Goal: Task Accomplishment & Management: Use online tool/utility

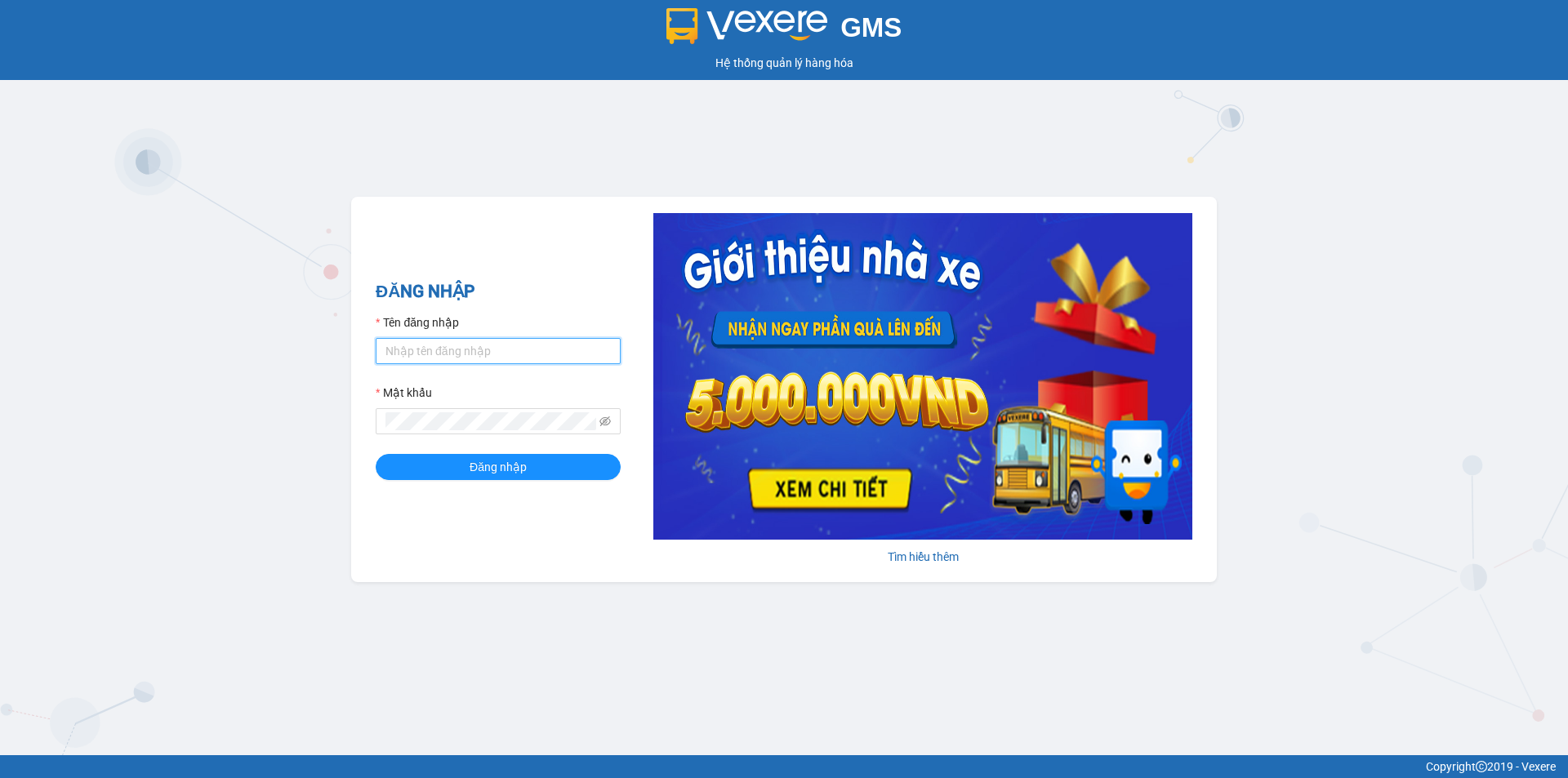
click at [469, 358] on input "Tên đăng nhập" at bounding box center [498, 351] width 245 height 26
type input "cvlkhanh.hhg"
click at [375, 454] on button "Đăng nhập" at bounding box center [498, 467] width 245 height 26
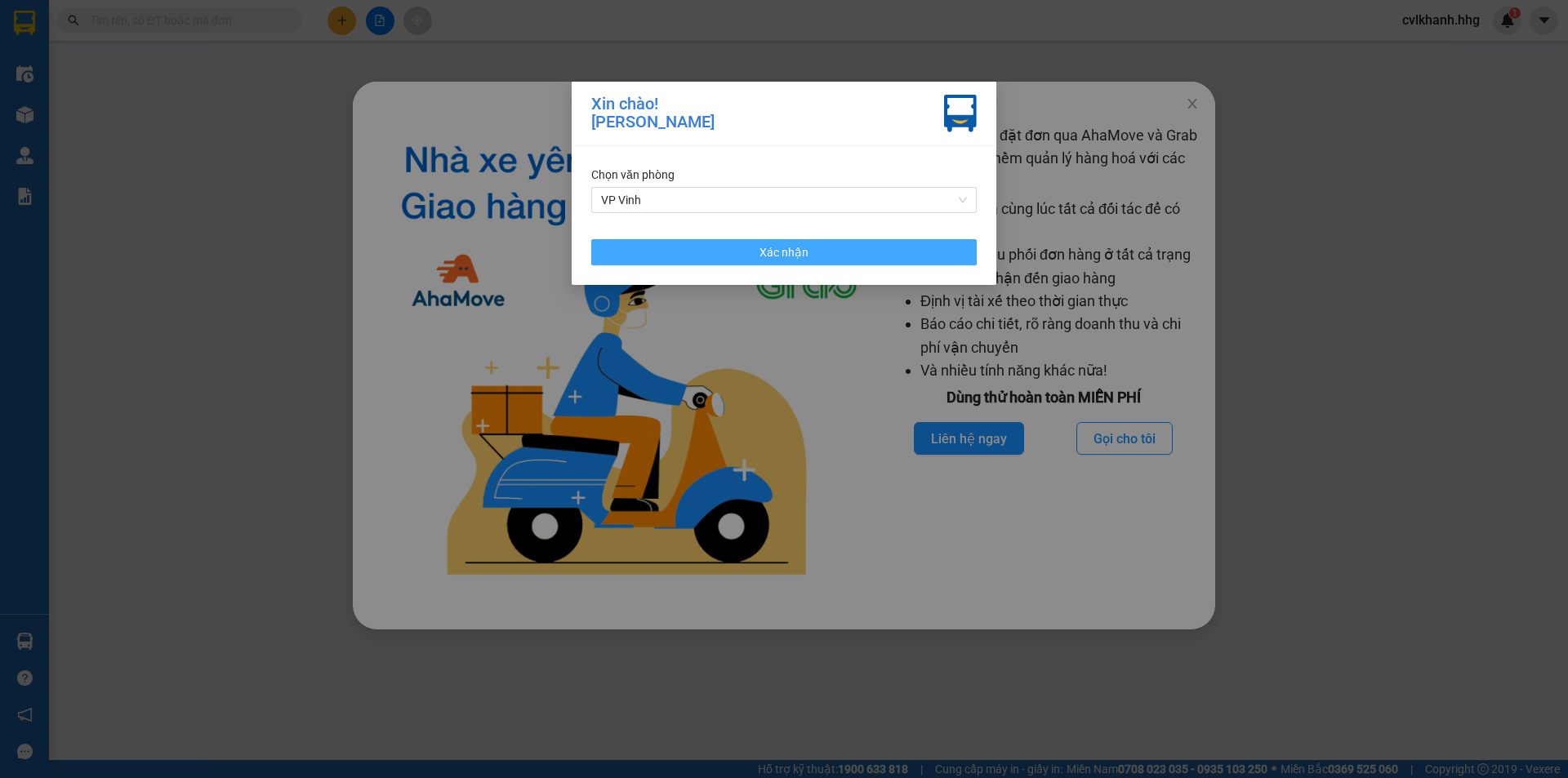
click at [768, 249] on span "Xác nhận" at bounding box center [784, 252] width 49 height 18
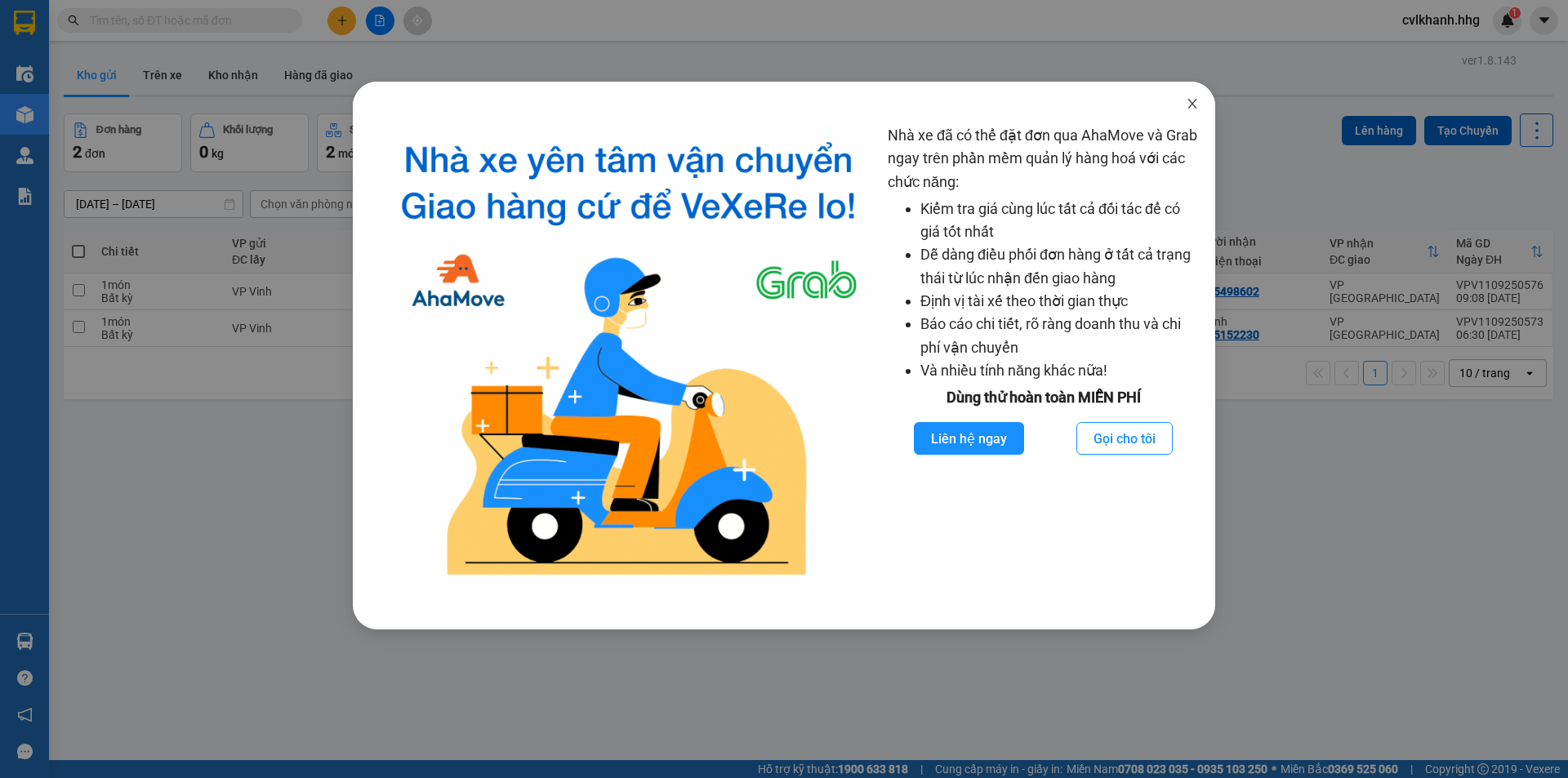
click at [1189, 105] on icon "close" at bounding box center [1192, 104] width 13 height 13
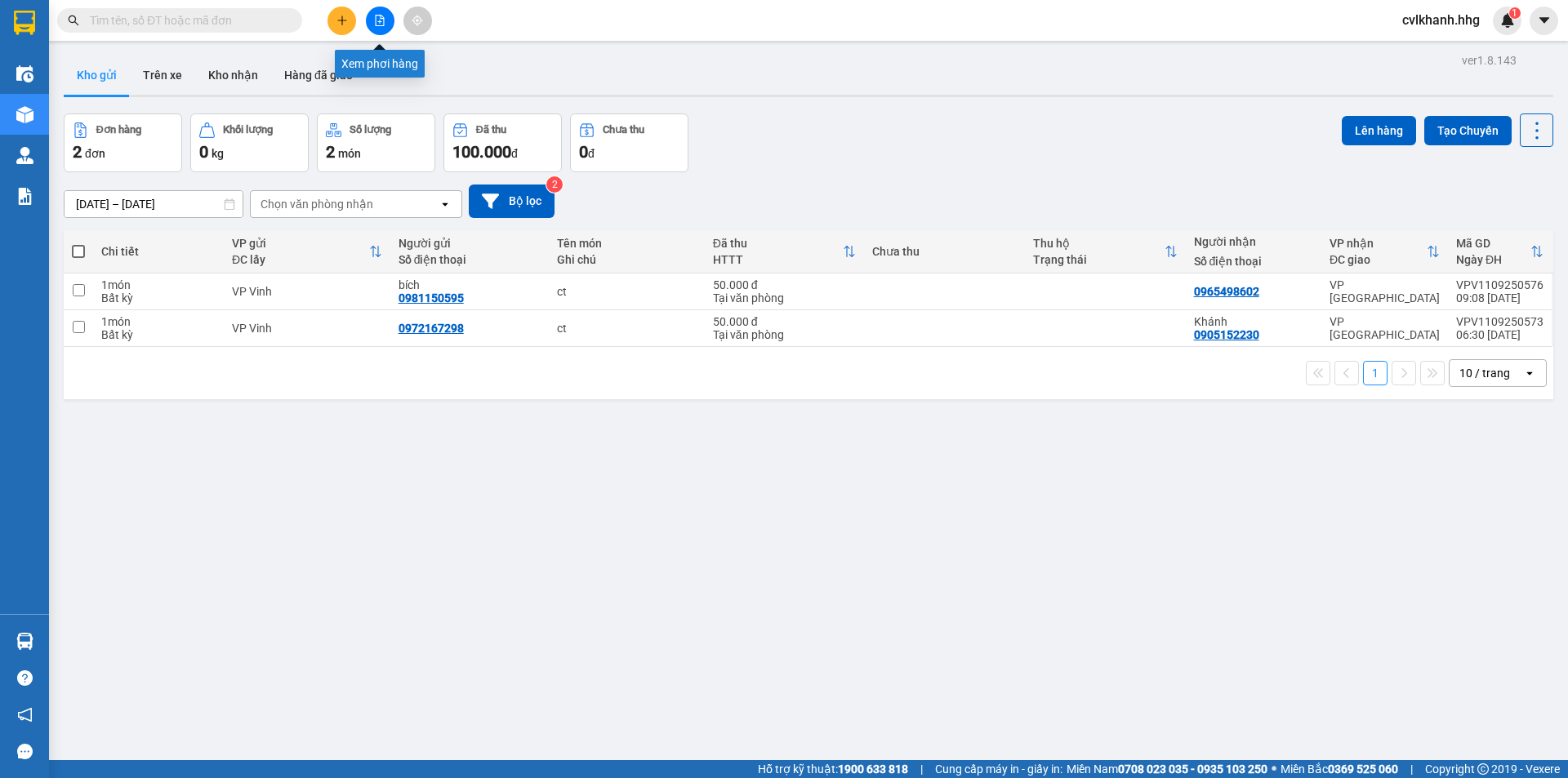
click at [384, 21] on icon "file-add" at bounding box center [379, 21] width 9 height 12
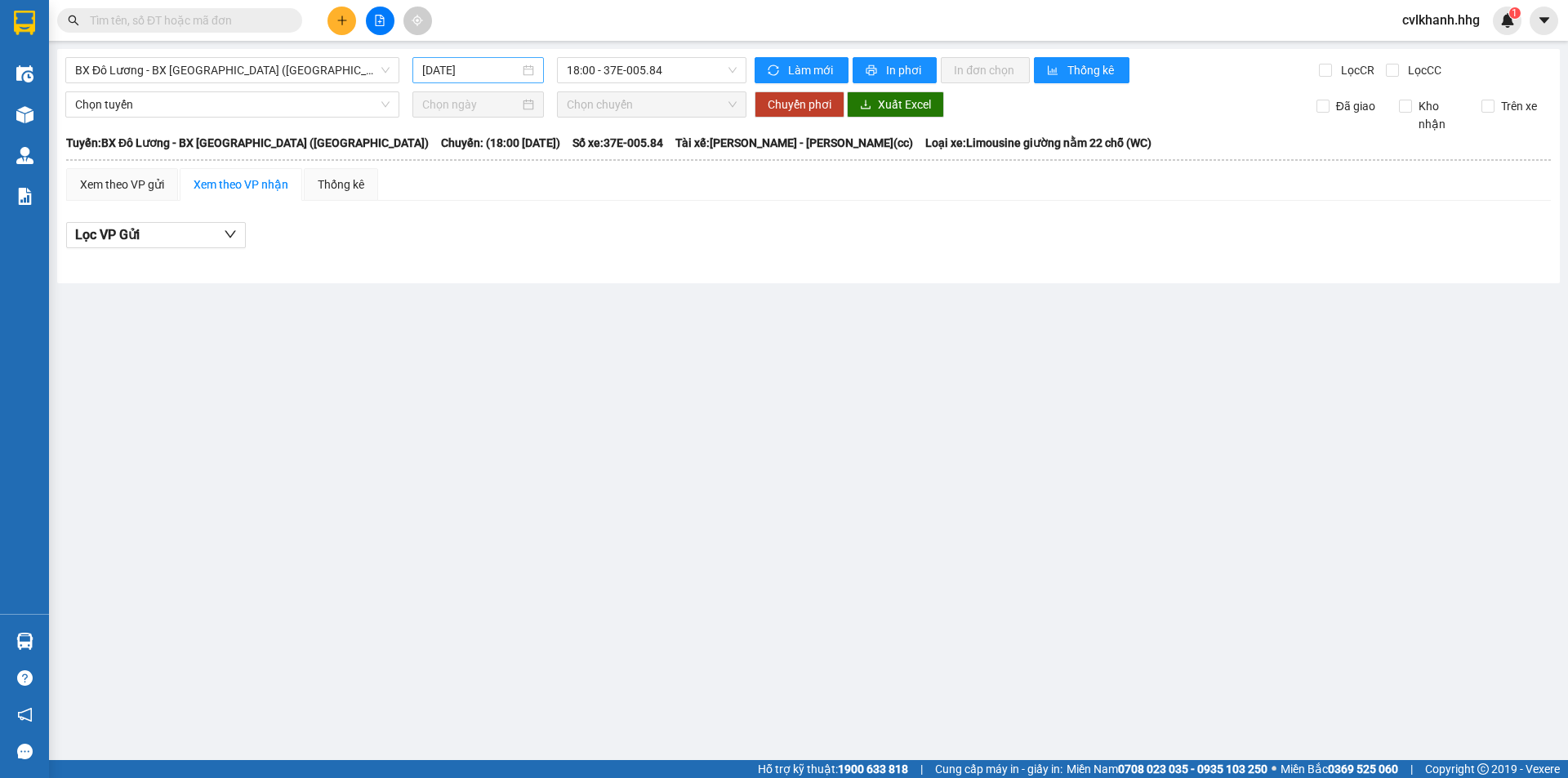
click at [538, 70] on div "[DATE]" at bounding box center [478, 70] width 132 height 26
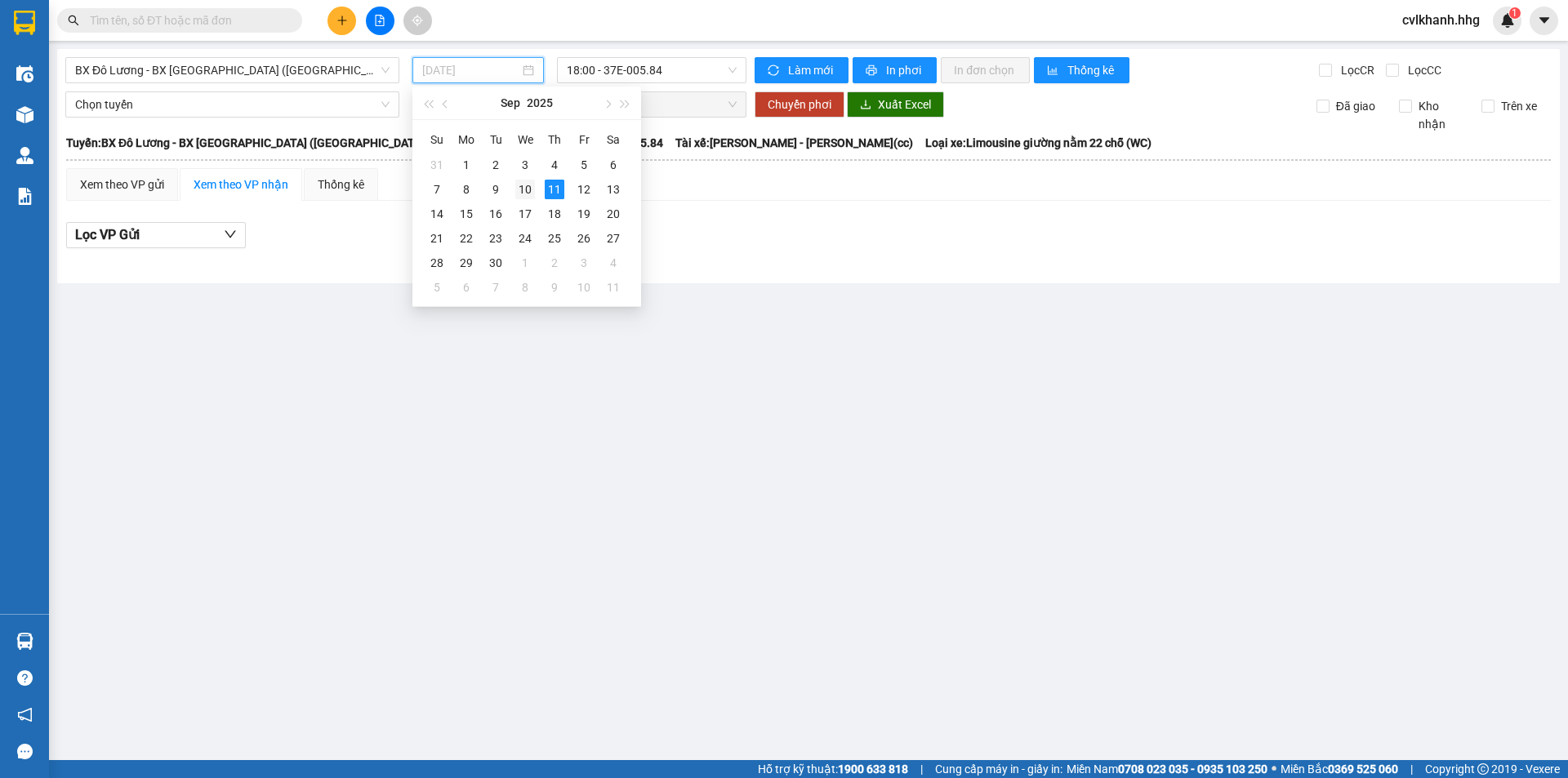
click at [515, 183] on div "10" at bounding box center [525, 189] width 19 height 19
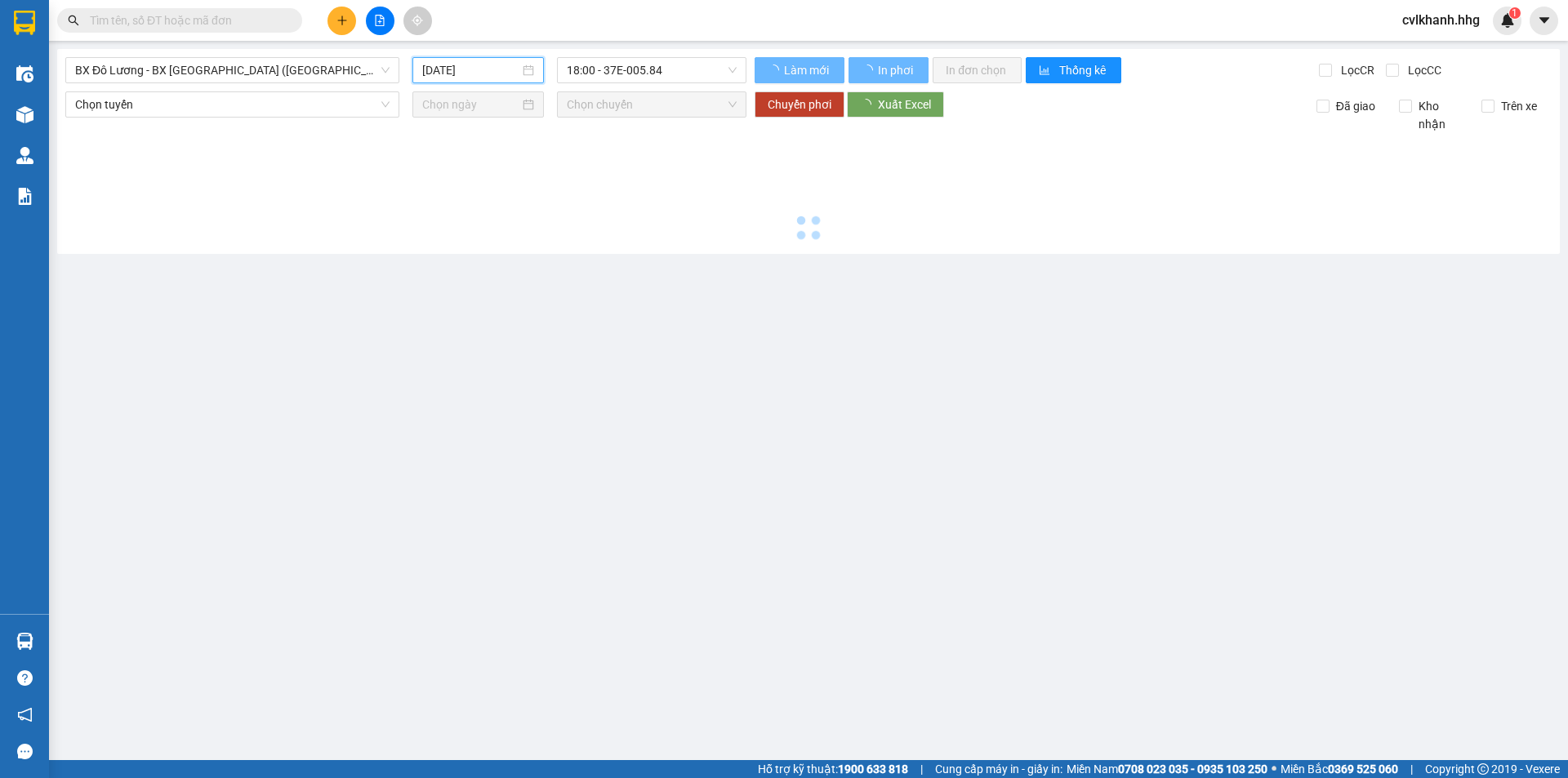
type input "[DATE]"
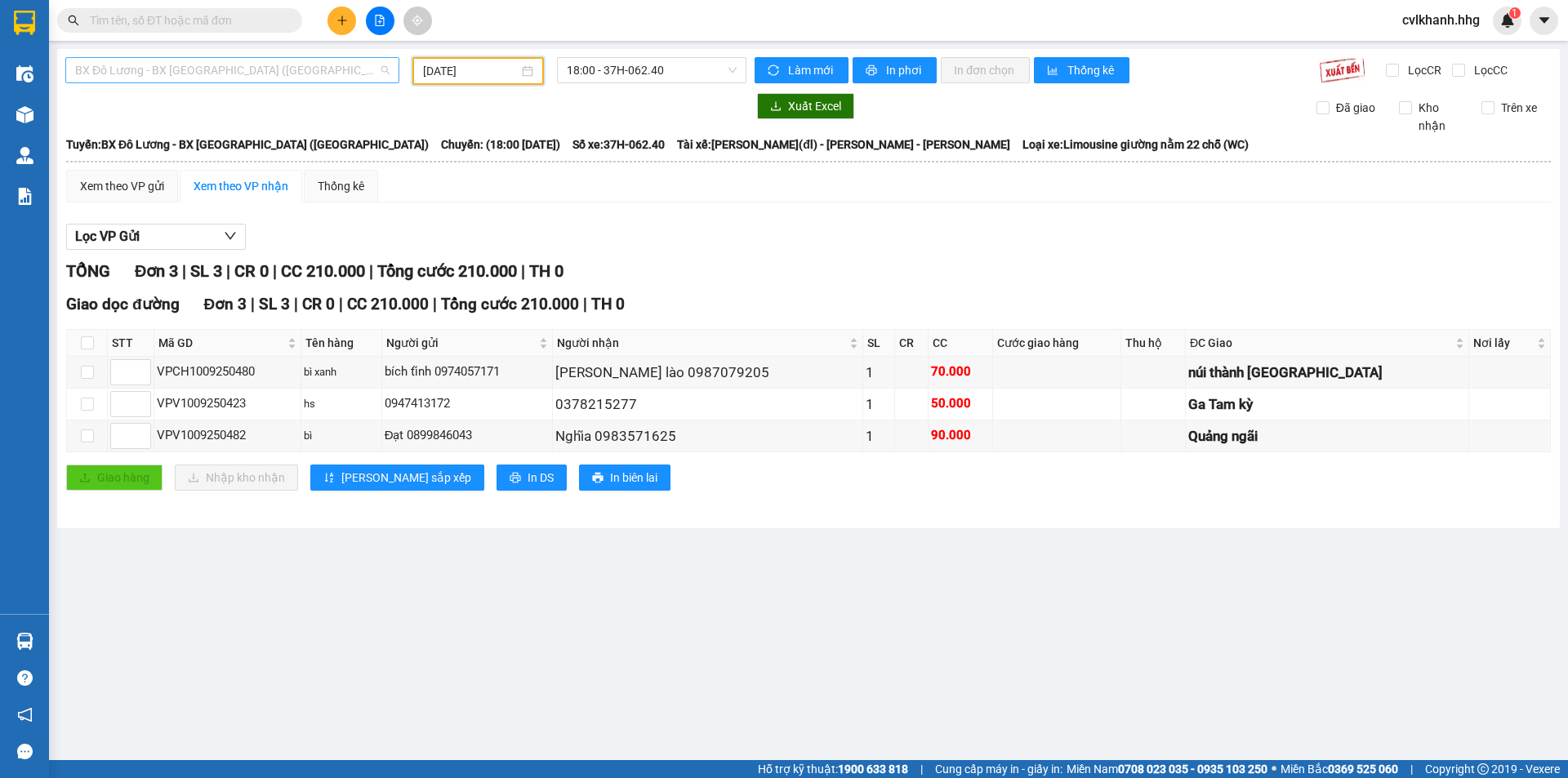
click at [342, 75] on span "BX Đô Lương - BX [GEOGRAPHIC_DATA] ([GEOGRAPHIC_DATA])" at bounding box center [232, 70] width 314 height 24
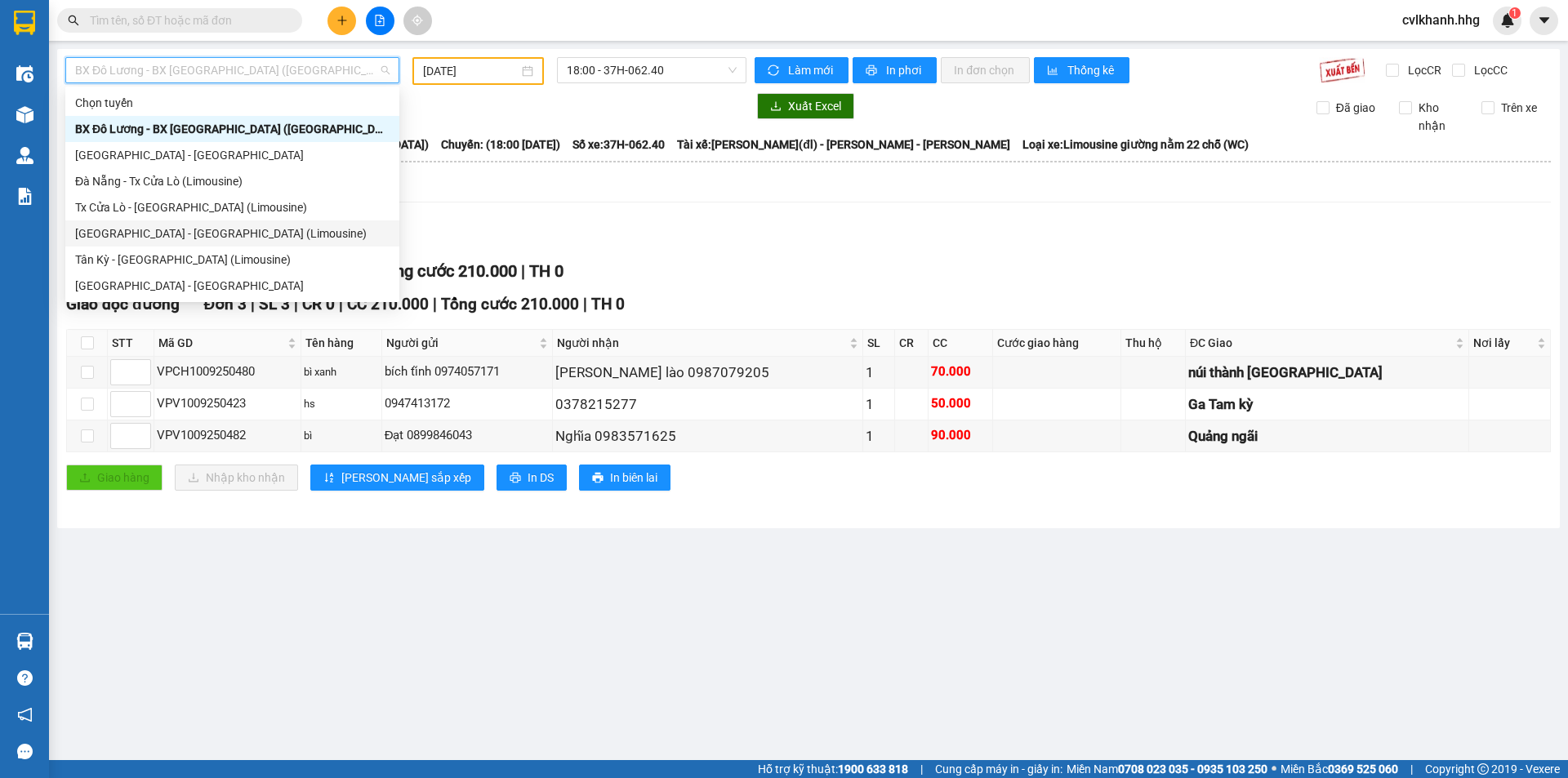
click at [139, 224] on div "[GEOGRAPHIC_DATA] - [GEOGRAPHIC_DATA] (Limousine)" at bounding box center [232, 232] width 314 height 18
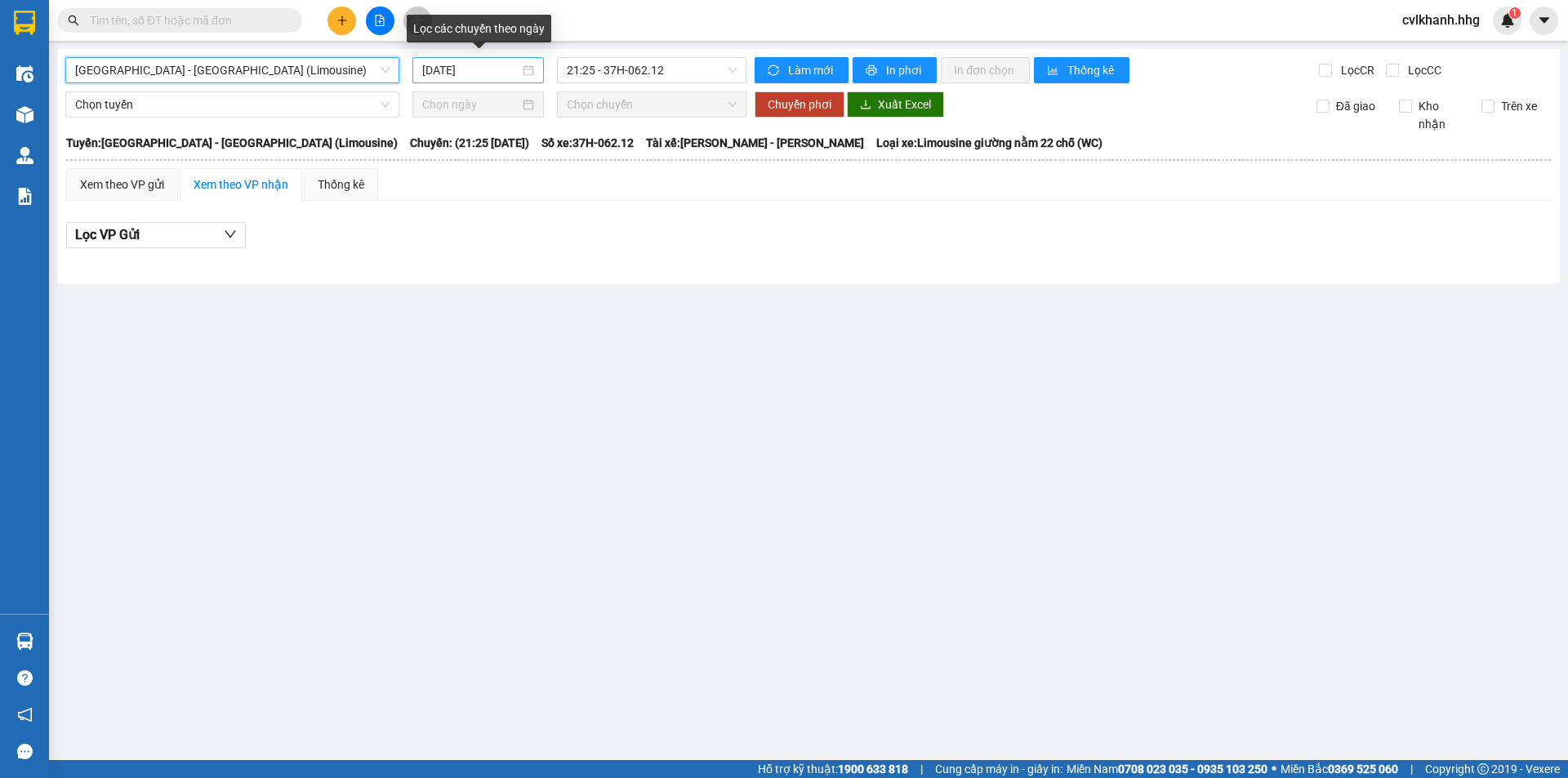
click at [531, 69] on div "[DATE]" at bounding box center [478, 70] width 112 height 18
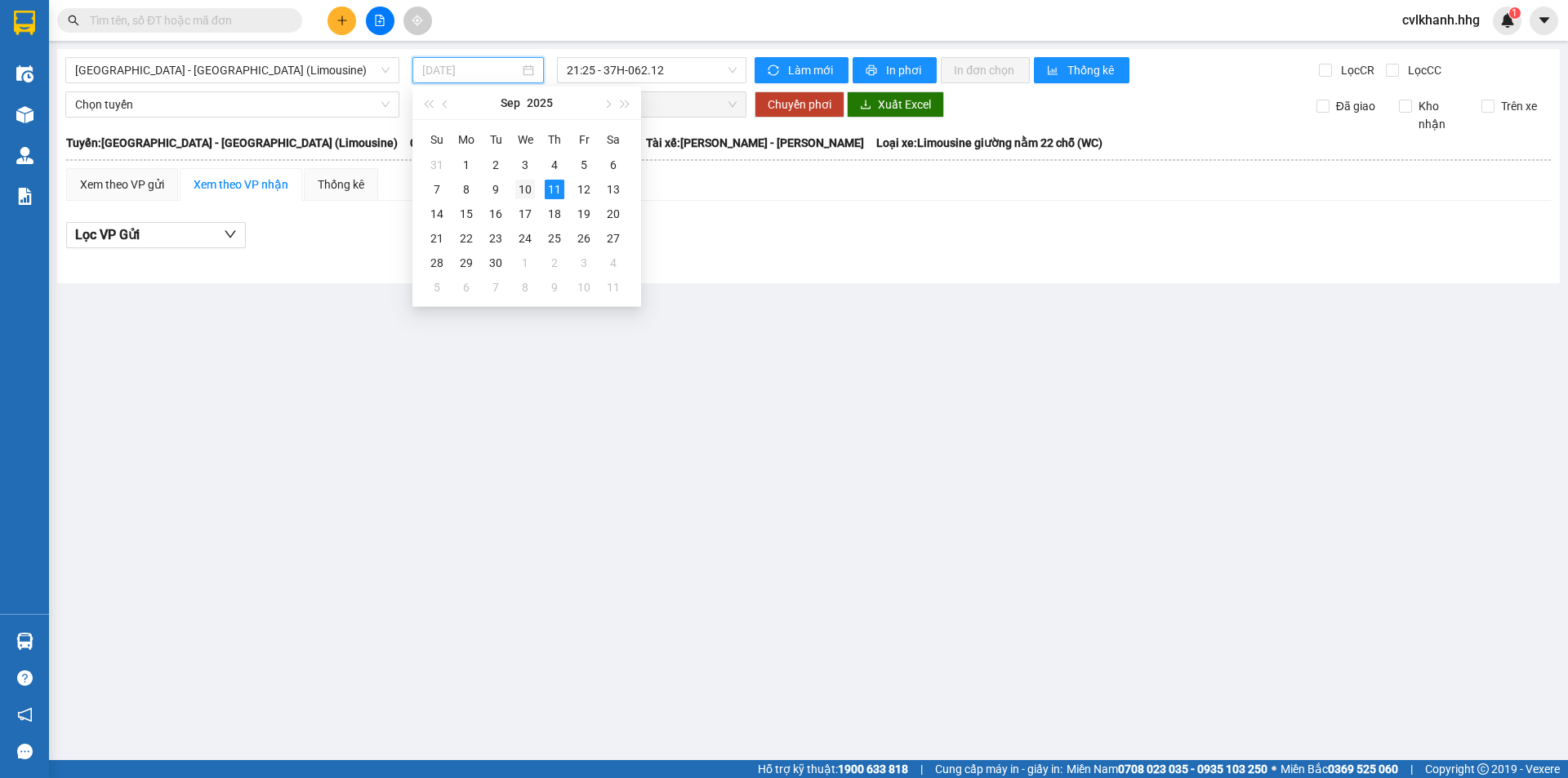
click at [521, 180] on div "10" at bounding box center [525, 189] width 19 height 19
type input "[DATE]"
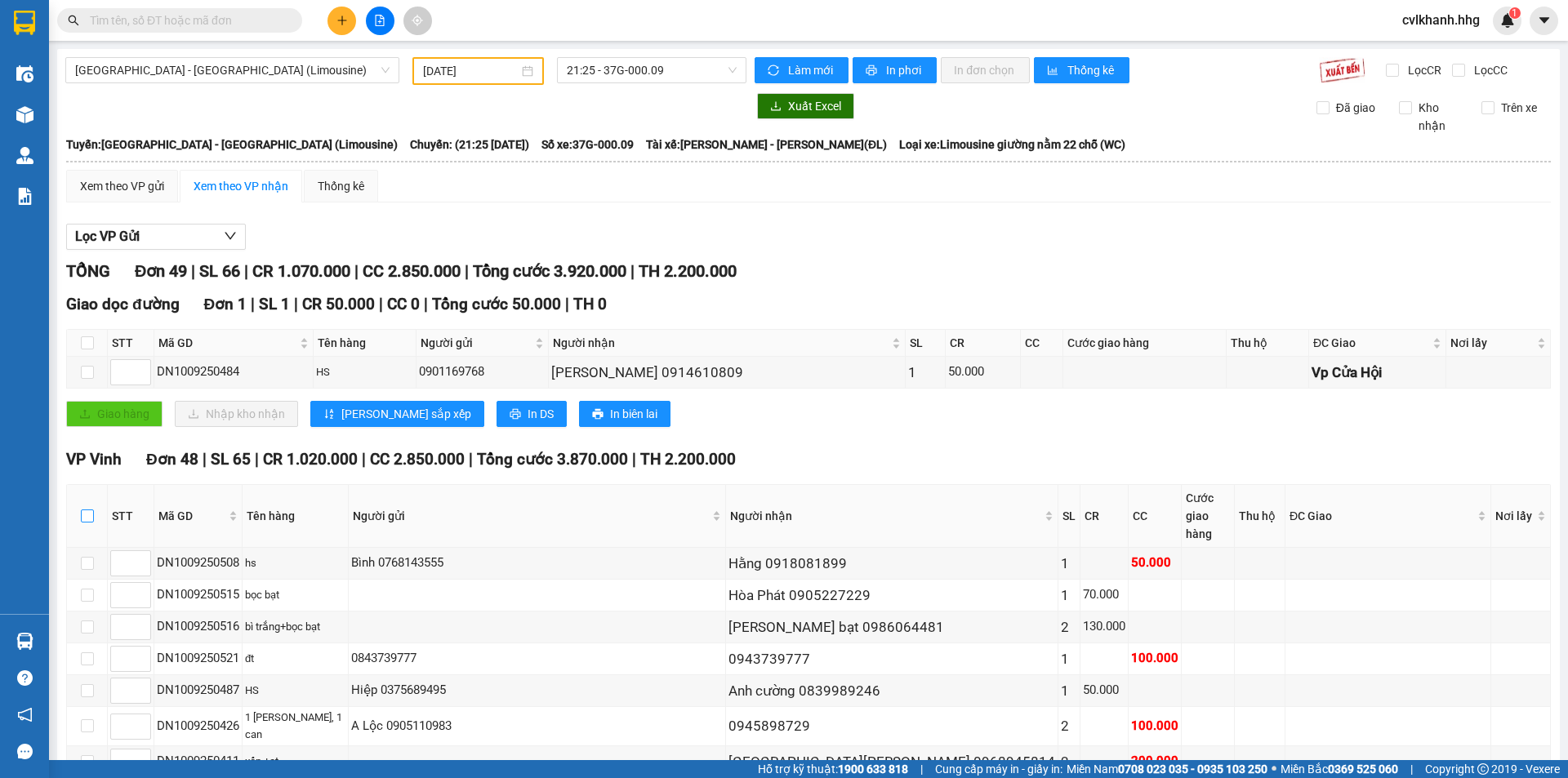
click at [84, 509] on input "checkbox" at bounding box center [87, 516] width 13 height 13
checkbox input "true"
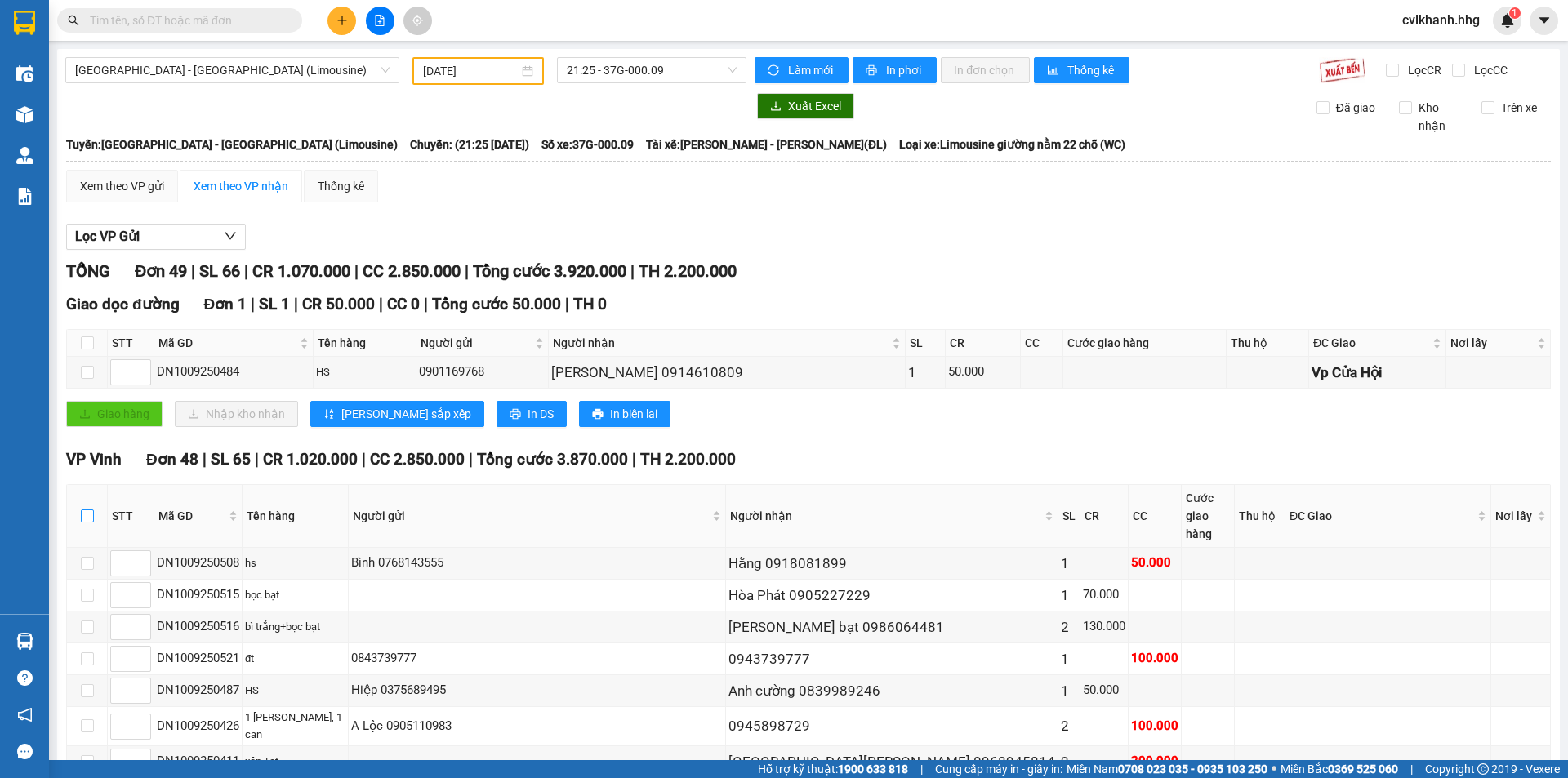
checkbox input "true"
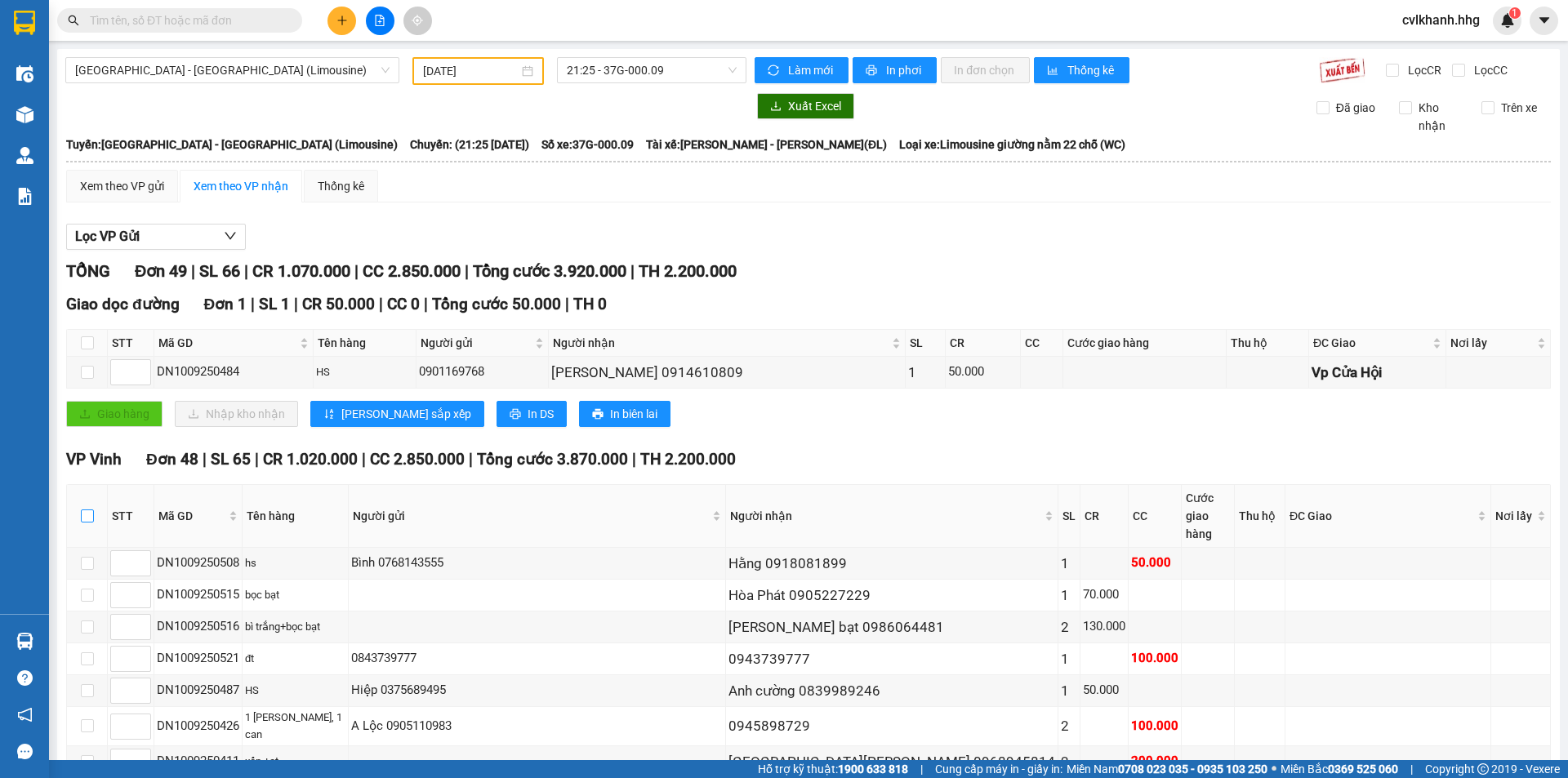
checkbox input "true"
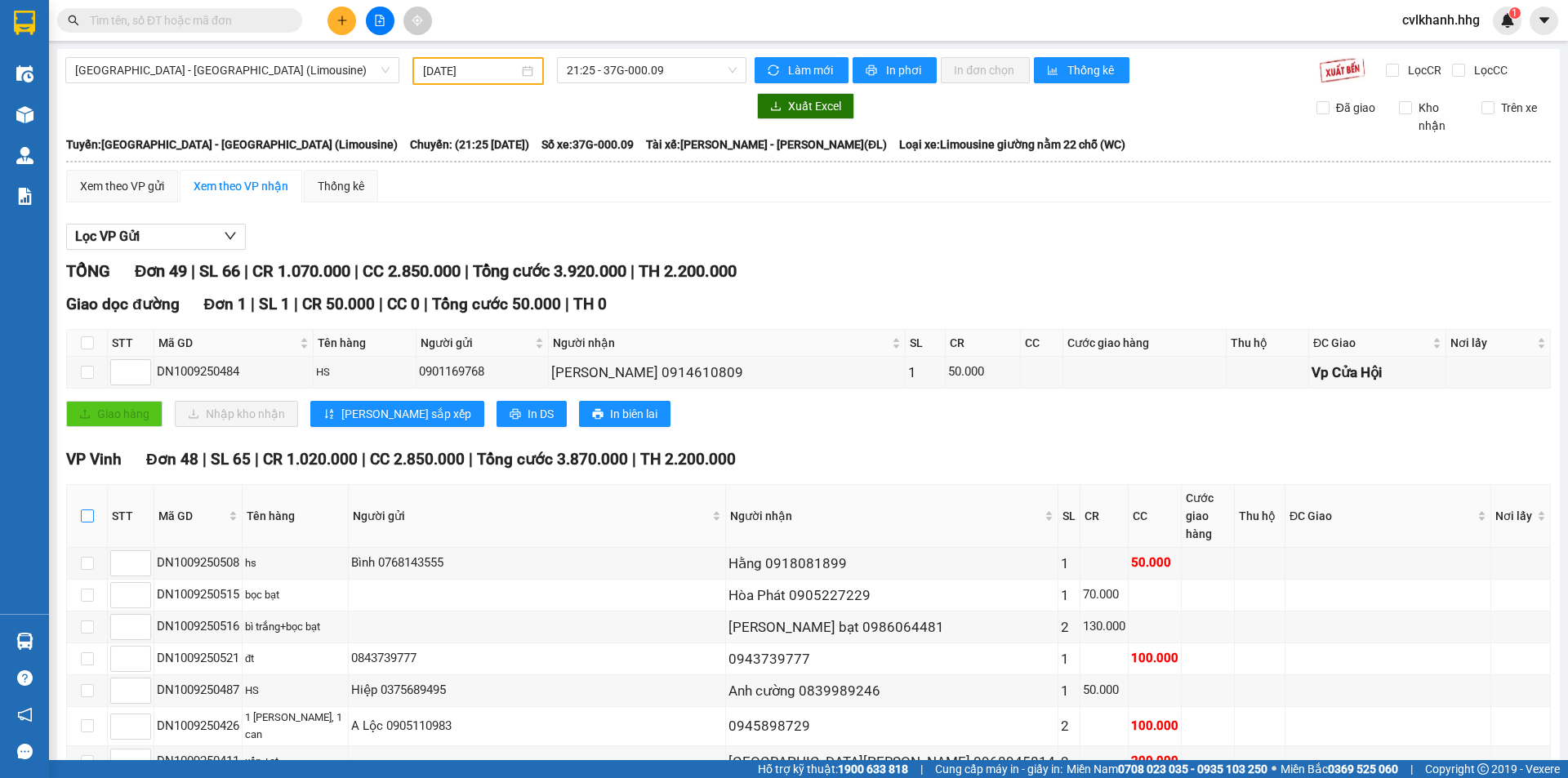
checkbox input "true"
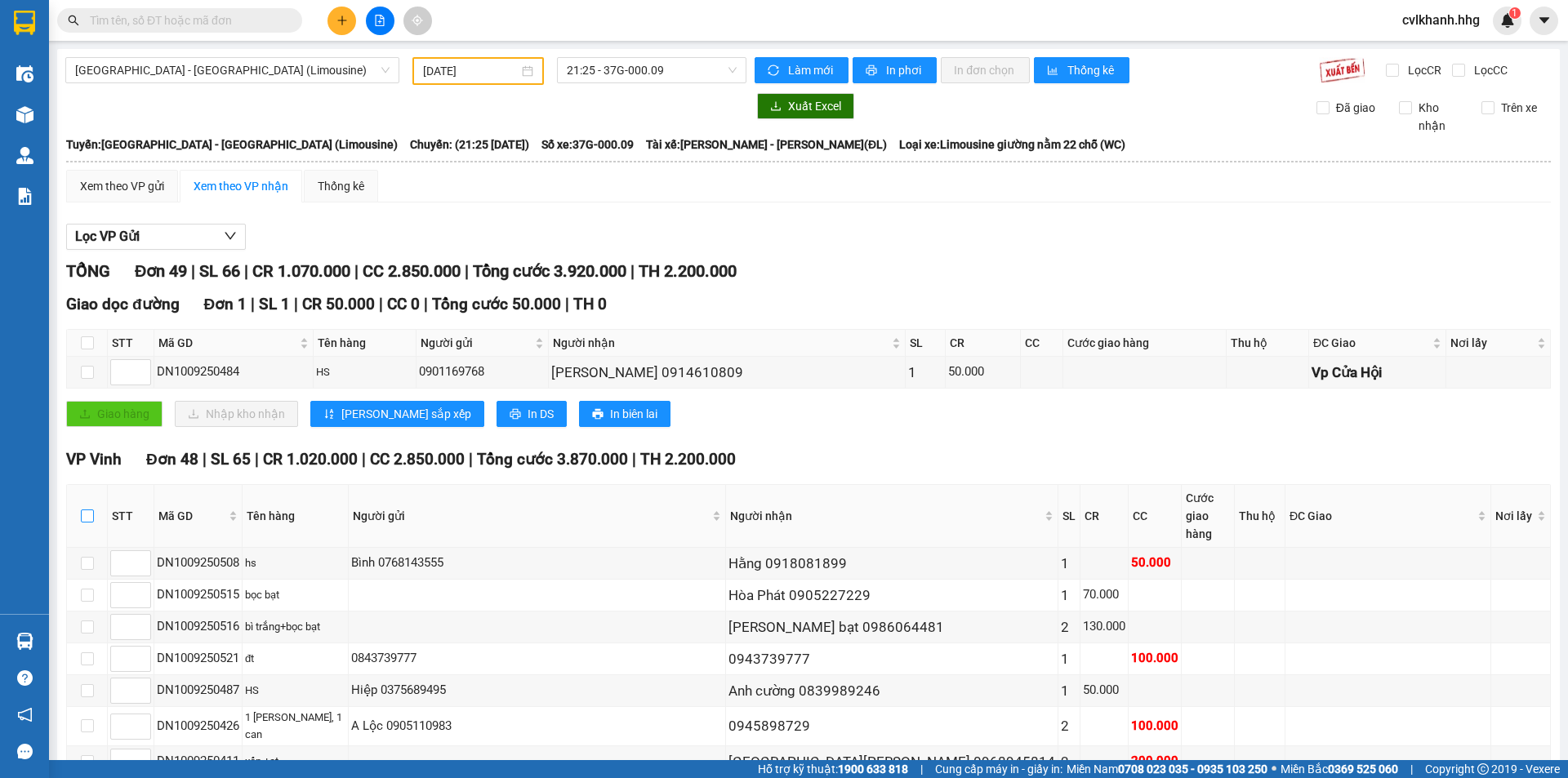
checkbox input "true"
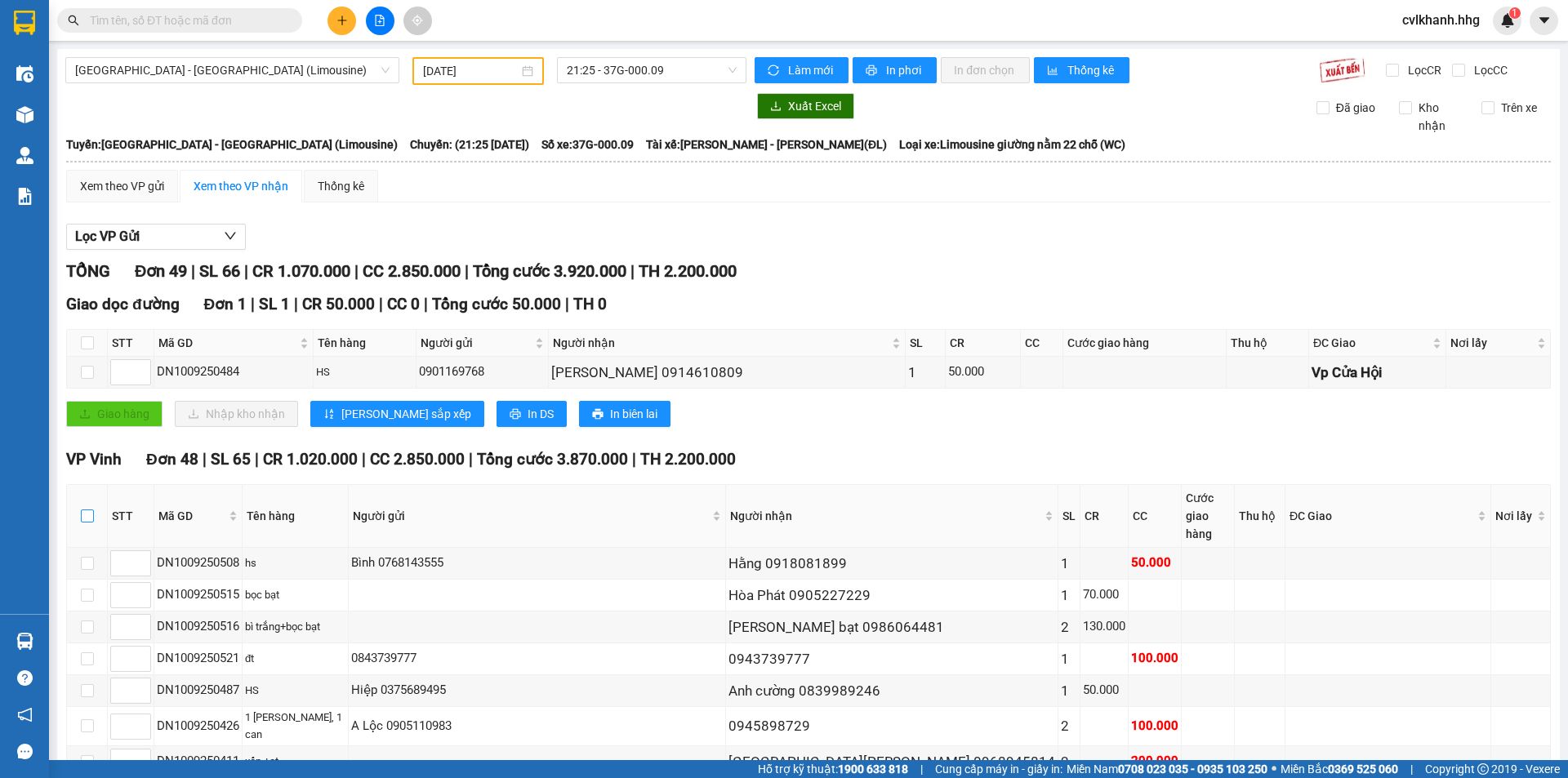
checkbox input "true"
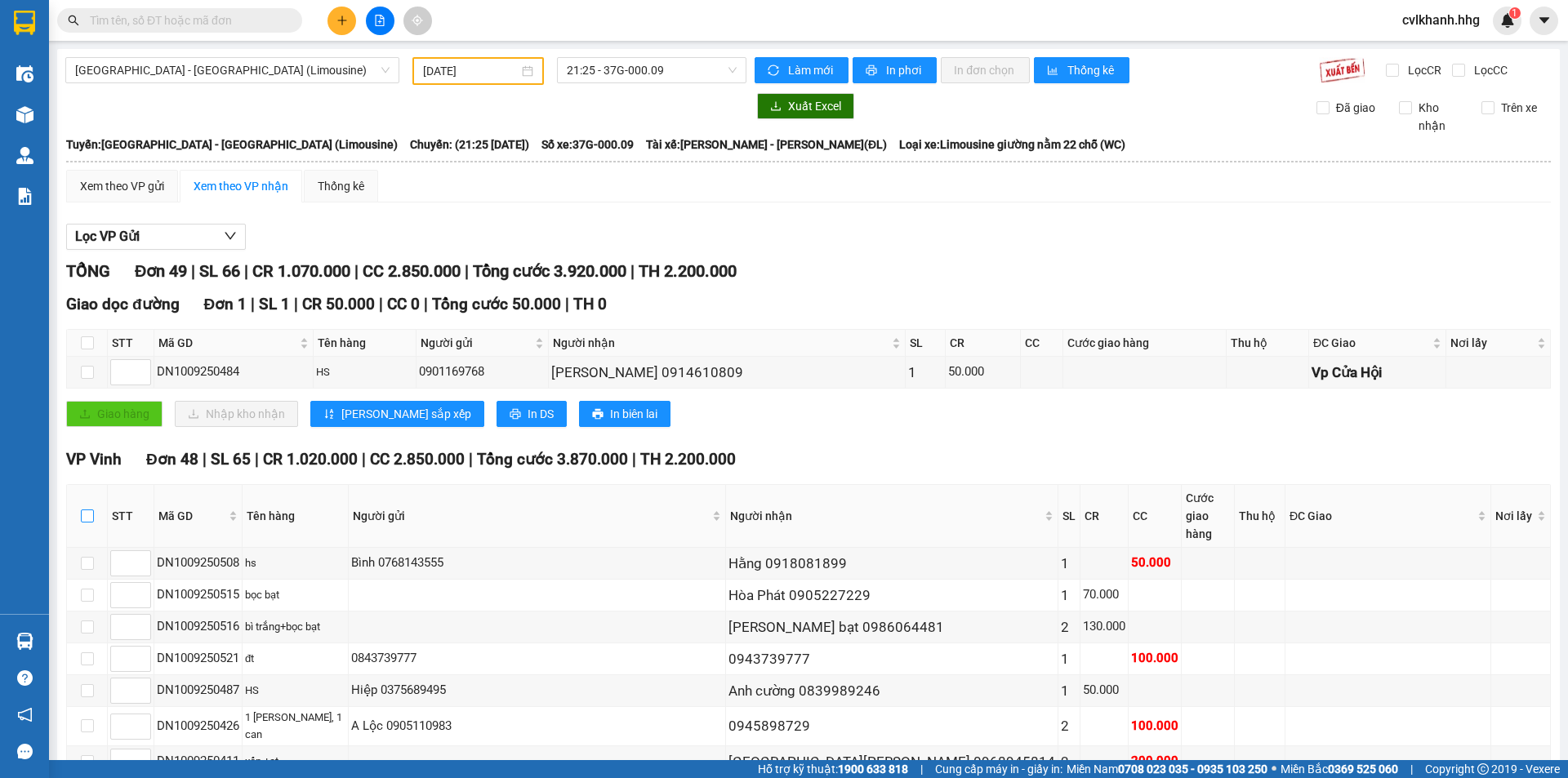
checkbox input "true"
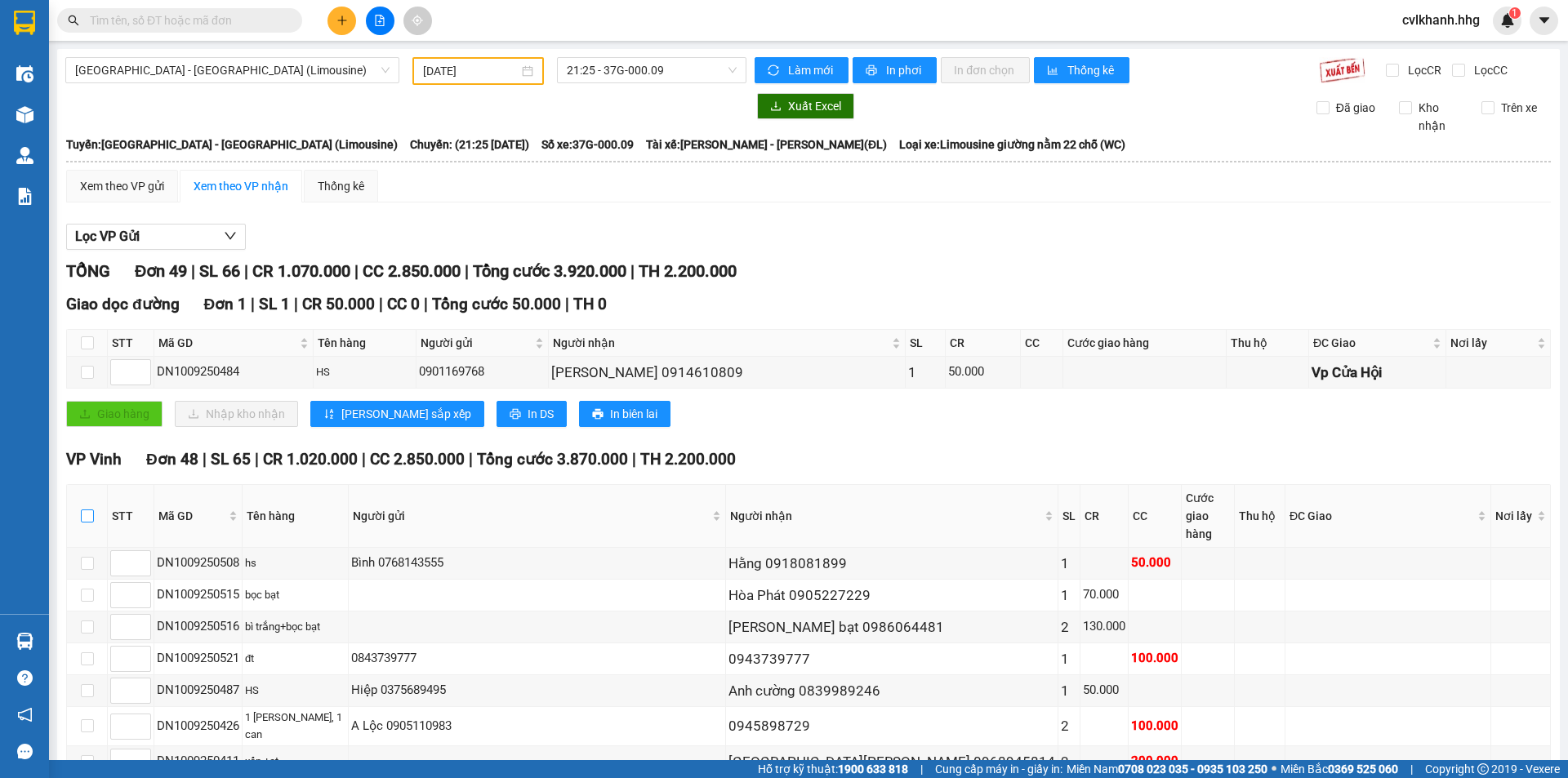
checkbox input "true"
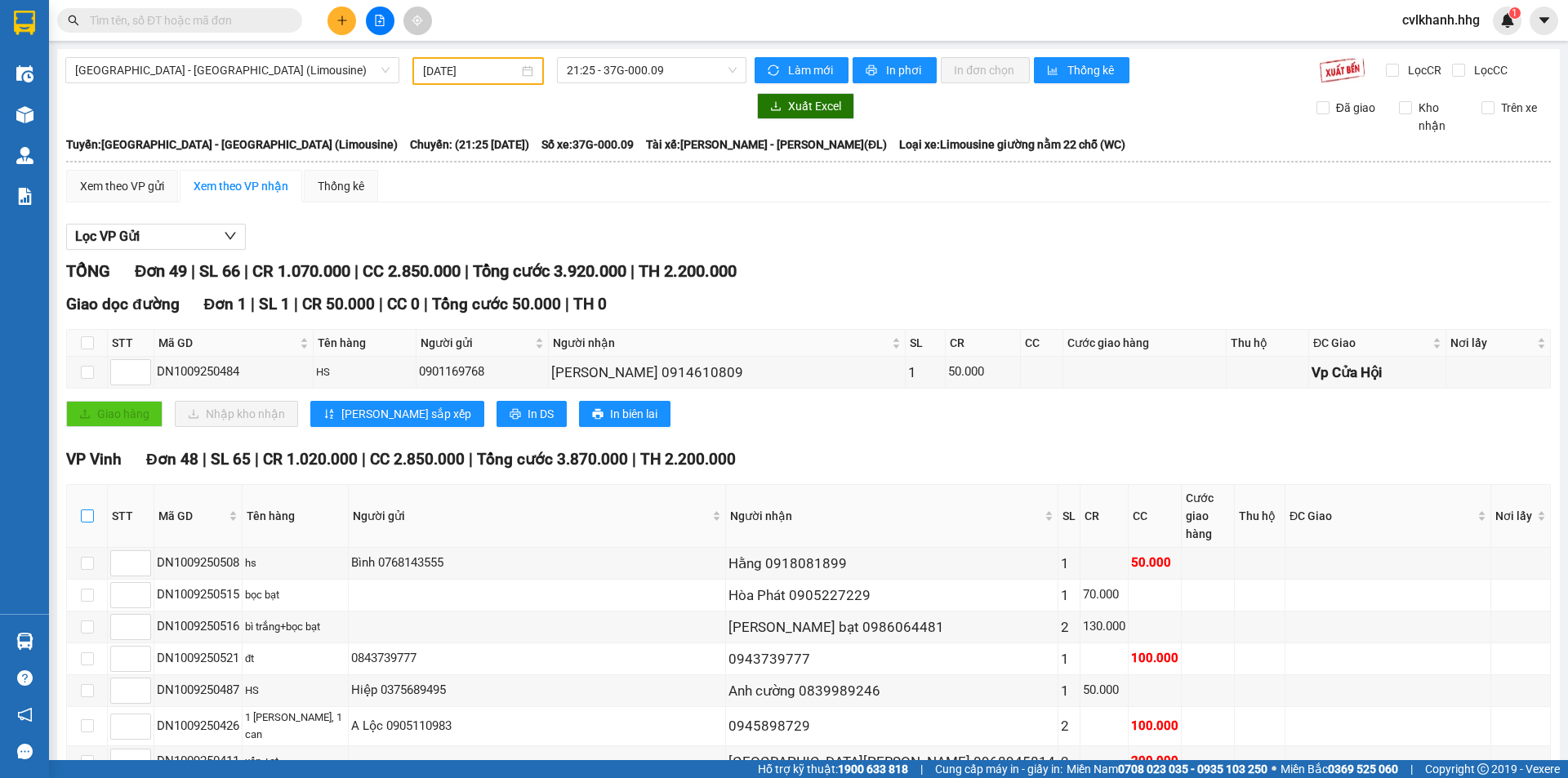
checkbox input "true"
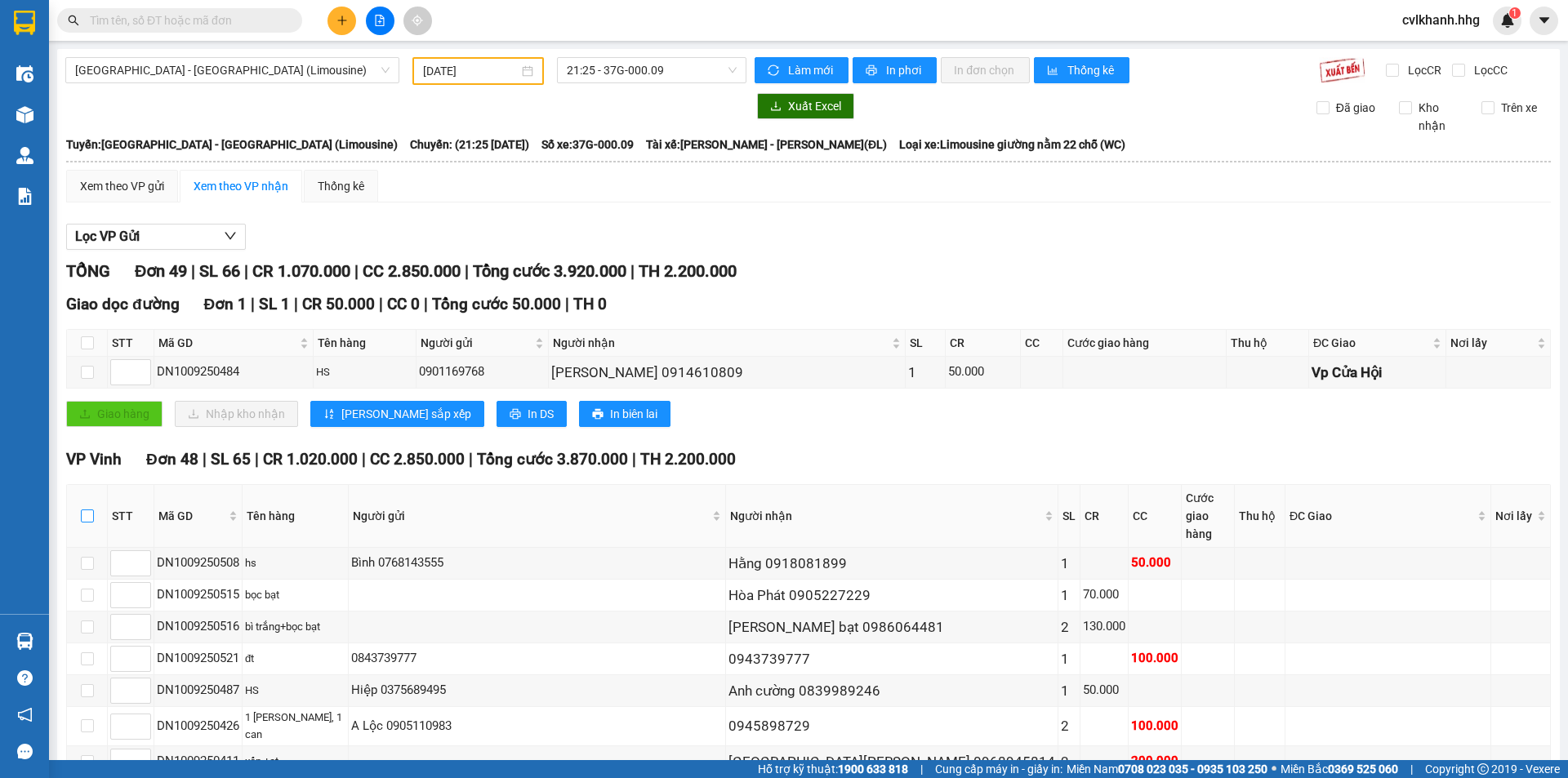
checkbox input "true"
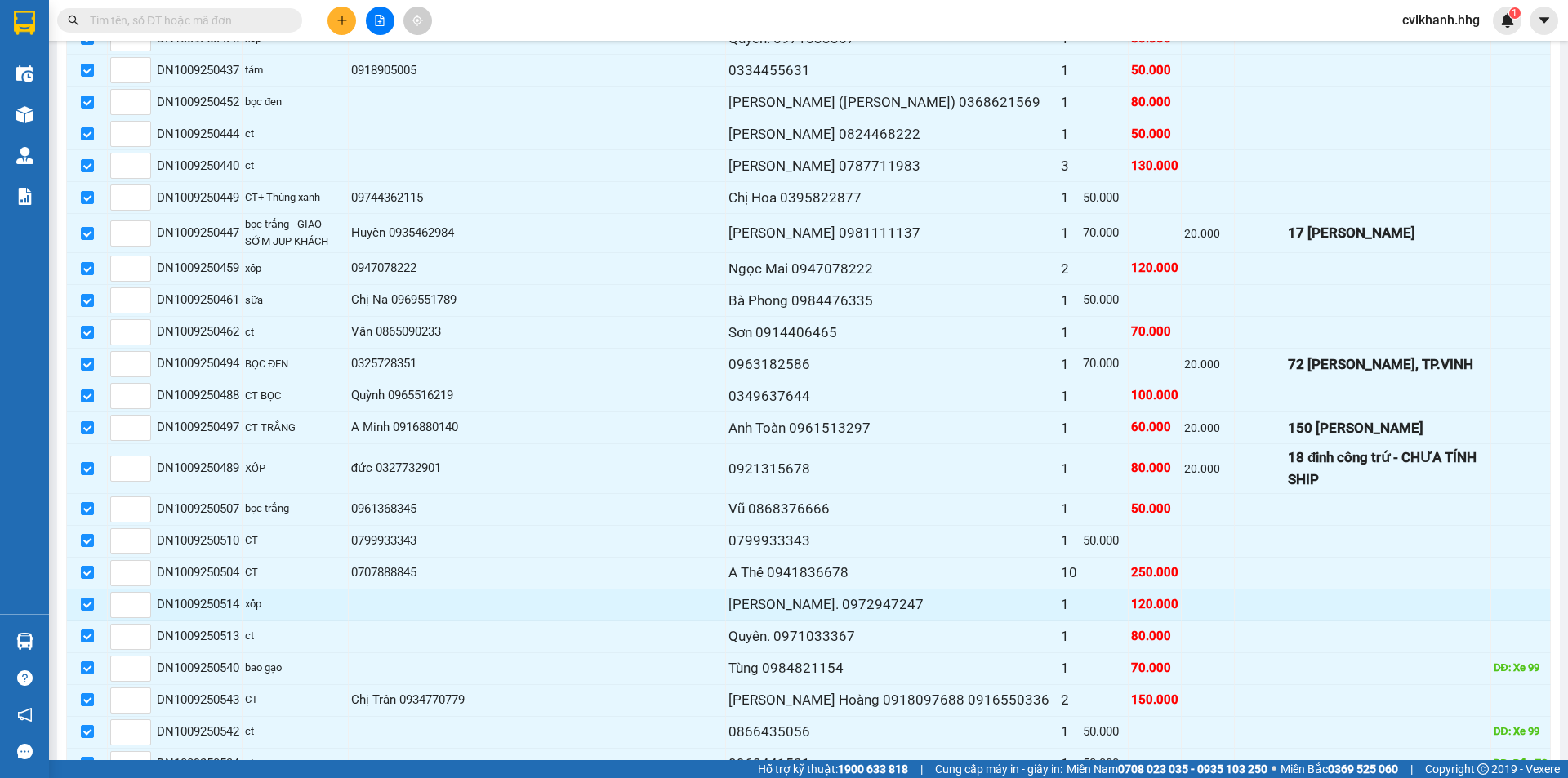
scroll to position [1424, 0]
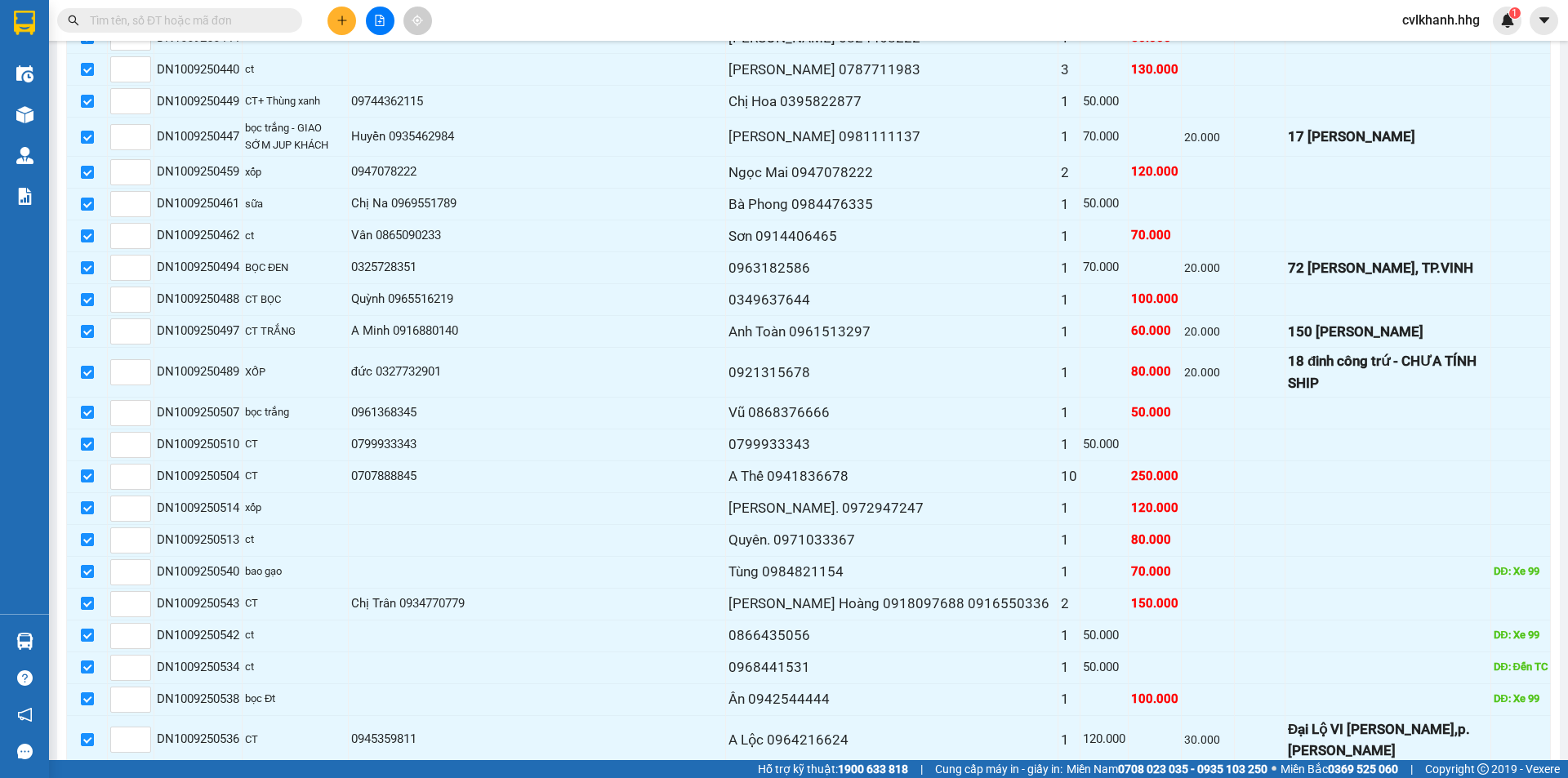
click at [143, 777] on span "Nhập kho nhận" at bounding box center [137, 790] width 79 height 18
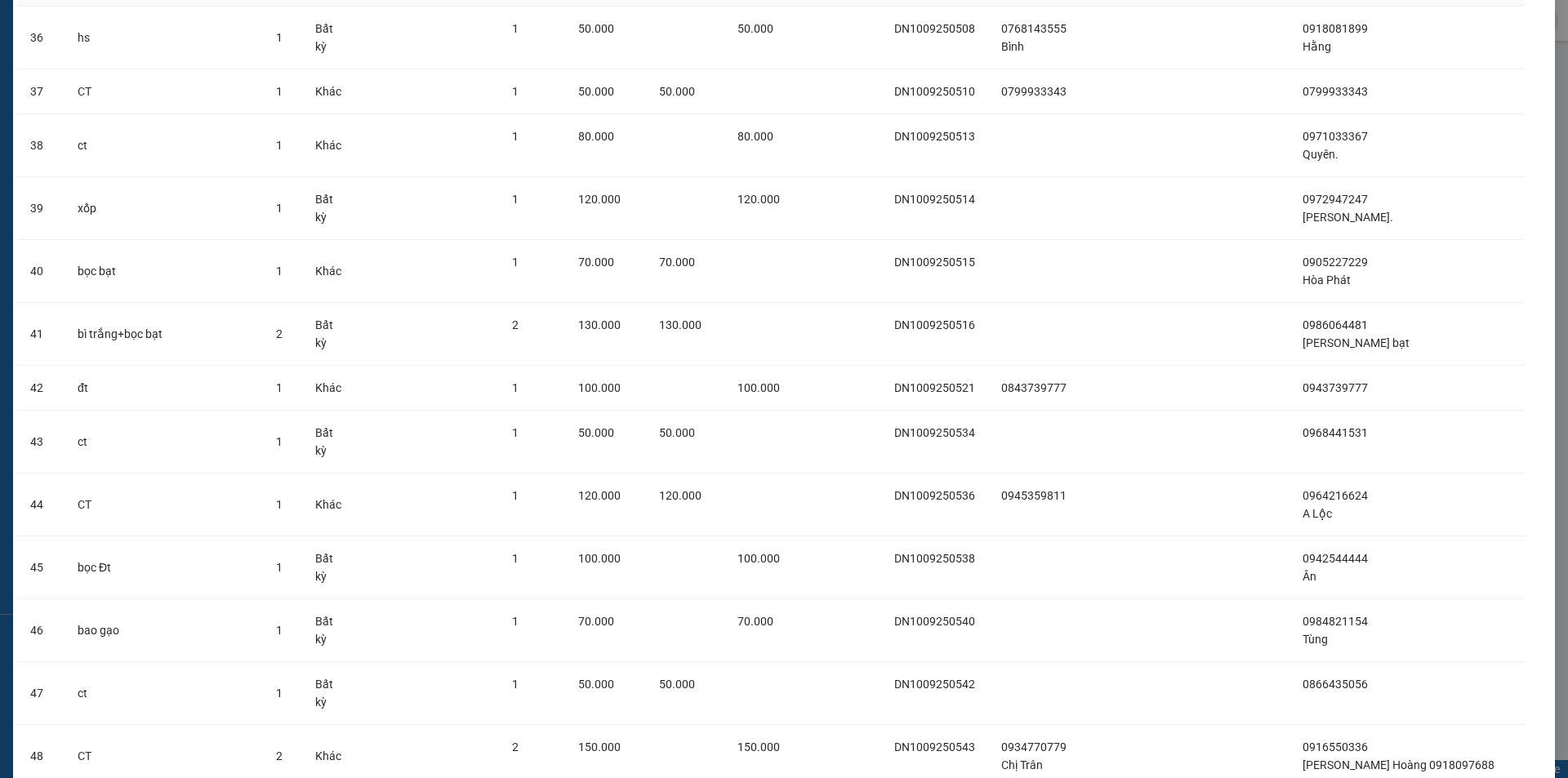
scroll to position [2370, 0]
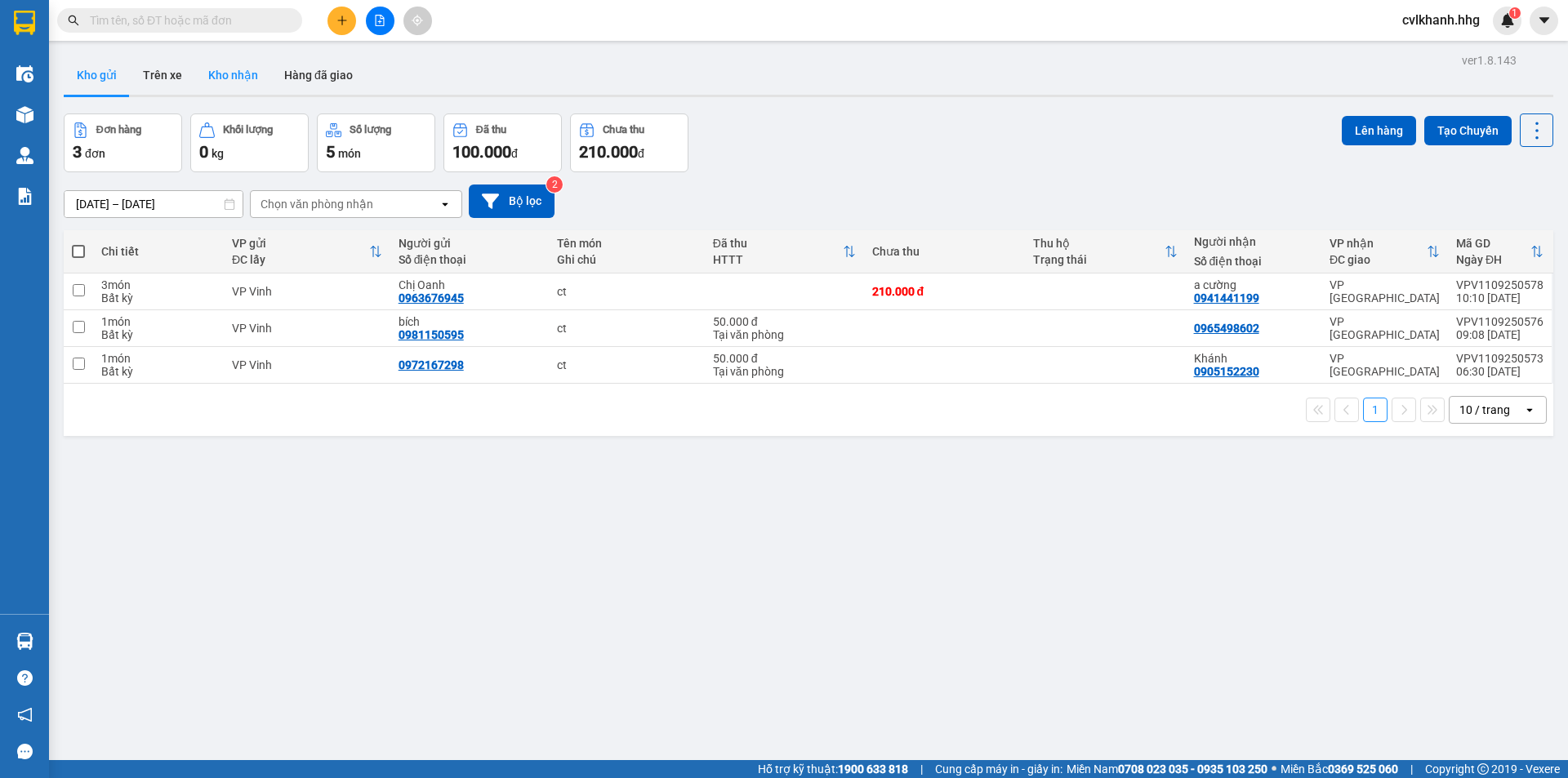
click at [221, 82] on button "Kho nhận" at bounding box center [233, 75] width 76 height 39
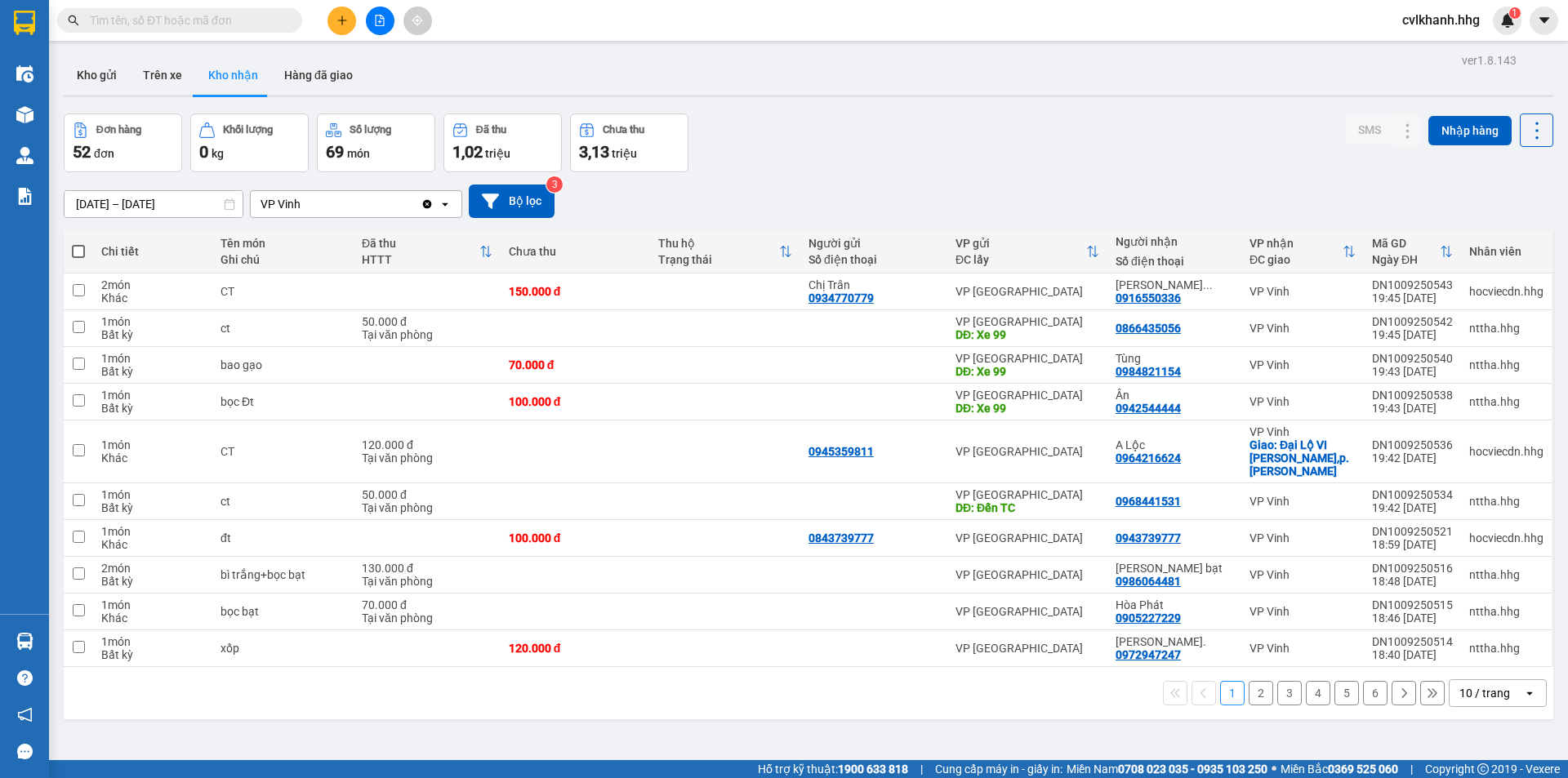
click at [1459, 685] on div "10 / trang" at bounding box center [1484, 692] width 50 height 16
click at [1478, 648] on span "100 / trang" at bounding box center [1479, 644] width 59 height 16
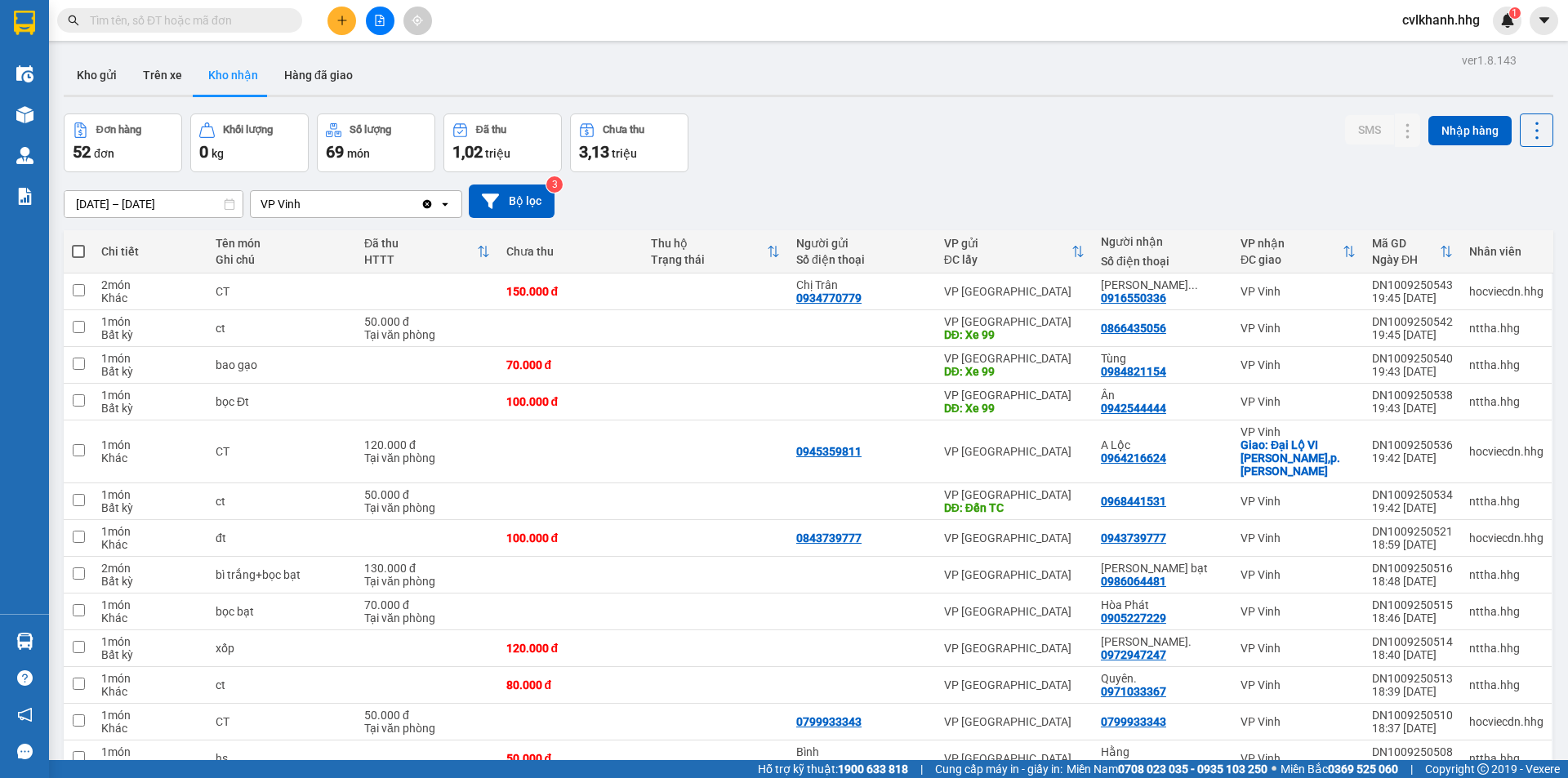
click at [135, 21] on input "text" at bounding box center [186, 20] width 193 height 18
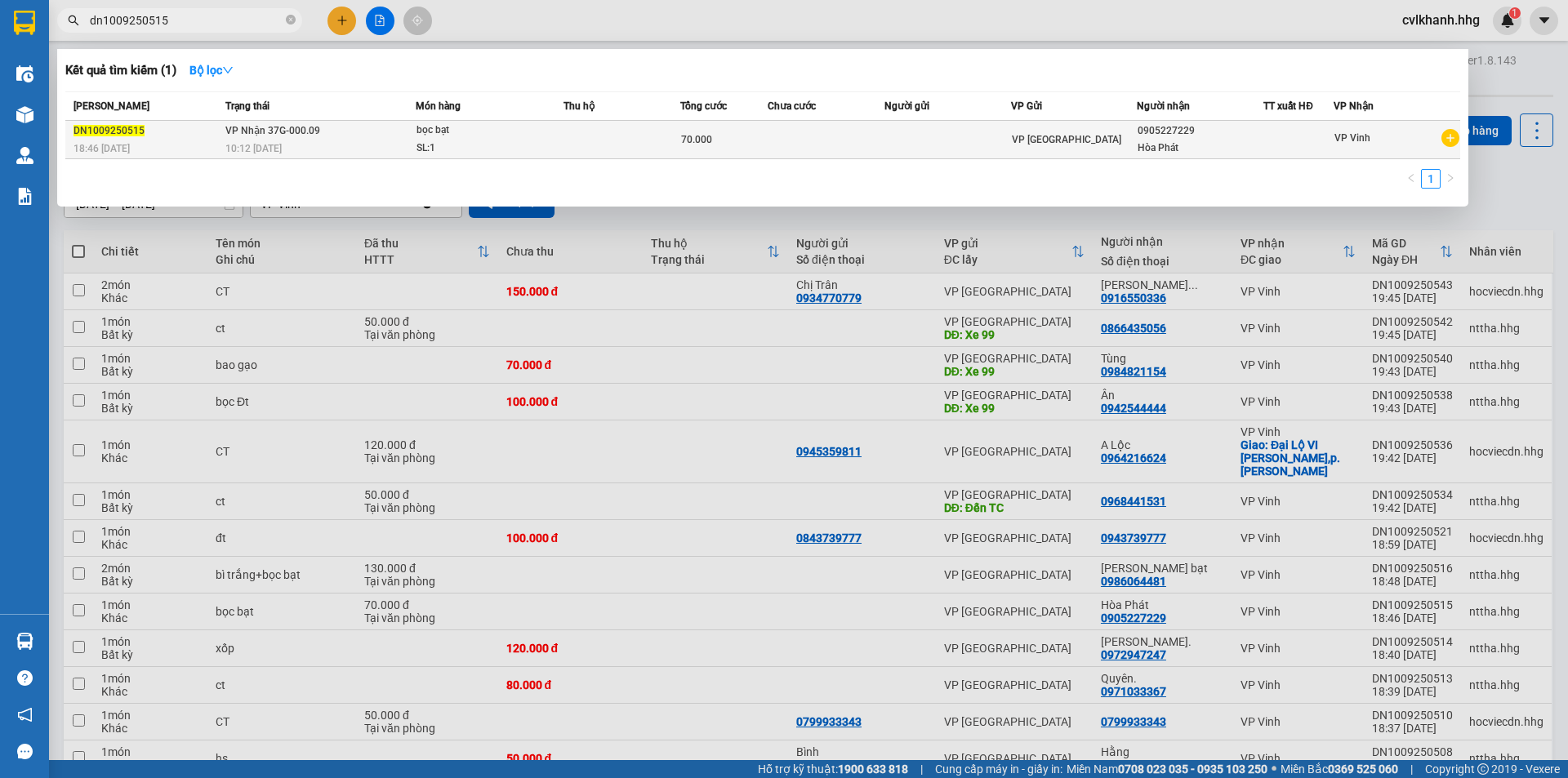
type input "dn1009250515"
drag, startPoint x: 528, startPoint y: 138, endPoint x: 539, endPoint y: 133, distance: 12.1
click at [539, 133] on span "bọc bạt SL: 1" at bounding box center [489, 139] width 146 height 35
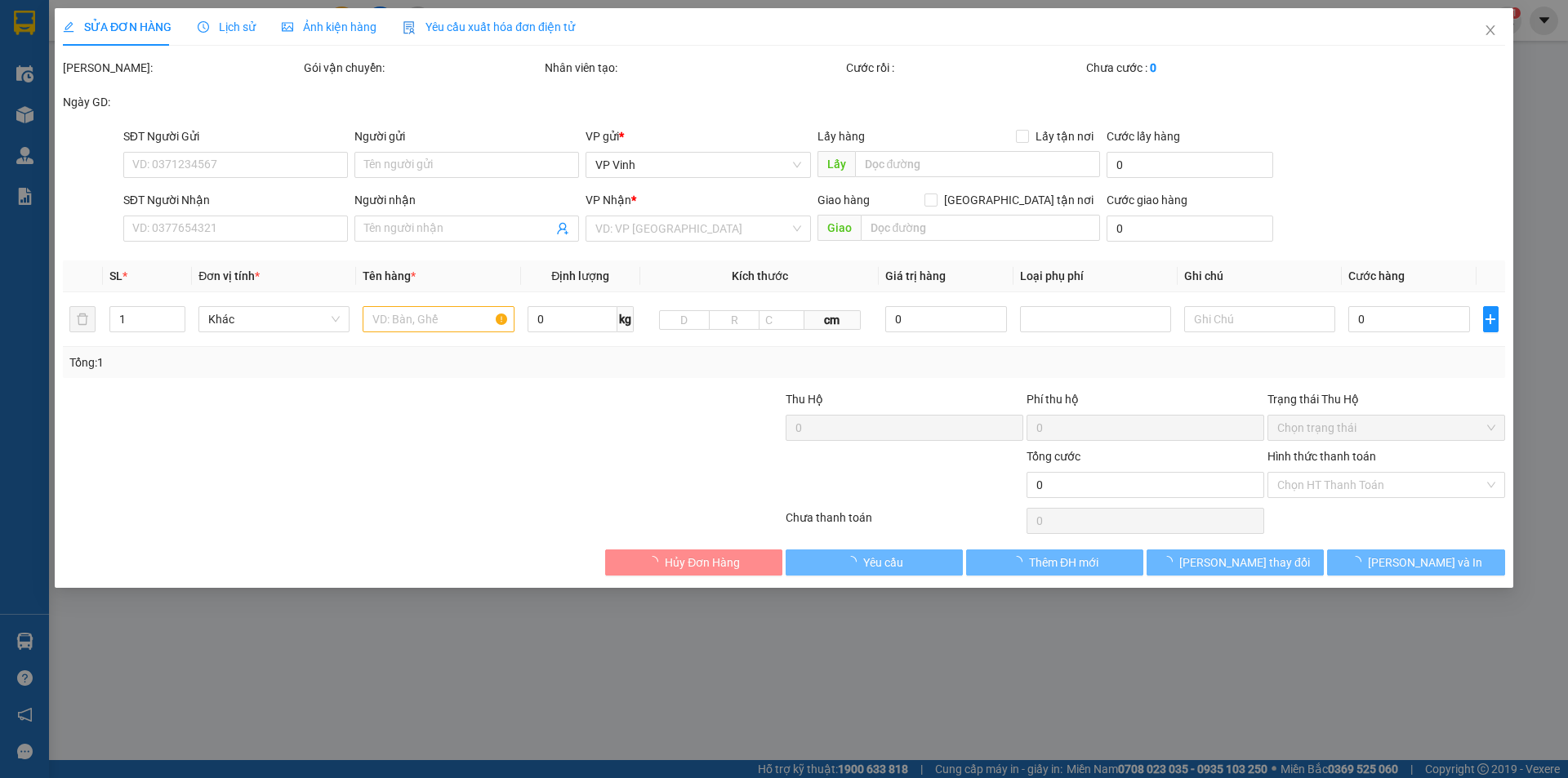
type input "0905227229"
type input "Hòa Phát"
type input "70.000"
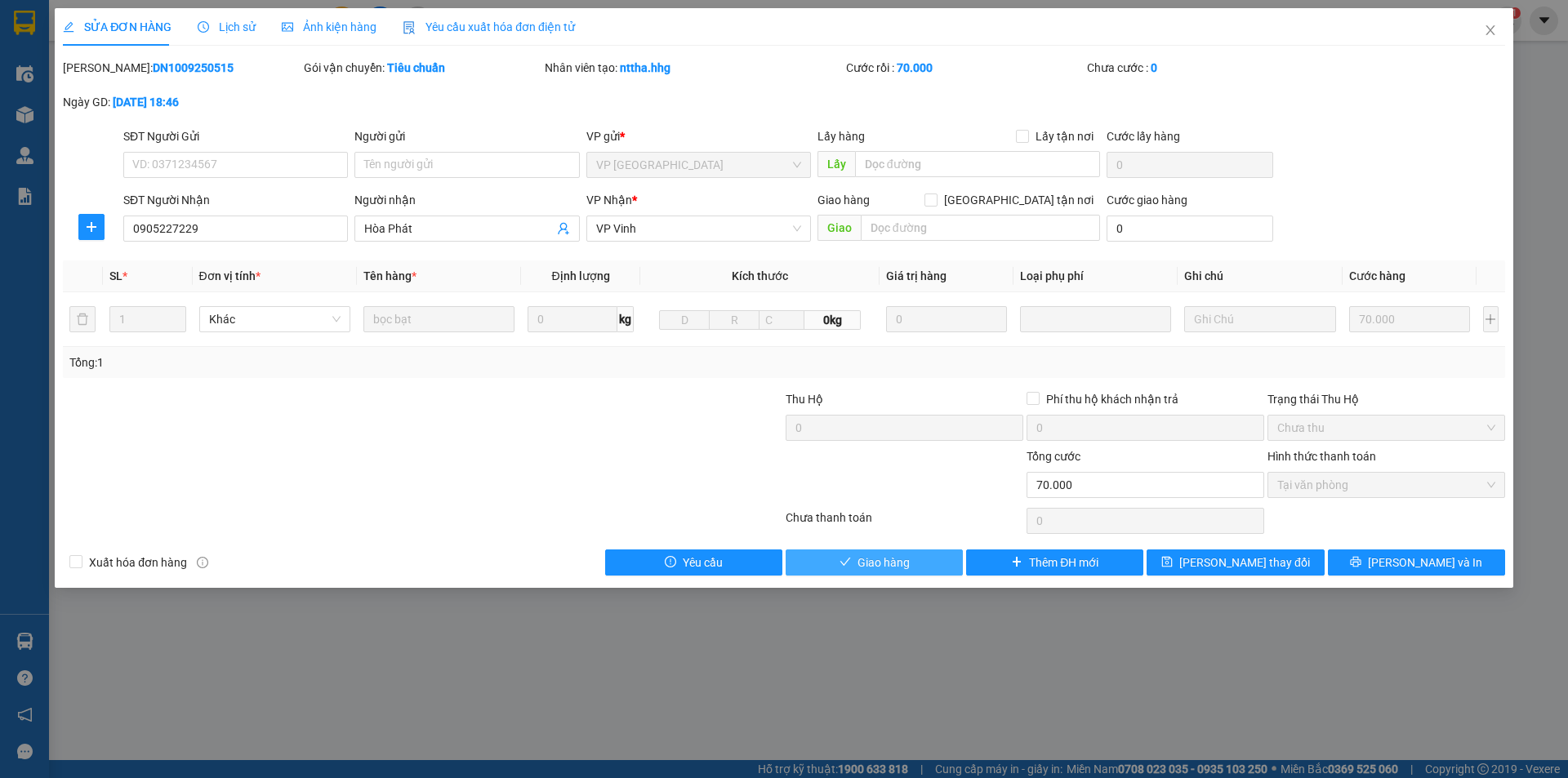
click at [890, 567] on span "Giao hàng" at bounding box center [883, 561] width 52 height 18
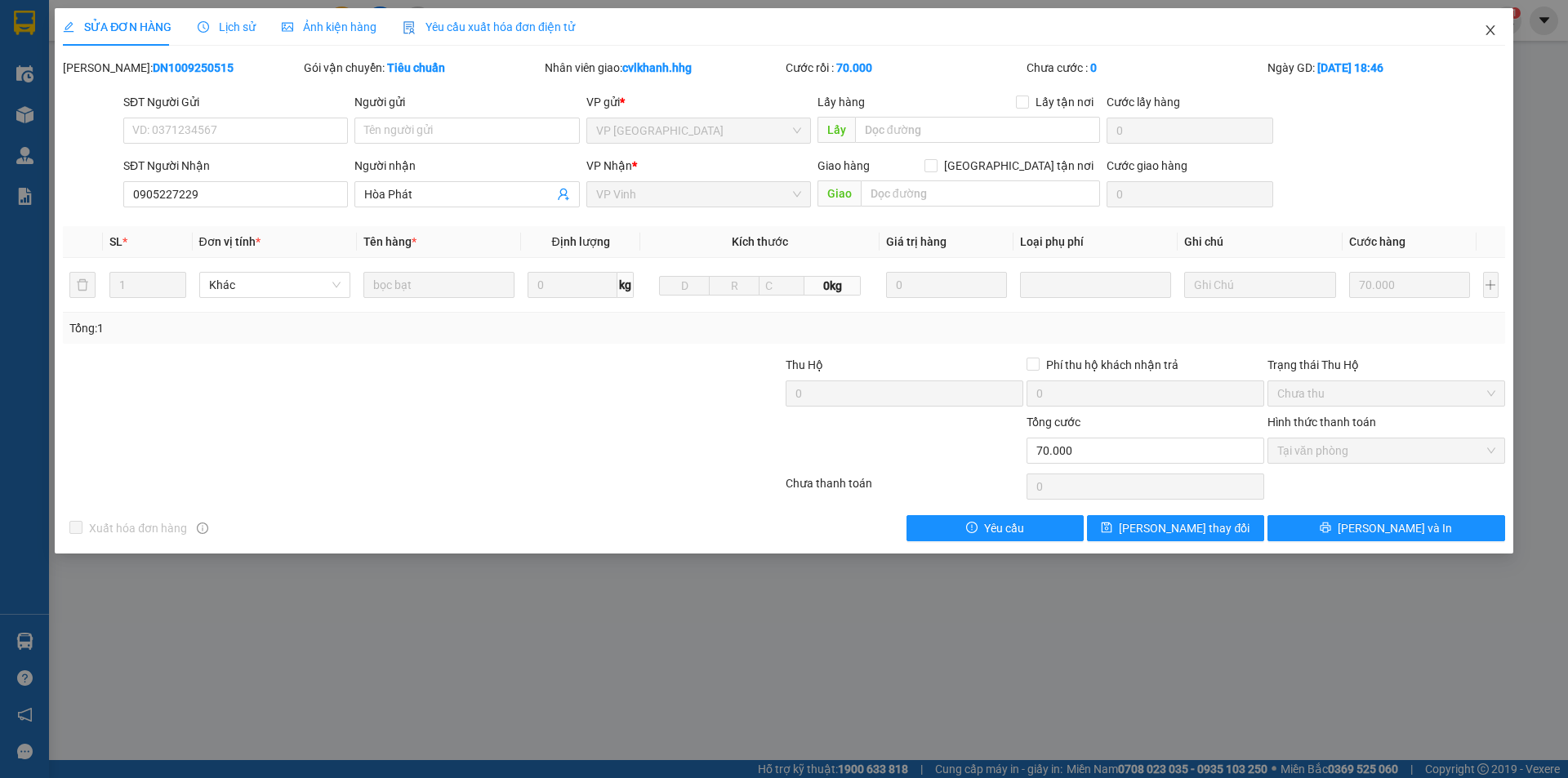
click at [1485, 33] on icon "close" at bounding box center [1490, 30] width 13 height 13
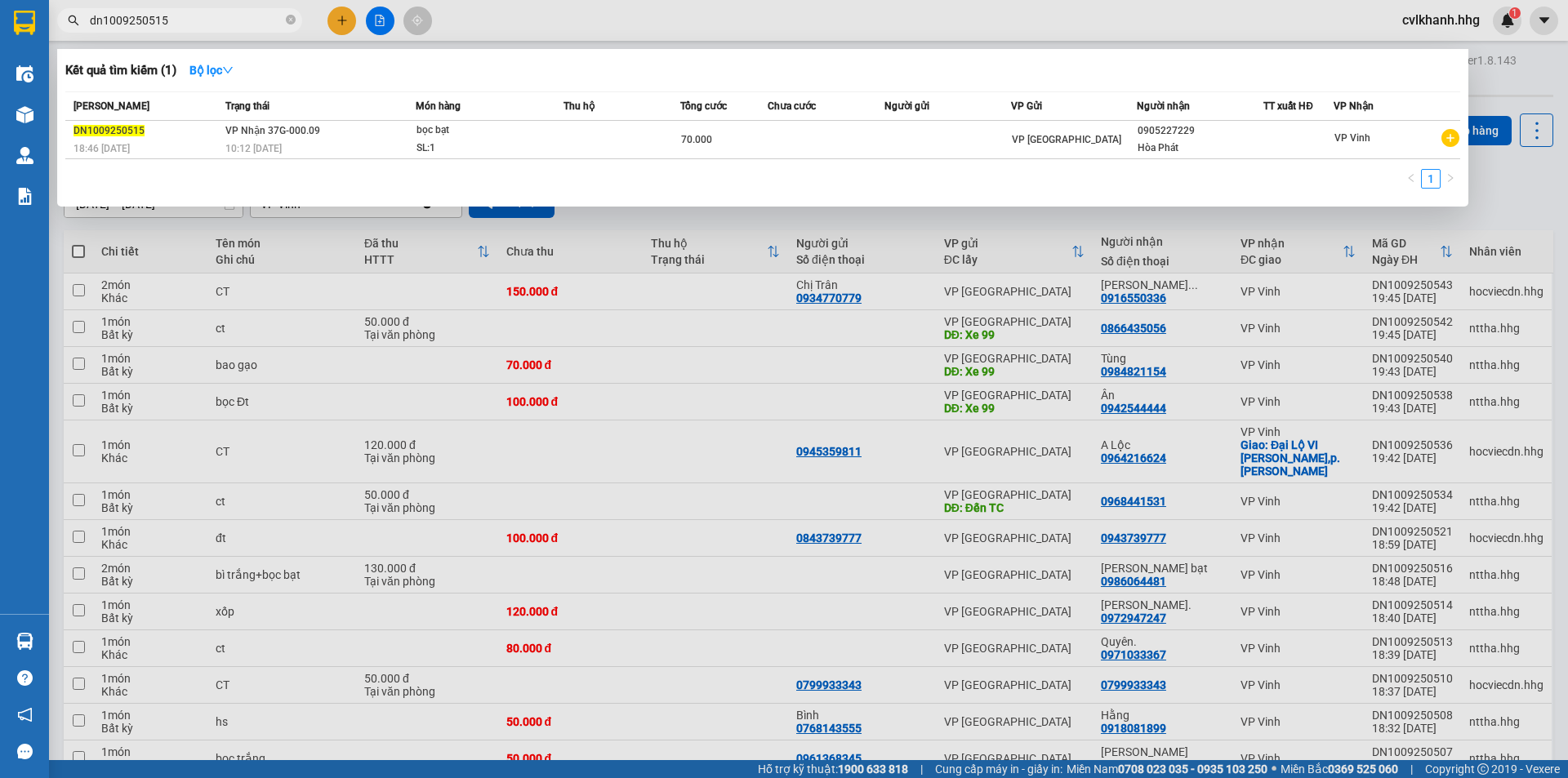
click at [176, 17] on input "dn1009250515" at bounding box center [186, 20] width 193 height 18
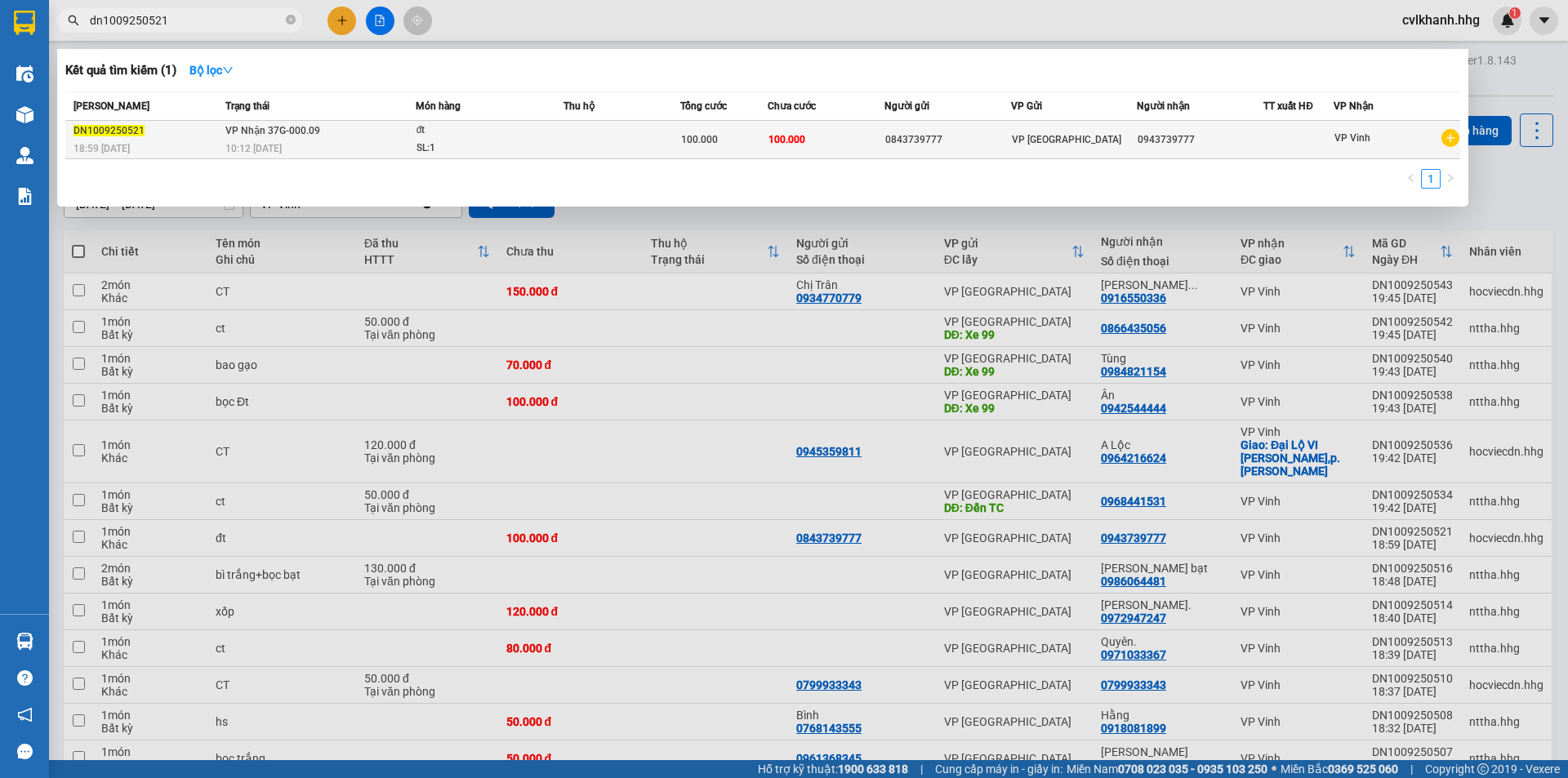
type input "dn1009250521"
click at [402, 126] on td "VP Nhận 37G-000.09 10:12 [DATE]" at bounding box center [318, 140] width 194 height 39
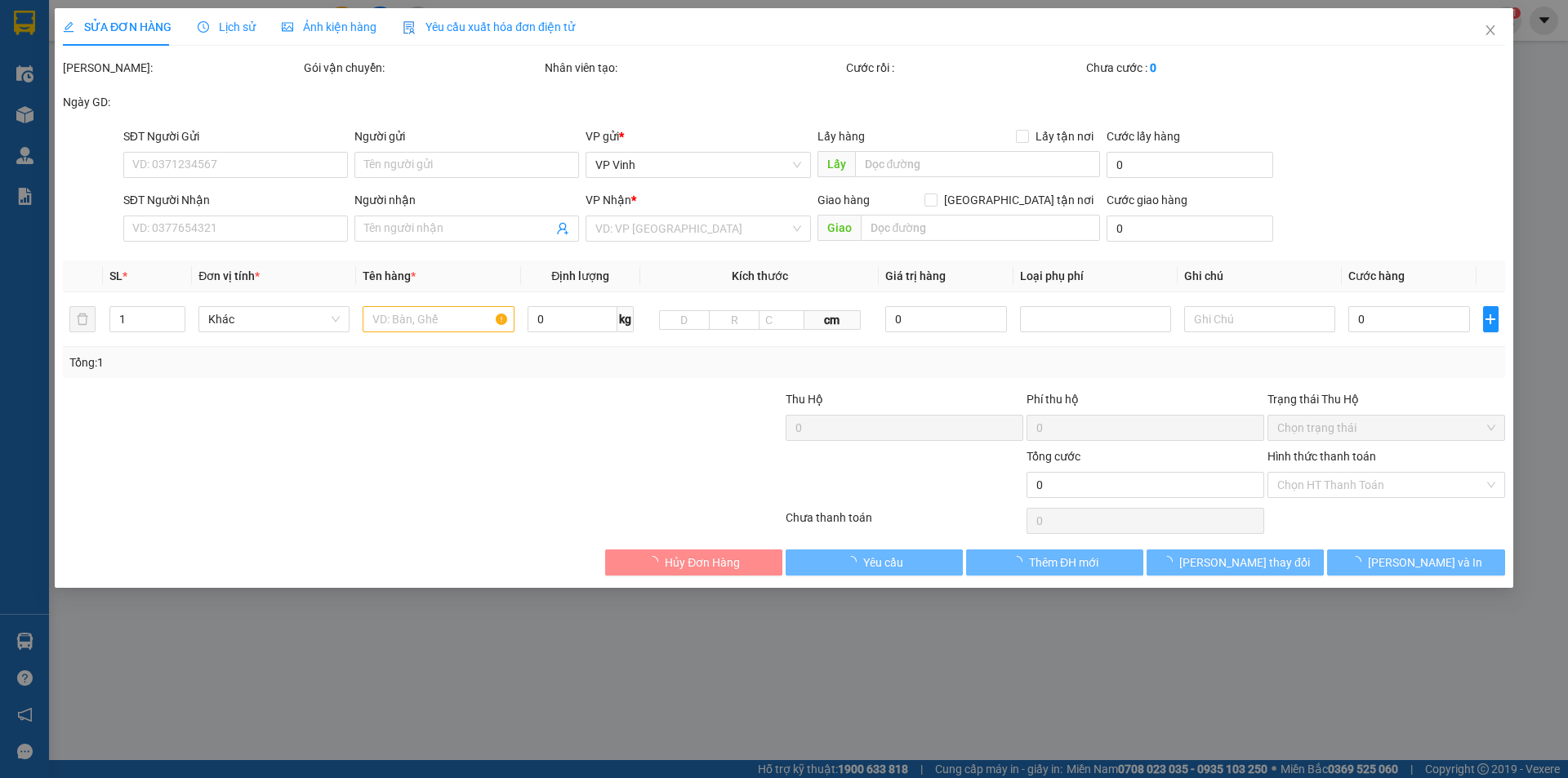
type input "0843739777"
type input "0943739777"
type input "100.000"
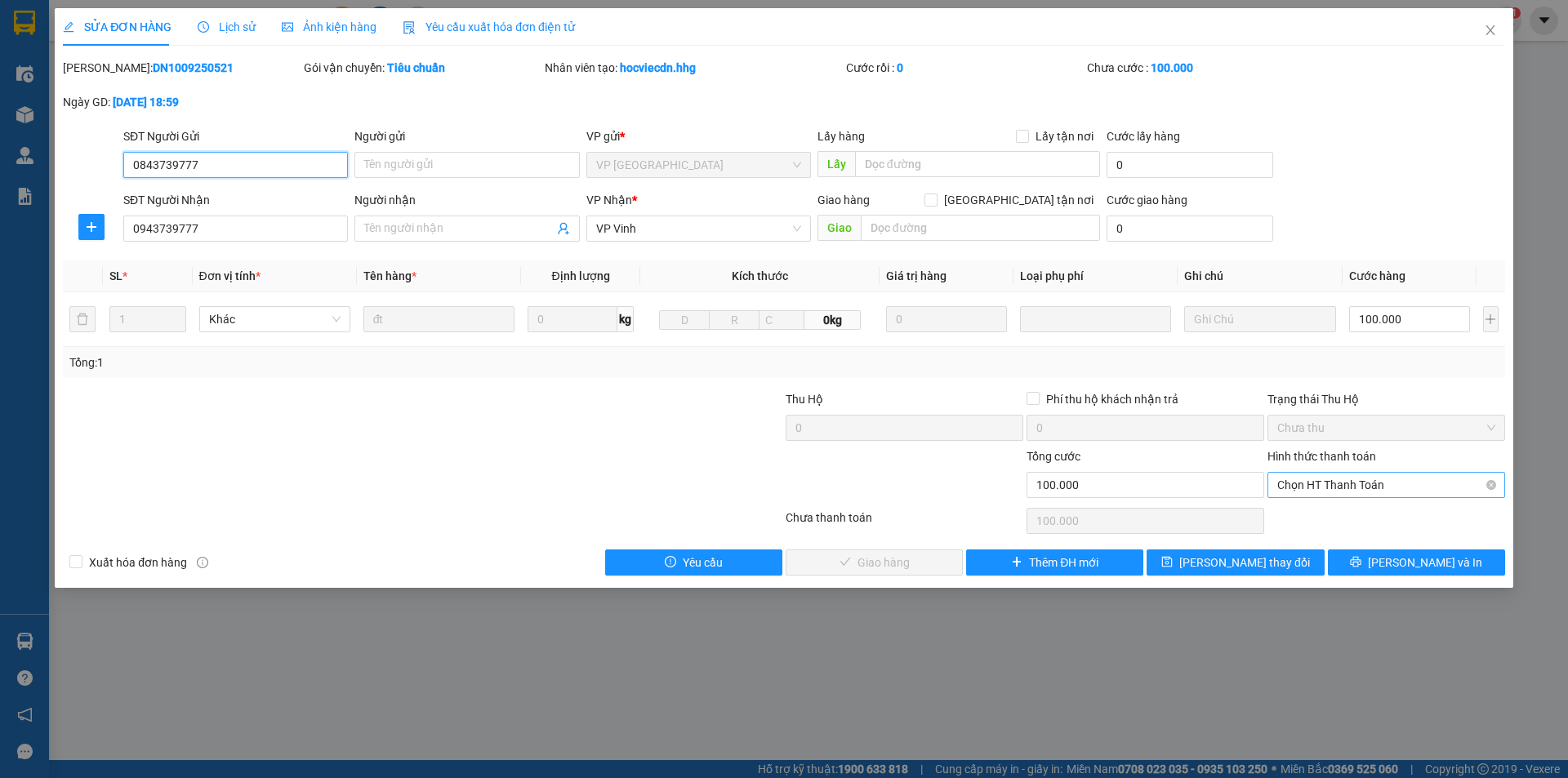
click at [1341, 481] on span "Chọn HT Thanh Toán" at bounding box center [1386, 484] width 218 height 24
click at [1346, 522] on div "Tại văn phòng" at bounding box center [1386, 517] width 218 height 18
type input "0"
click at [850, 553] on span "[PERSON_NAME] và Giao hàng" at bounding box center [895, 561] width 157 height 18
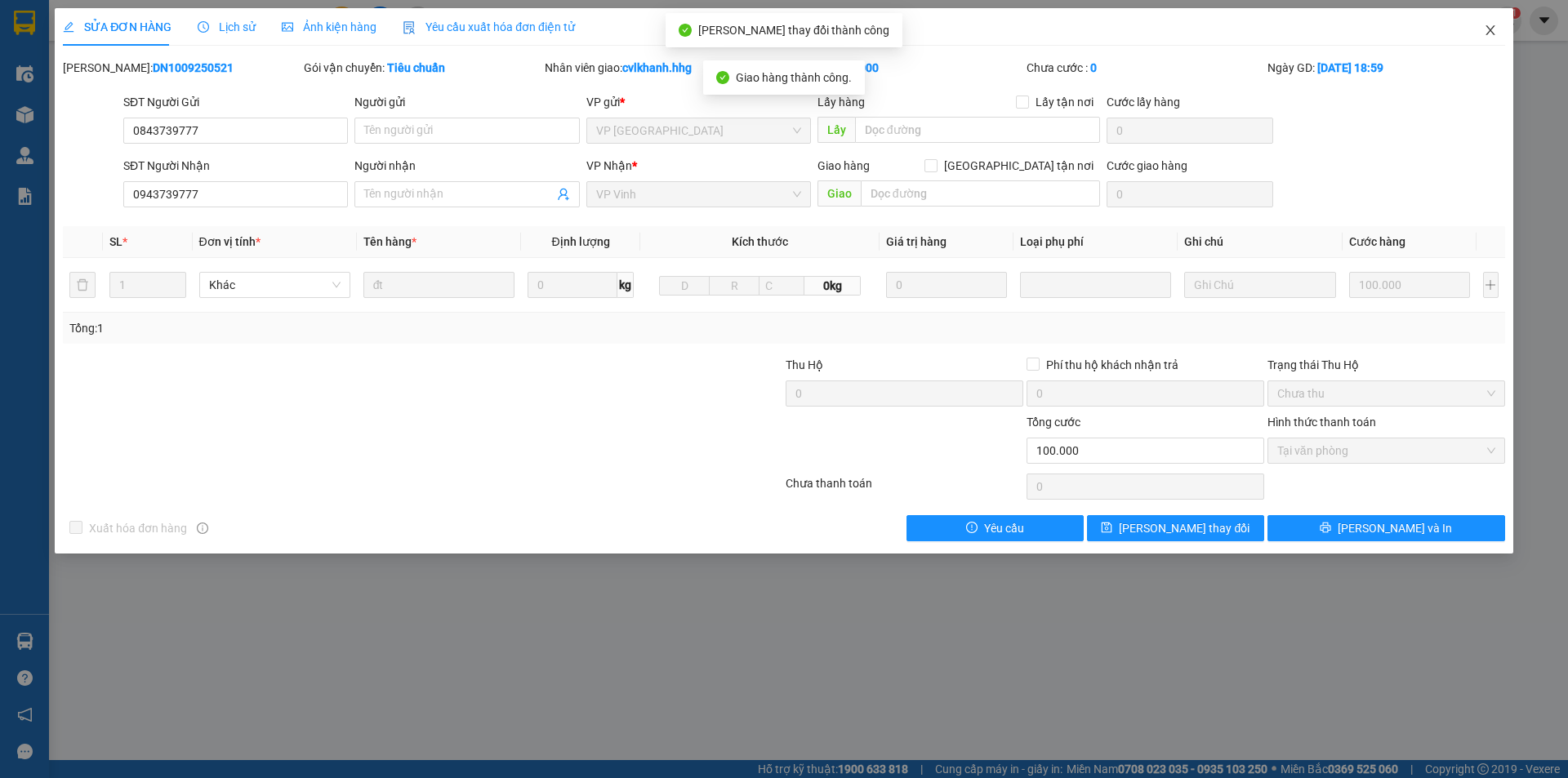
click at [1492, 24] on icon "close" at bounding box center [1490, 30] width 13 height 13
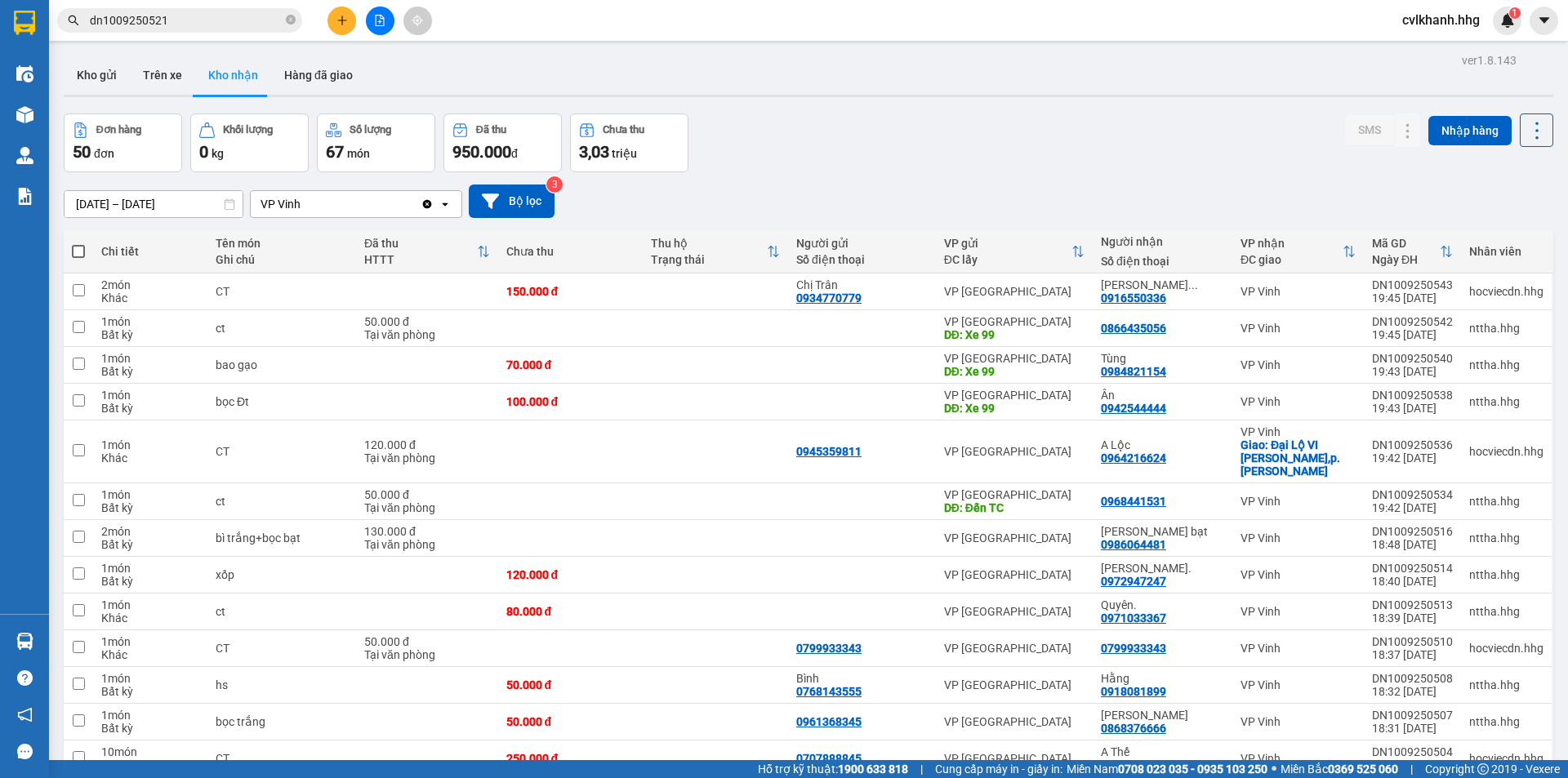
click at [222, 14] on input "dn1009250521" at bounding box center [186, 20] width 193 height 18
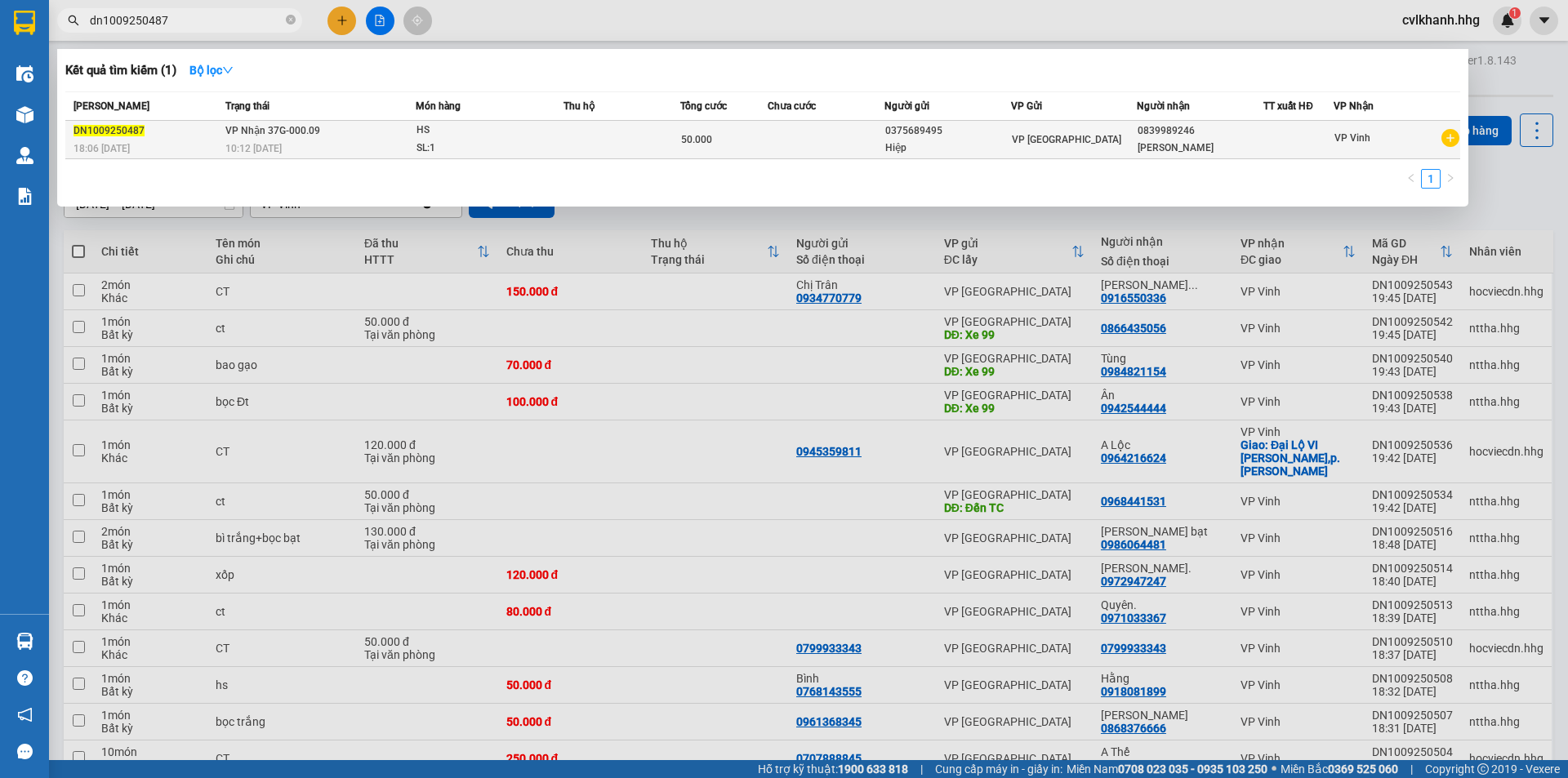
type input "dn1009250487"
click at [374, 133] on td "VP Nhận 37G-000.09 10:12 [DATE]" at bounding box center [318, 140] width 194 height 39
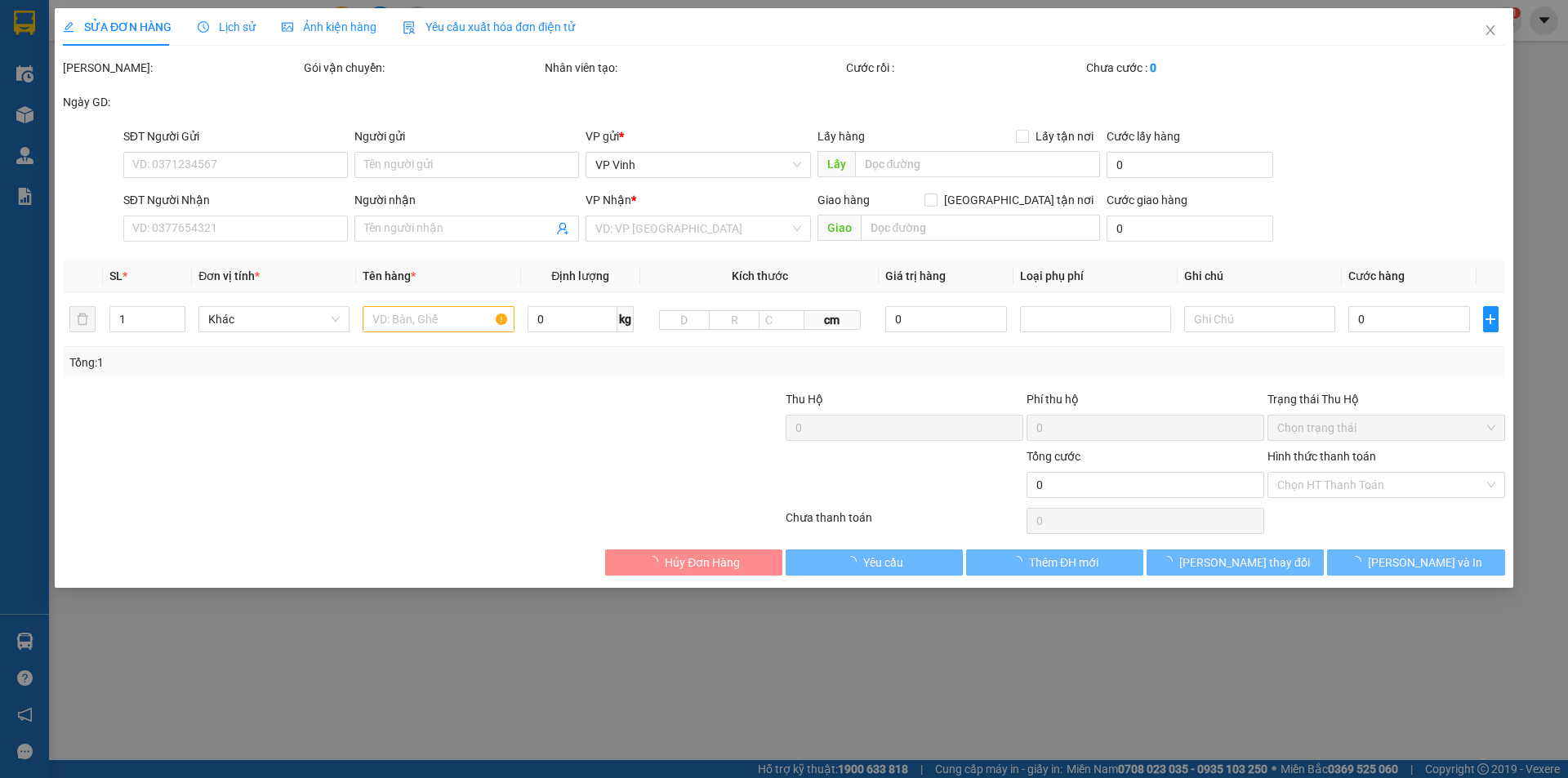
type input "0375689495"
type input "Hiệp"
type input "0839989246"
type input "[PERSON_NAME]"
type input "50.000"
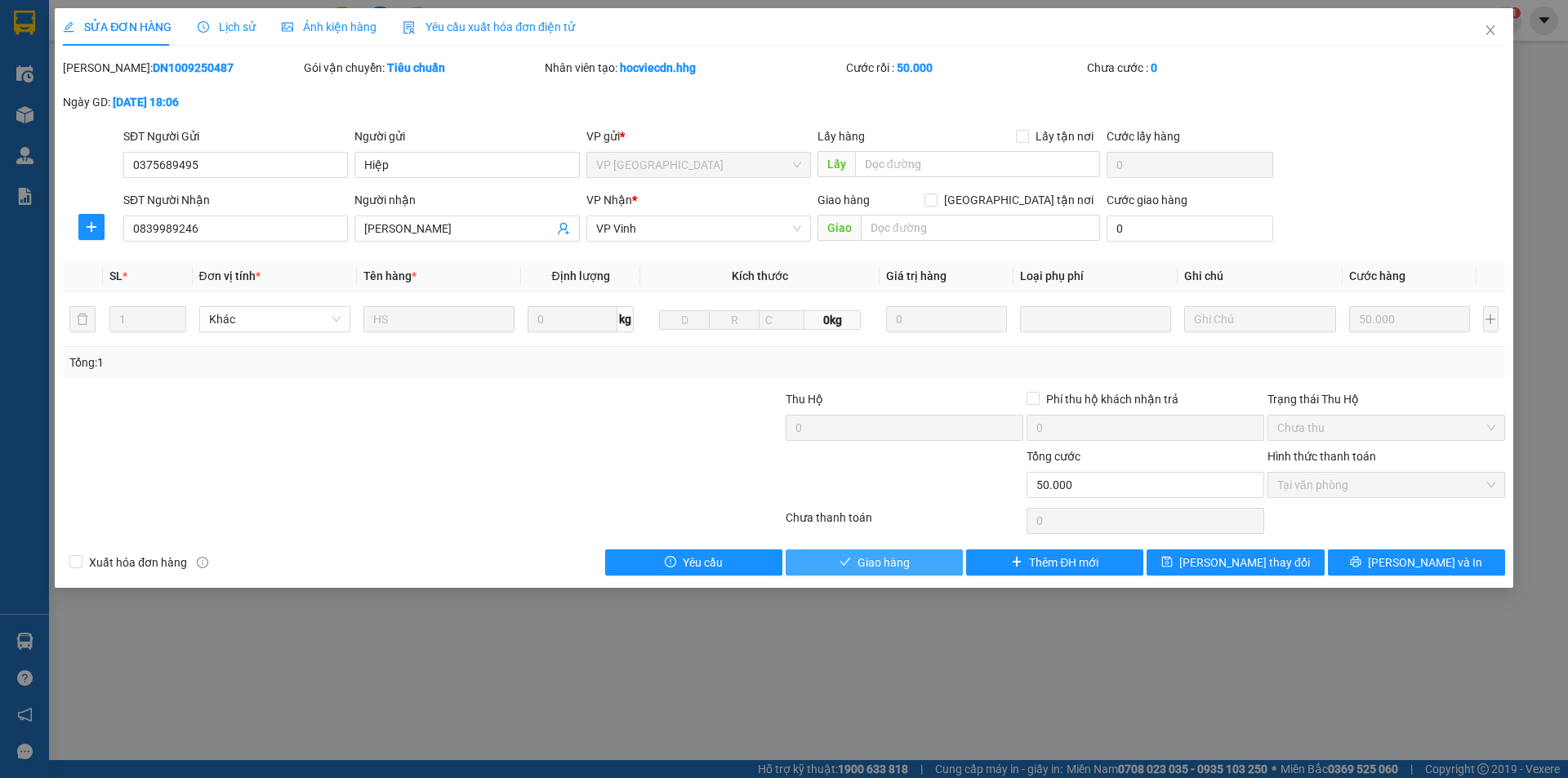
click at [897, 563] on span "Giao hàng" at bounding box center [883, 561] width 52 height 18
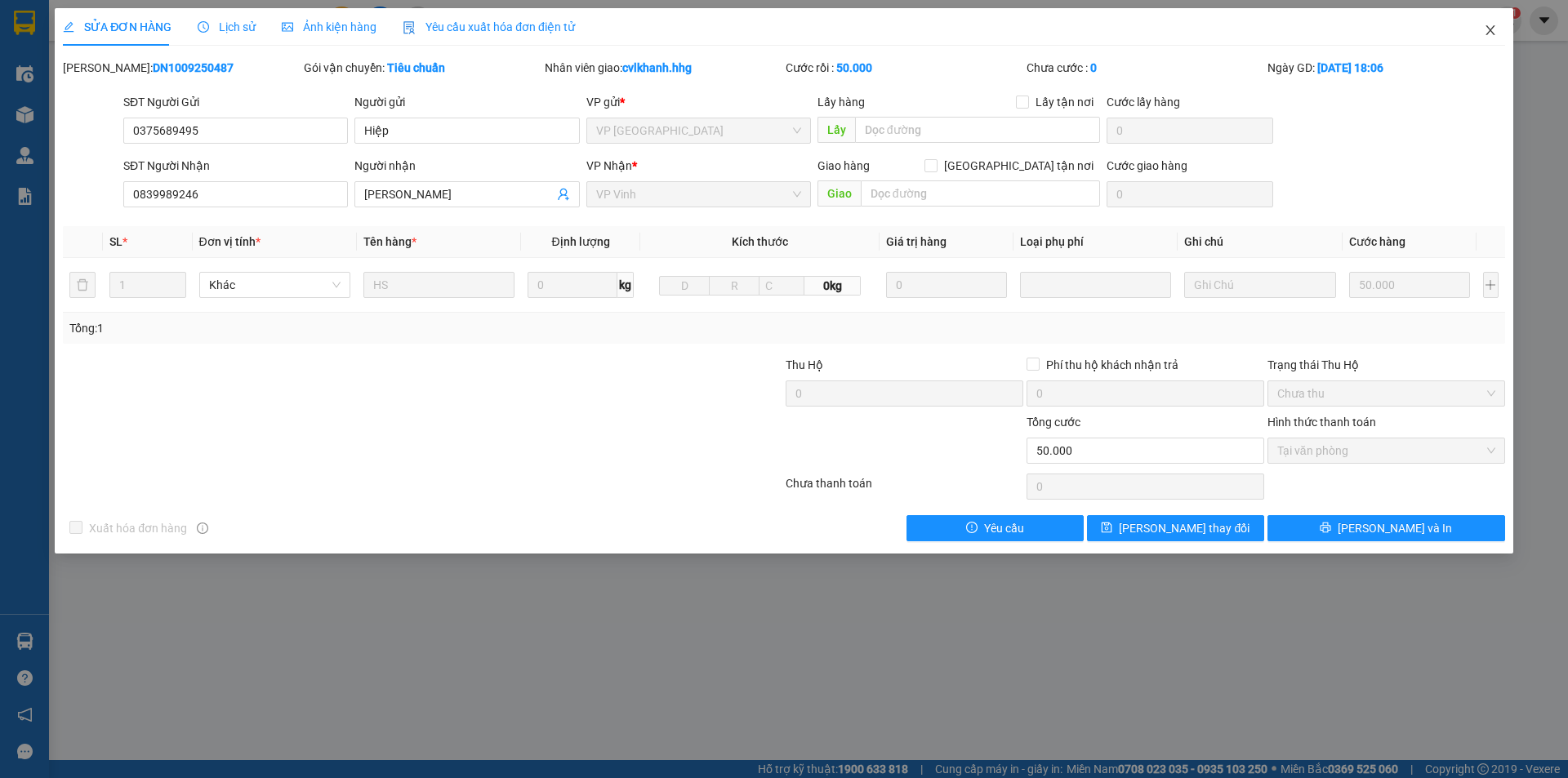
click at [1489, 30] on icon "close" at bounding box center [1489, 30] width 9 height 10
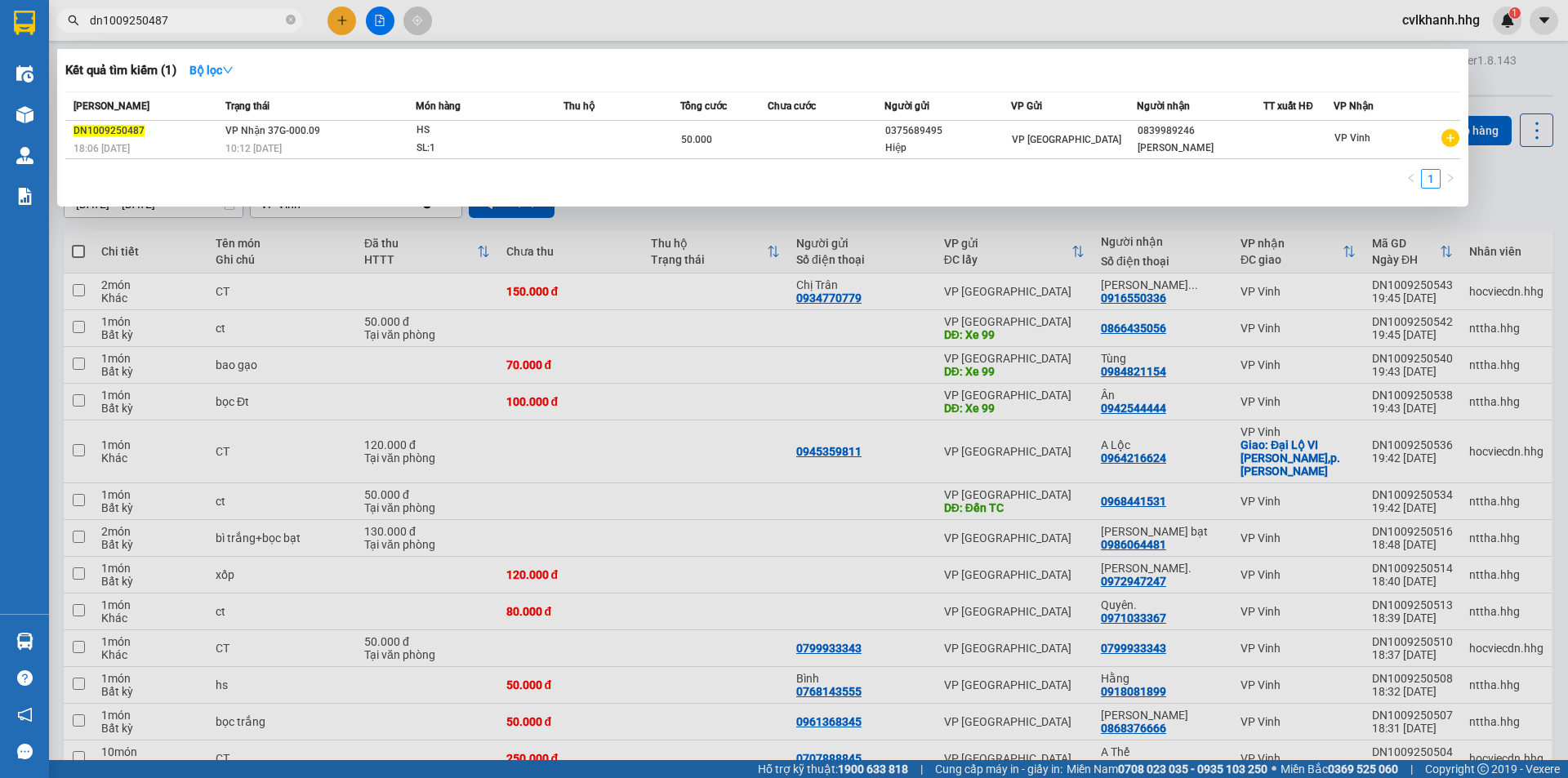
click at [194, 15] on input "dn1009250487" at bounding box center [186, 20] width 193 height 18
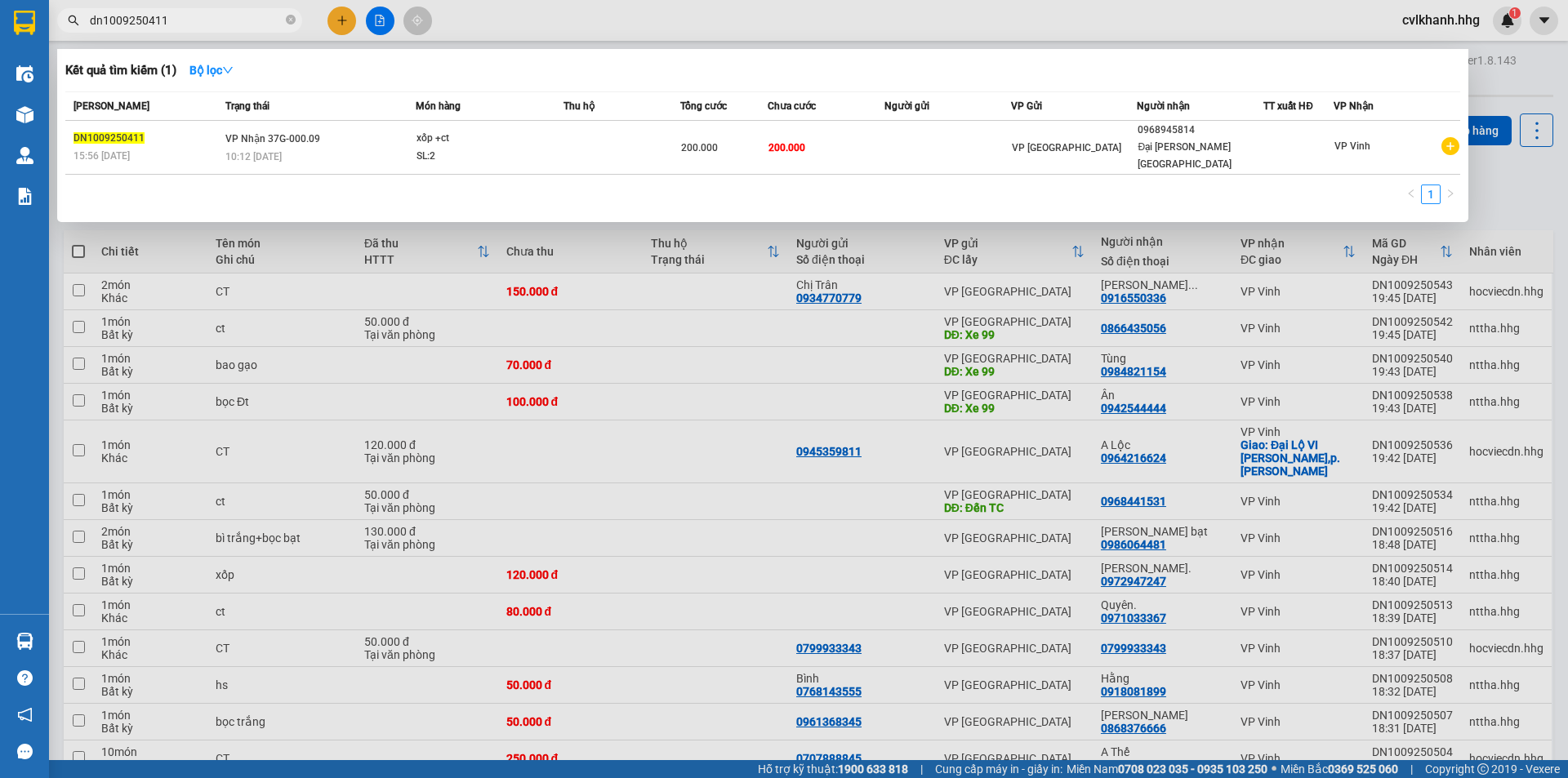
type input "dn1009250411"
click at [359, 128] on td "VP Nhận 37G-000.09 10:12 [DATE]" at bounding box center [318, 148] width 194 height 54
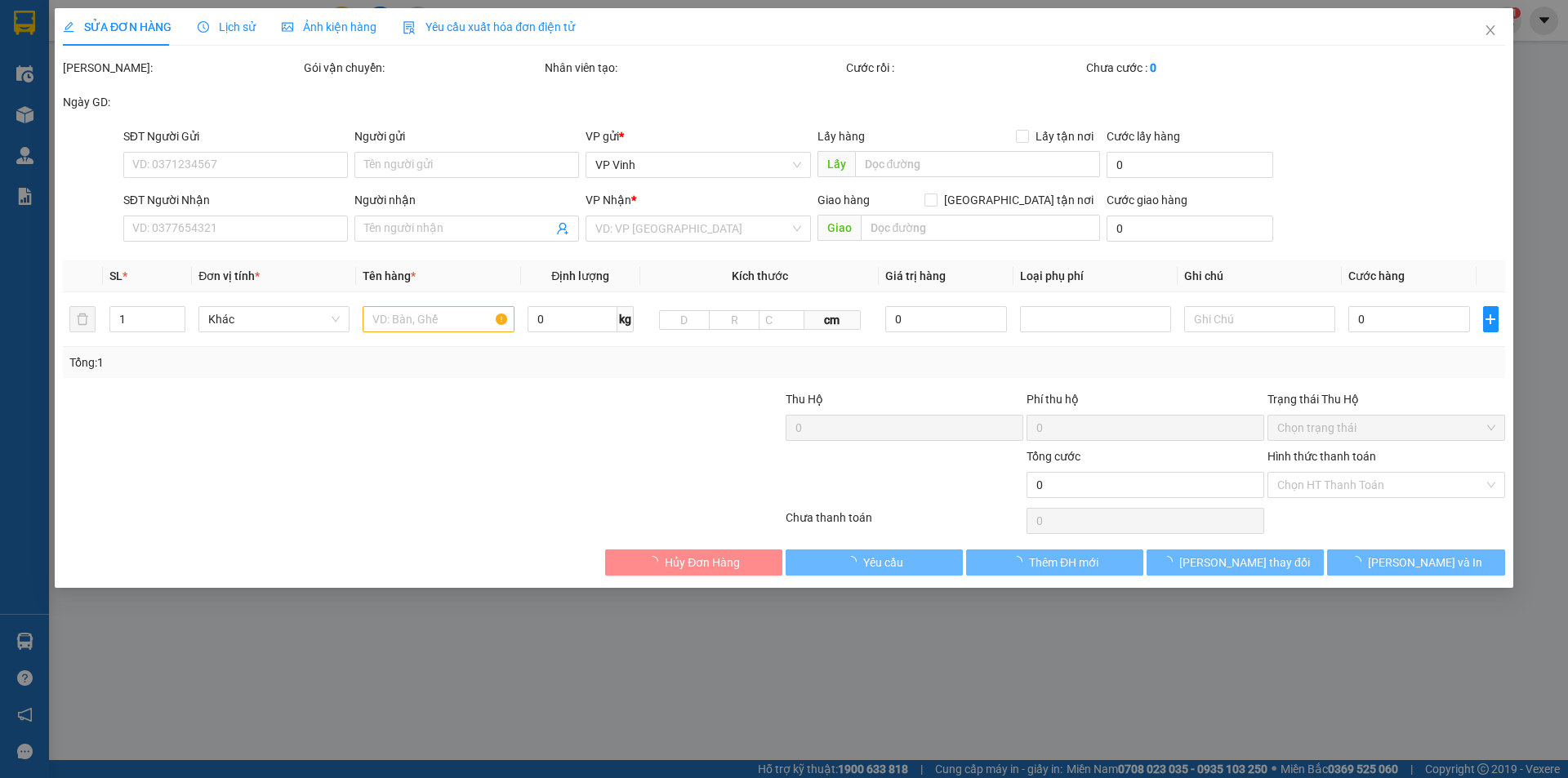
type input "0968945814"
type input "Đại [PERSON_NAME][GEOGRAPHIC_DATA]"
type input "200.000"
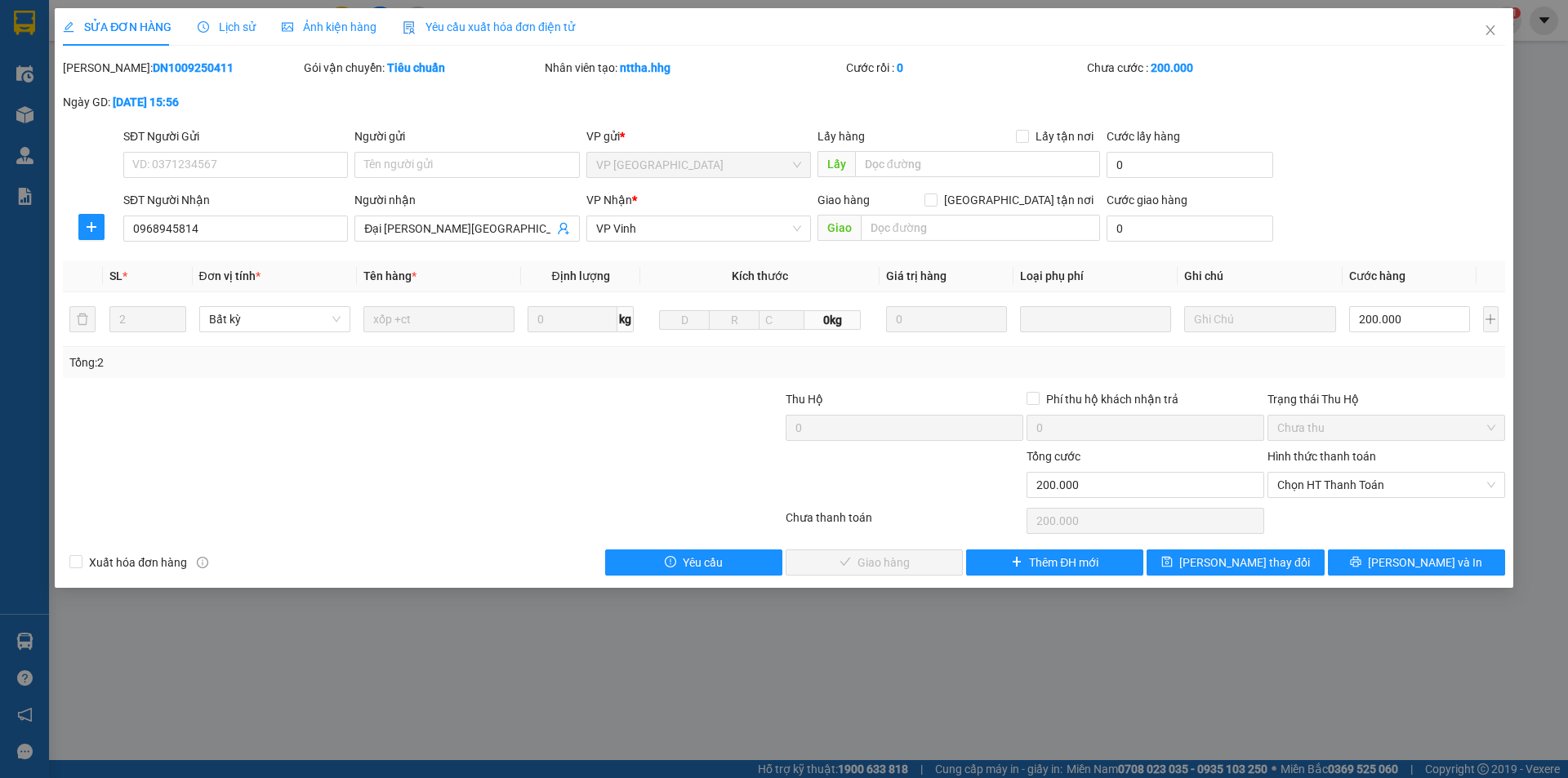
click at [1364, 498] on div "Hình thức thanh toán Chọn HT Thanh Toán" at bounding box center [1386, 476] width 238 height 57
click at [1357, 493] on span "Chọn HT Thanh Toán" at bounding box center [1386, 484] width 218 height 24
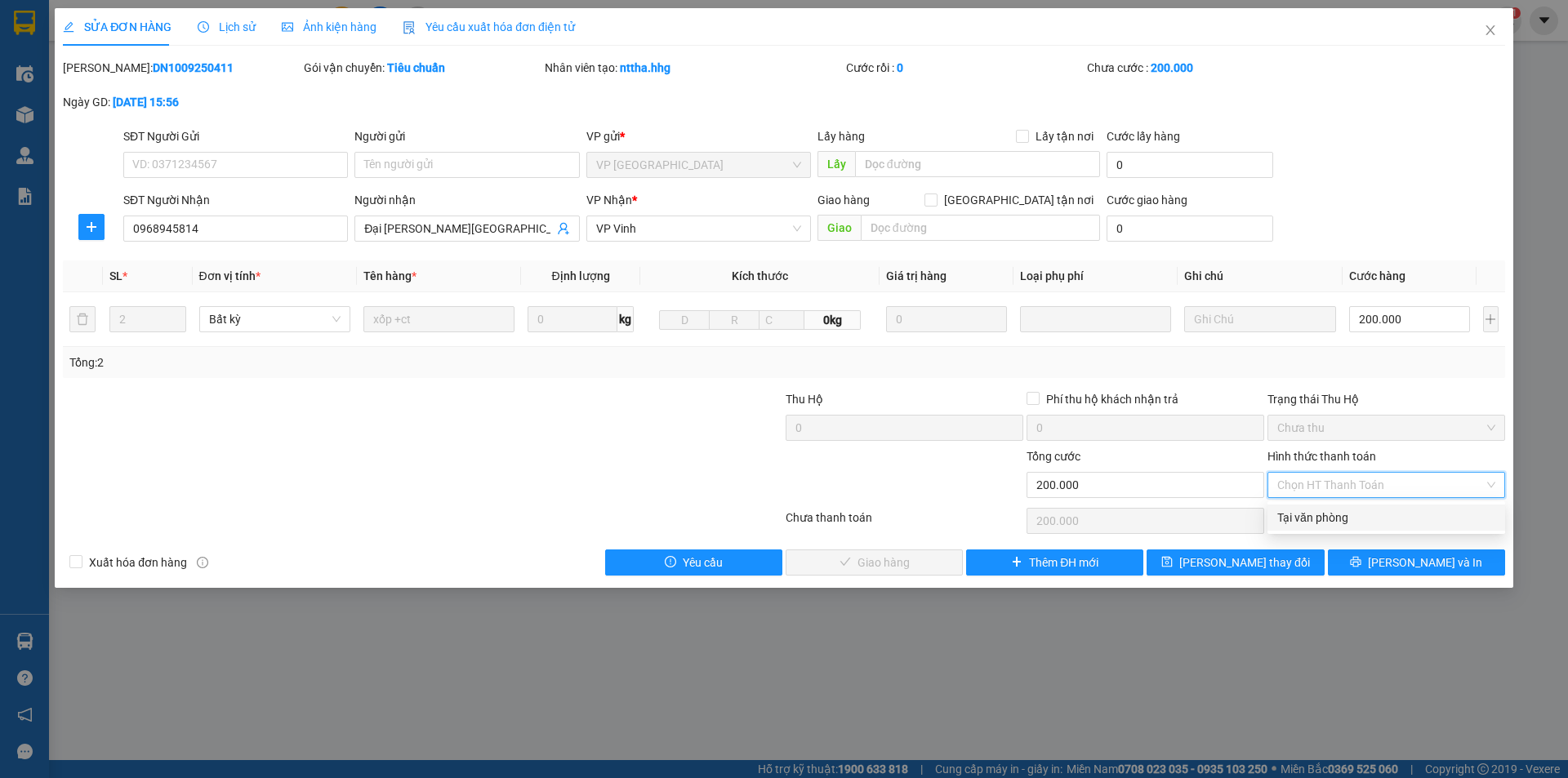
click at [1363, 509] on div "Tại văn phòng" at bounding box center [1386, 517] width 218 height 18
type input "0"
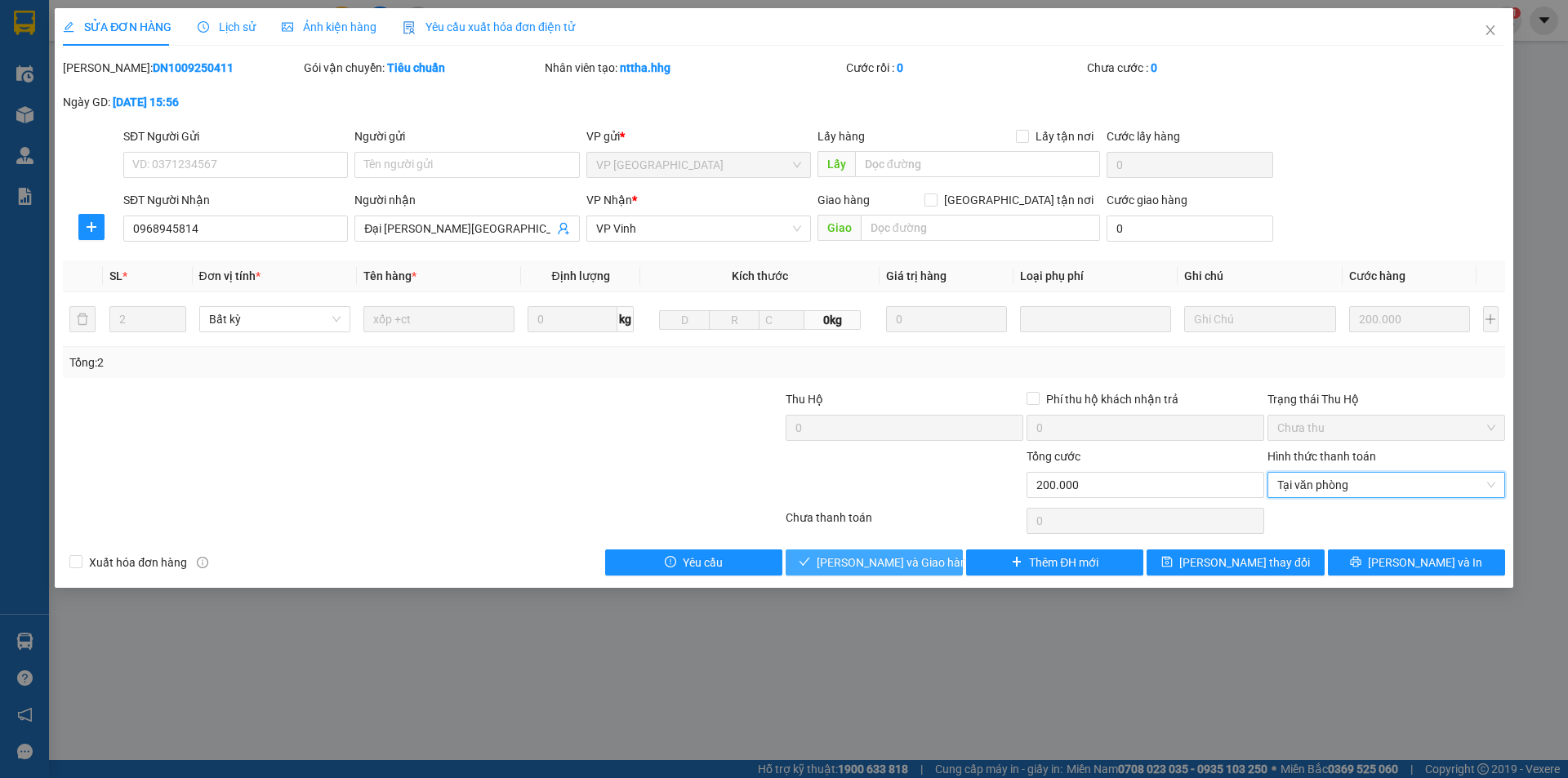
click at [893, 556] on span "[PERSON_NAME] và Giao hàng" at bounding box center [895, 561] width 157 height 18
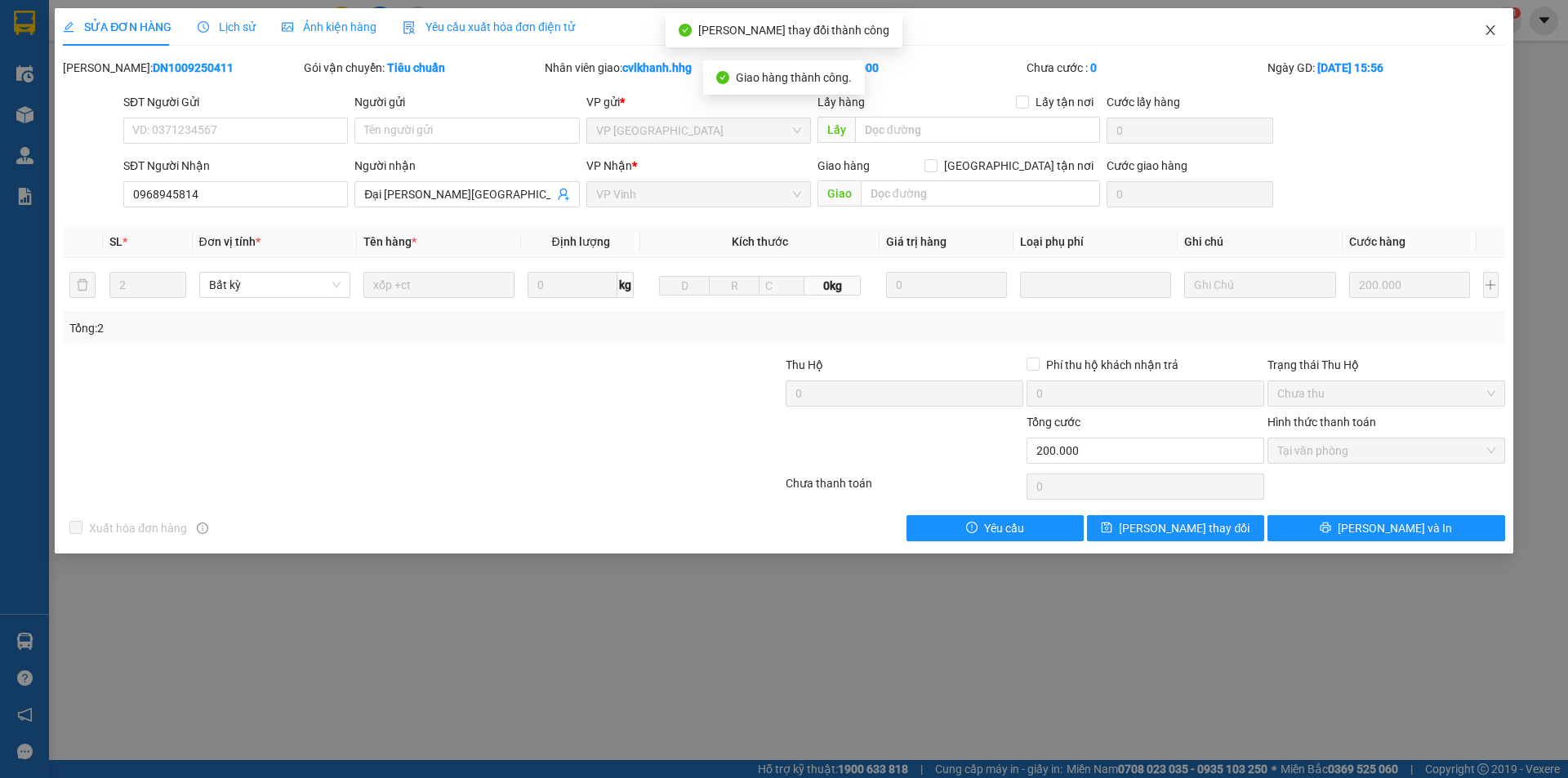
click at [1494, 33] on icon "close" at bounding box center [1490, 30] width 13 height 13
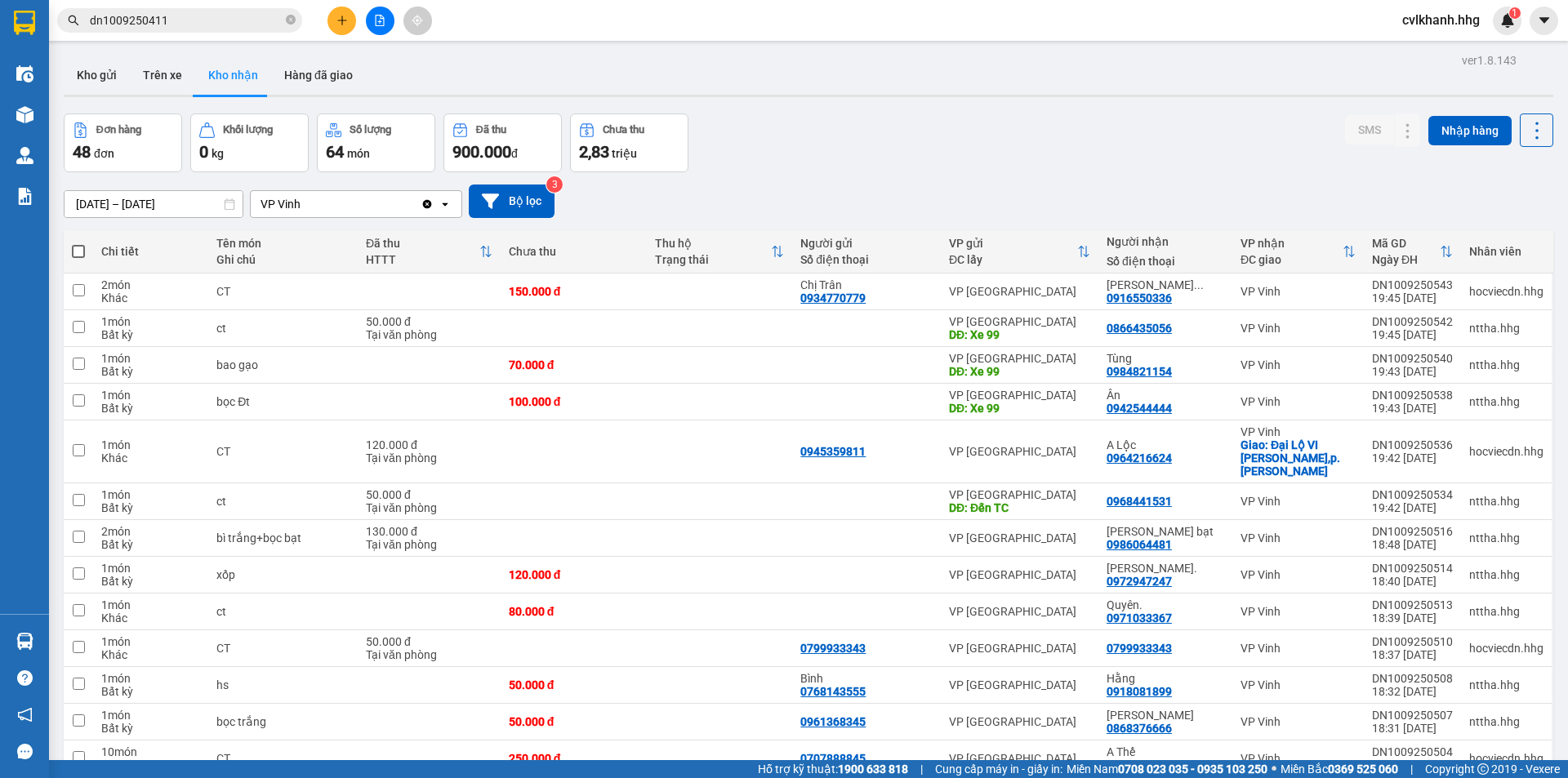
click at [179, 18] on input "dn1009250411" at bounding box center [186, 20] width 193 height 18
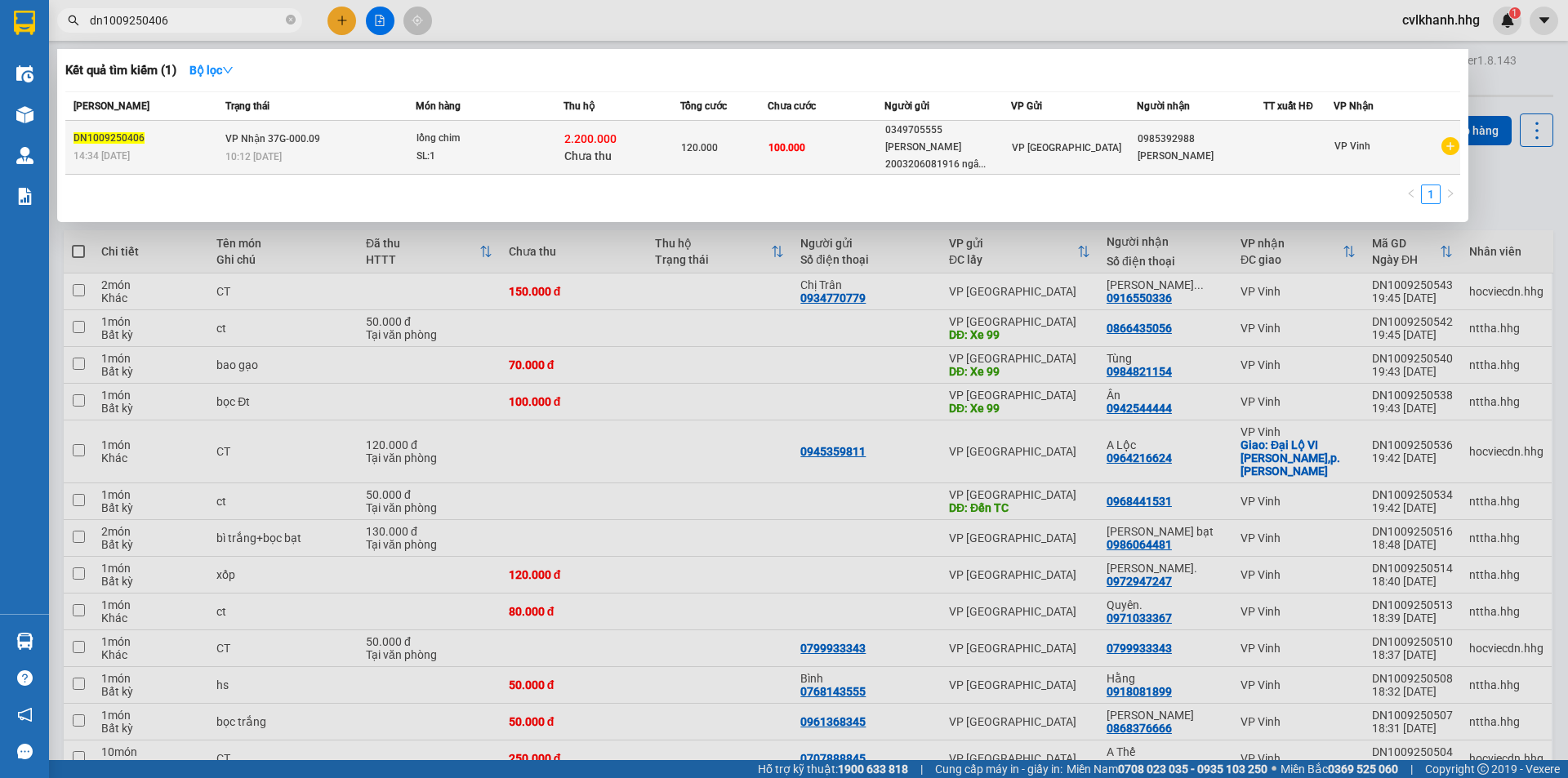
type input "dn1009250406"
click at [353, 151] on div "10:12 [DATE]" at bounding box center [320, 156] width 190 height 18
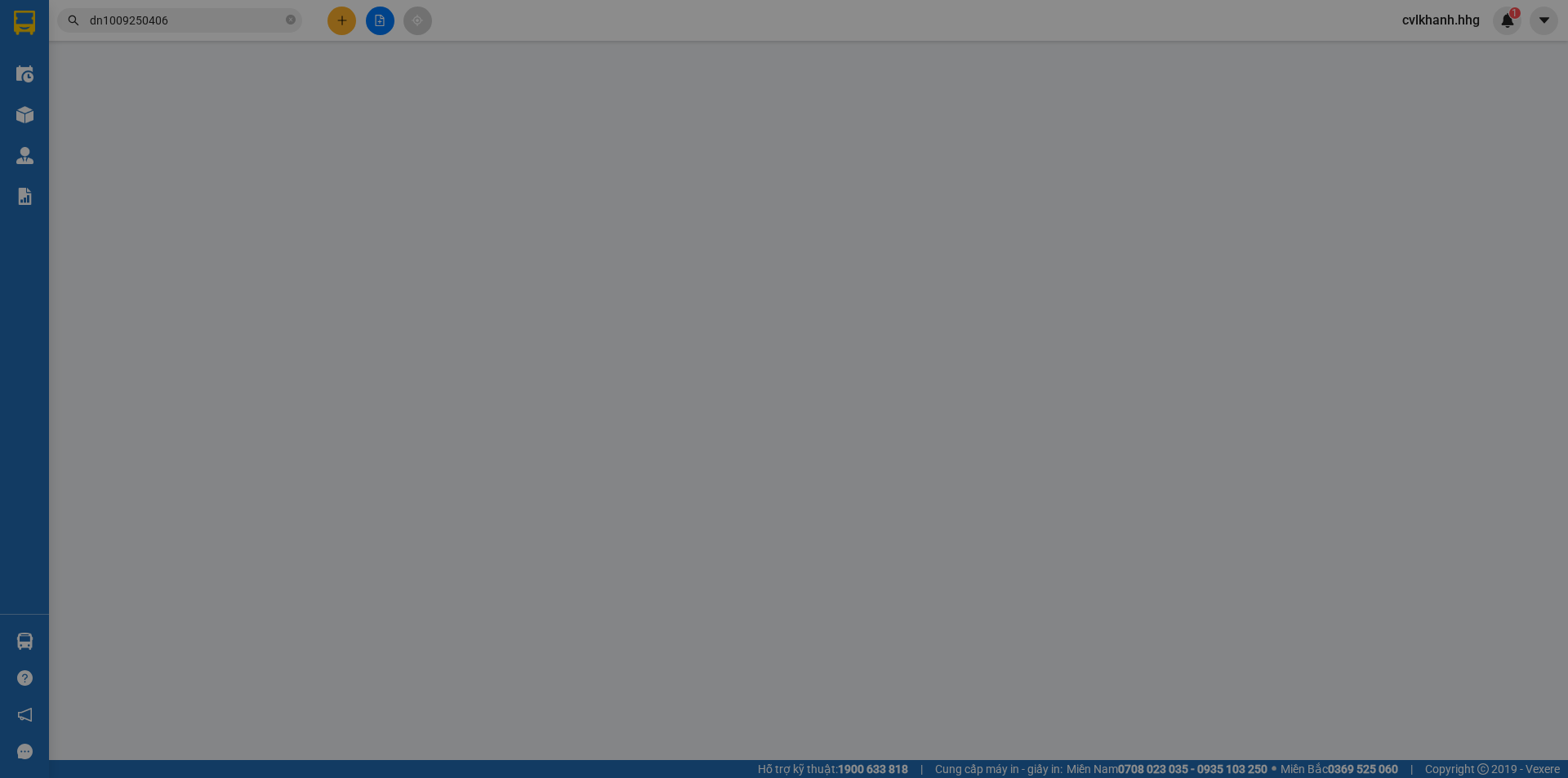
type input "0349705555"
type input "[PERSON_NAME] 2003206081916 ngân hàng AGRIBANK"
type input "0985392988"
type input "[PERSON_NAME]"
type input "20.000"
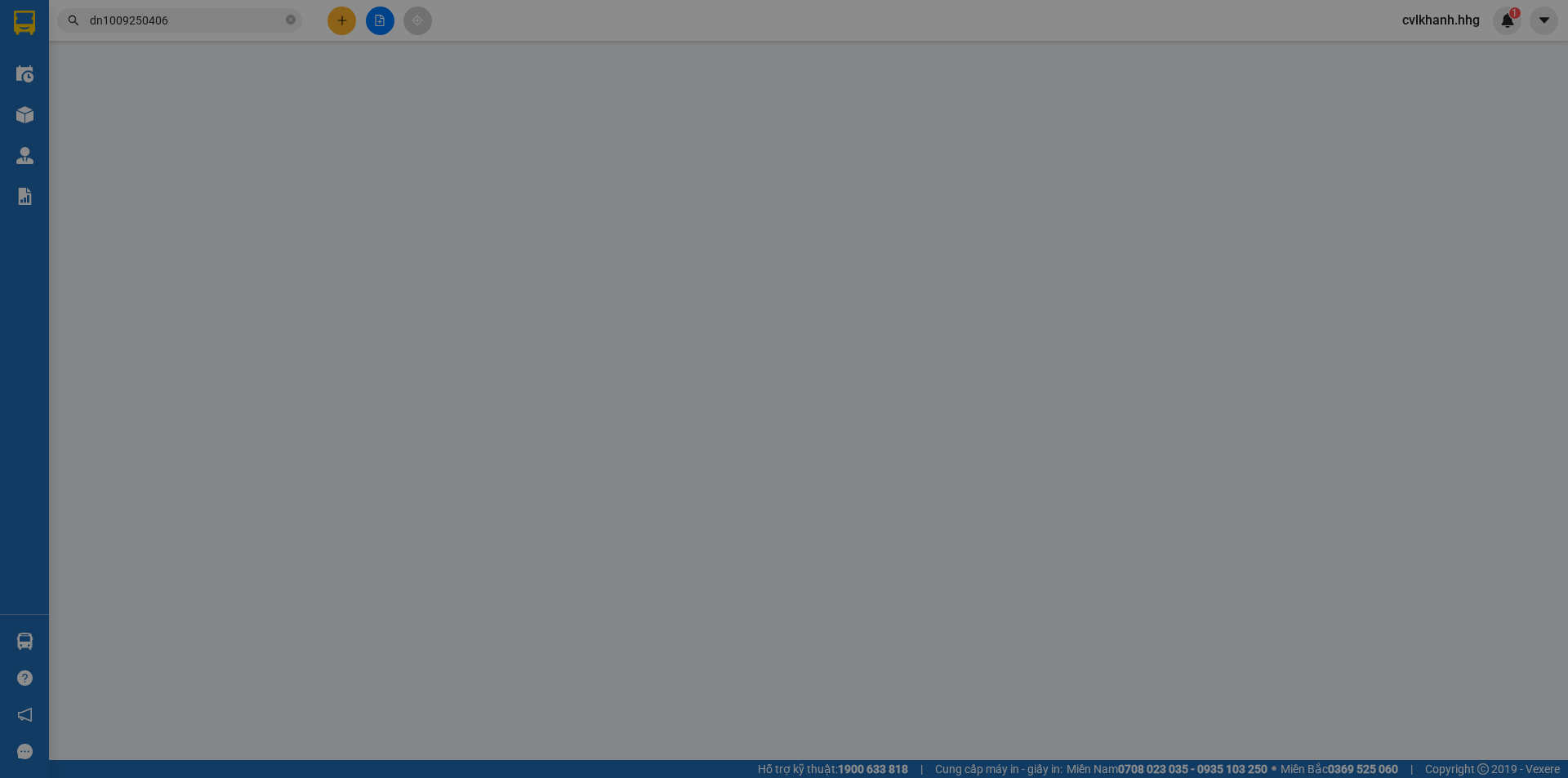
type input "120.000"
type input "20.000"
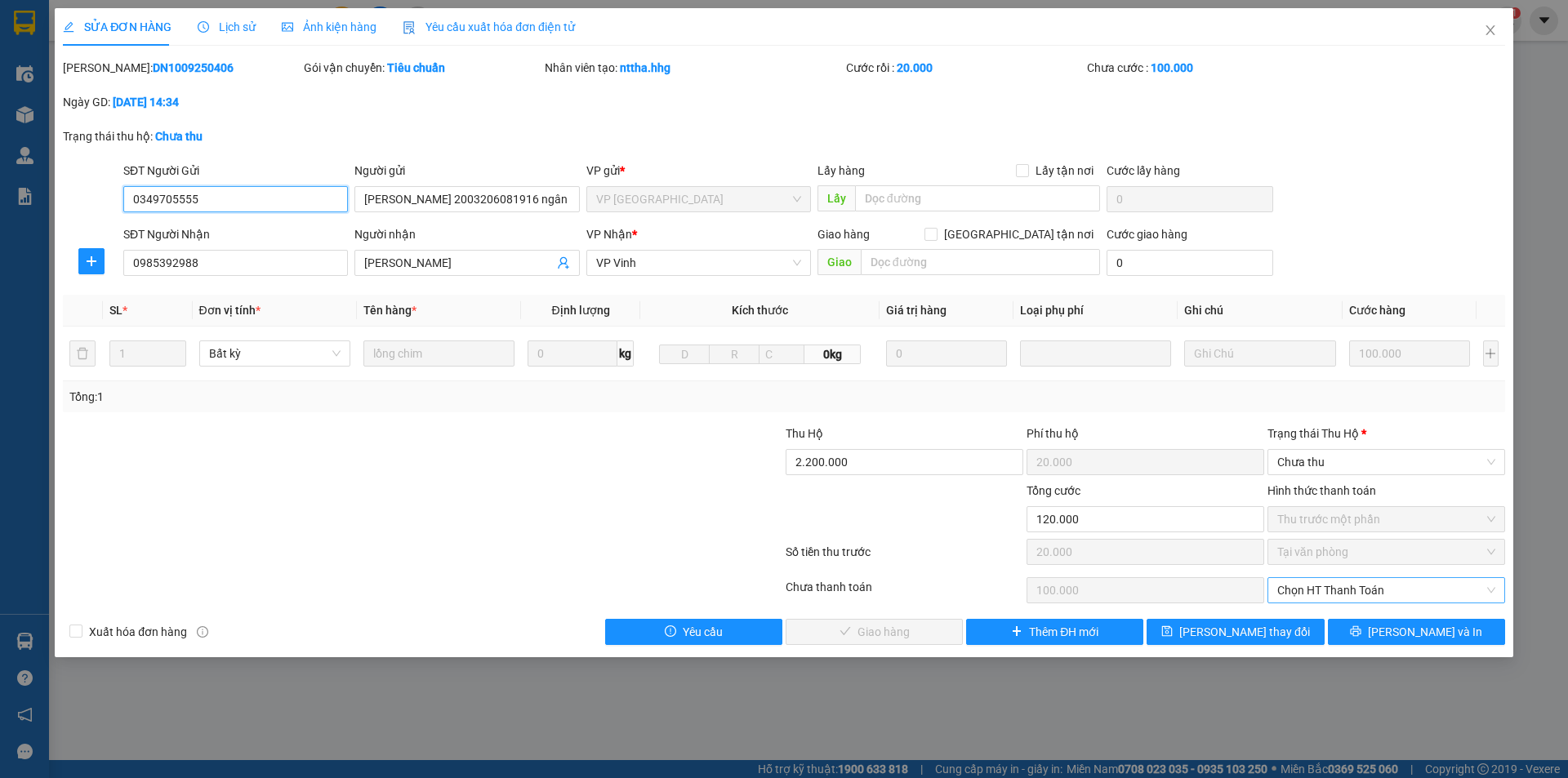
click at [1348, 594] on span "Chọn HT Thanh Toán" at bounding box center [1386, 590] width 218 height 24
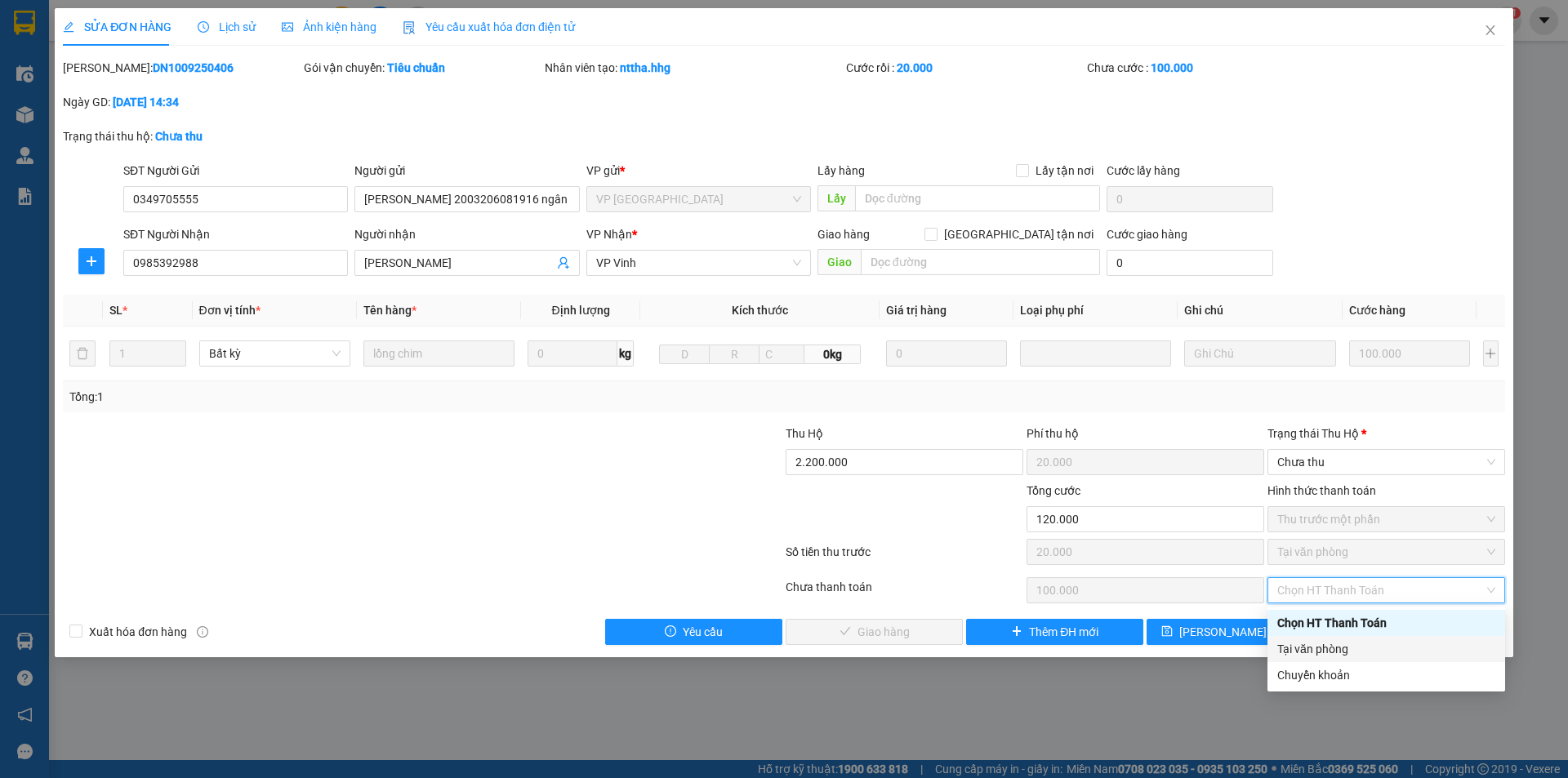
click at [1311, 641] on div "Tại văn phòng" at bounding box center [1386, 649] width 218 height 18
type input "0"
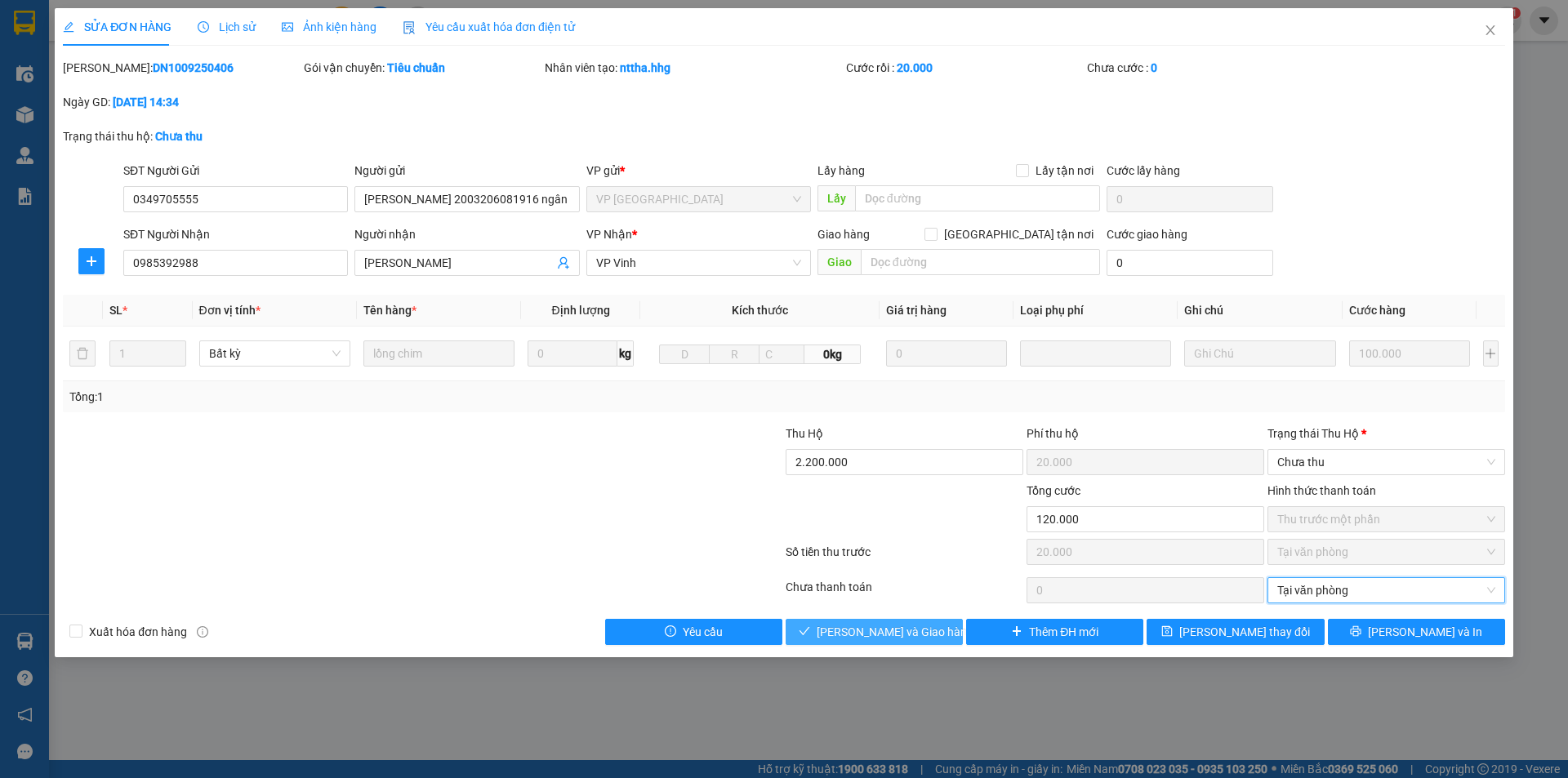
click at [902, 632] on span "[PERSON_NAME] và Giao hàng" at bounding box center [895, 631] width 157 height 18
click at [1359, 454] on span "Chưa thu" at bounding box center [1386, 462] width 218 height 24
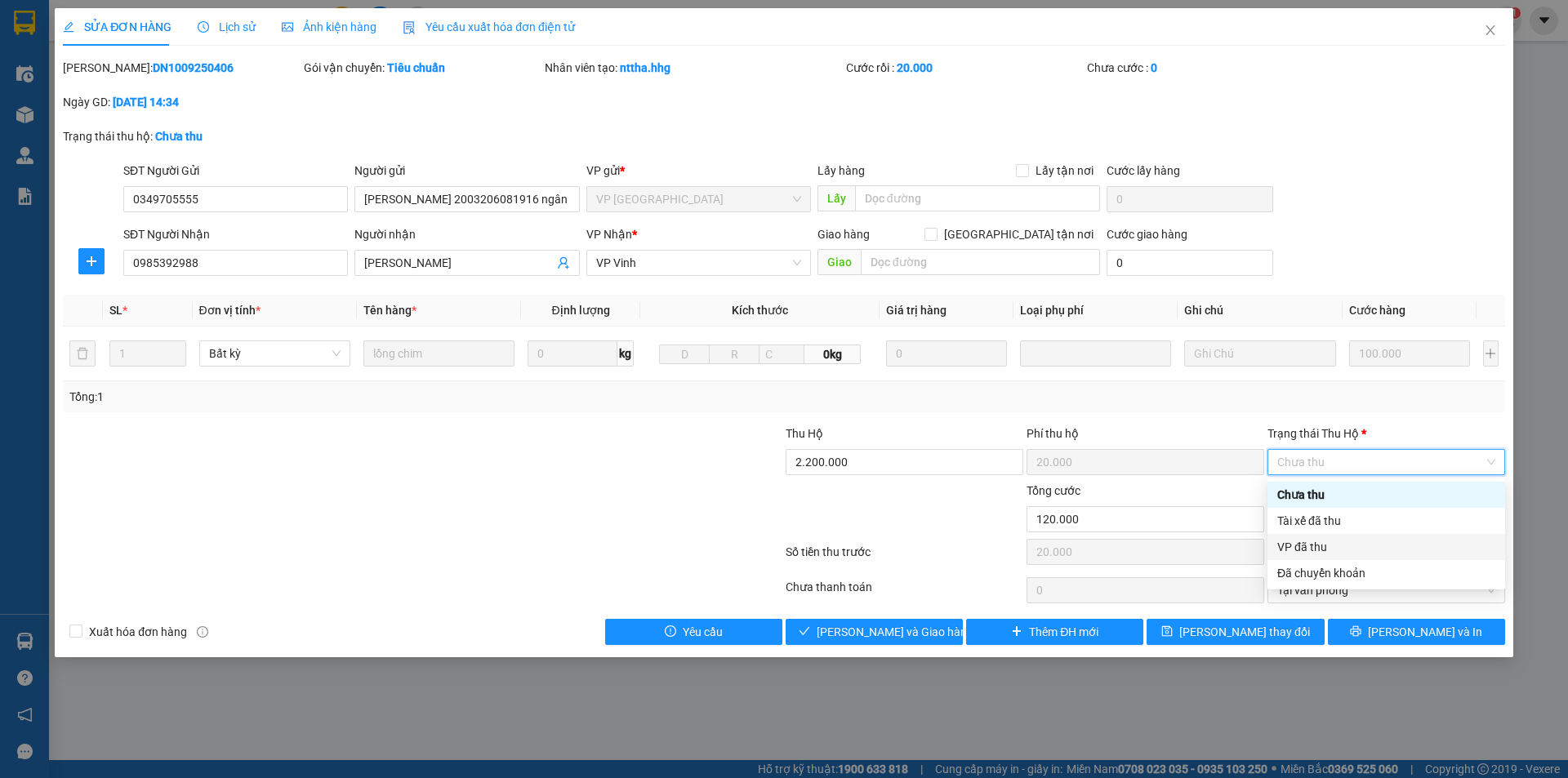
click at [1301, 555] on div "VP đã thu" at bounding box center [1386, 546] width 218 height 18
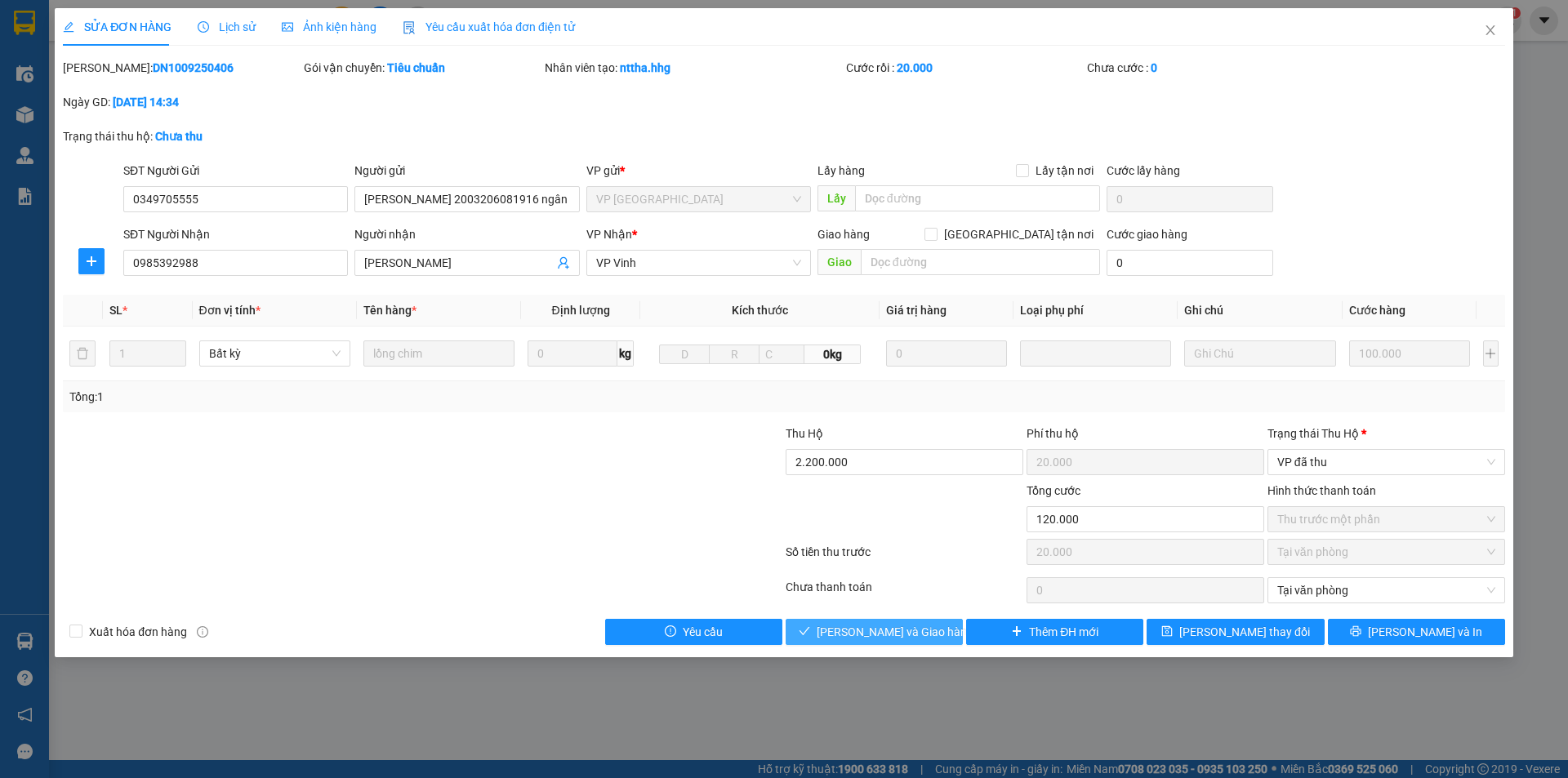
click at [869, 629] on span "[PERSON_NAME] và Giao hàng" at bounding box center [895, 631] width 157 height 18
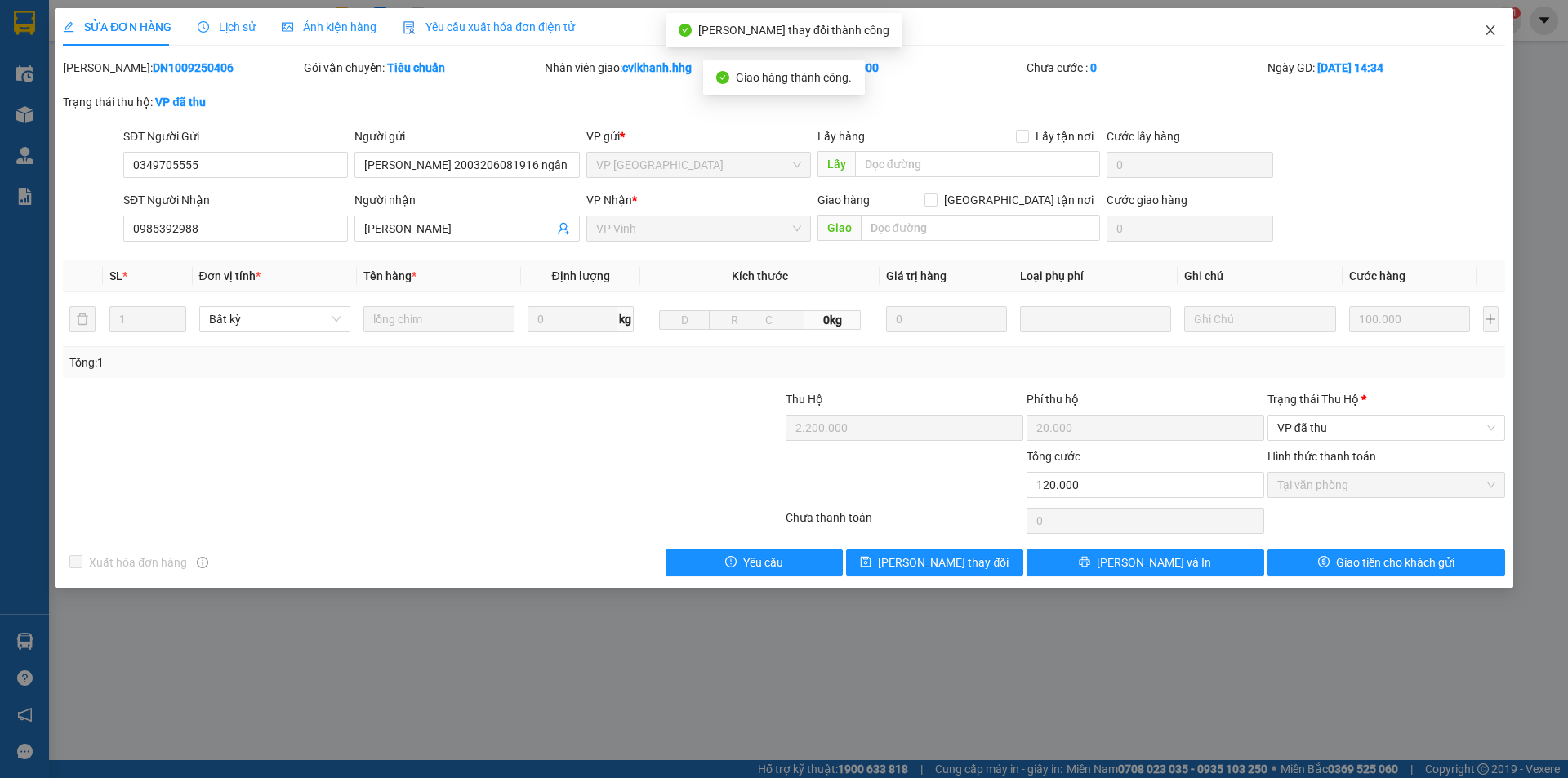
click at [1486, 30] on icon "close" at bounding box center [1490, 30] width 13 height 13
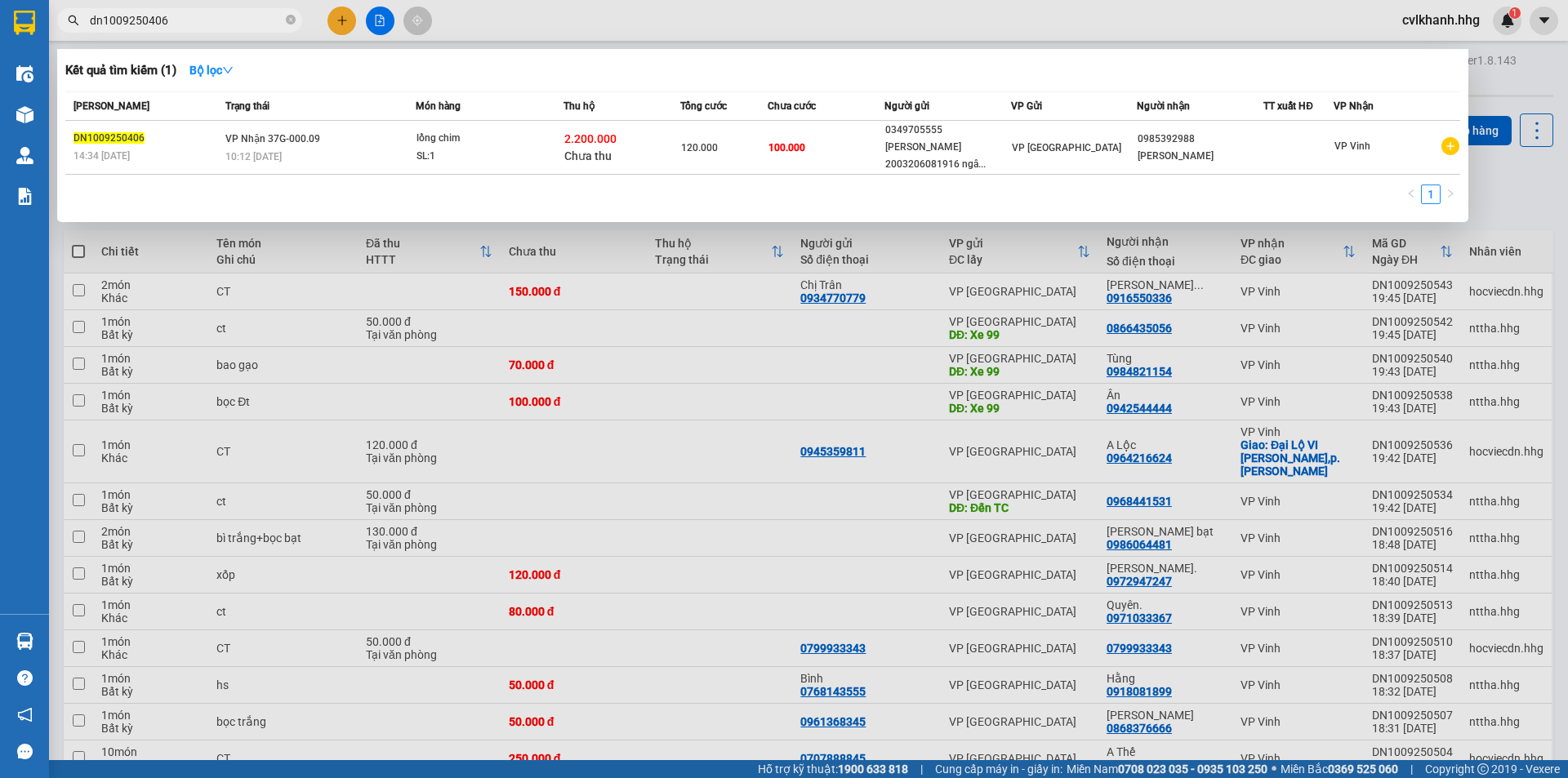
click at [217, 23] on input "dn1009250406" at bounding box center [186, 20] width 193 height 18
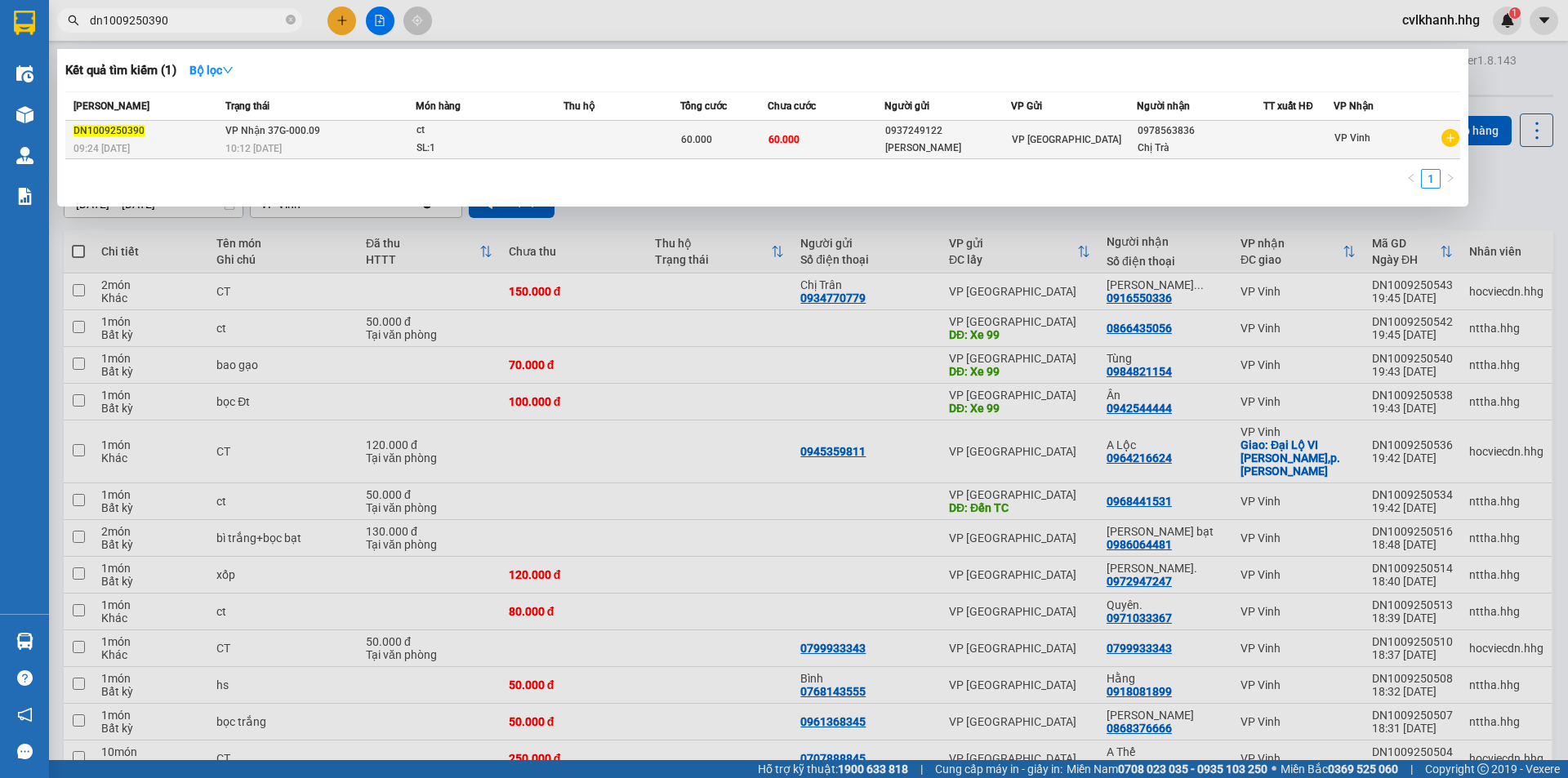
type input "dn1009250390"
click at [263, 136] on span "VP Nhận 37G-000.09" at bounding box center [272, 131] width 95 height 12
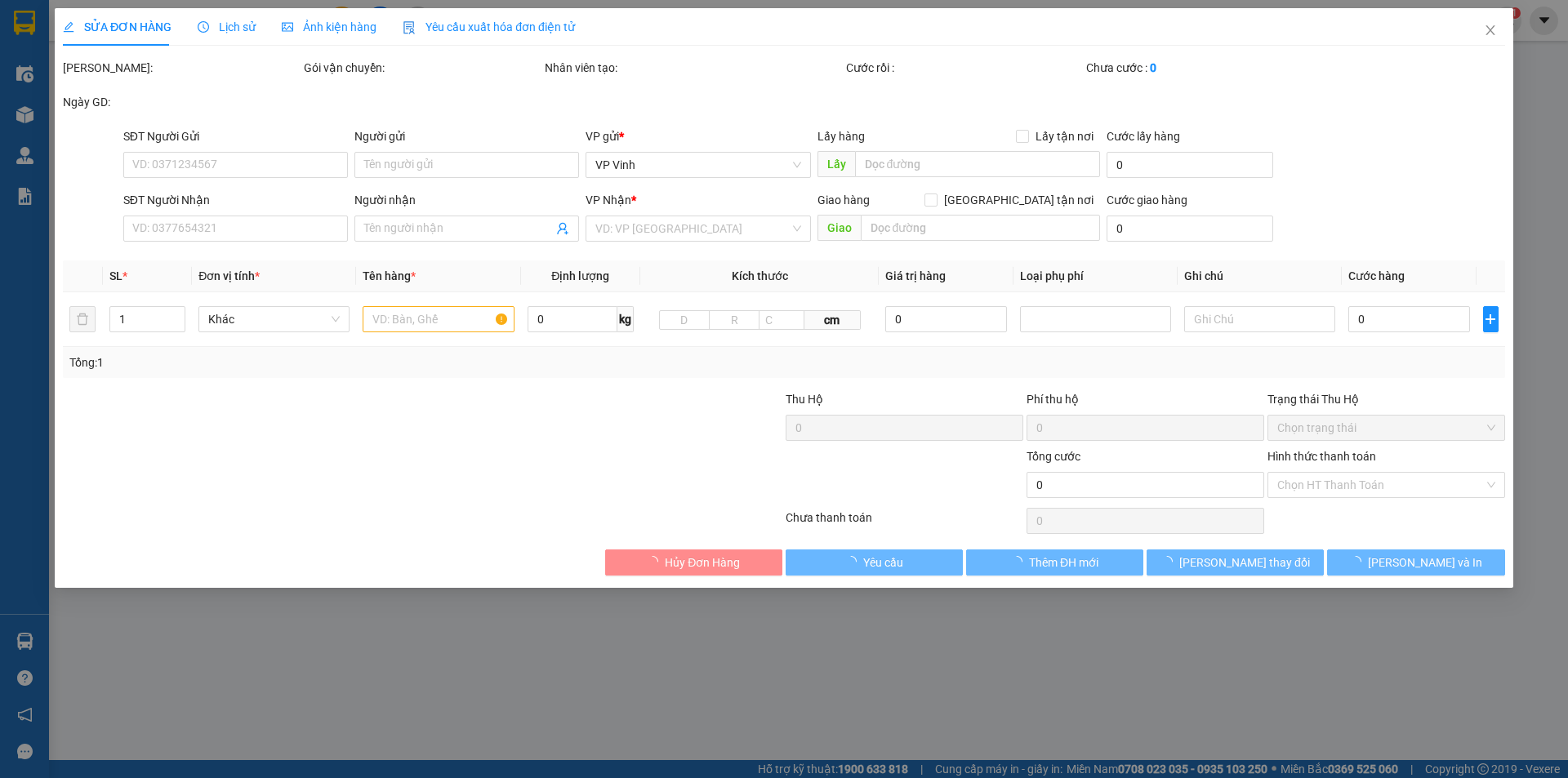
type input "0937249122"
type input "[PERSON_NAME]"
type input "0978563836"
type input "Chị Trà"
type input "60.000"
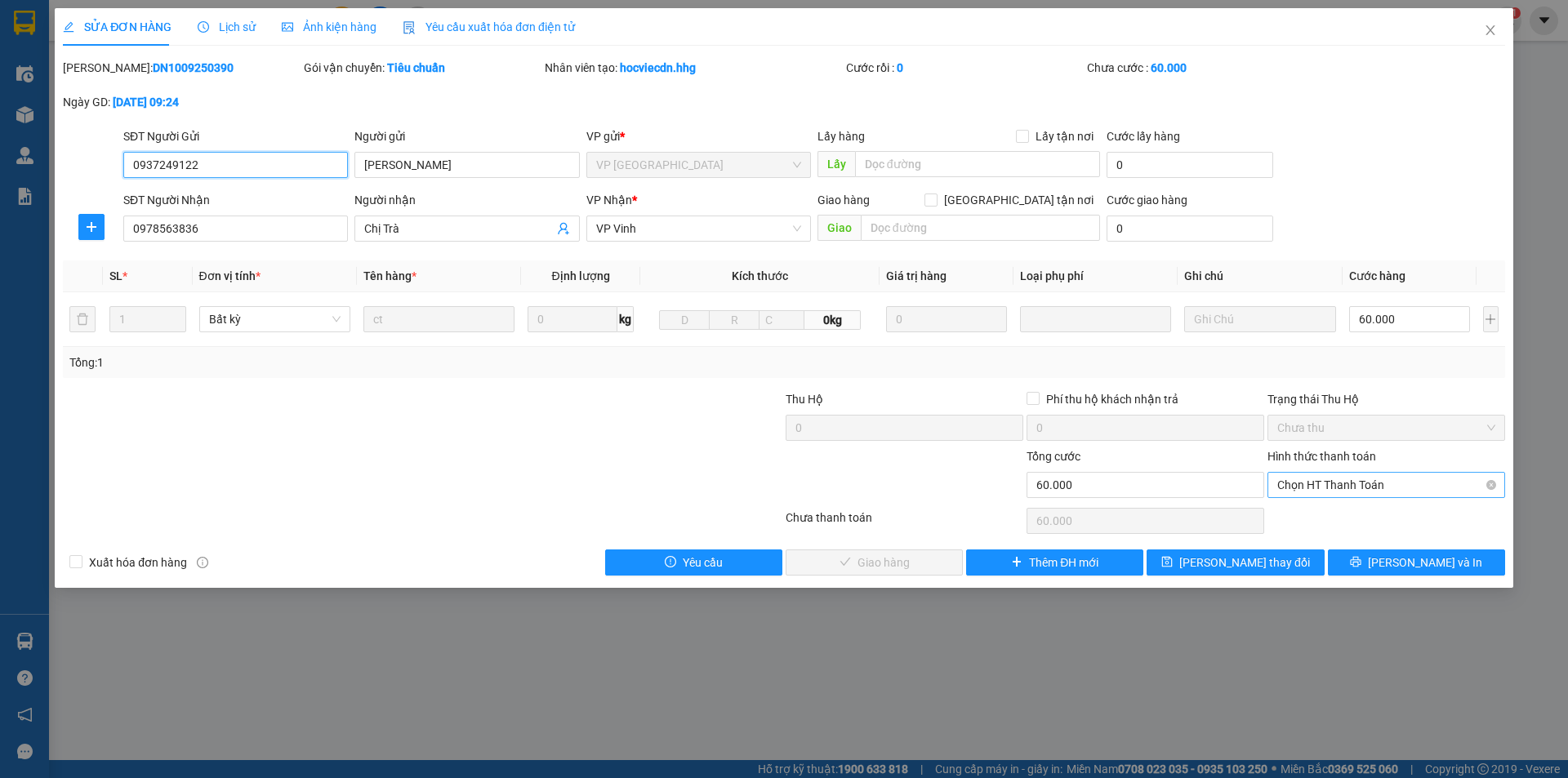
click at [1330, 479] on span "Chọn HT Thanh Toán" at bounding box center [1386, 484] width 218 height 24
click at [1304, 509] on div "Tại văn phòng" at bounding box center [1386, 517] width 218 height 18
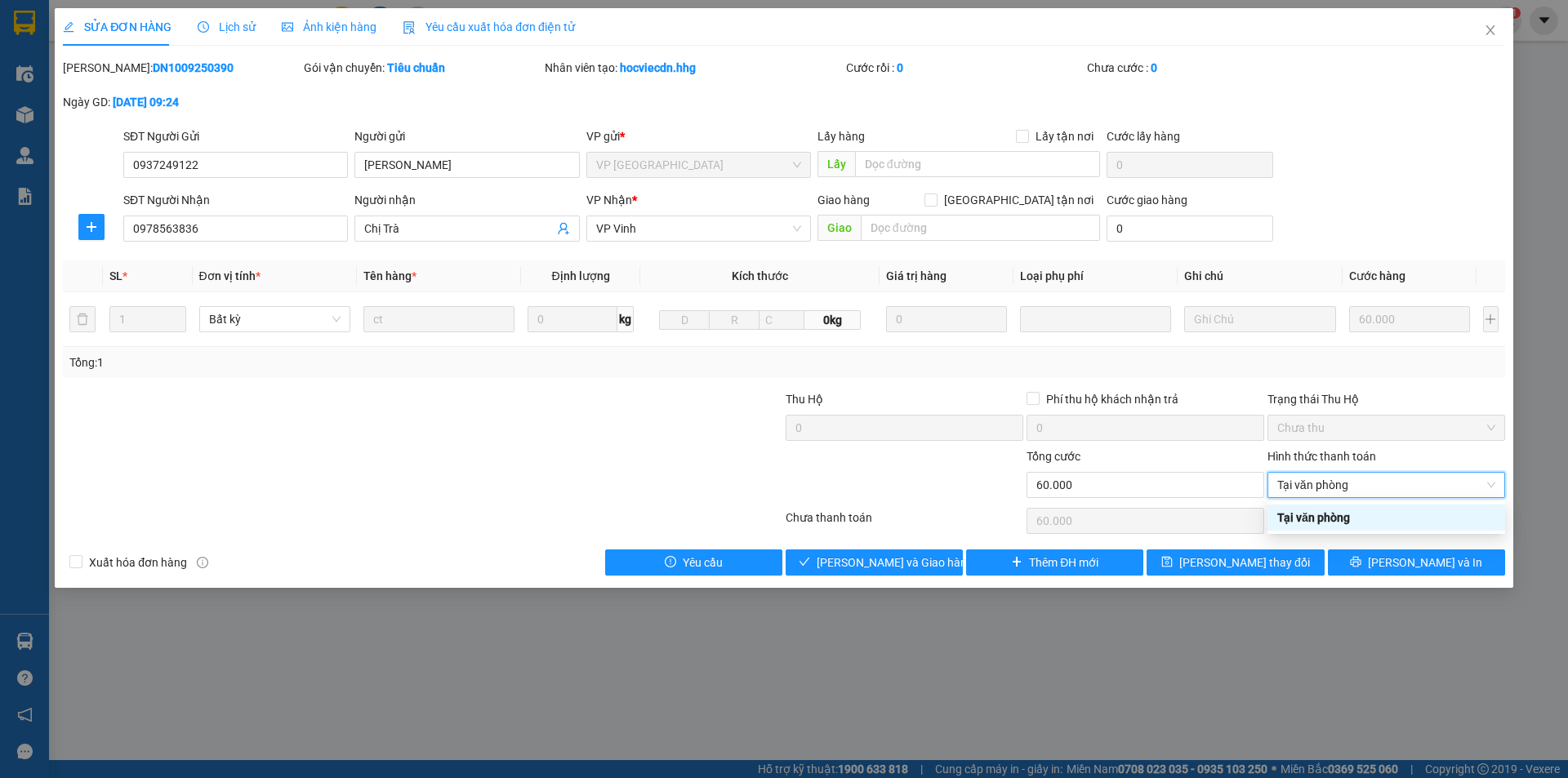
type input "0"
click at [871, 566] on span "[PERSON_NAME] và Giao hàng" at bounding box center [895, 561] width 157 height 18
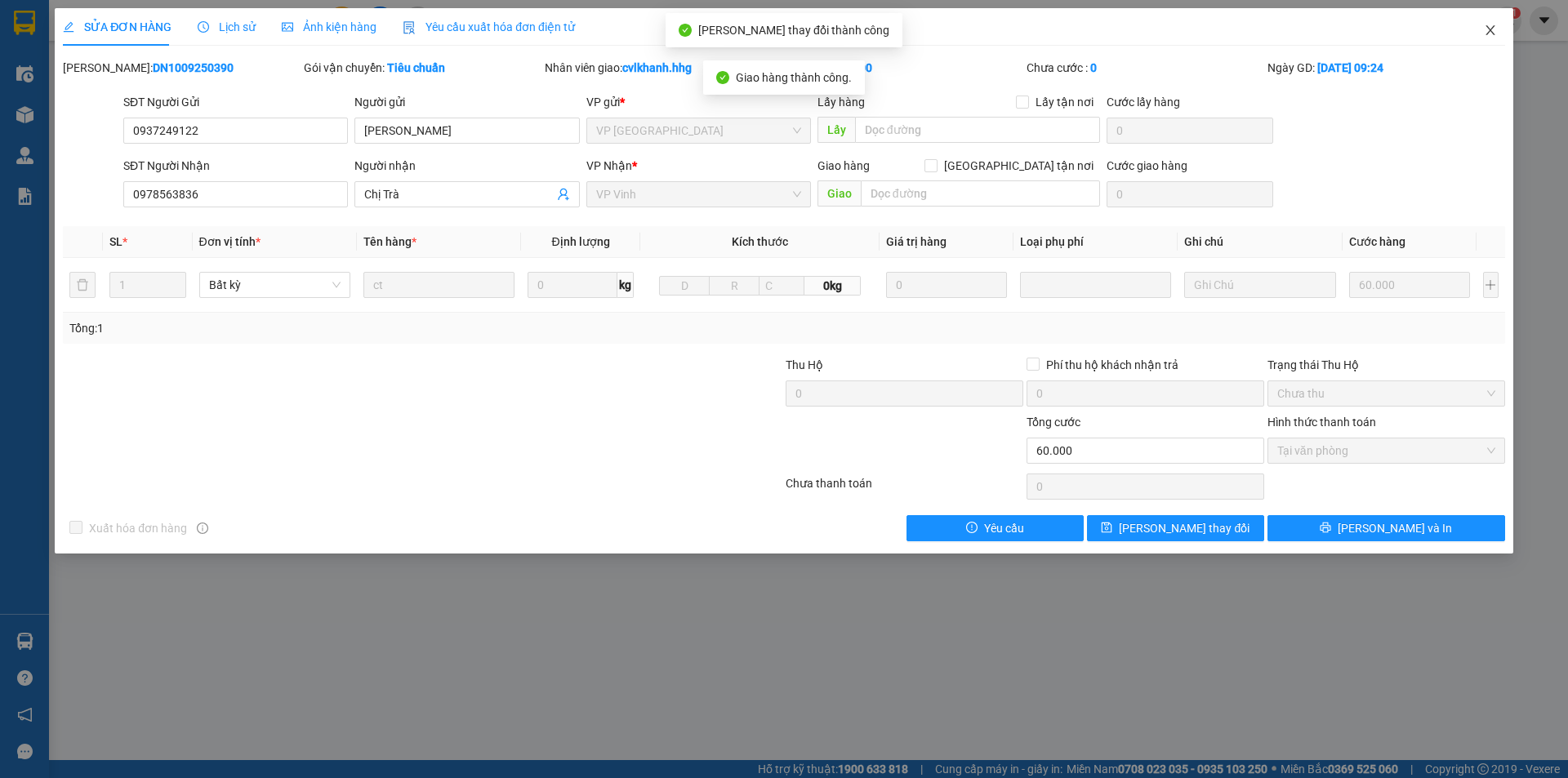
click at [1497, 35] on span "Close" at bounding box center [1490, 31] width 45 height 45
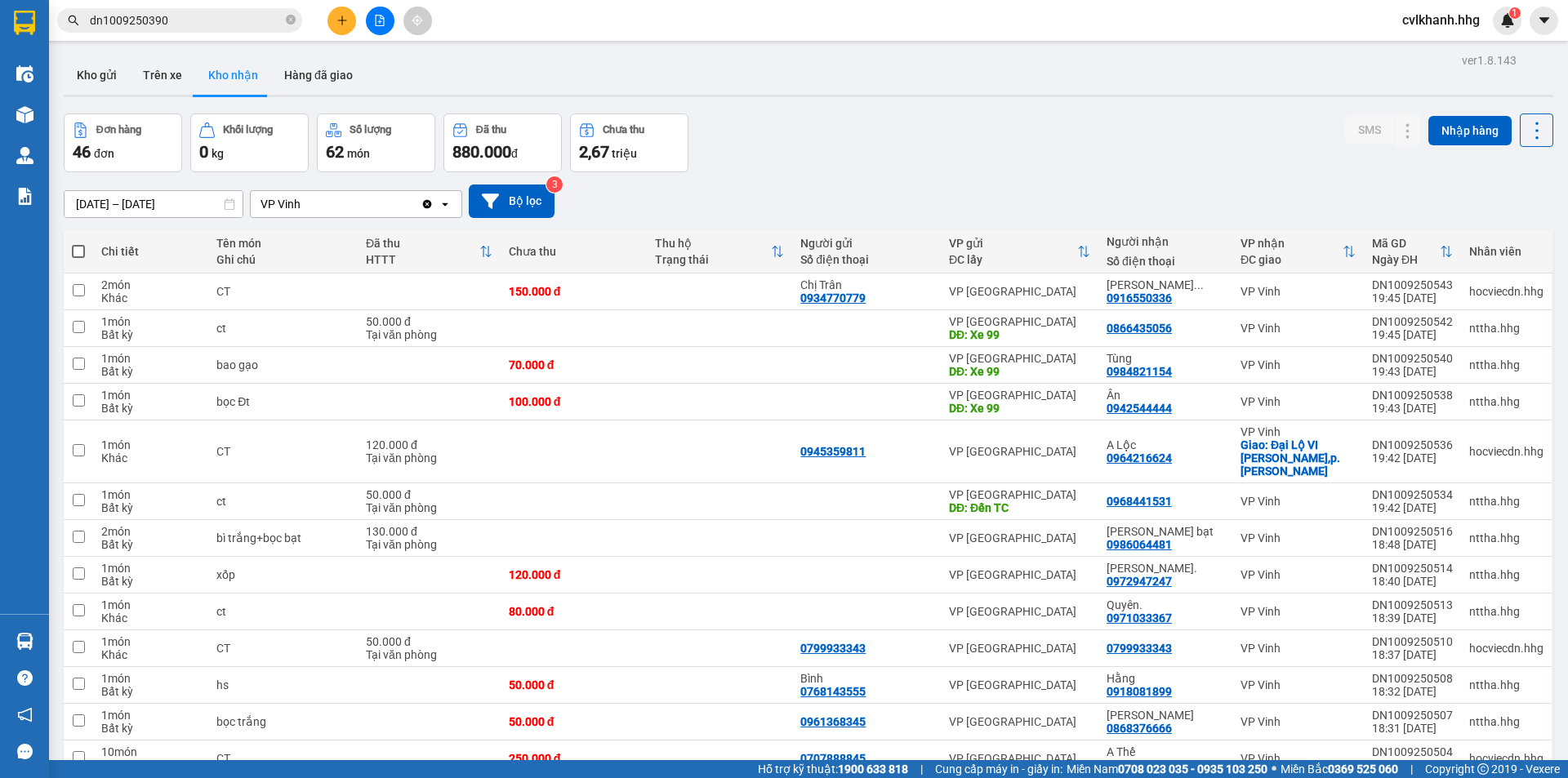
click at [233, 20] on input "dn1009250390" at bounding box center [186, 20] width 193 height 18
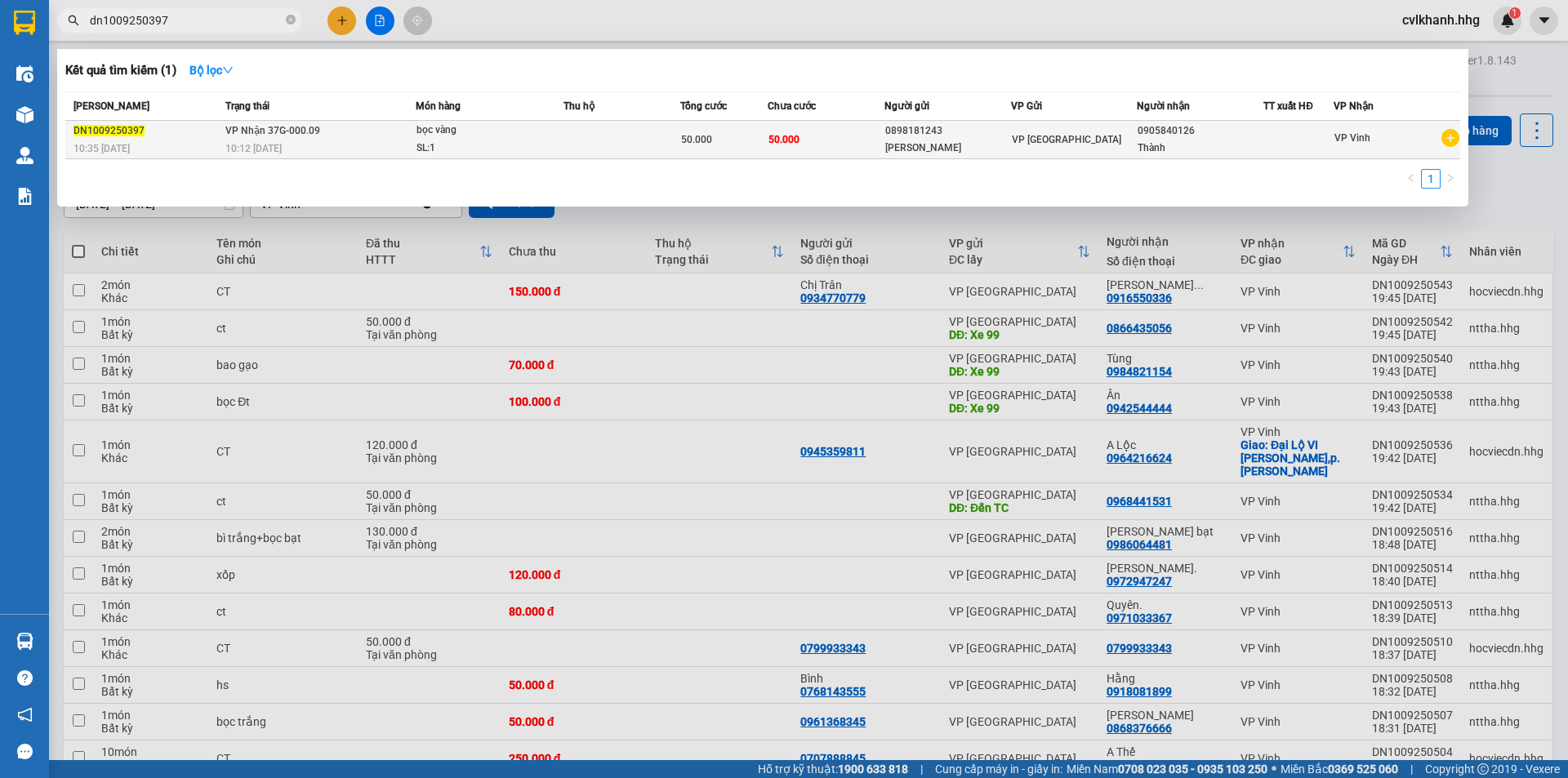
type input "dn1009250397"
click at [453, 140] on div "SL: 1" at bounding box center [478, 148] width 123 height 18
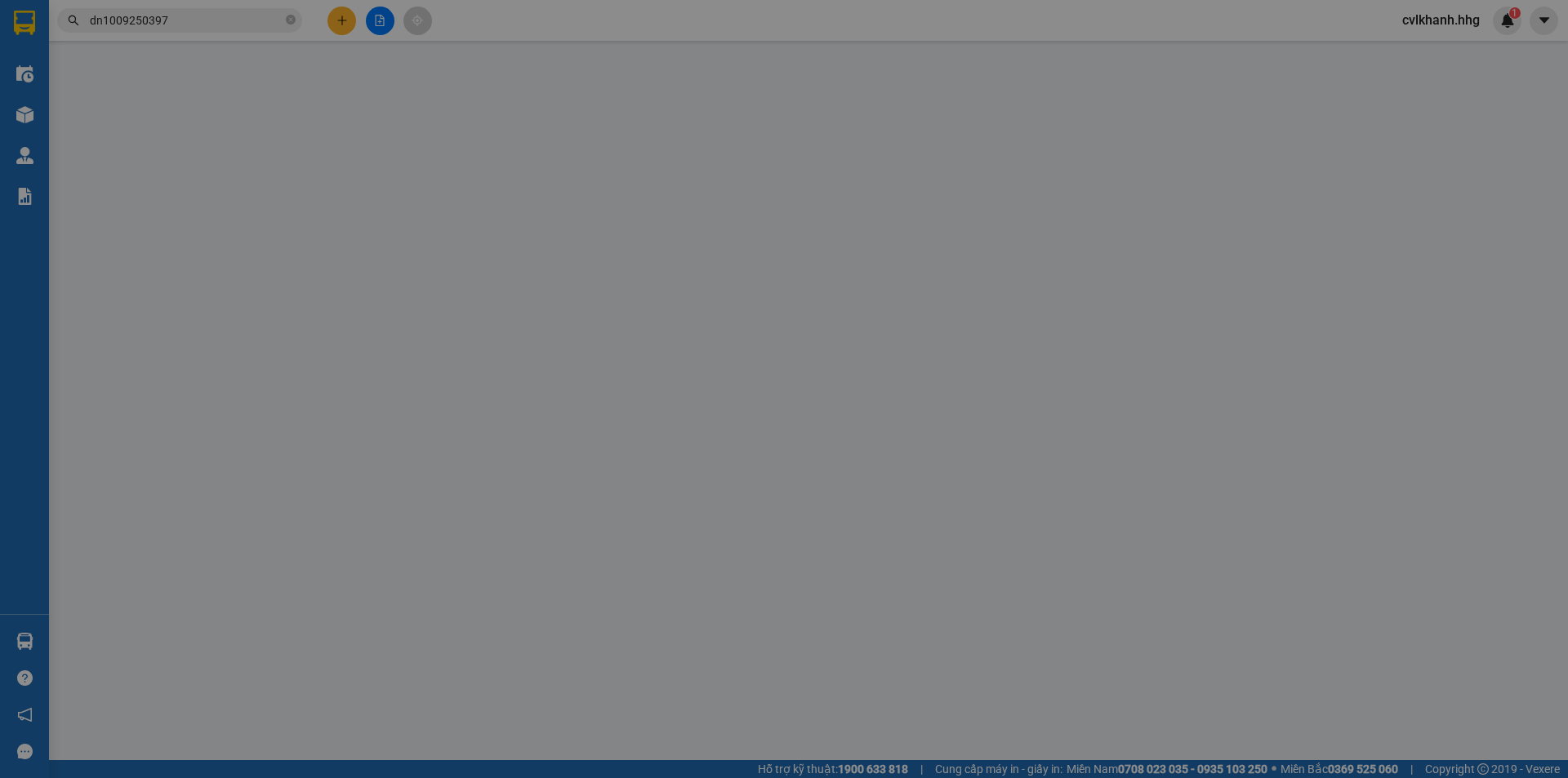
type input "0898181243"
type input "[PERSON_NAME]"
type input "0905840126"
type input "Thành"
type input "50.000"
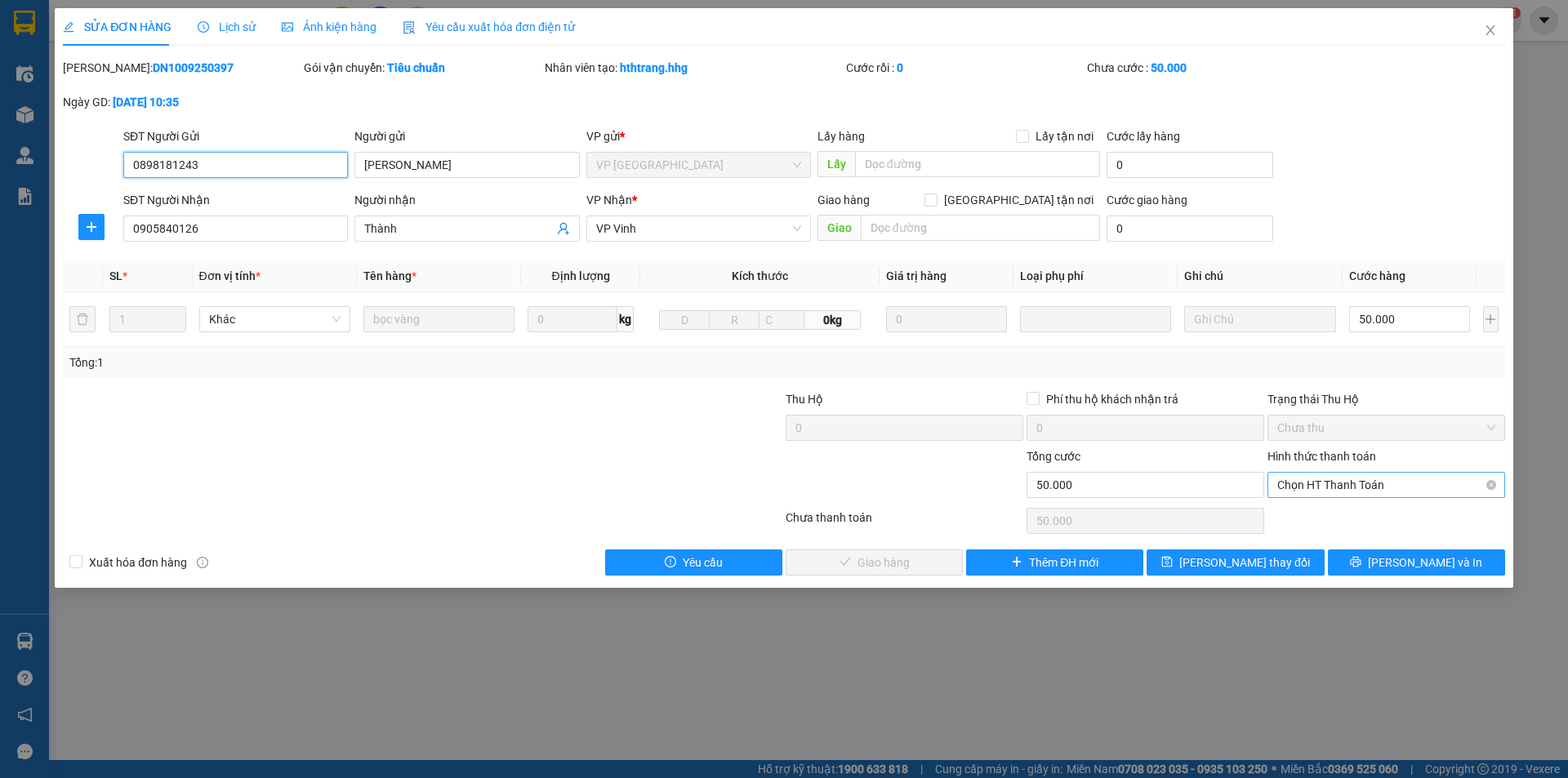
click at [1324, 490] on span "Chọn HT Thanh Toán" at bounding box center [1386, 484] width 218 height 24
click at [1298, 521] on div "Tại văn phòng" at bounding box center [1386, 517] width 218 height 18
type input "0"
click at [848, 560] on span "[PERSON_NAME] và Giao hàng" at bounding box center [895, 561] width 157 height 18
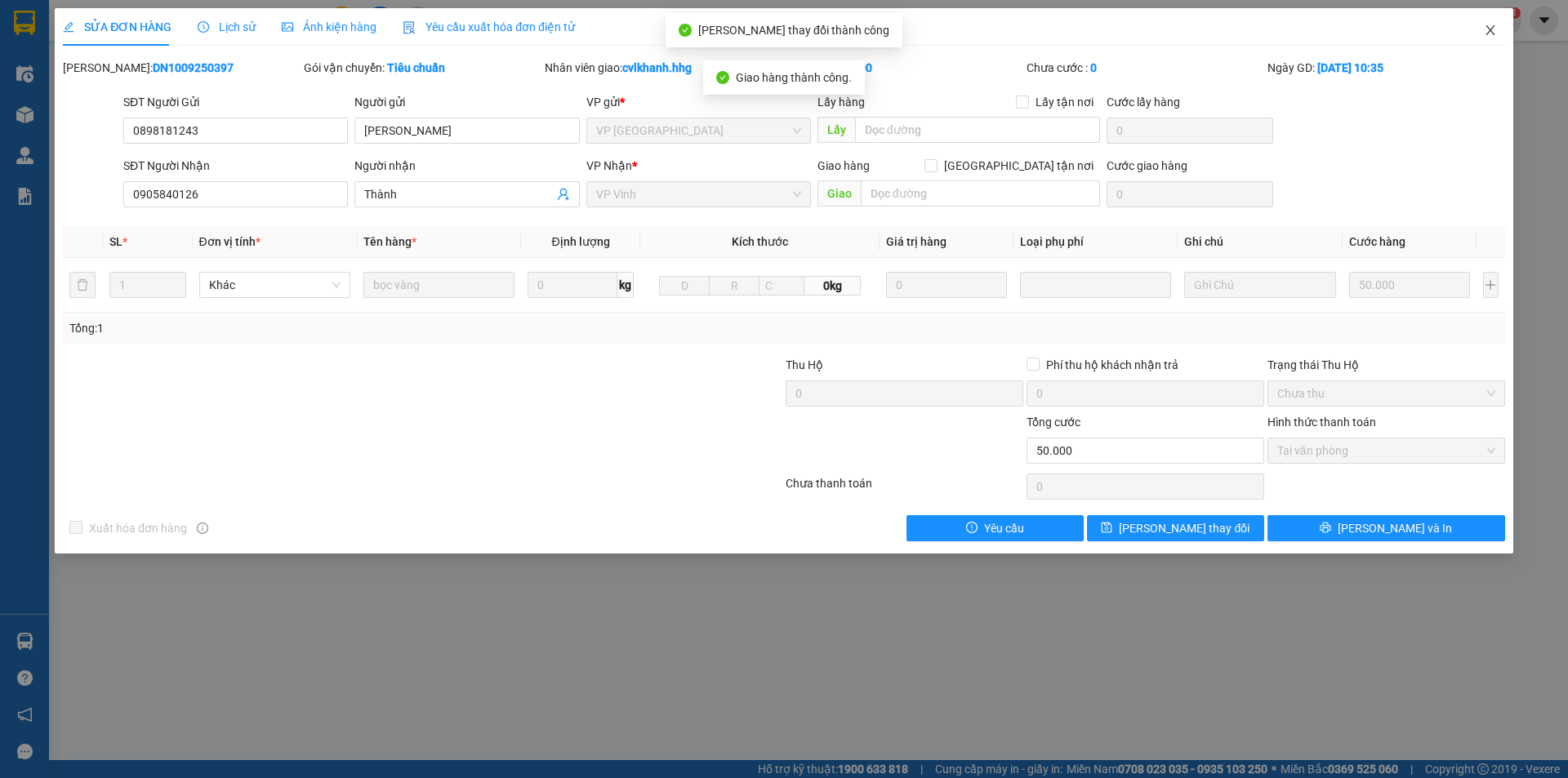
click at [1483, 30] on icon "close" at bounding box center [1490, 30] width 13 height 13
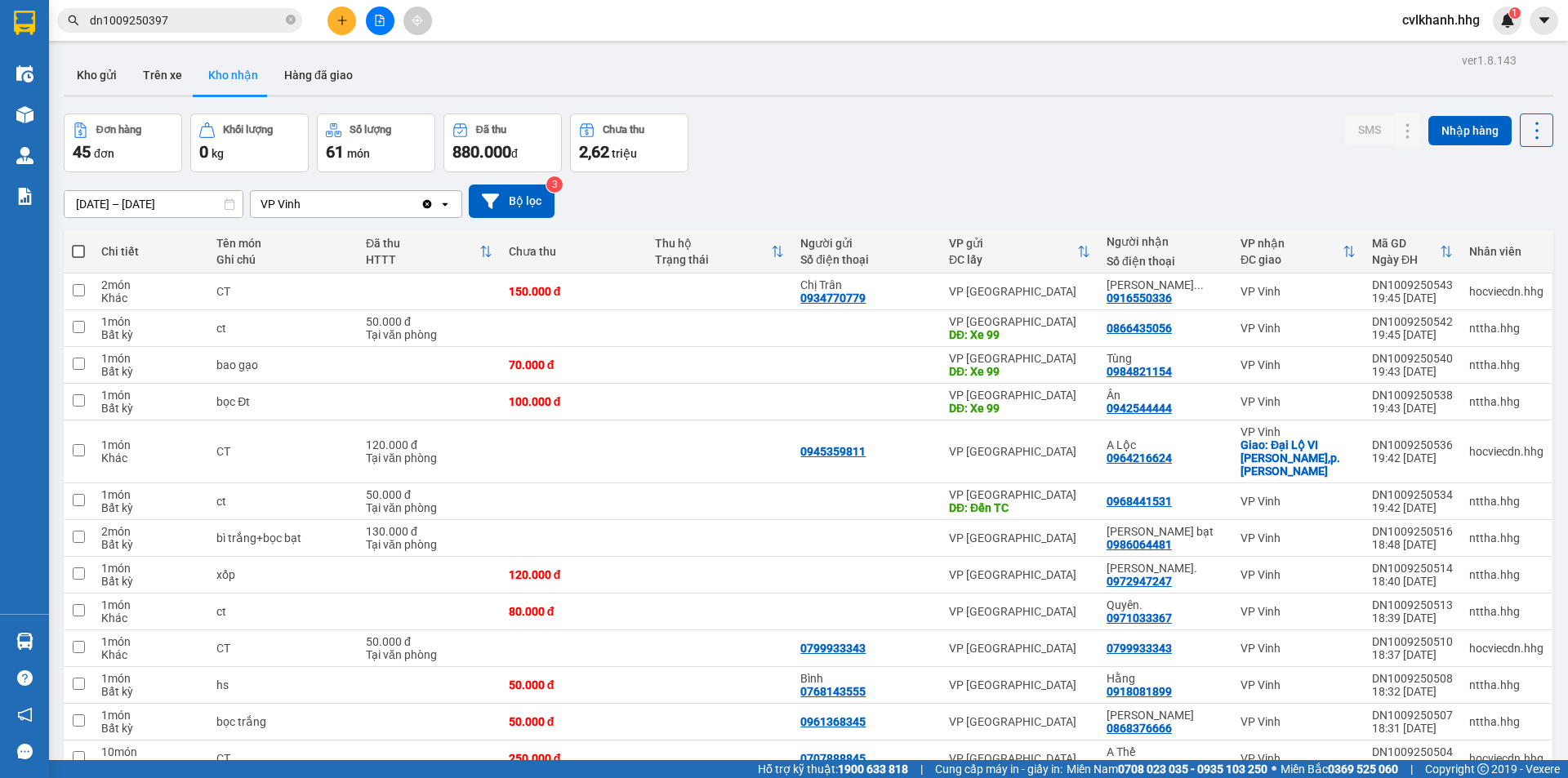
click at [217, 13] on input "dn1009250397" at bounding box center [186, 20] width 193 height 18
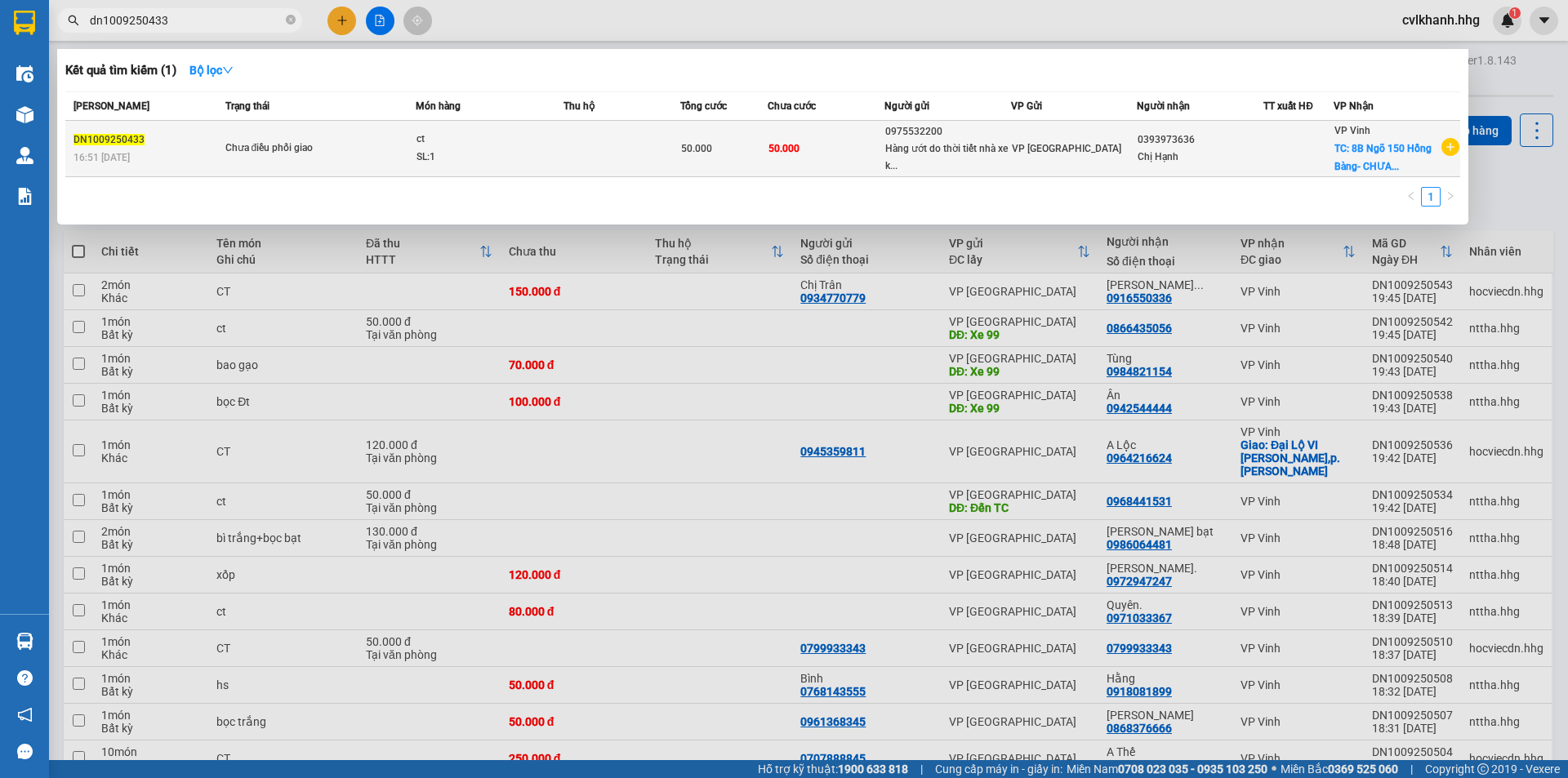
type input "dn1009250433"
click at [279, 148] on div "Chưa điều phối giao" at bounding box center [286, 148] width 123 height 18
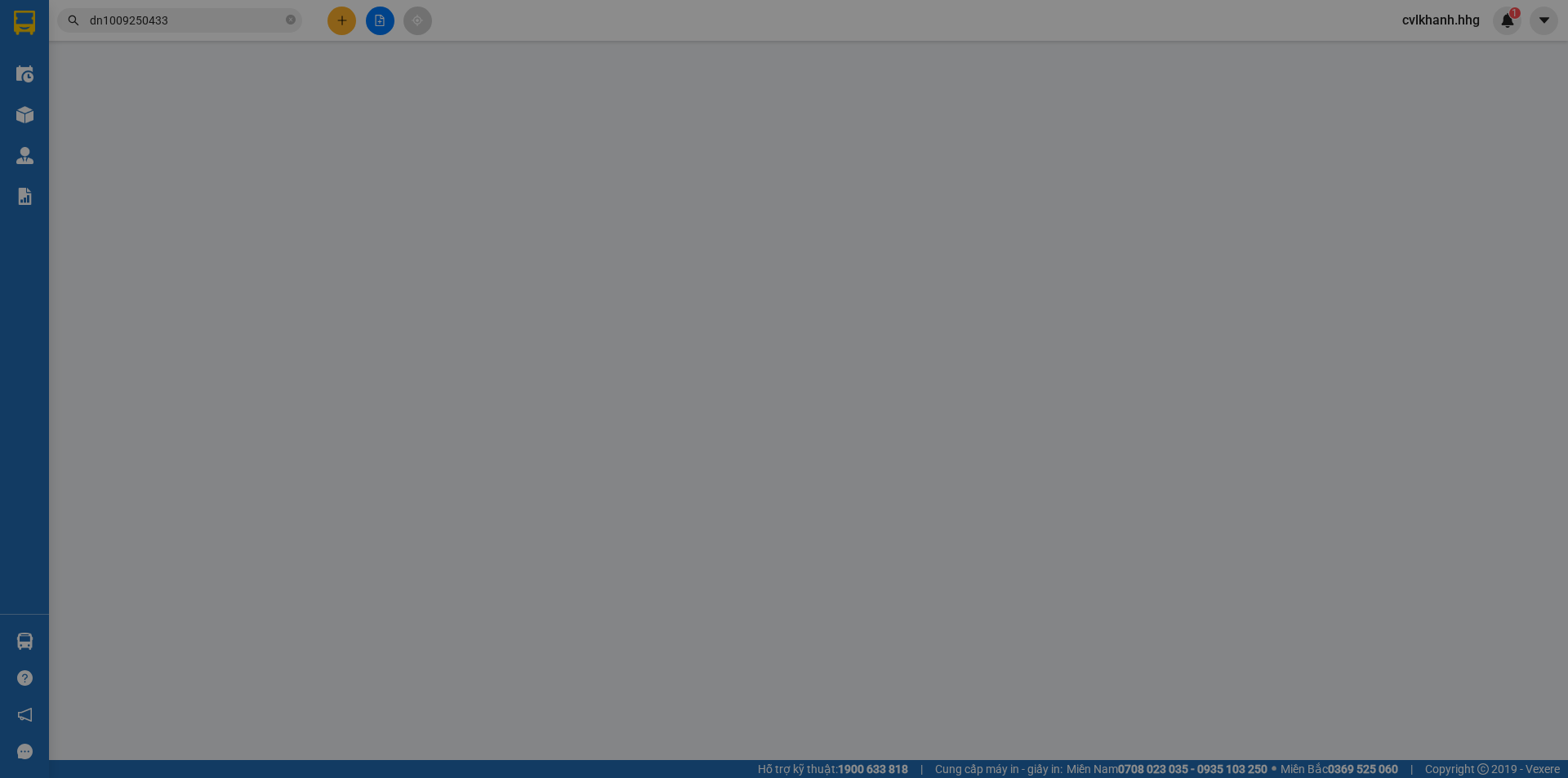
type input "0975532200"
type input "Hàng ướt do thời tiết nhà xe ko chịu tn"
type input "0393973636"
type input "Chị Hạnh"
checkbox input "true"
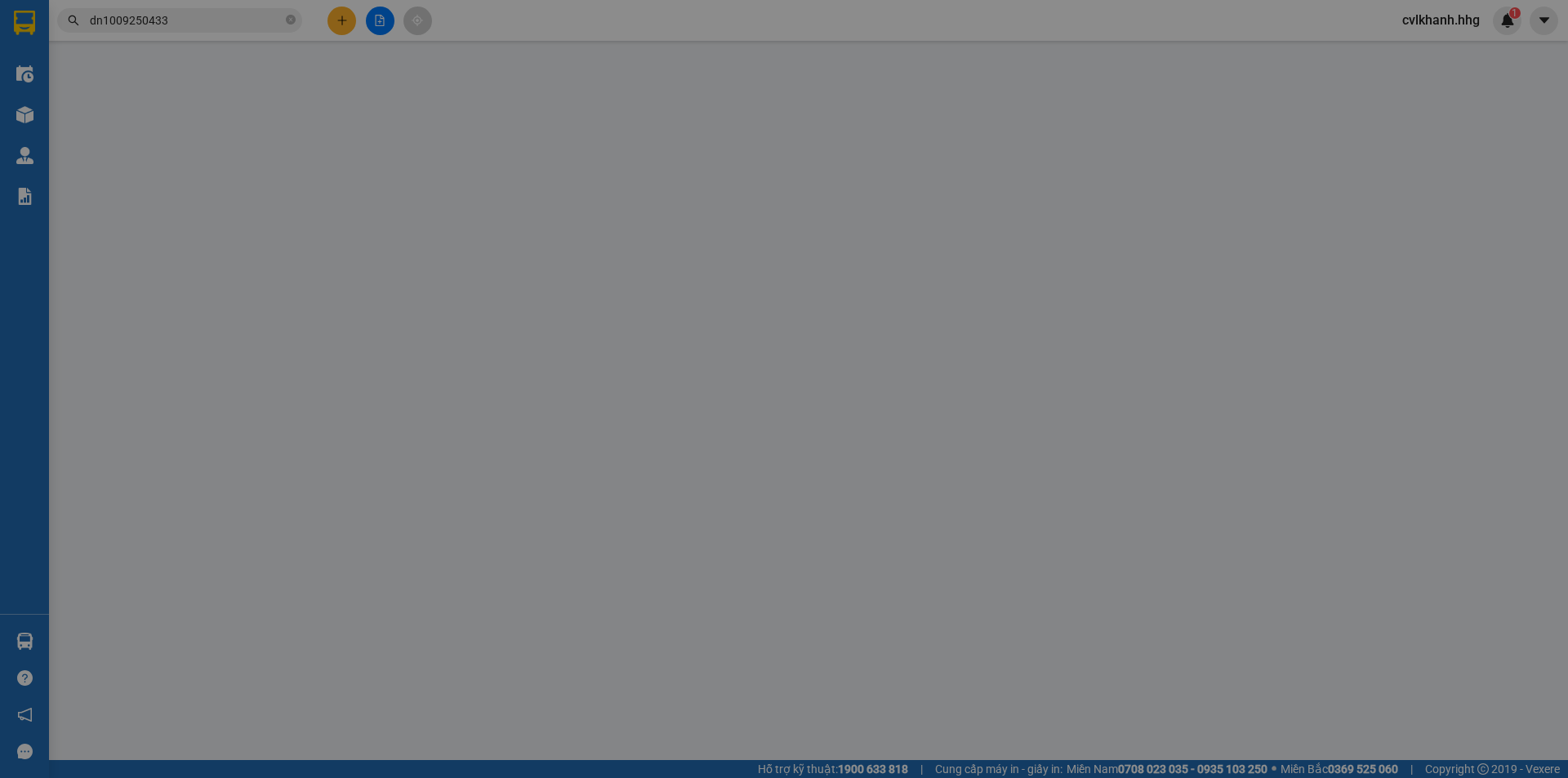
type input "8B Ngõ 150 Hồng Bàng- CHƯA TÍNH SHIP"
type input "50.000"
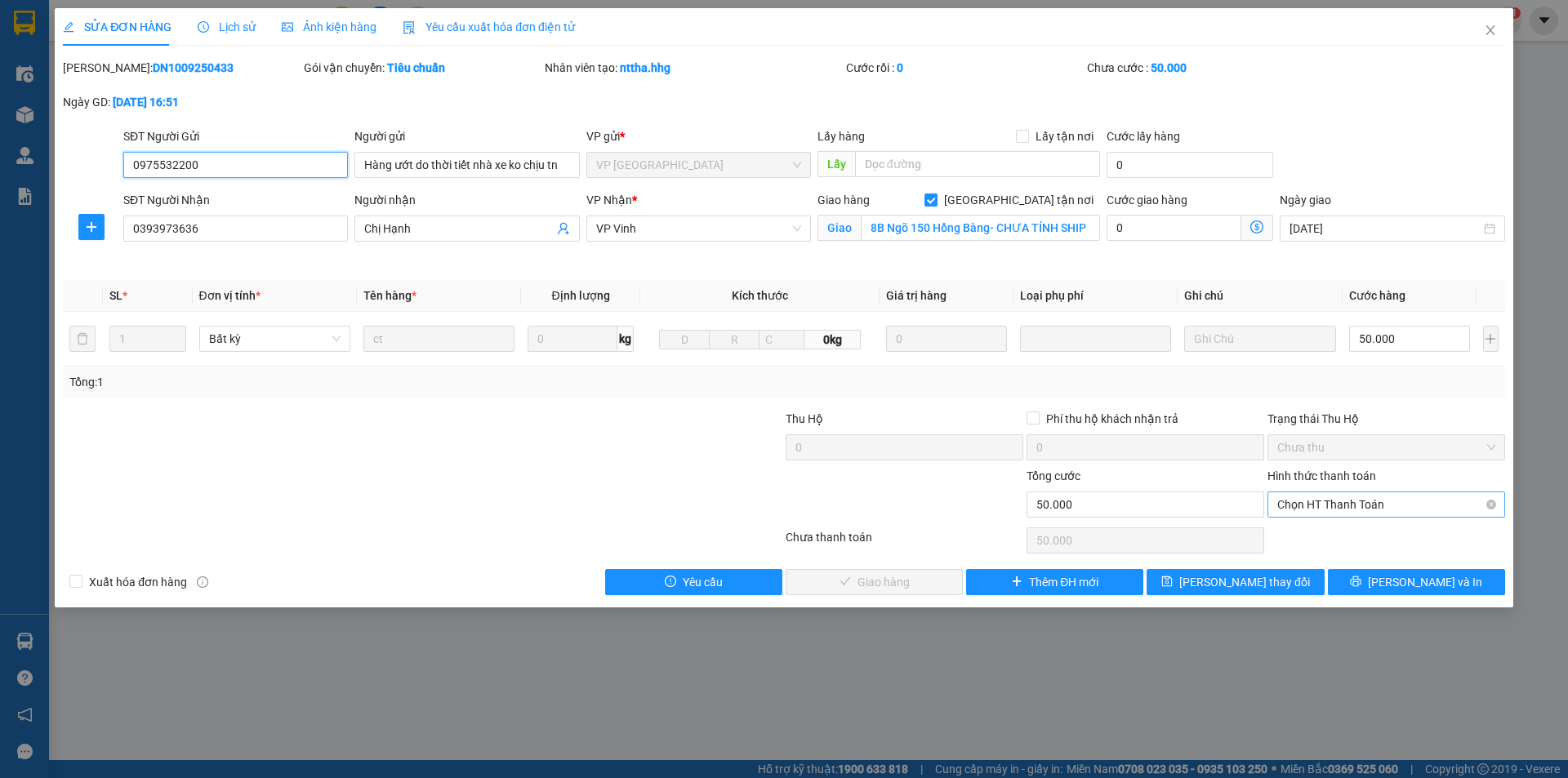
click at [1321, 500] on span "Chọn HT Thanh Toán" at bounding box center [1386, 504] width 218 height 24
click at [1288, 530] on div "Tại văn phòng" at bounding box center [1386, 536] width 218 height 18
type input "0"
click at [863, 582] on span "[PERSON_NAME] và Giao hàng" at bounding box center [895, 582] width 157 height 18
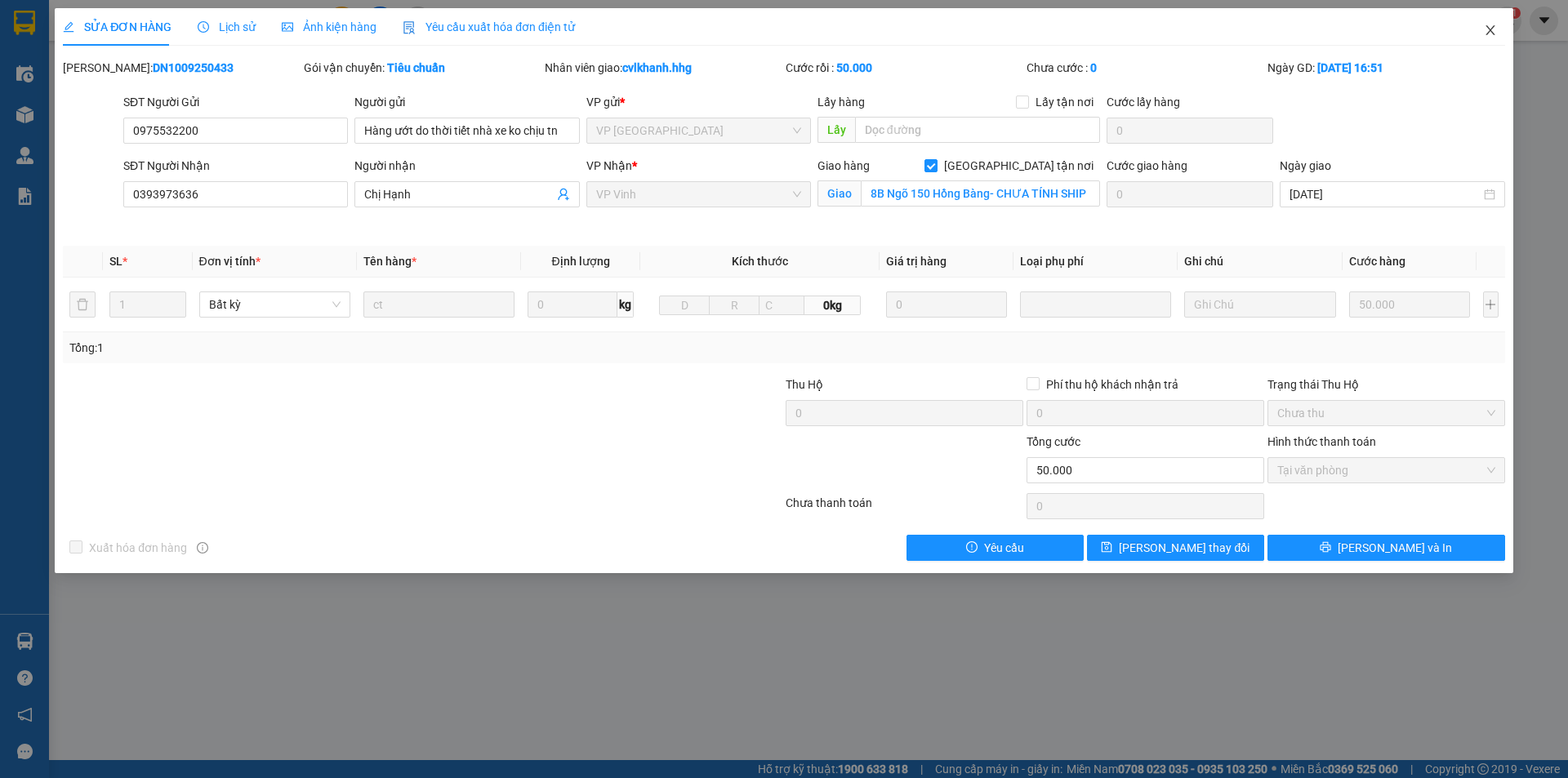
click at [1491, 23] on span "Close" at bounding box center [1490, 31] width 45 height 45
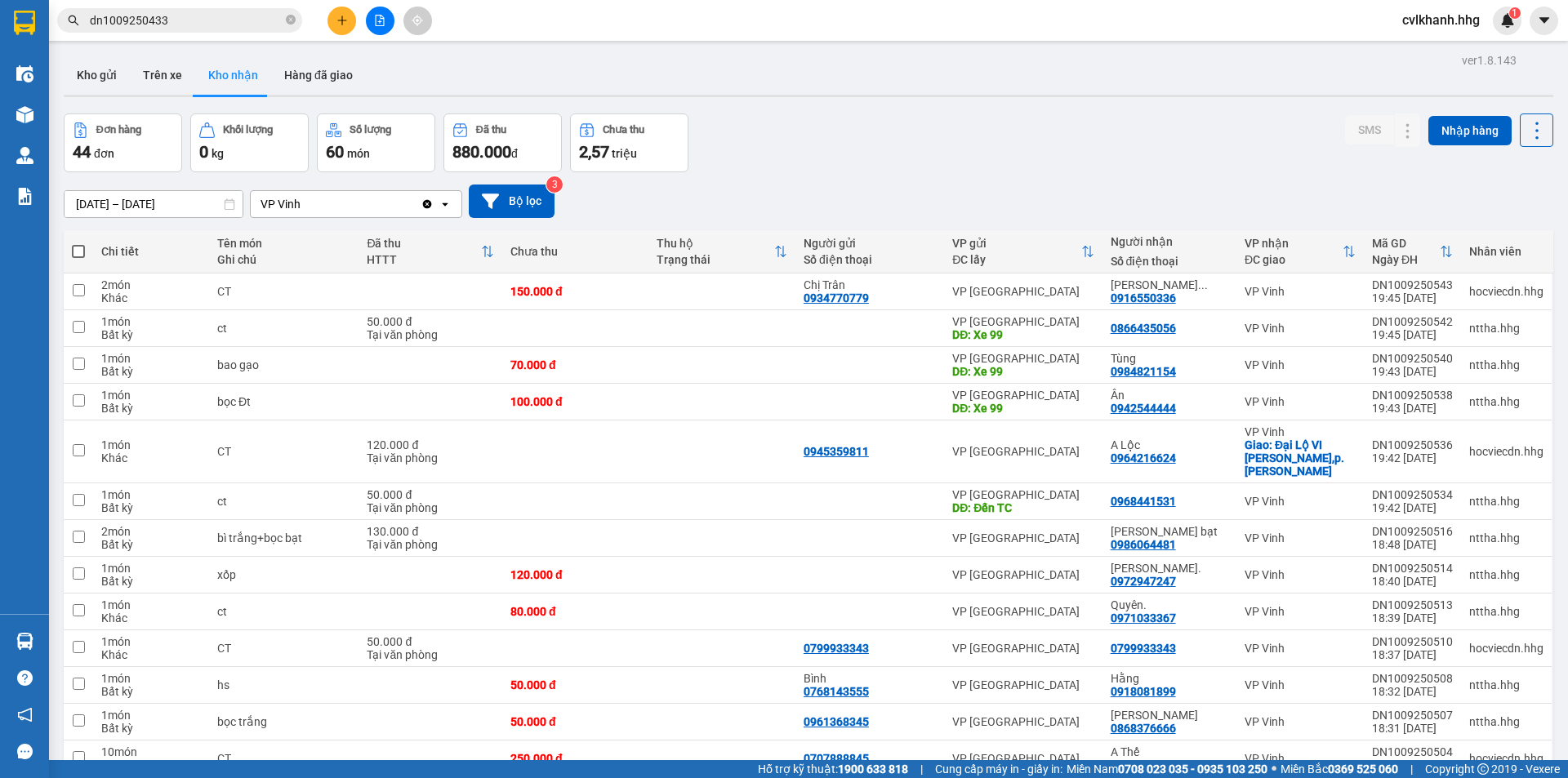
click at [210, 22] on input "dn1009250433" at bounding box center [186, 20] width 193 height 18
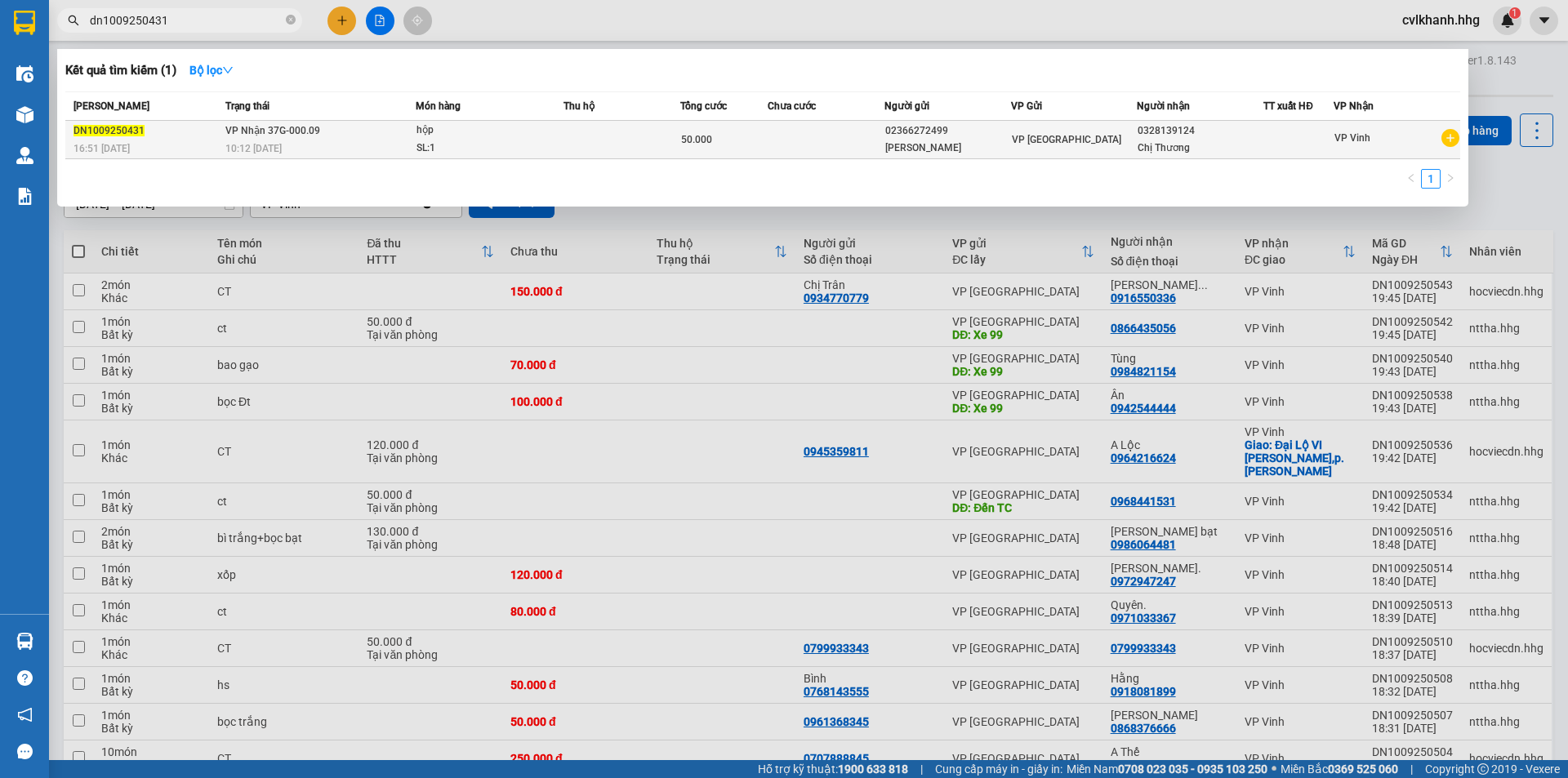
type input "dn1009250431"
click at [293, 133] on span "VP Nhận 37G-000.09" at bounding box center [272, 131] width 95 height 12
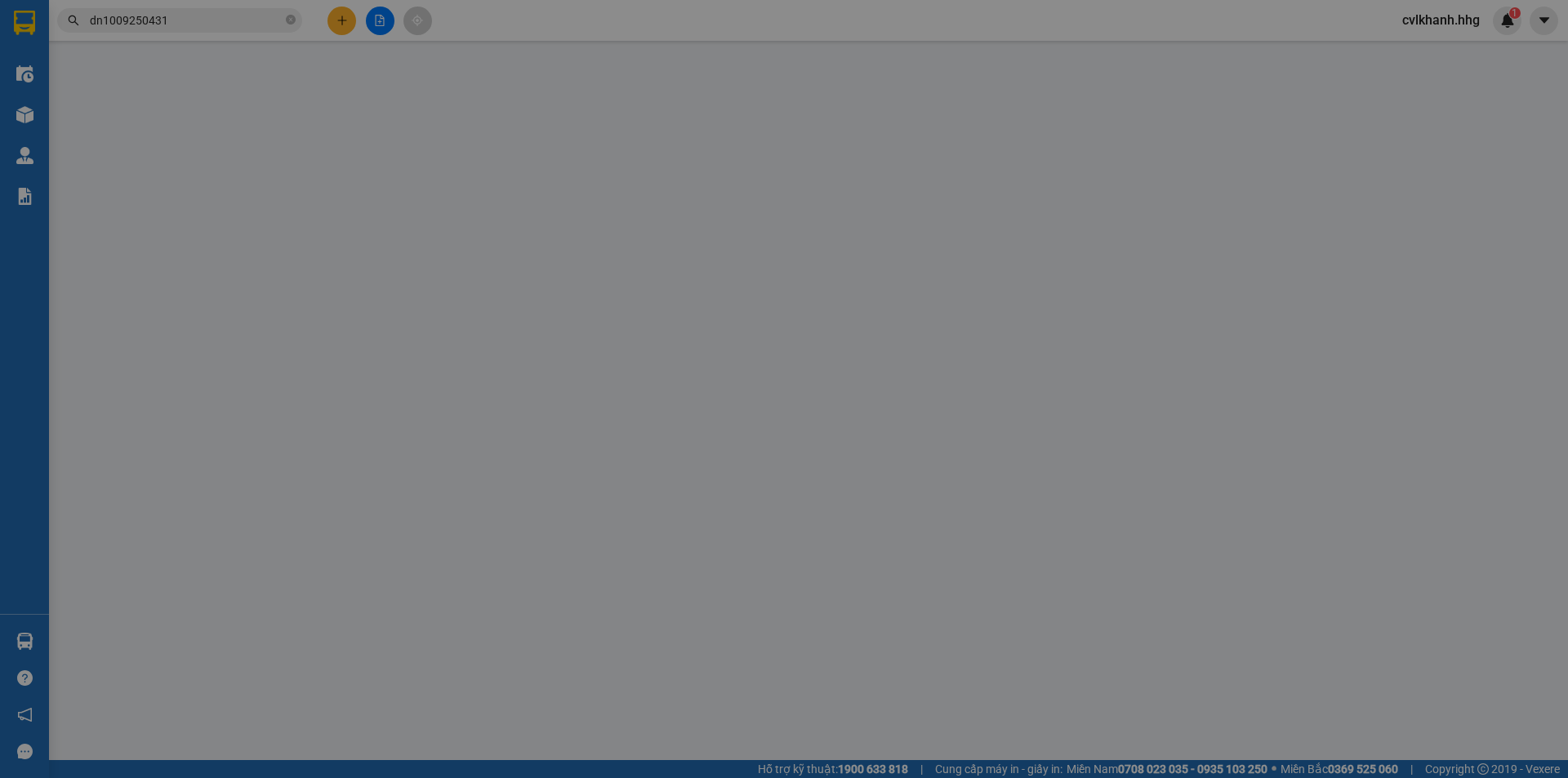
type input "02366272499"
type input "[PERSON_NAME]"
type input "0328139124"
type input "Chị Thương"
type input "50.000"
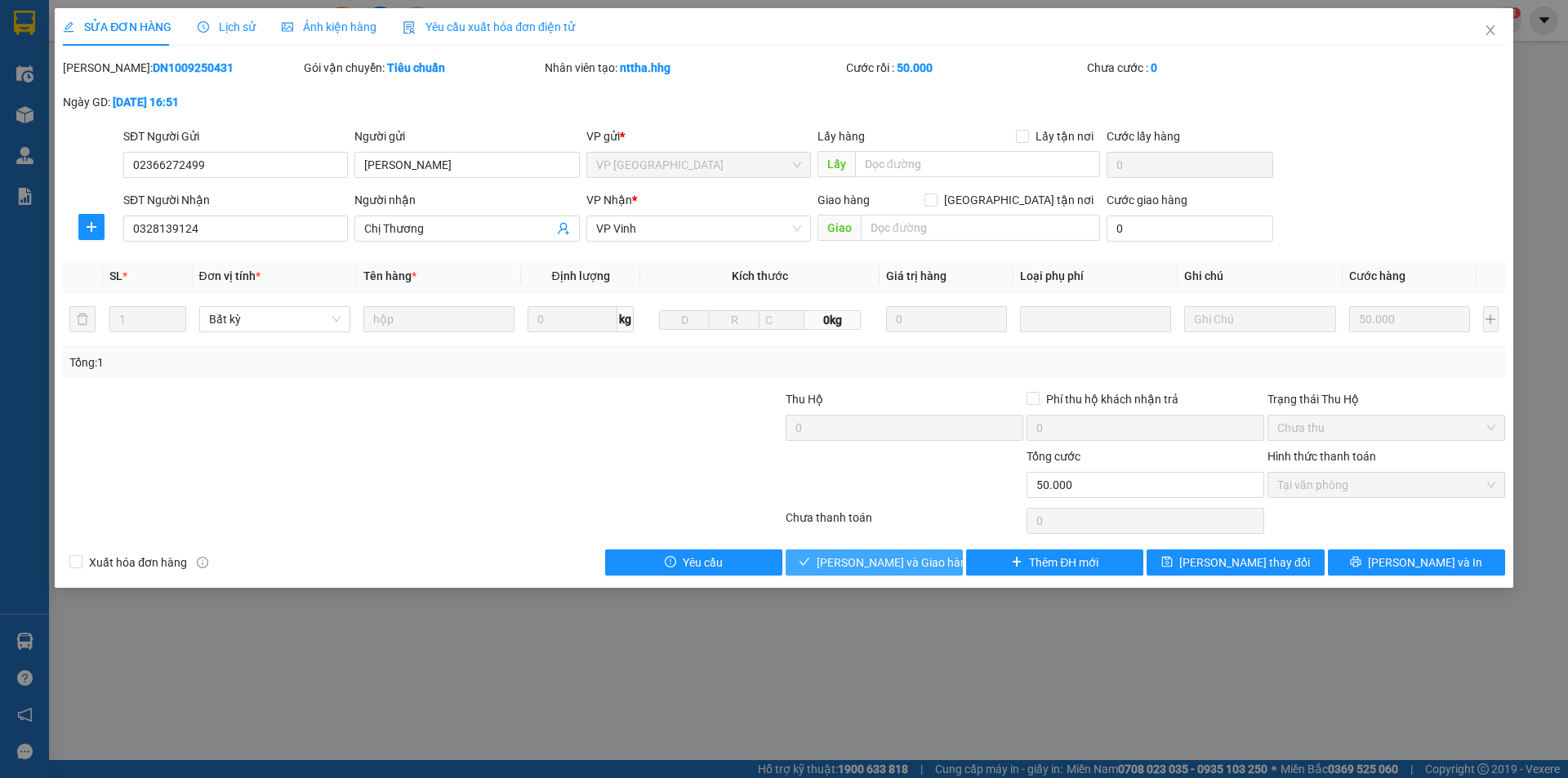
click at [871, 560] on span "[PERSON_NAME] và Giao hàng" at bounding box center [895, 561] width 157 height 18
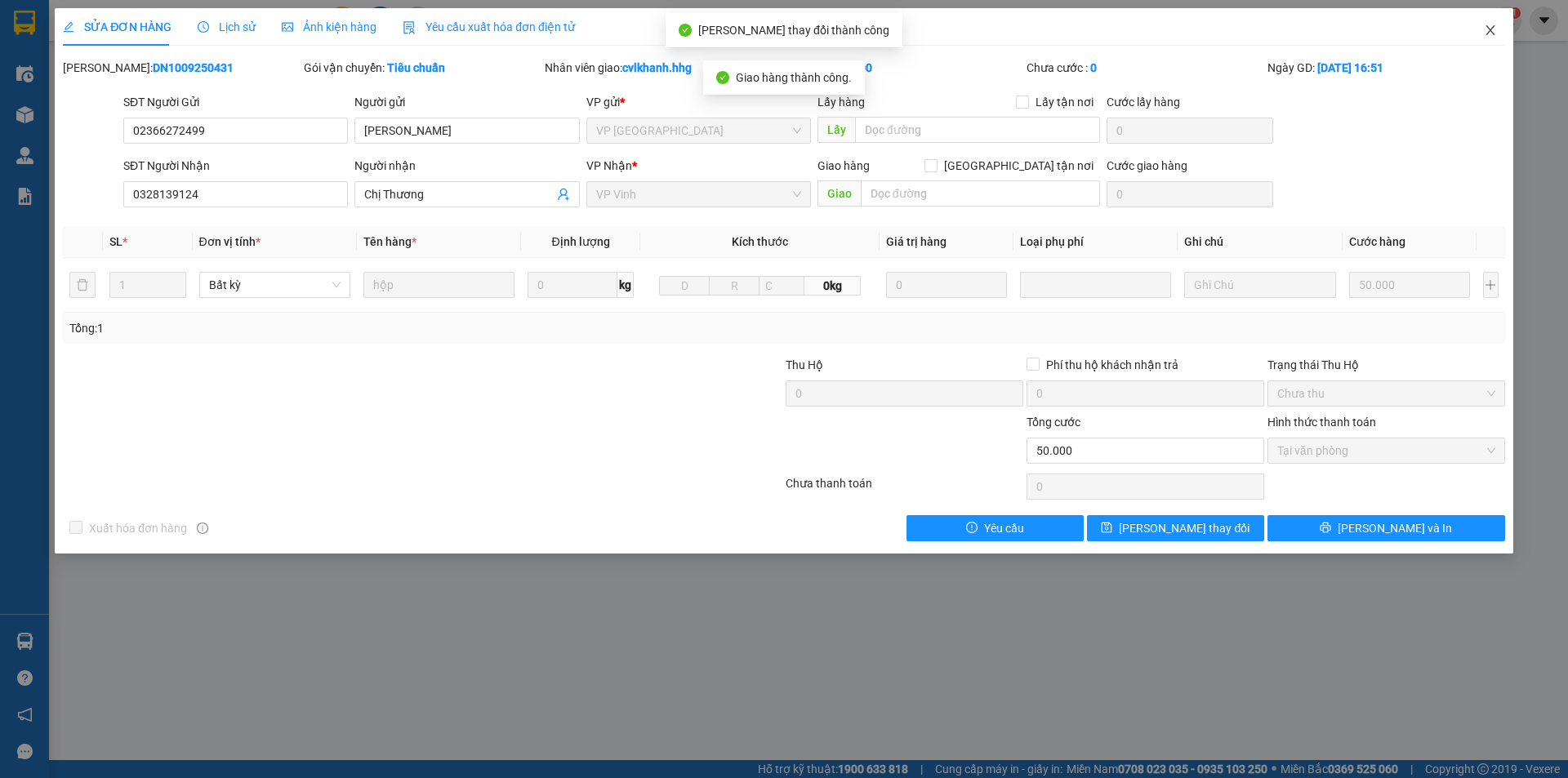
click at [1491, 26] on icon "close" at bounding box center [1490, 30] width 13 height 13
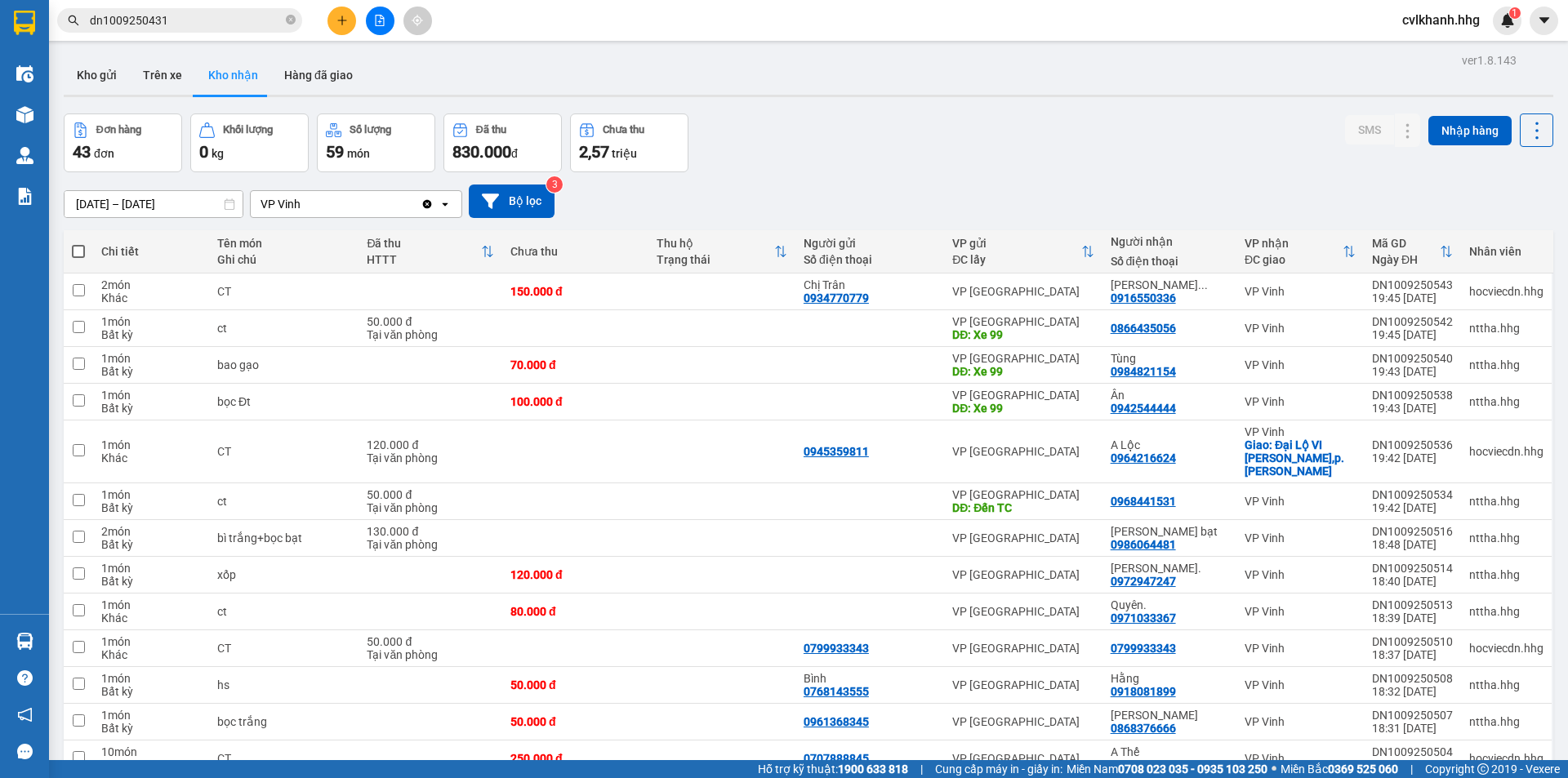
click at [208, 23] on input "dn1009250431" at bounding box center [186, 20] width 193 height 18
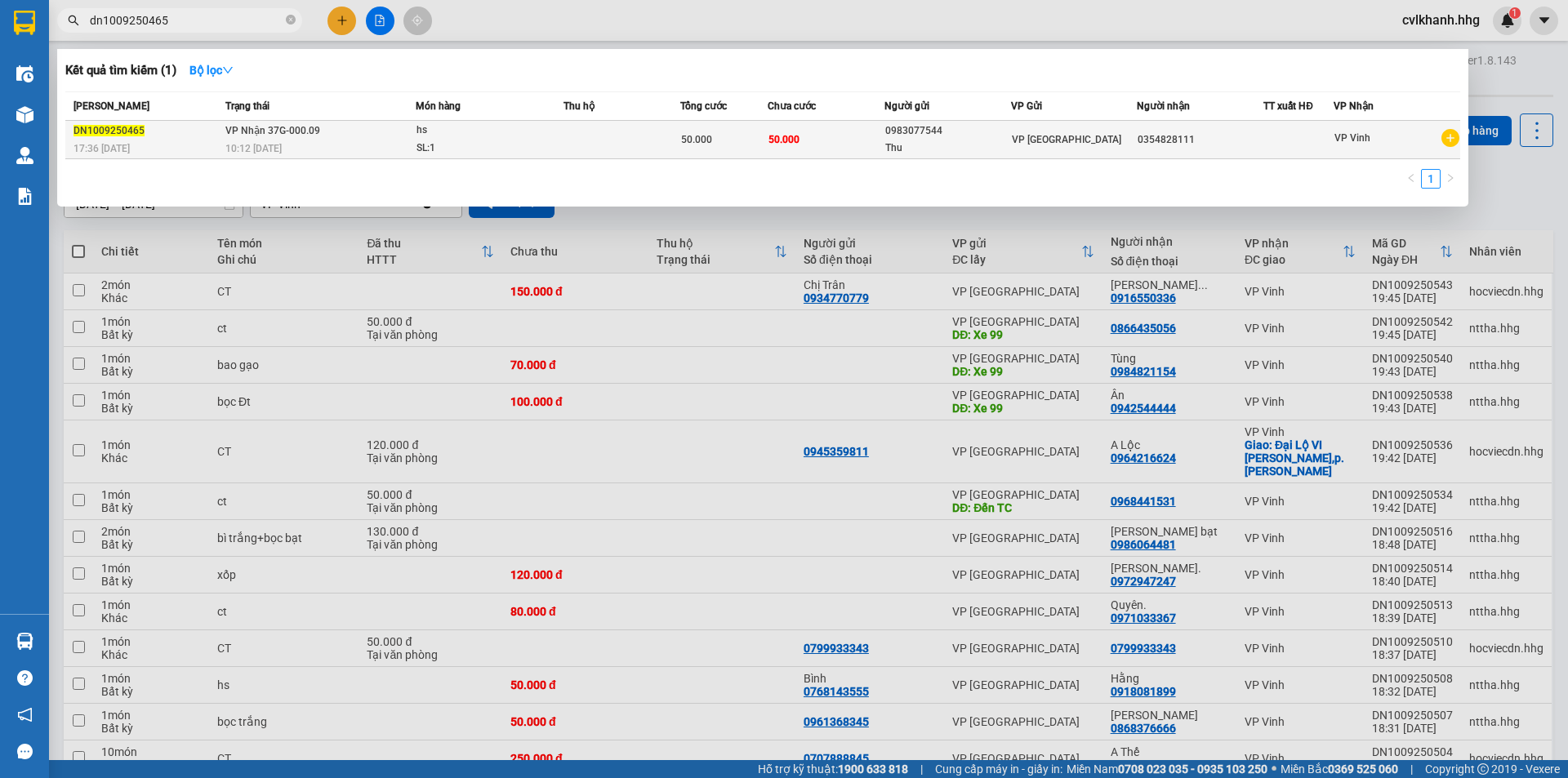
type input "dn1009250465"
click at [324, 149] on div "10:12 [DATE]" at bounding box center [320, 148] width 190 height 18
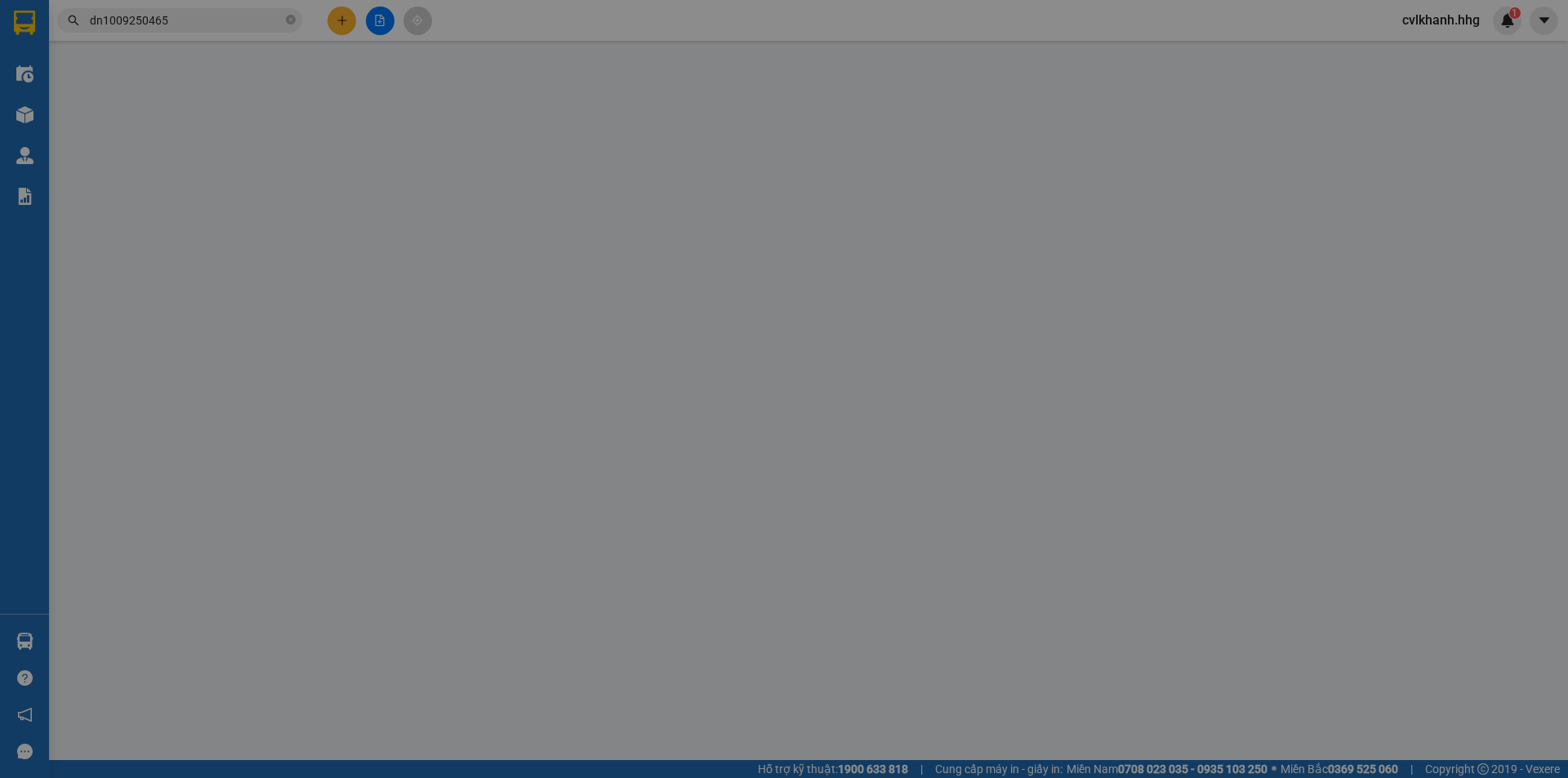
type input "0983077544"
type input "Thu"
type input "0354828111"
type input "50.000"
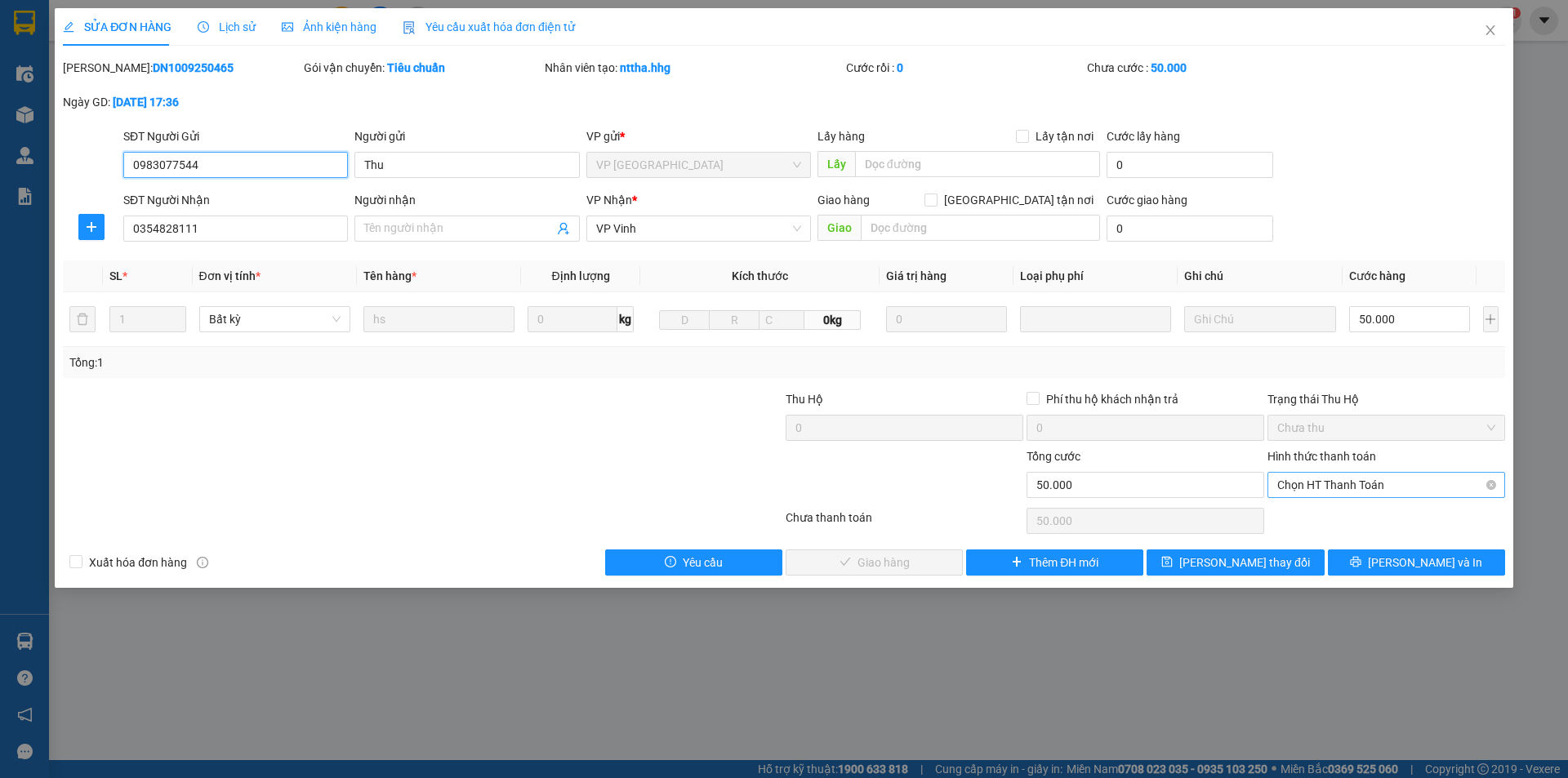
click at [1368, 488] on span "Chọn HT Thanh Toán" at bounding box center [1386, 484] width 218 height 24
click at [1339, 516] on div "Tại văn phòng" at bounding box center [1386, 517] width 218 height 18
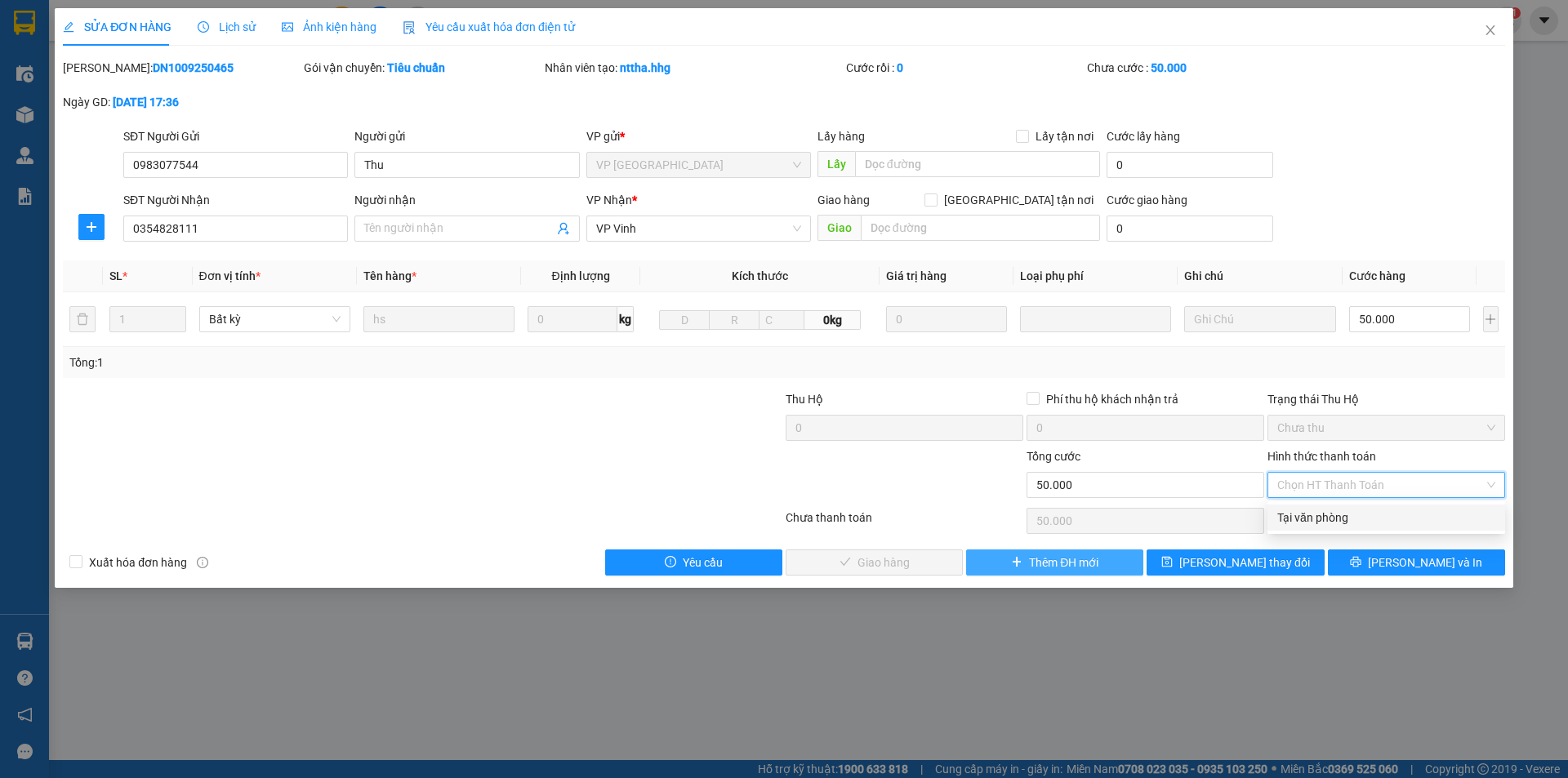
type input "0"
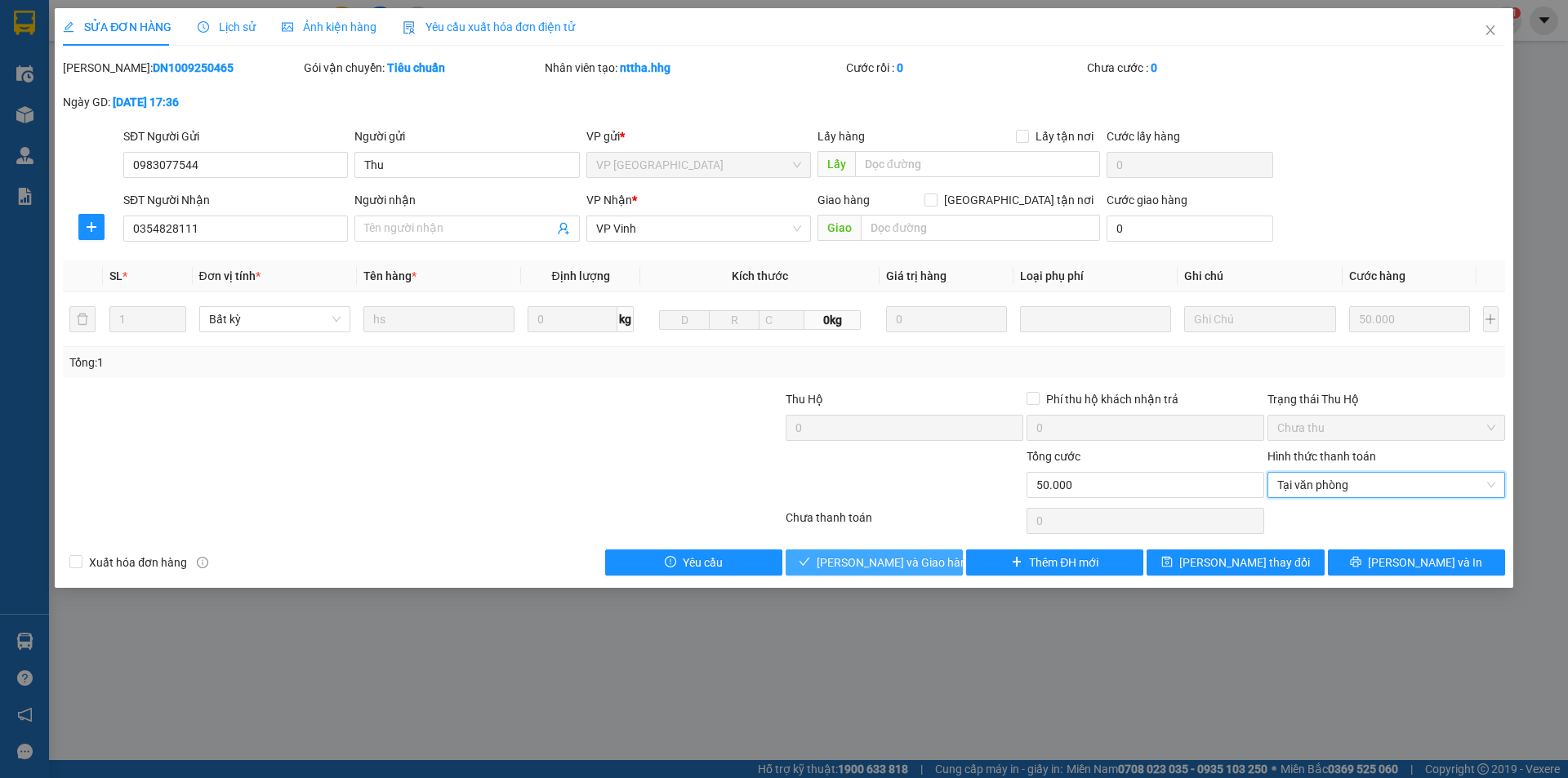
click at [849, 551] on button "[PERSON_NAME] và Giao hàng" at bounding box center [874, 562] width 177 height 26
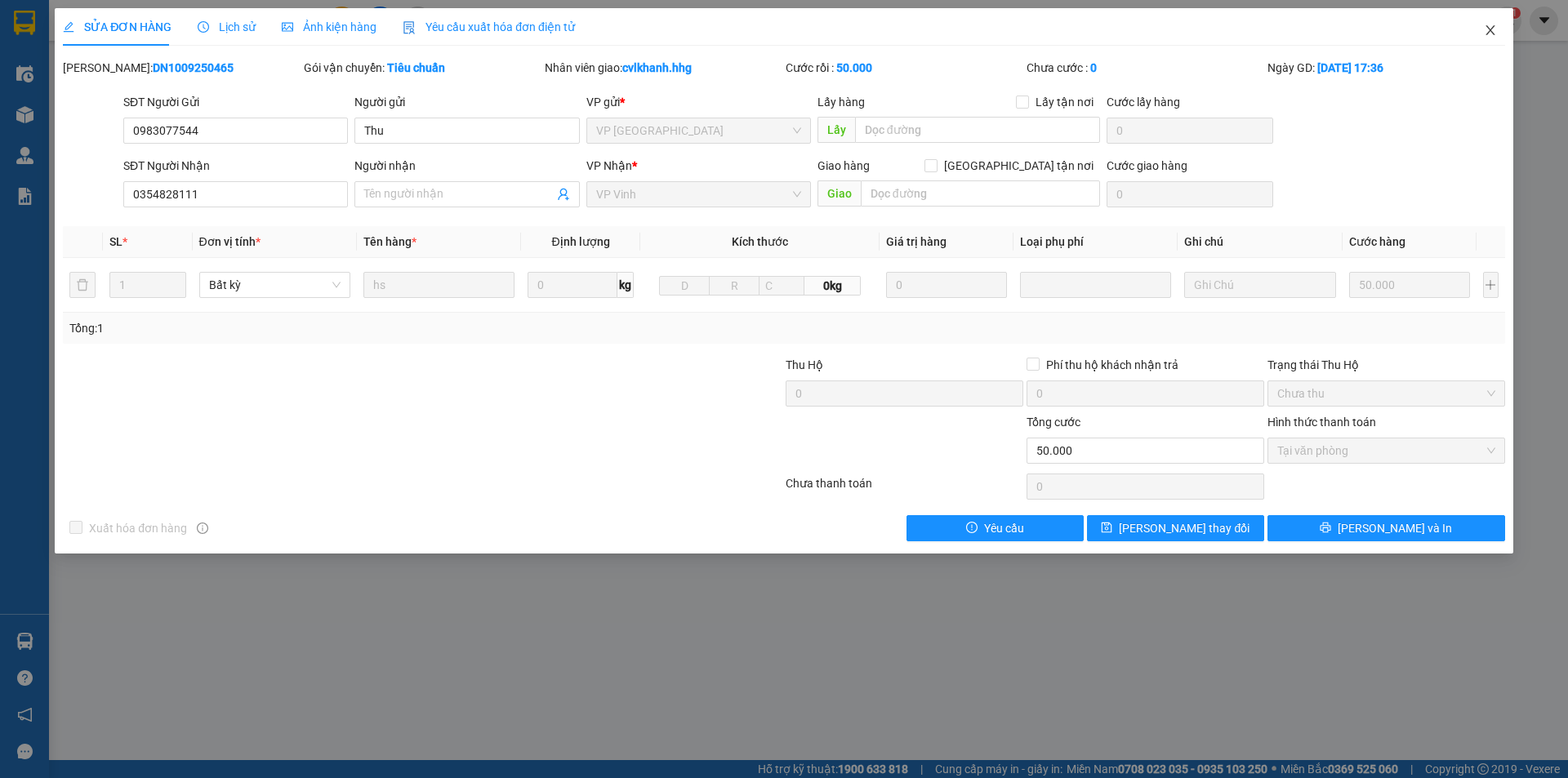
click at [1492, 31] on icon "close" at bounding box center [1490, 30] width 13 height 13
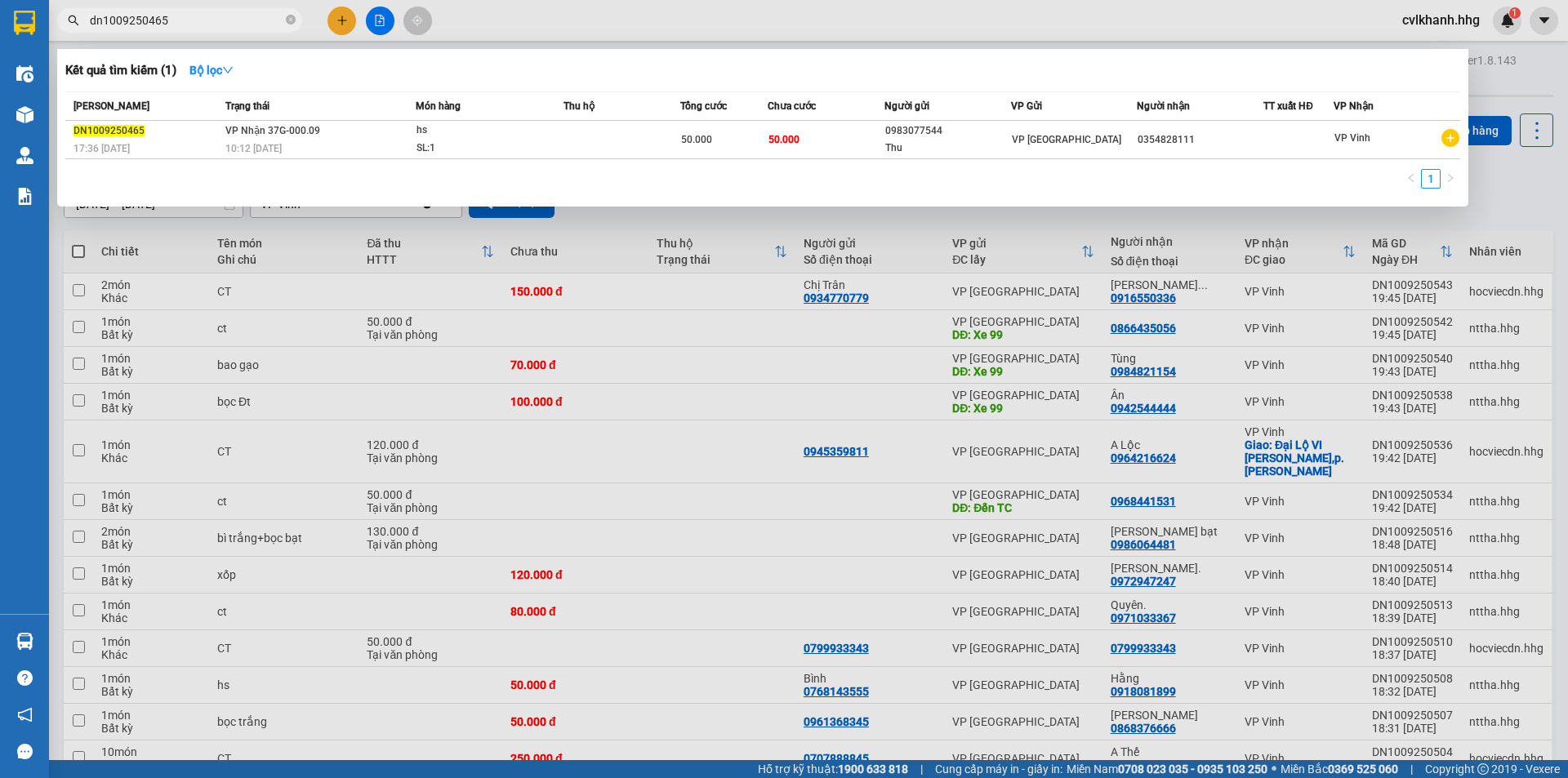
click at [232, 23] on input "dn1009250465" at bounding box center [186, 20] width 193 height 18
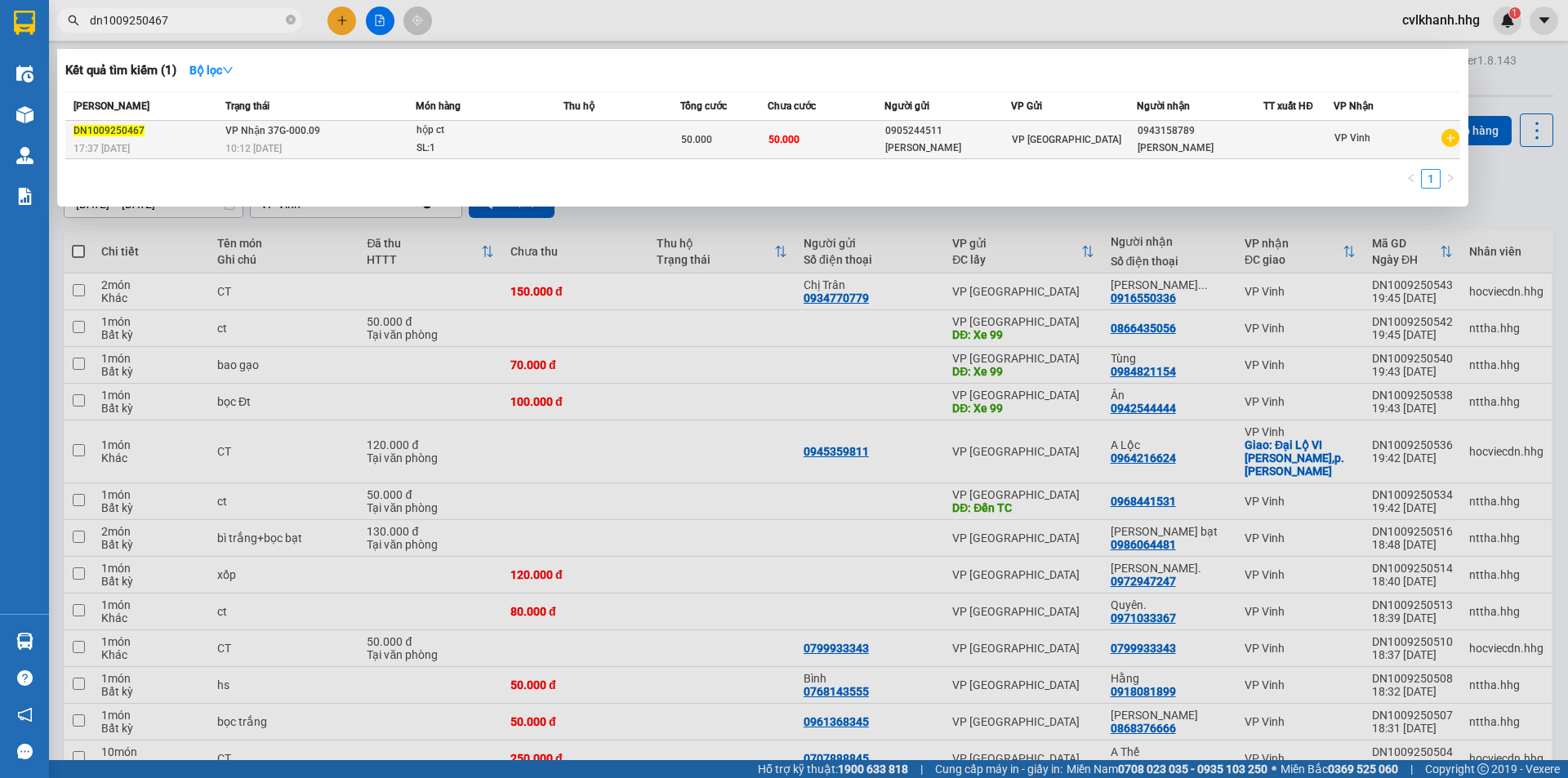
type input "dn1009250467"
click at [405, 142] on div "10:12 [DATE]" at bounding box center [320, 148] width 190 height 18
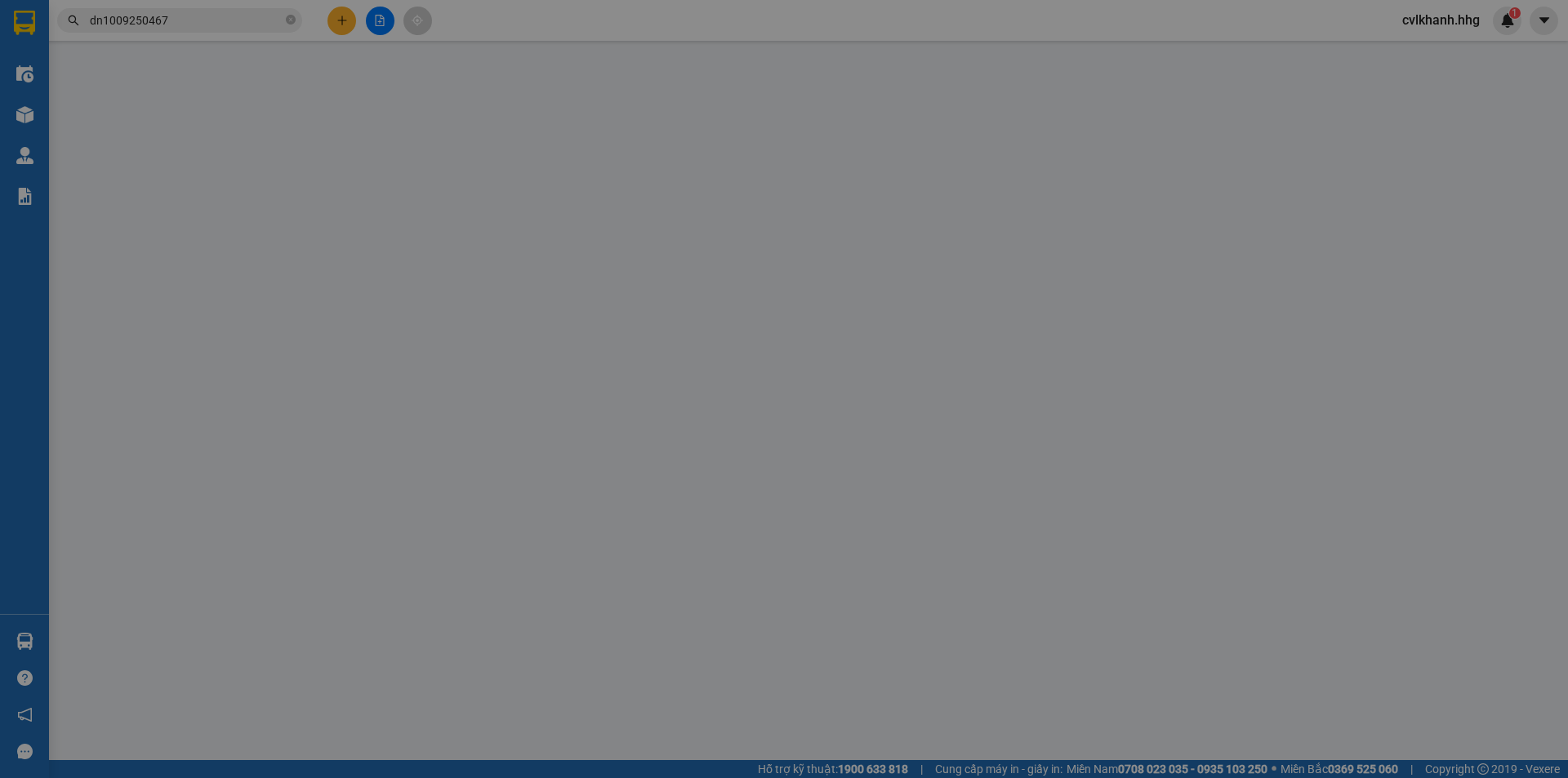
type input "0905244511"
type input "[PERSON_NAME]"
type input "0943158789"
type input "[PERSON_NAME]"
type input "50.000"
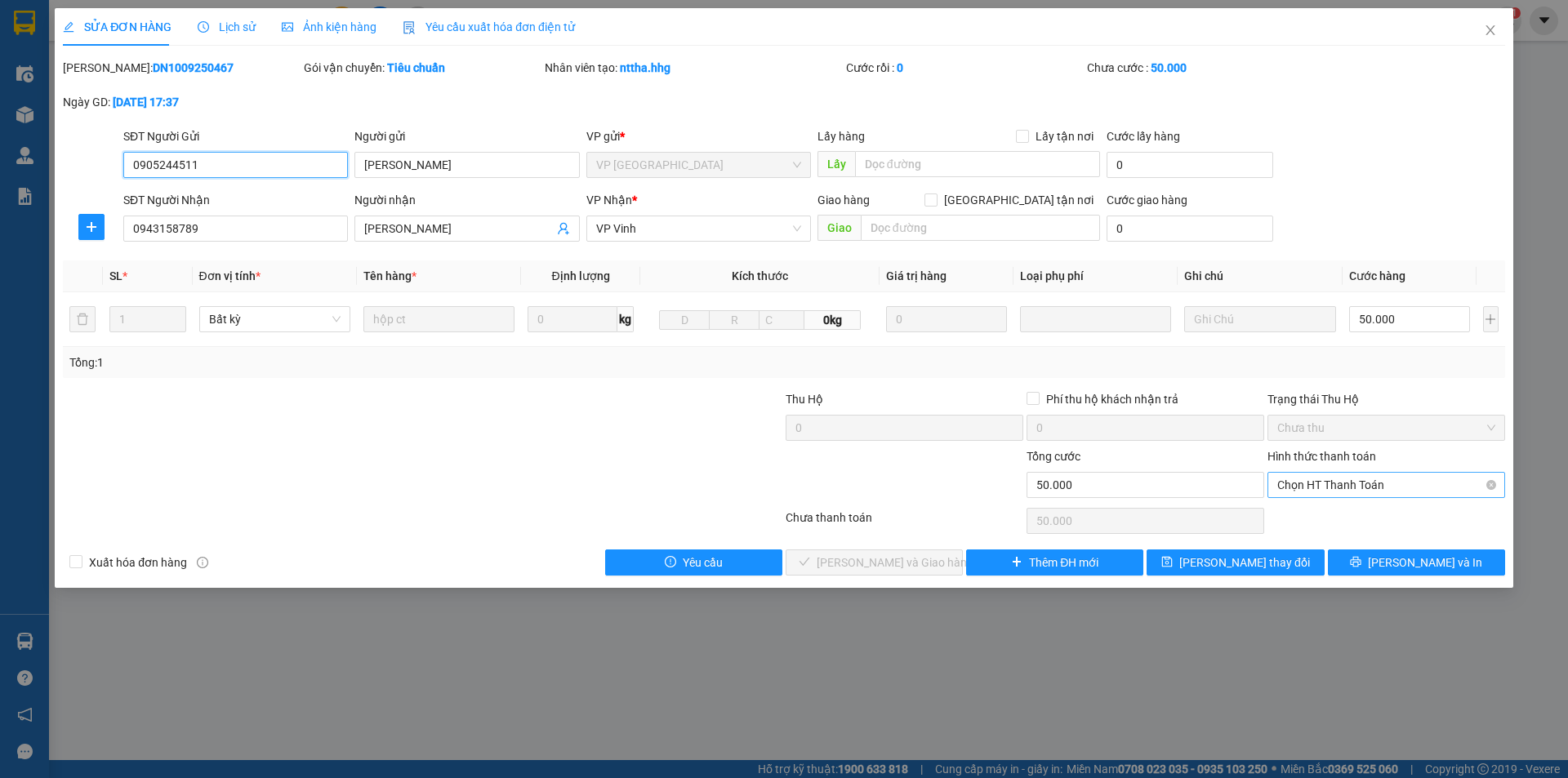
click at [1339, 474] on span "Chọn HT Thanh Toán" at bounding box center [1386, 484] width 218 height 24
click at [1300, 514] on div "Tại văn phòng" at bounding box center [1386, 517] width 218 height 18
type input "0"
click at [894, 563] on span "[PERSON_NAME] và Giao hàng" at bounding box center [895, 561] width 157 height 18
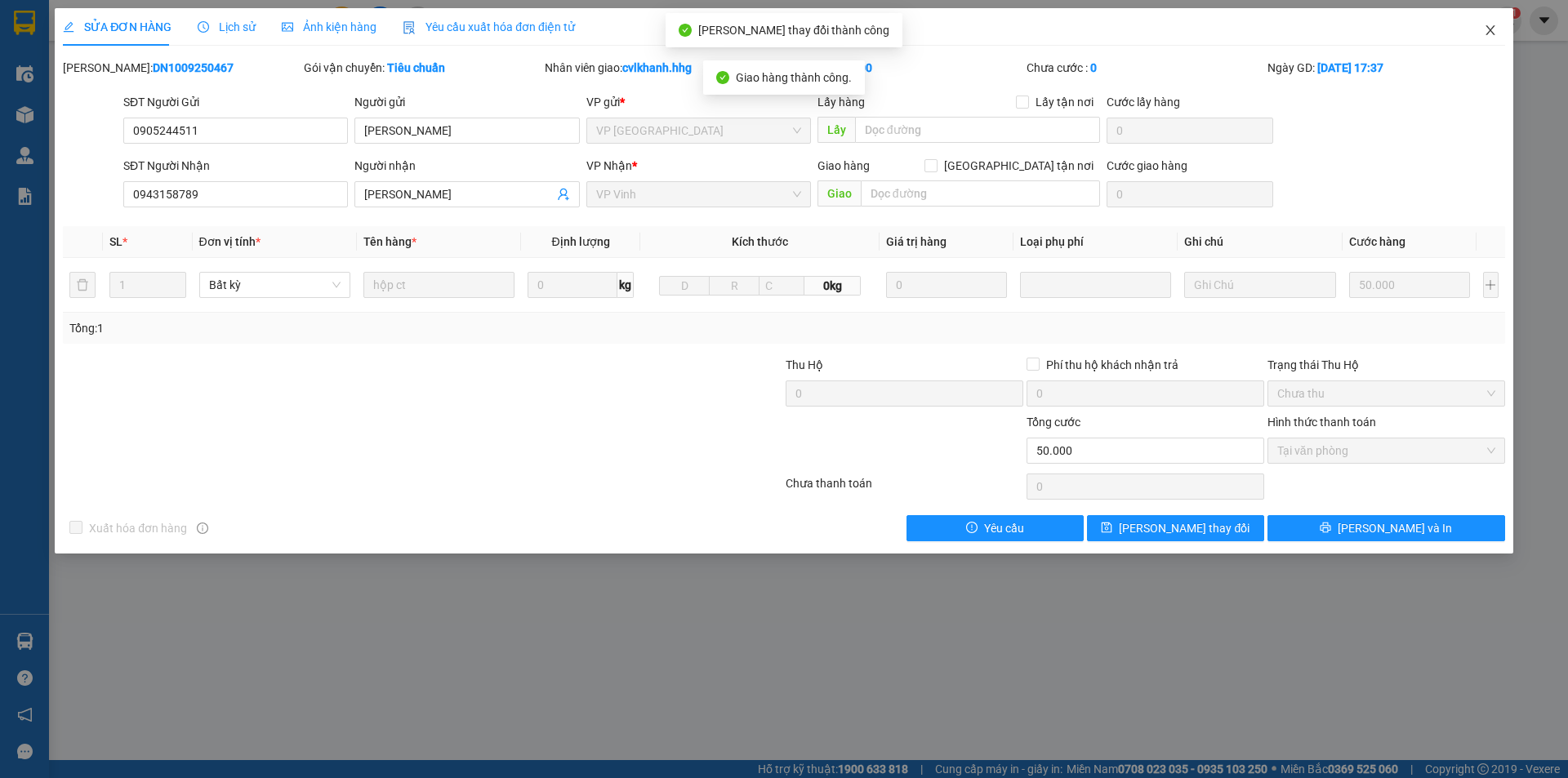
click at [1491, 17] on span "Close" at bounding box center [1490, 31] width 45 height 45
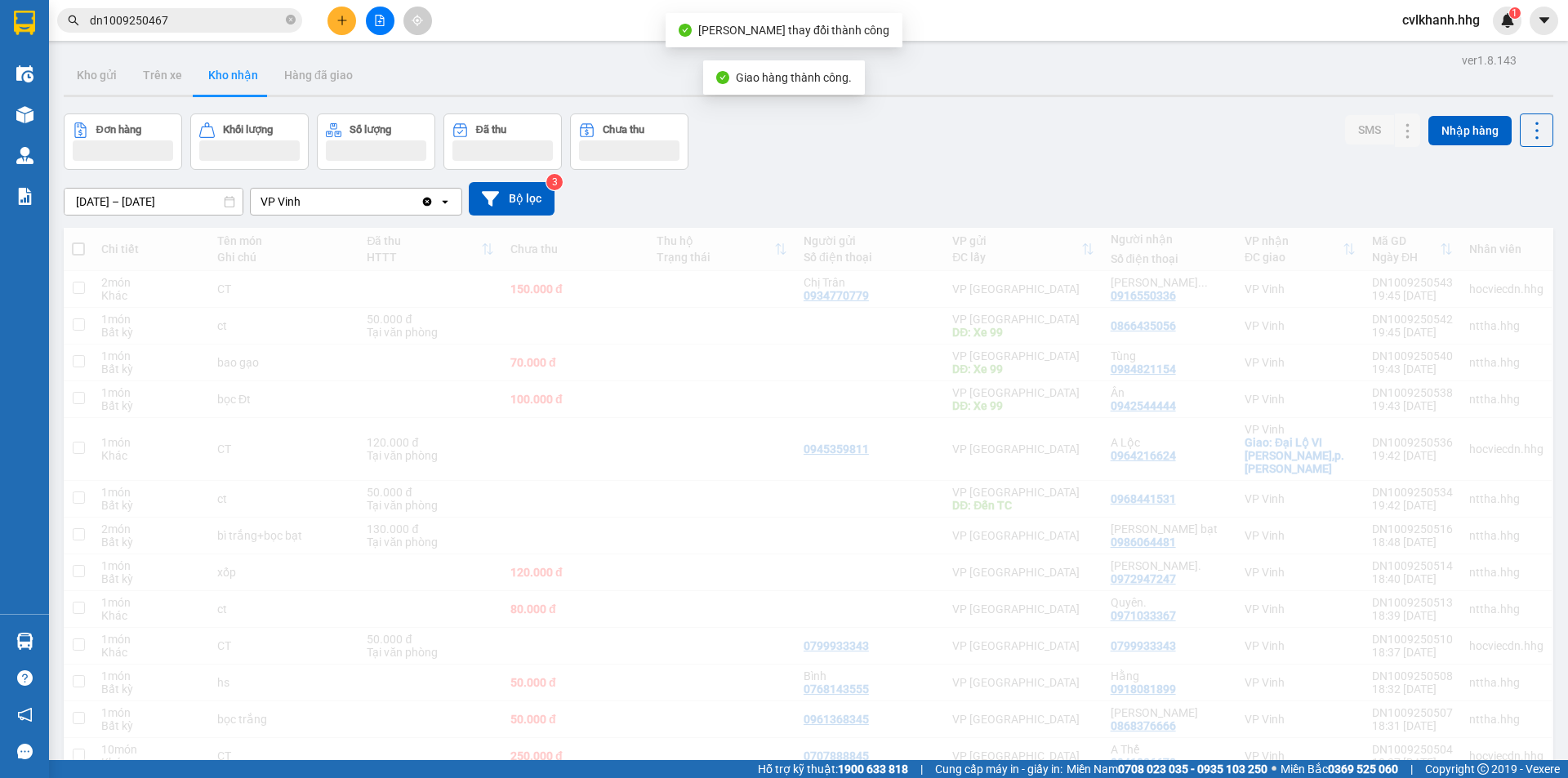
click at [1488, 31] on div "cvlkhanh.hhg 1" at bounding box center [1456, 21] width 133 height 29
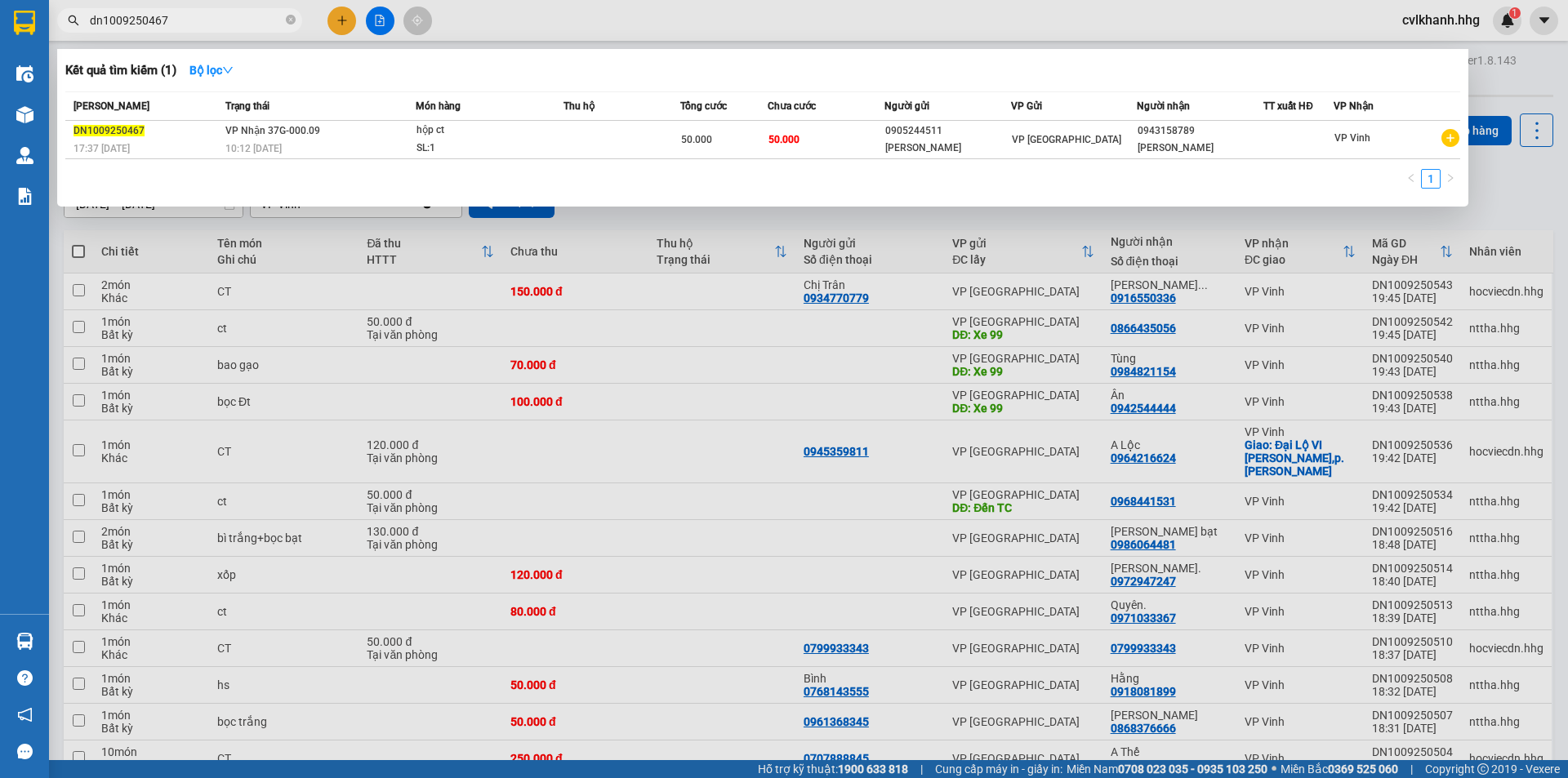
click at [199, 15] on input "dn1009250467" at bounding box center [186, 20] width 193 height 18
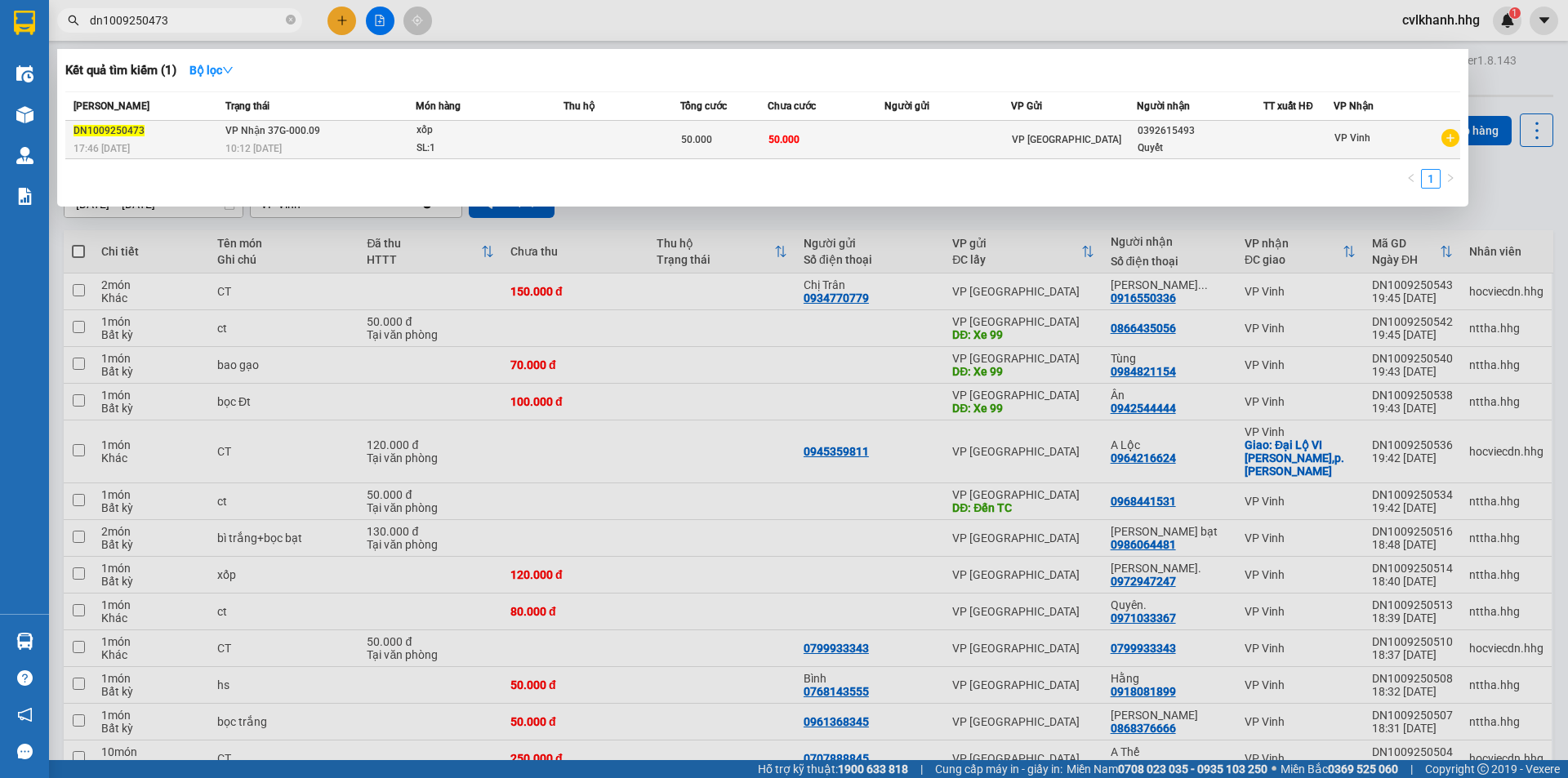
type input "dn1009250473"
click at [290, 133] on span "VP Nhận 37G-000.09" at bounding box center [272, 131] width 95 height 12
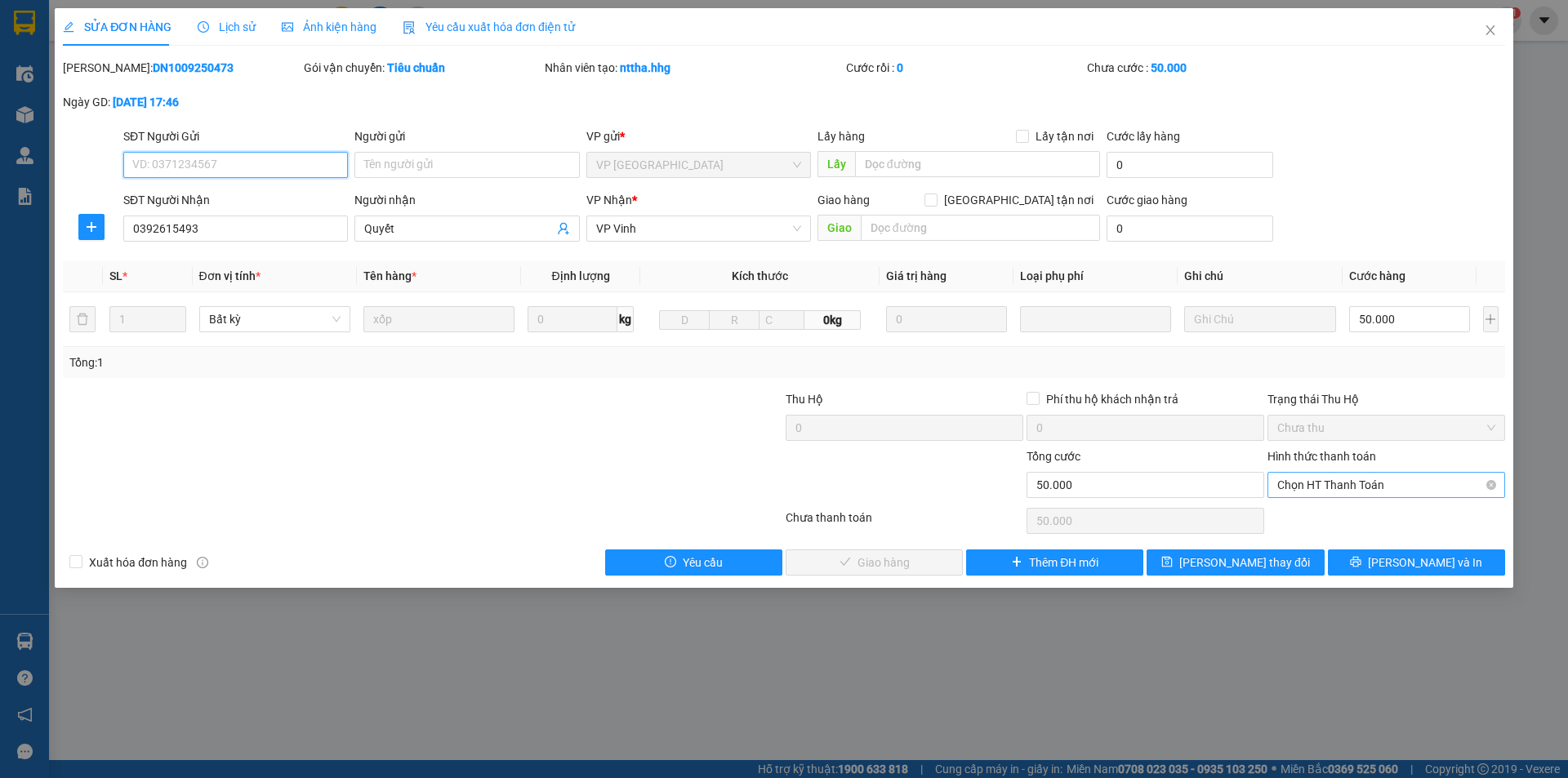
click at [1357, 473] on span "Chọn HT Thanh Toán" at bounding box center [1386, 484] width 218 height 24
drag, startPoint x: 1332, startPoint y: 514, endPoint x: 1164, endPoint y: 544, distance: 170.7
click at [1331, 514] on div "Tại văn phòng" at bounding box center [1386, 517] width 218 height 18
type input "0"
click at [905, 565] on span "[PERSON_NAME] và Giao hàng" at bounding box center [895, 561] width 157 height 18
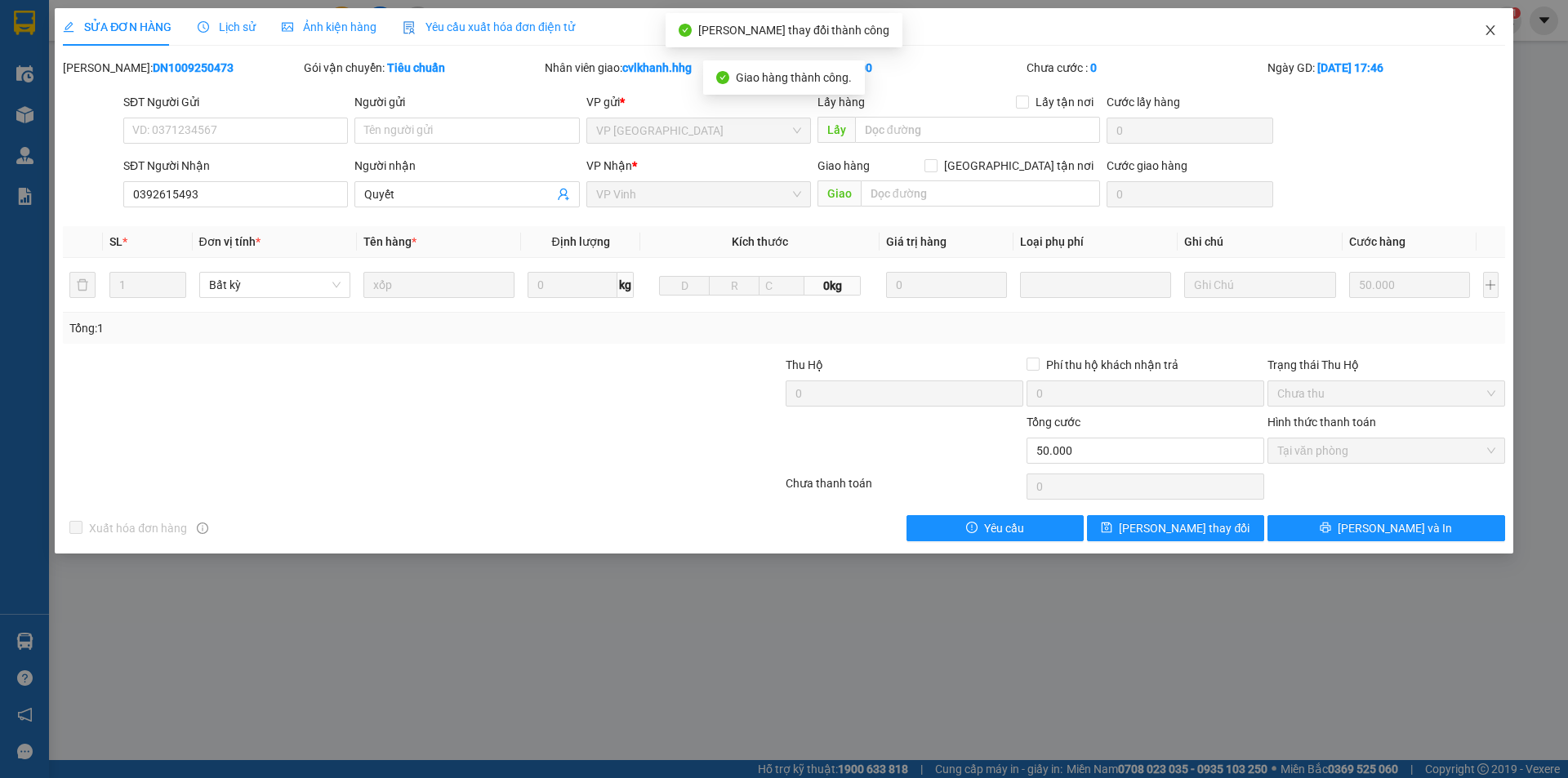
click at [1497, 32] on span "Close" at bounding box center [1490, 31] width 45 height 45
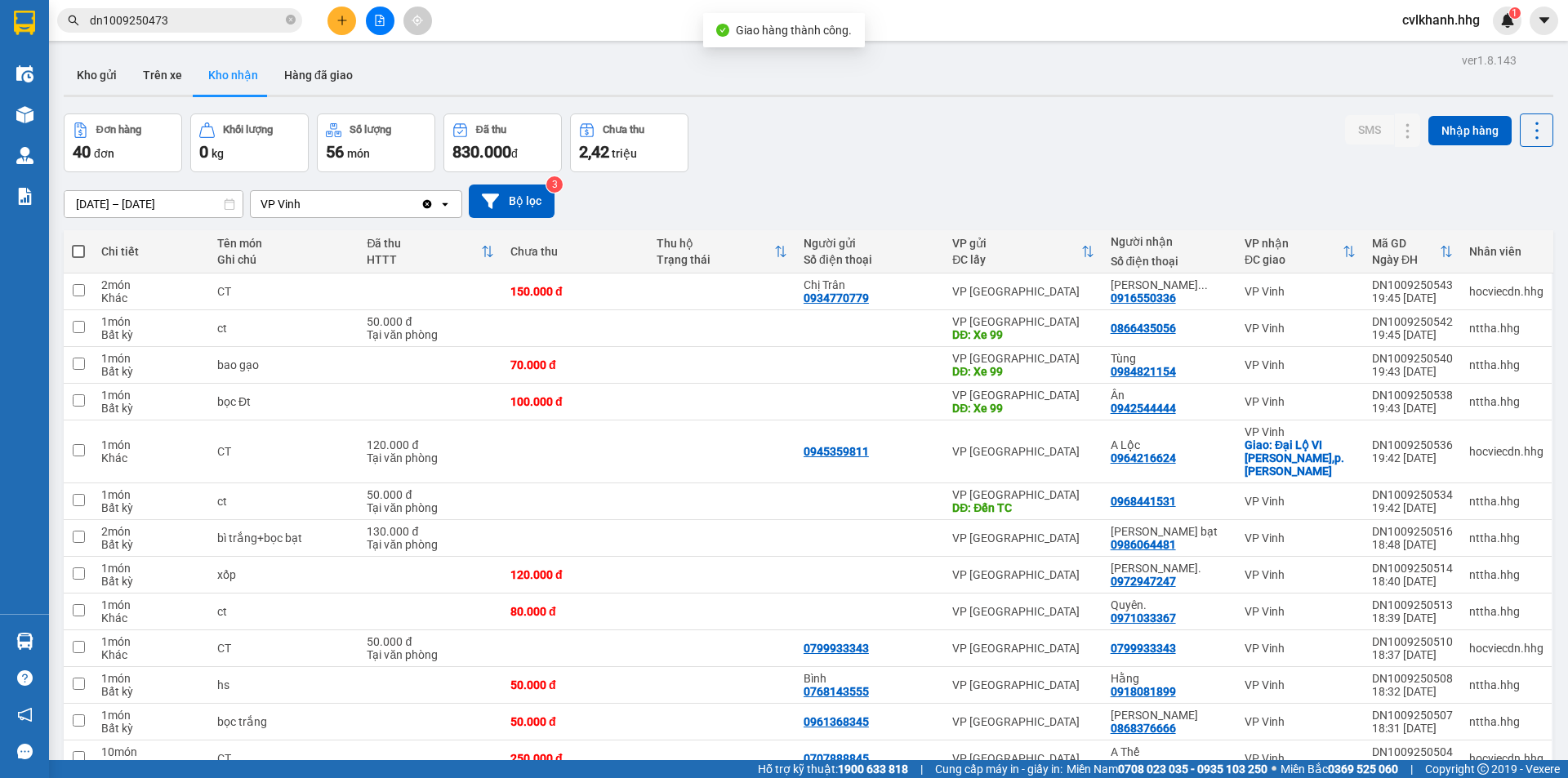
click at [195, 16] on input "dn1009250473" at bounding box center [186, 20] width 193 height 18
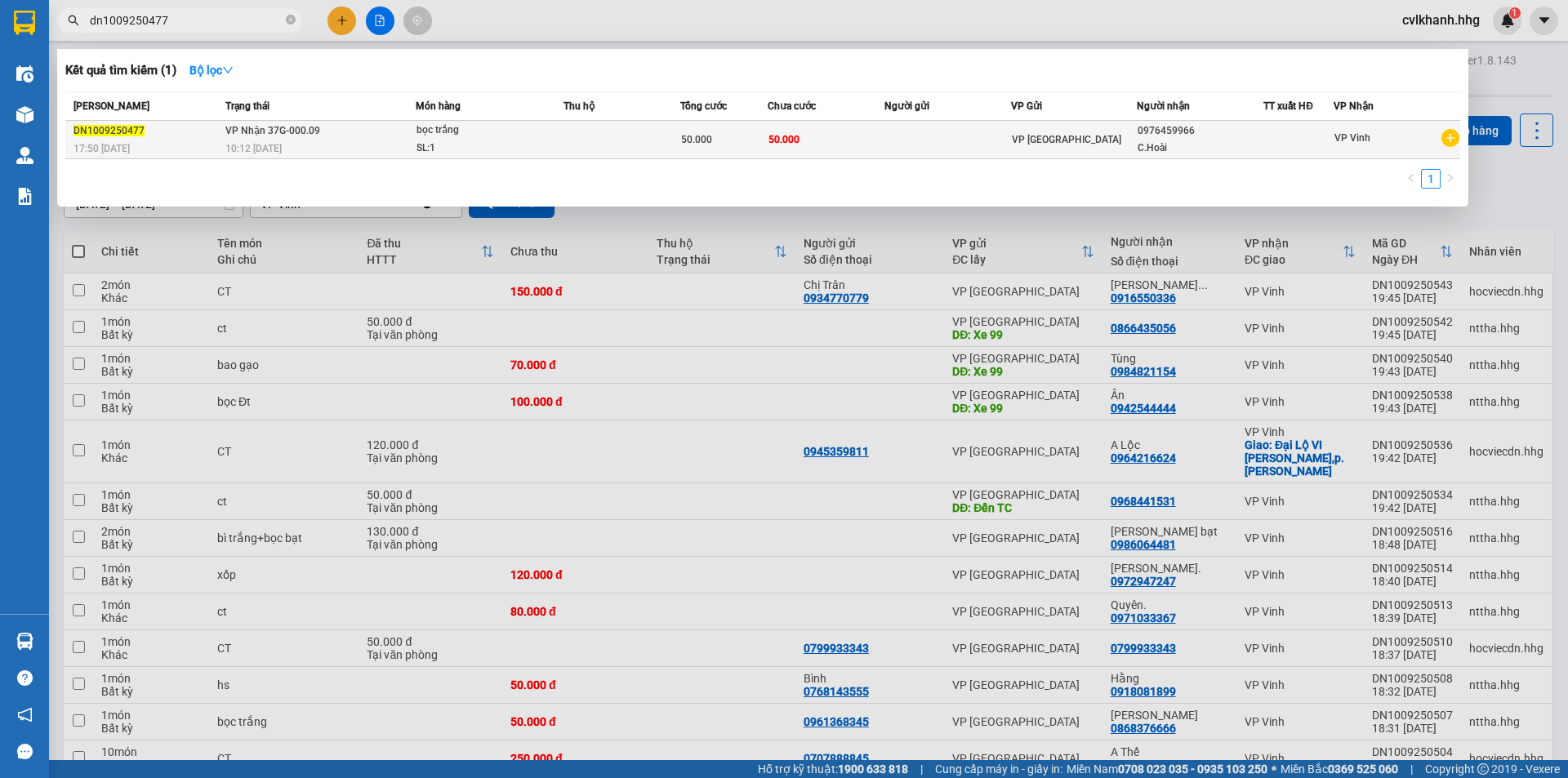
type input "dn1009250477"
click at [435, 140] on div "SL: 1" at bounding box center [478, 148] width 123 height 18
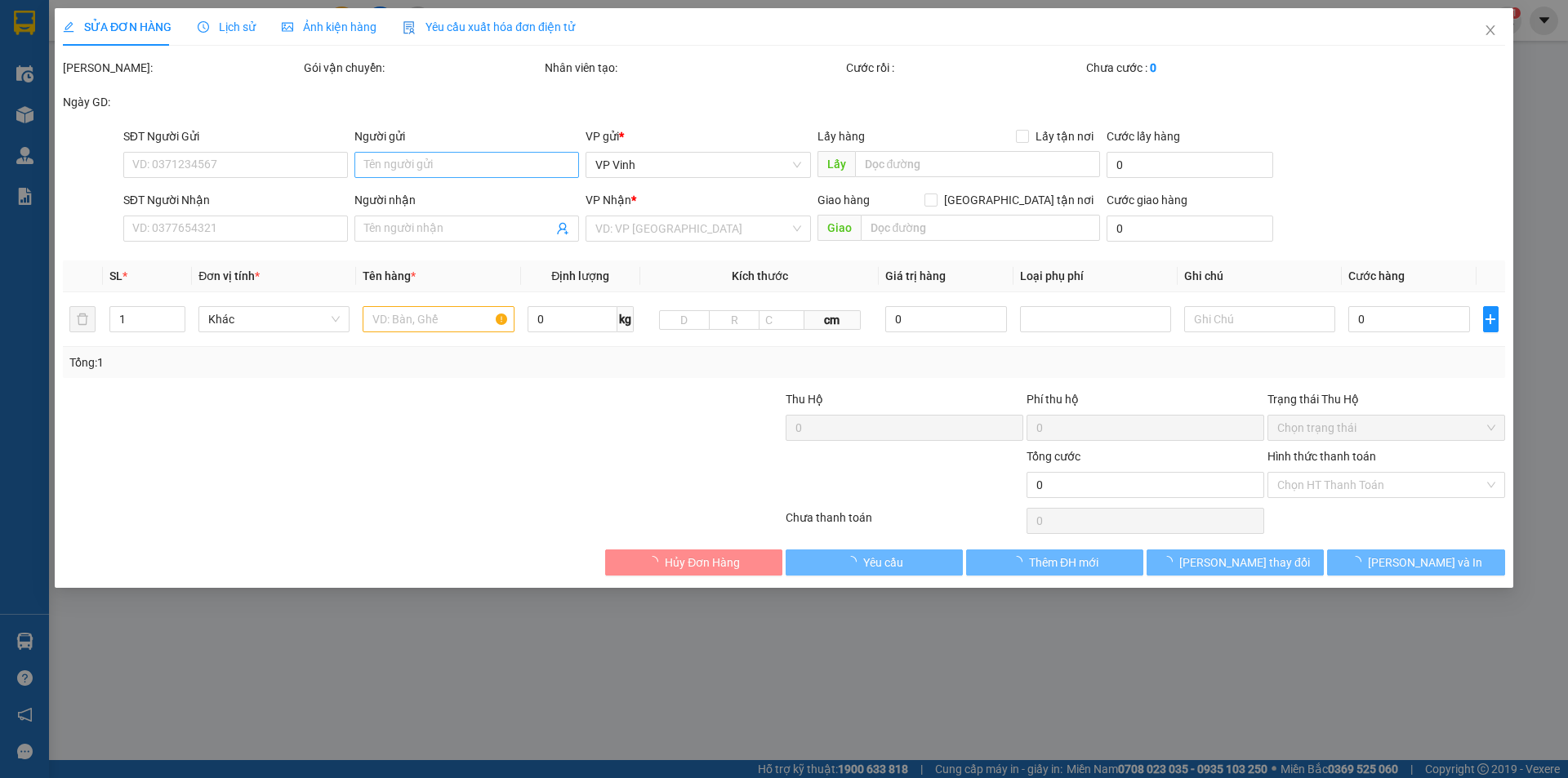
type input "0976459966"
type input "C.Hoài"
type input "50.000"
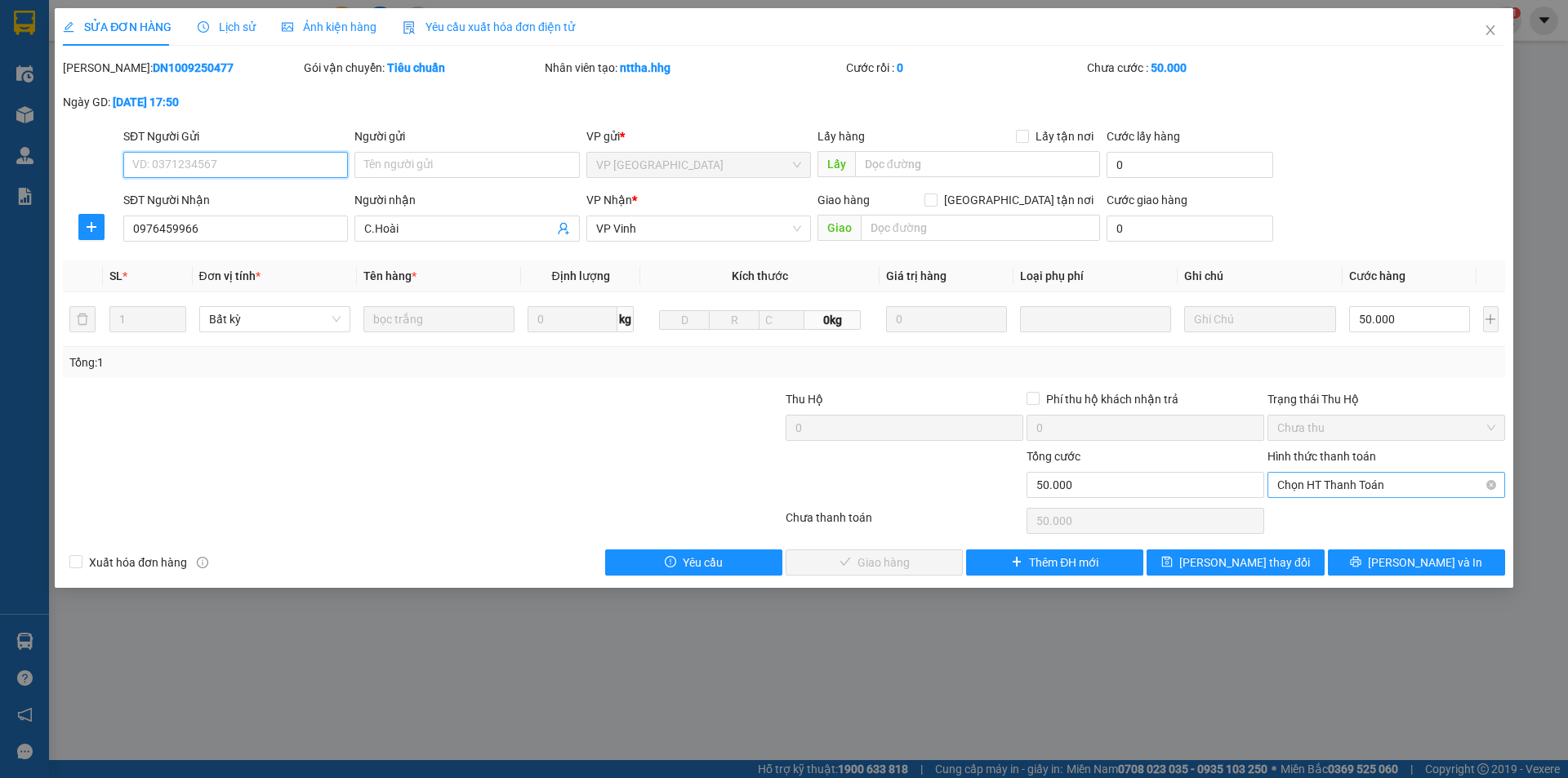
click at [1360, 478] on span "Chọn HT Thanh Toán" at bounding box center [1386, 484] width 218 height 24
click at [1333, 511] on div "Tại văn phòng" at bounding box center [1386, 517] width 218 height 18
type input "0"
click at [884, 554] on span "[PERSON_NAME] và Giao hàng" at bounding box center [895, 561] width 157 height 18
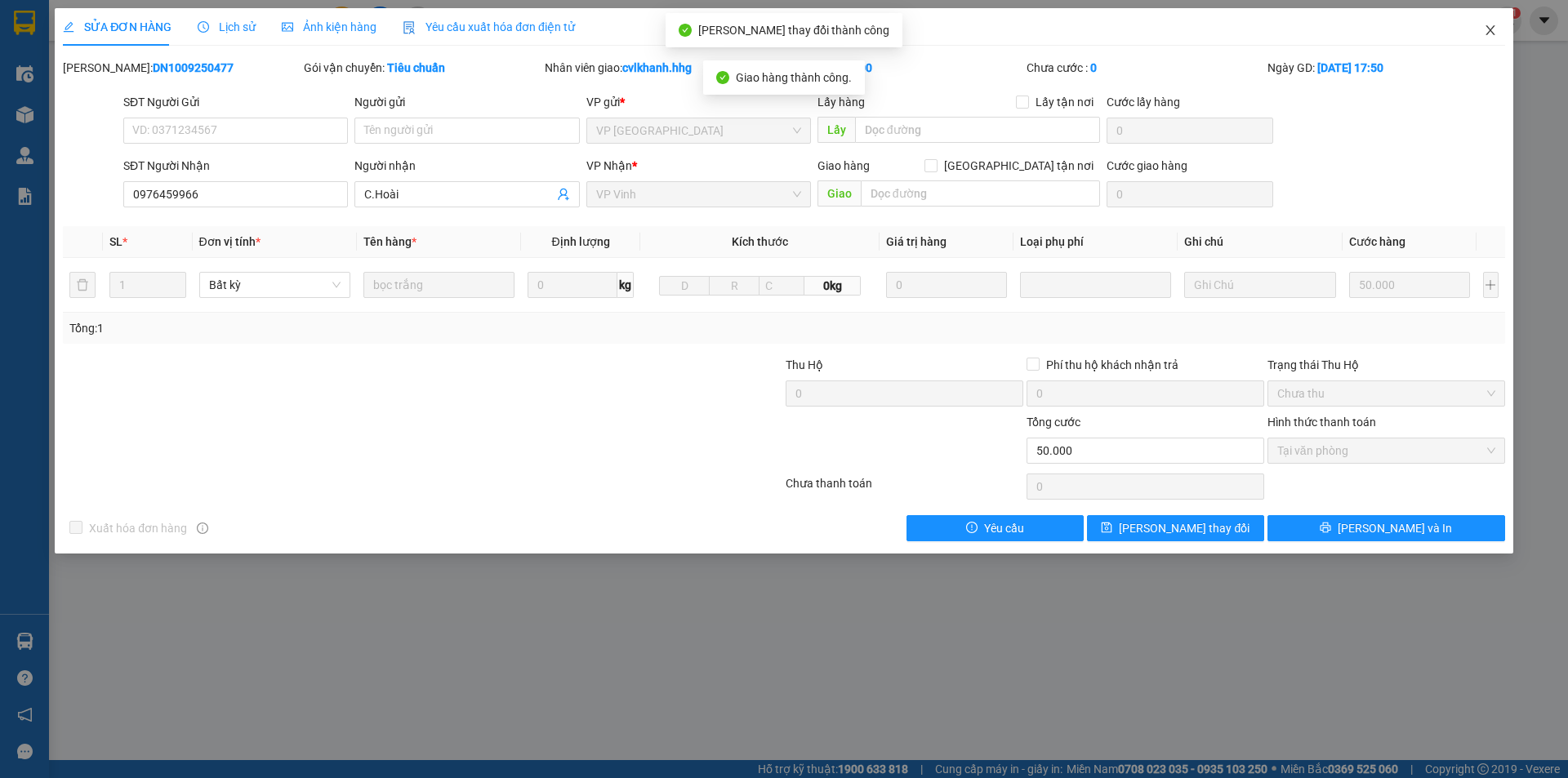
click at [1492, 28] on icon "close" at bounding box center [1489, 30] width 9 height 10
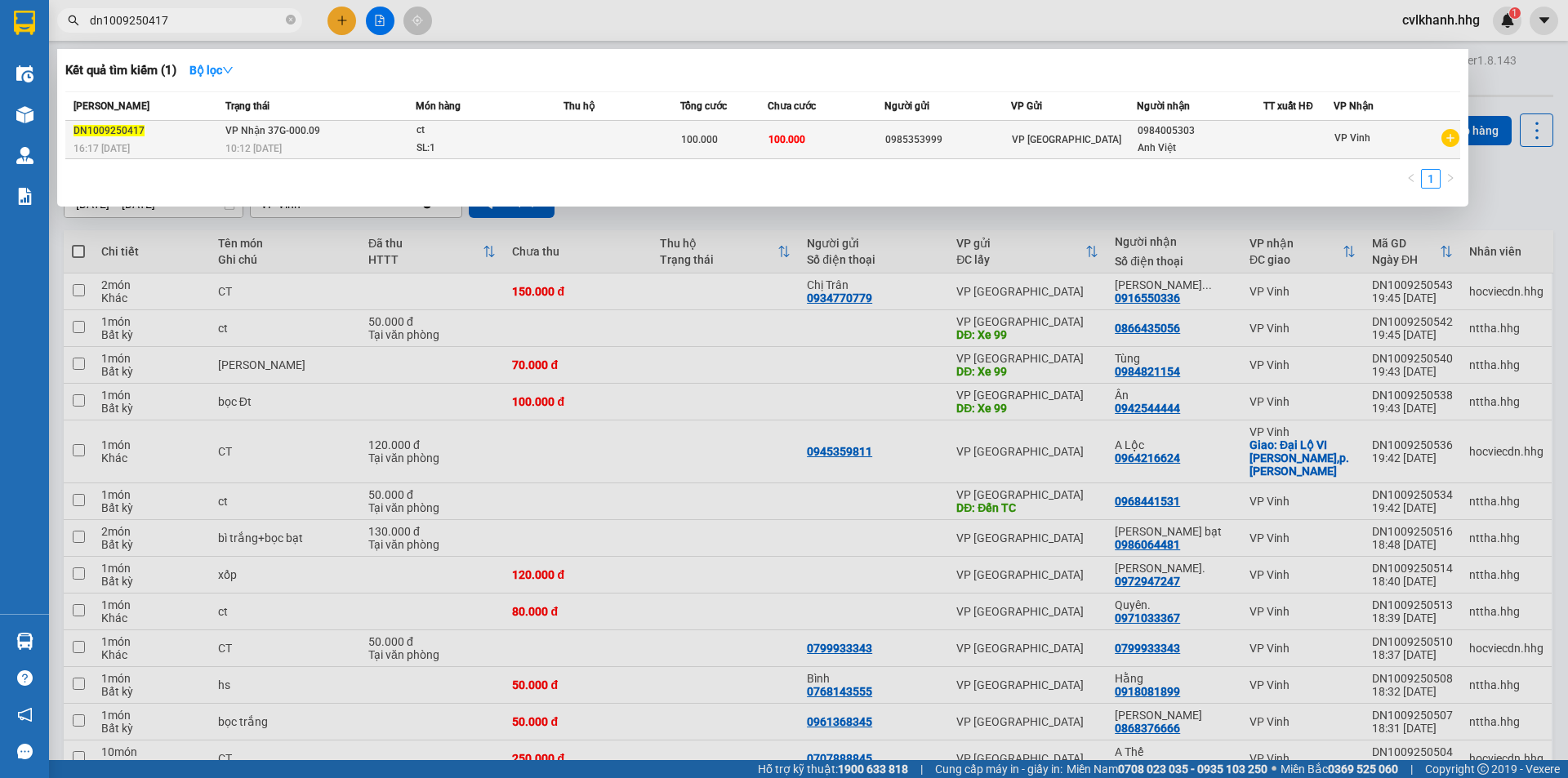
type input "dn1009250417"
click at [243, 135] on span "VP Nhận 37G-000.09" at bounding box center [272, 131] width 95 height 12
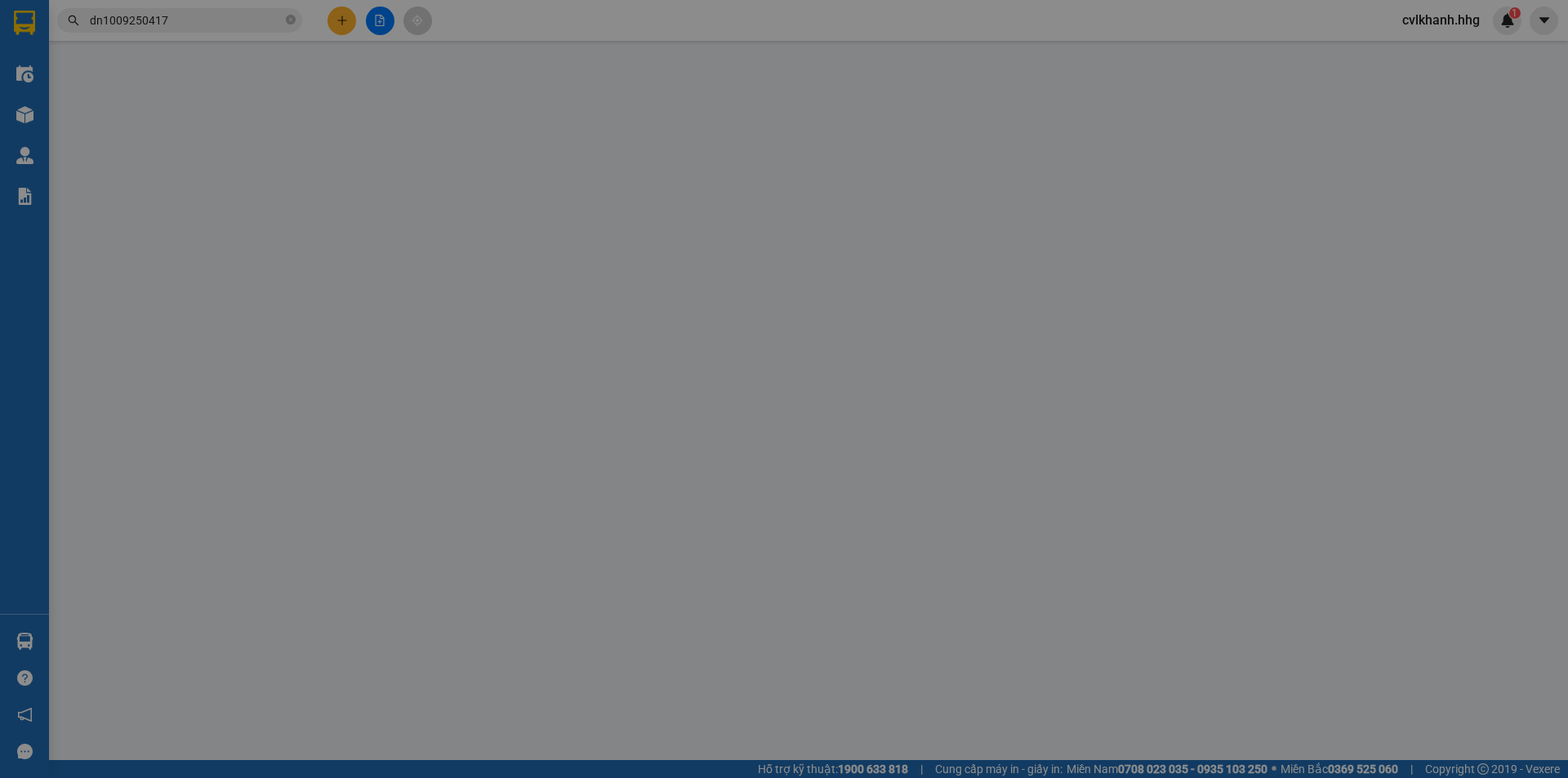
type input "0985353999"
type input "0984005303"
type input "Anh Việt"
type input "100.000"
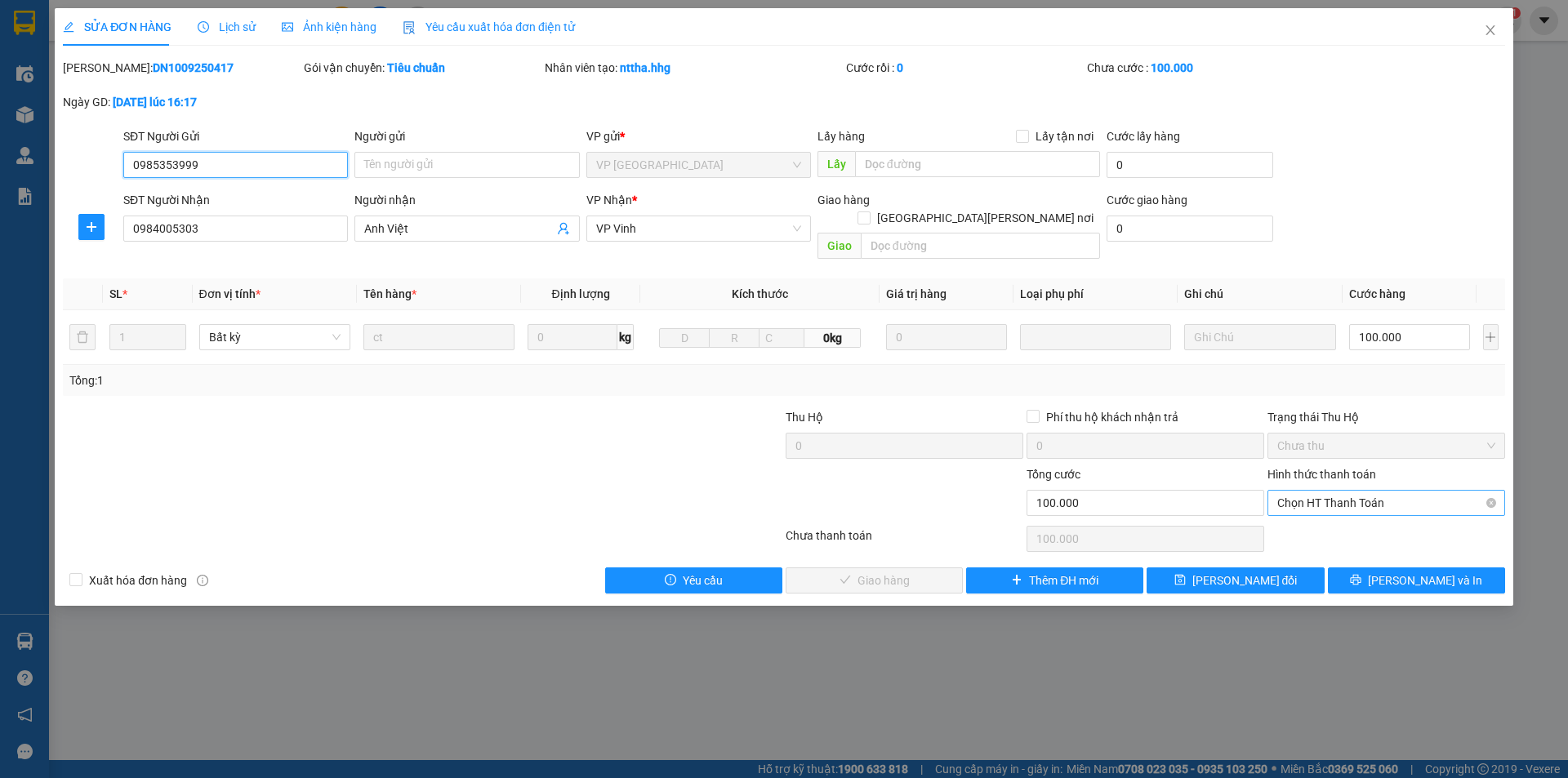
click at [1303, 491] on span "Chọn HT Thanh Toán" at bounding box center [1386, 503] width 218 height 24
click at [1297, 521] on div "Tại văn phòng" at bounding box center [1386, 517] width 218 height 18
type input "0"
click at [902, 572] on span "[PERSON_NAME] và Giao hàng" at bounding box center [927, 580] width 221 height 18
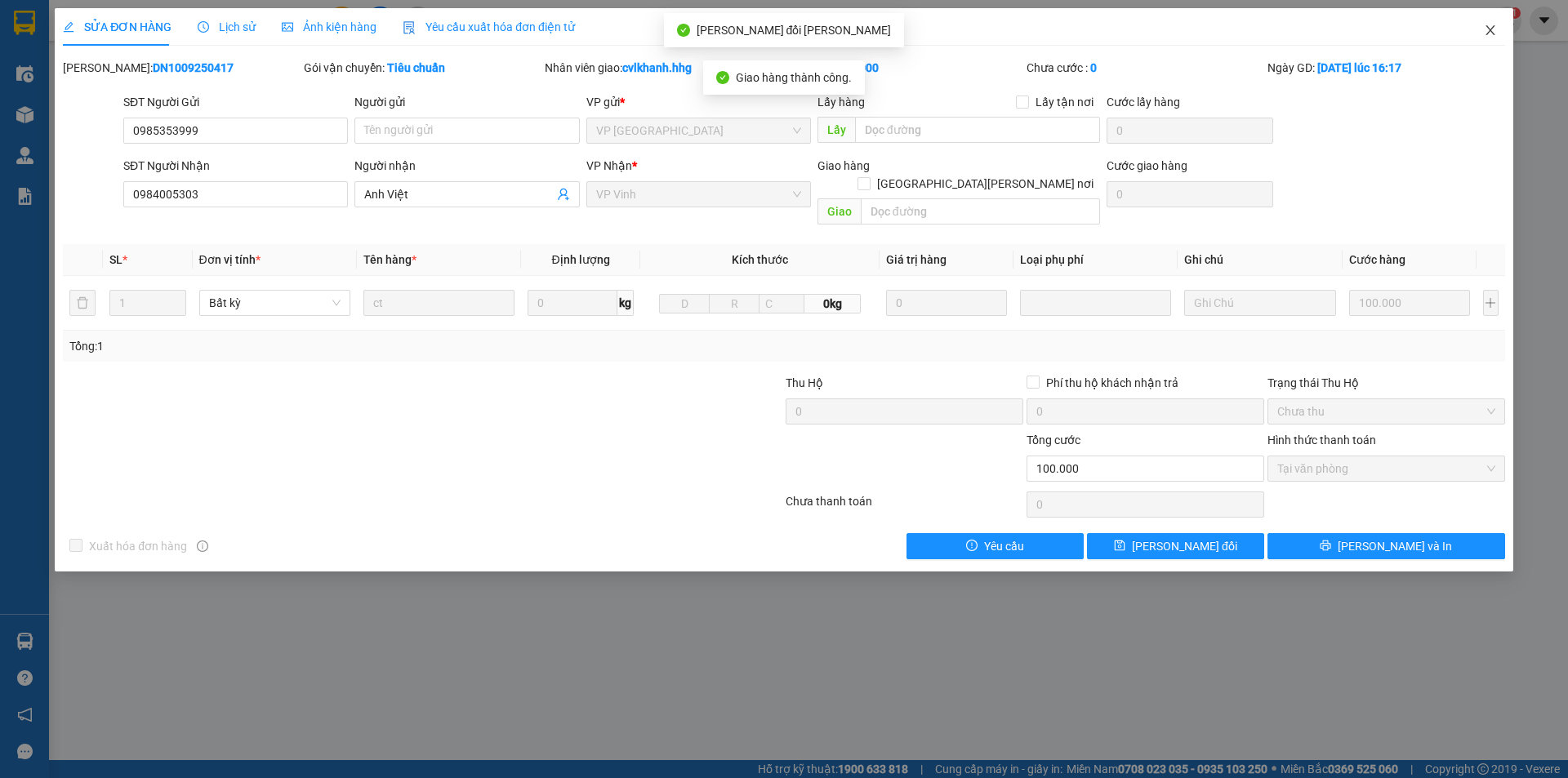
click at [1483, 29] on icon "close" at bounding box center [1490, 30] width 13 height 13
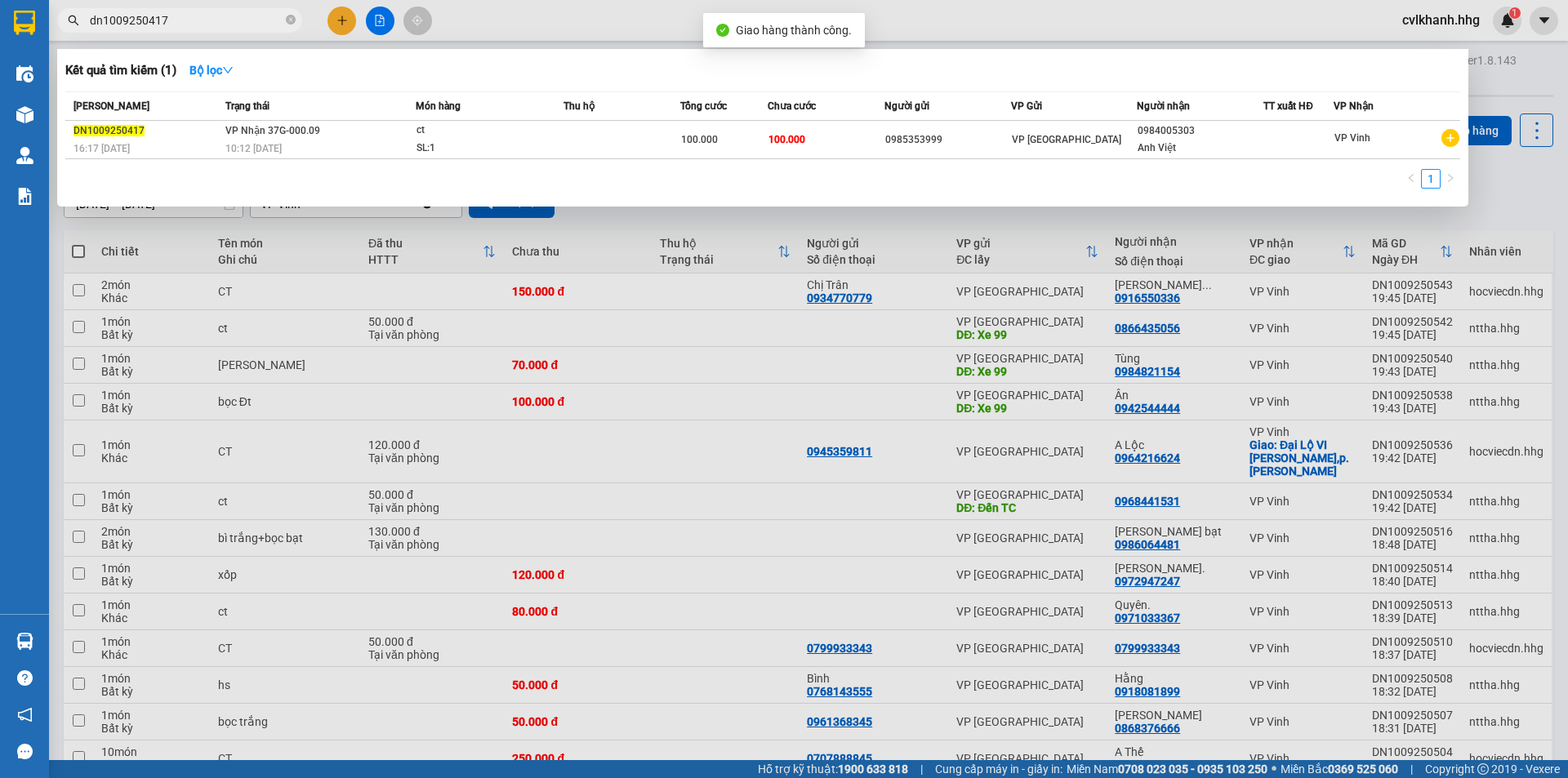
click at [175, 18] on input "dn1009250417" at bounding box center [186, 20] width 193 height 18
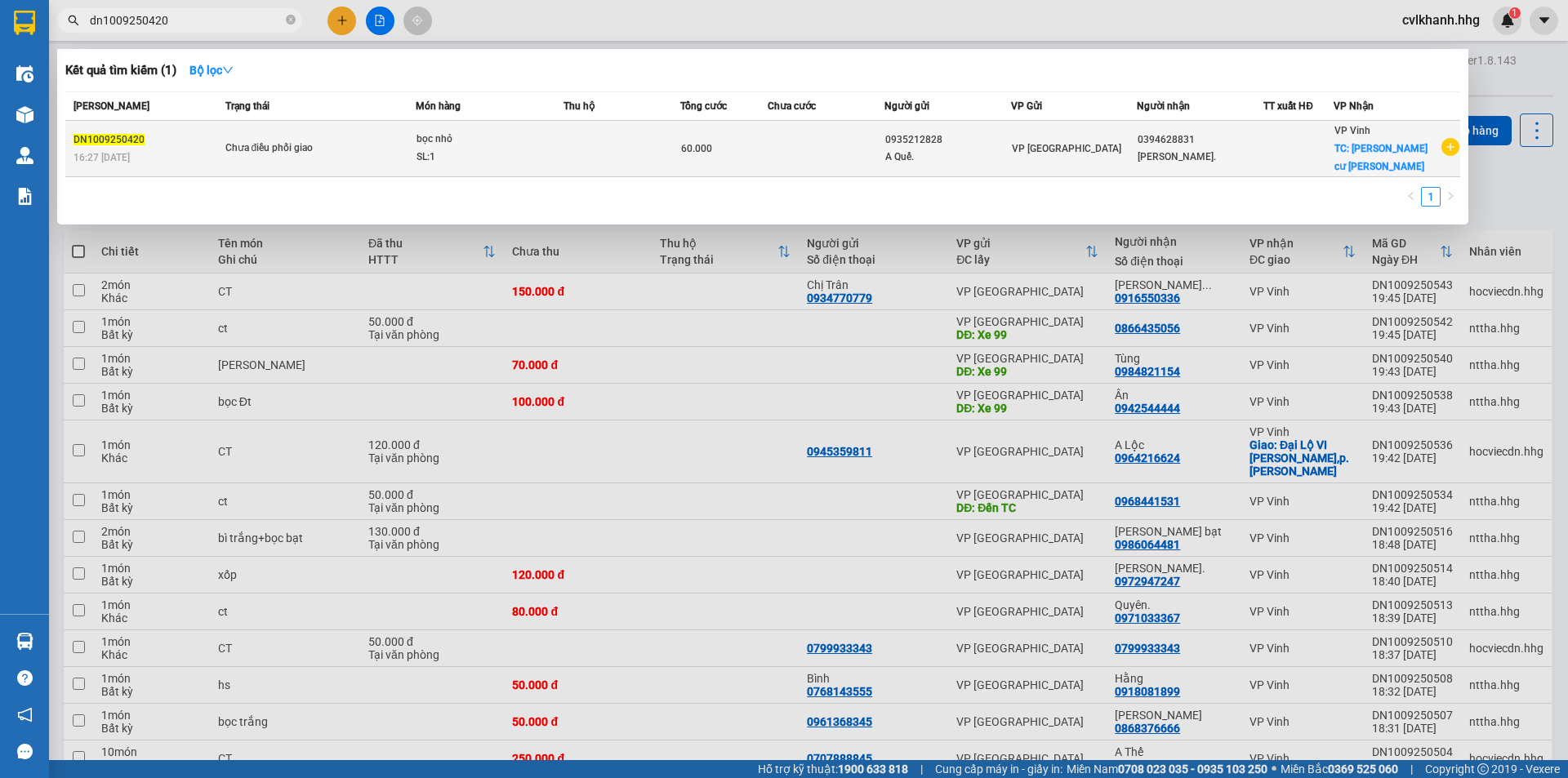
type input "dn1009250420"
click at [514, 153] on div "SL: 1" at bounding box center [478, 157] width 123 height 18
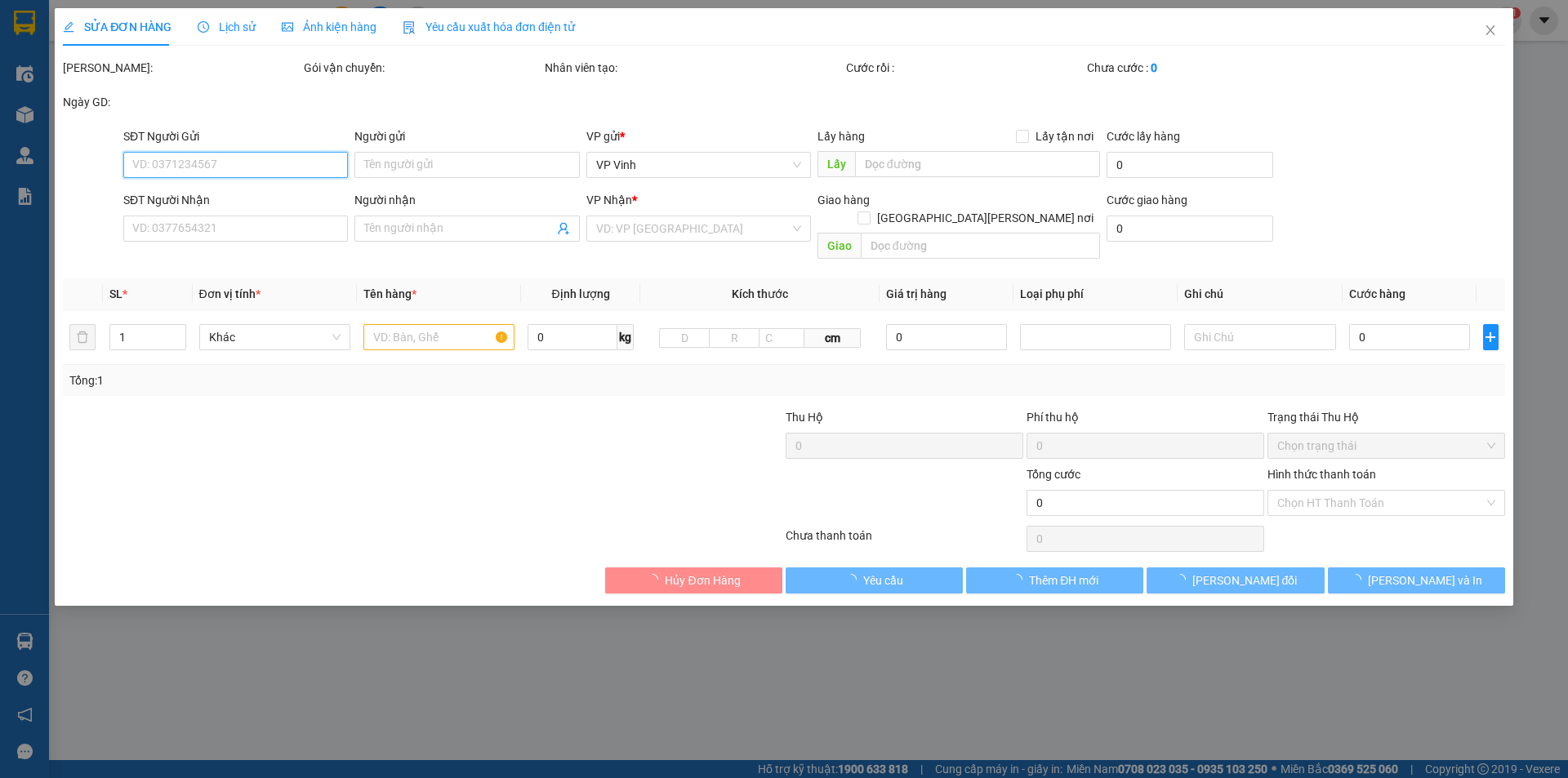
type input "0935212828"
type input "A Quế."
type input "0394628831"
type input "[PERSON_NAME]."
checkbox input "true"
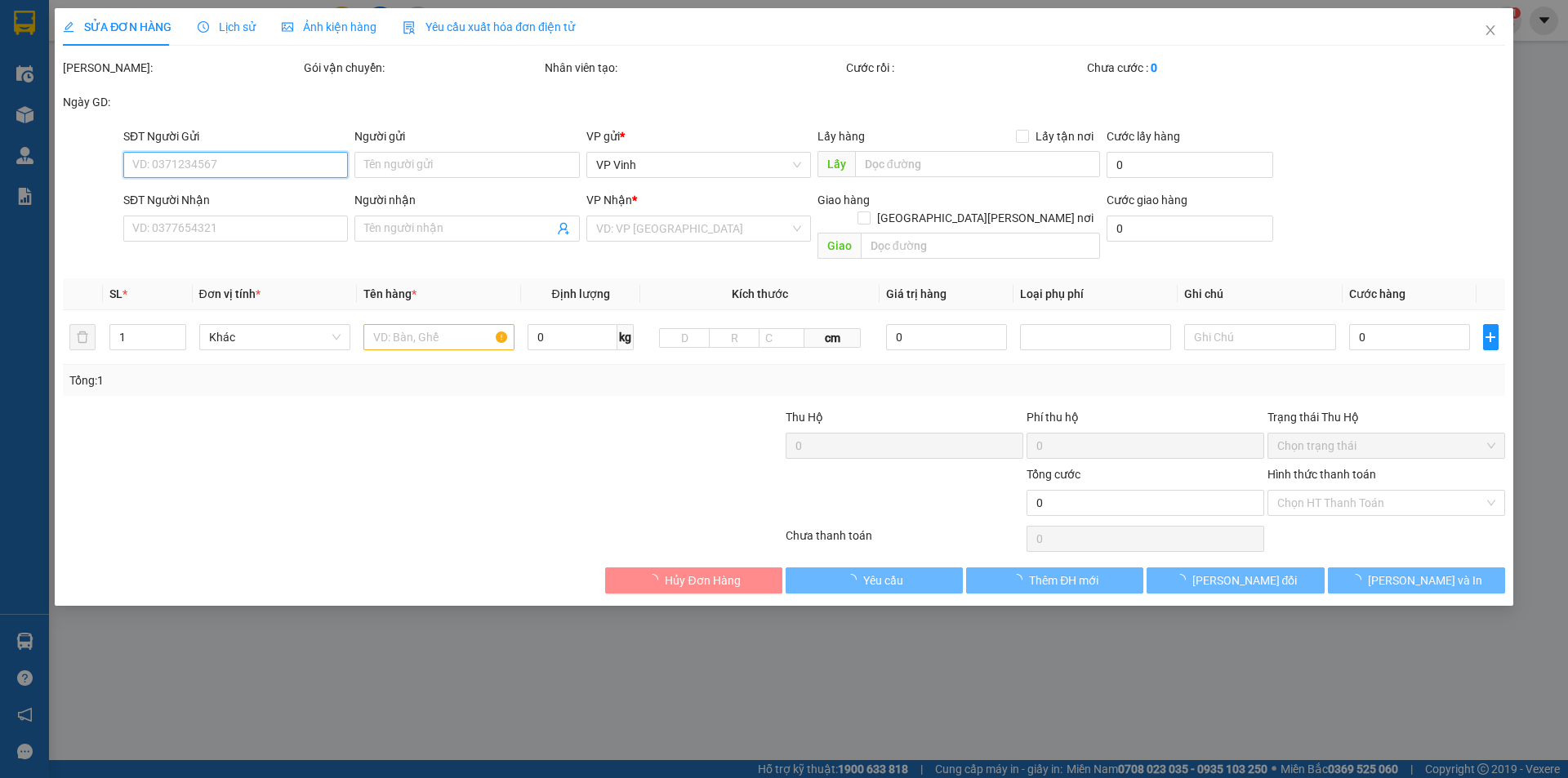
type input "Chung cư [GEOGRAPHIC_DATA]"
type input "60.000"
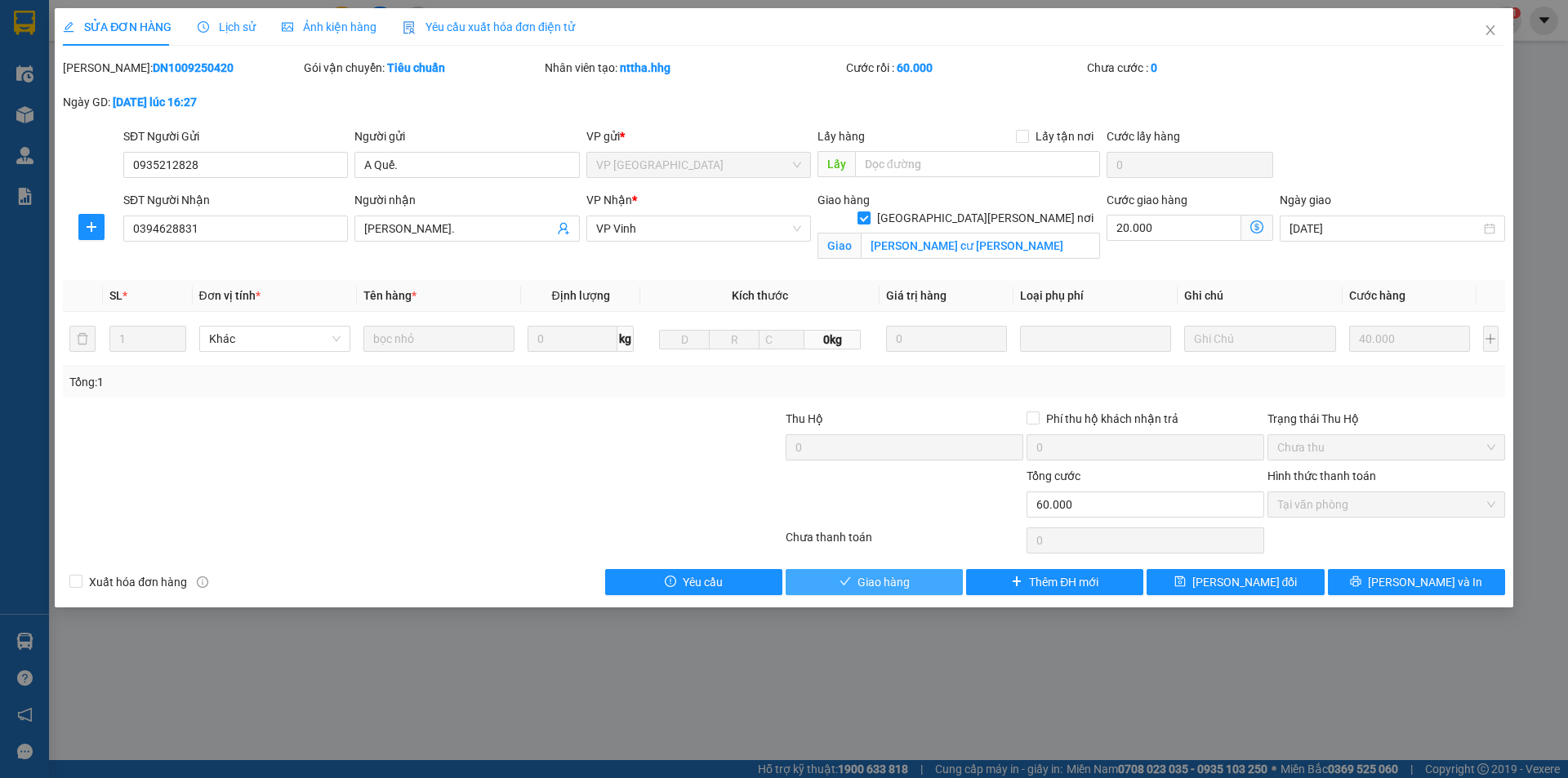
click at [870, 580] on span "Giao hàng" at bounding box center [883, 582] width 52 height 18
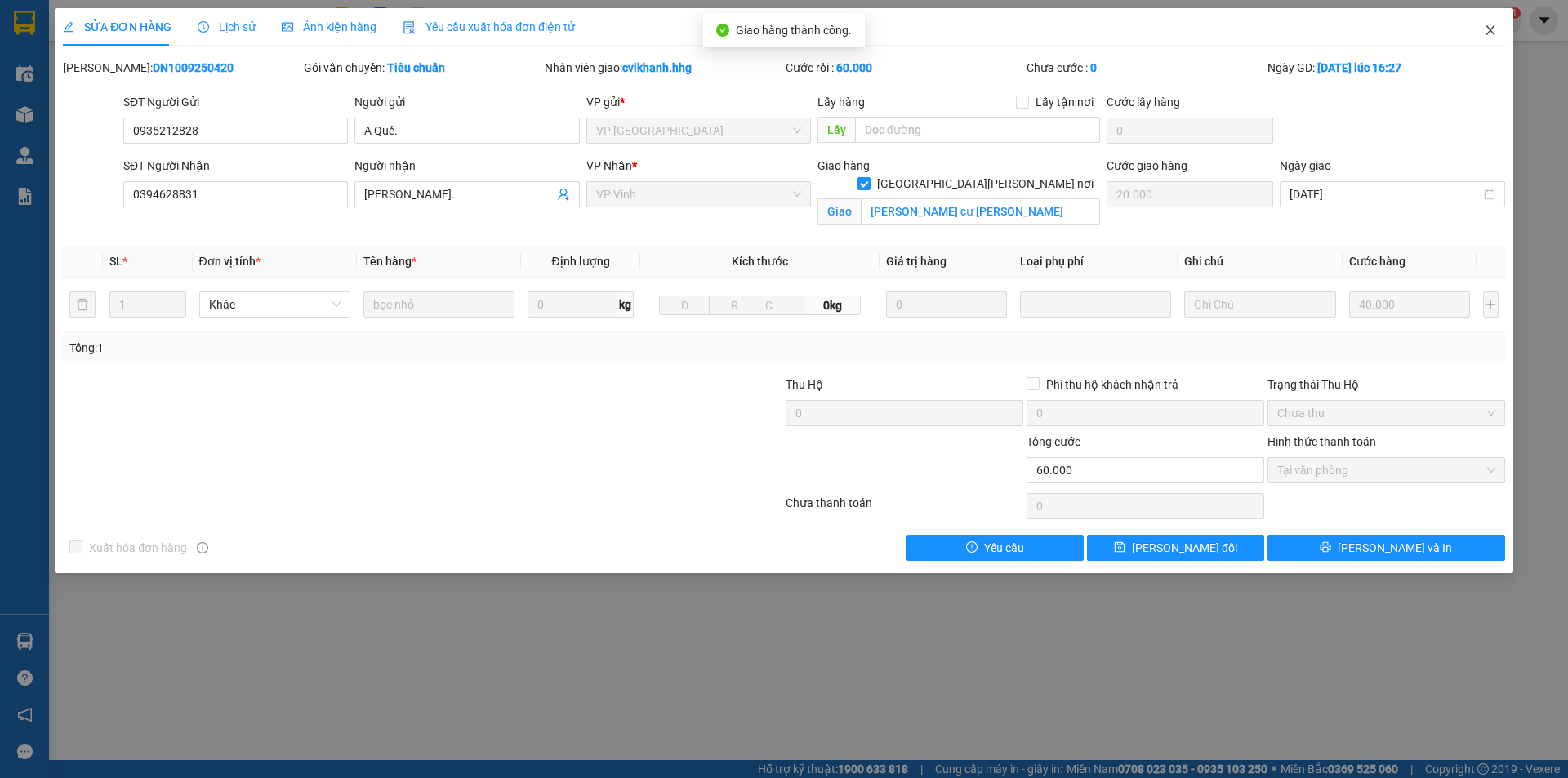
click at [1483, 24] on icon "close" at bounding box center [1490, 30] width 13 height 13
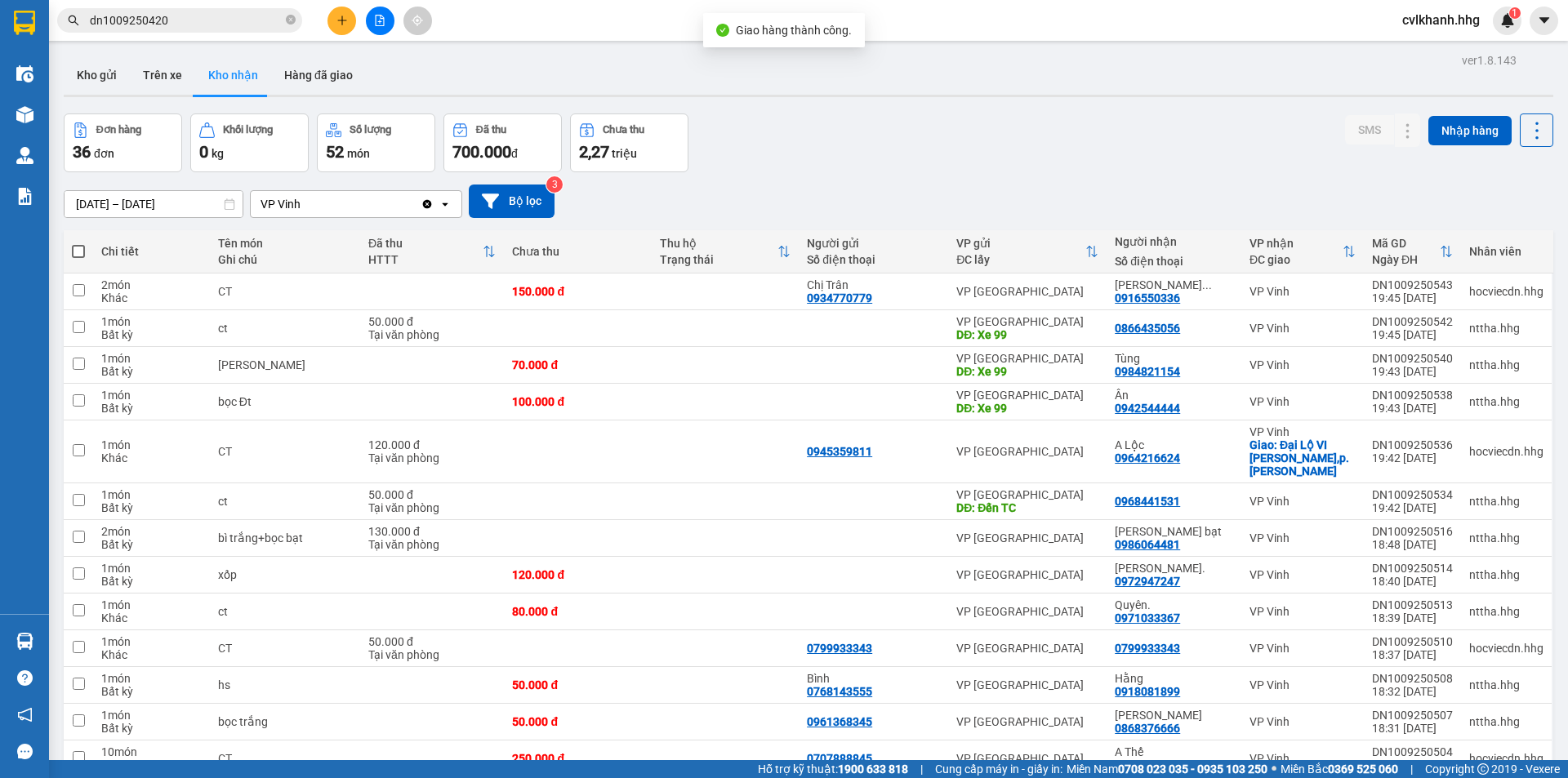
click at [191, 17] on input "dn1009250420" at bounding box center [186, 20] width 193 height 18
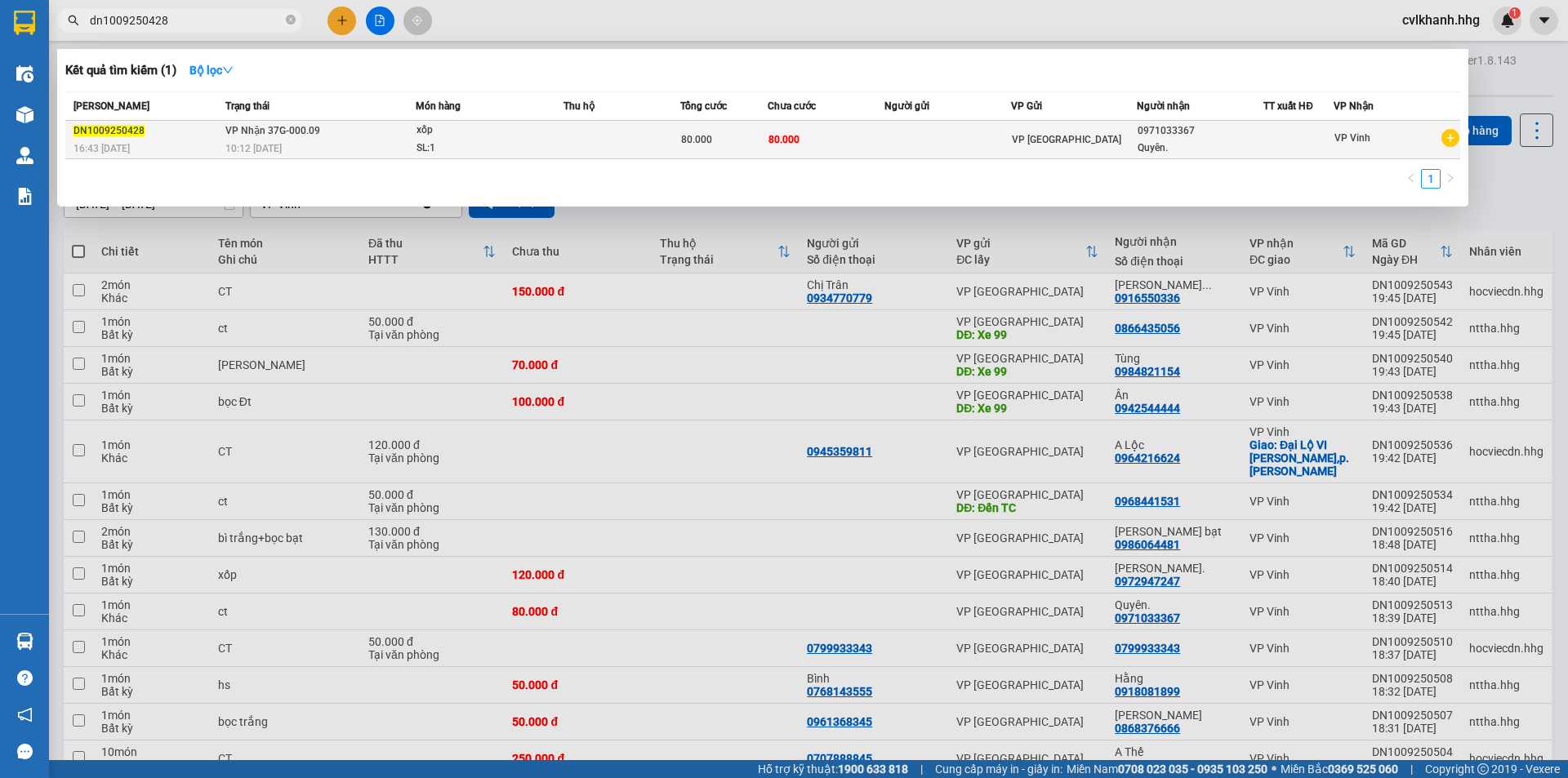
type input "dn1009250428"
click at [571, 147] on td at bounding box center [621, 140] width 117 height 39
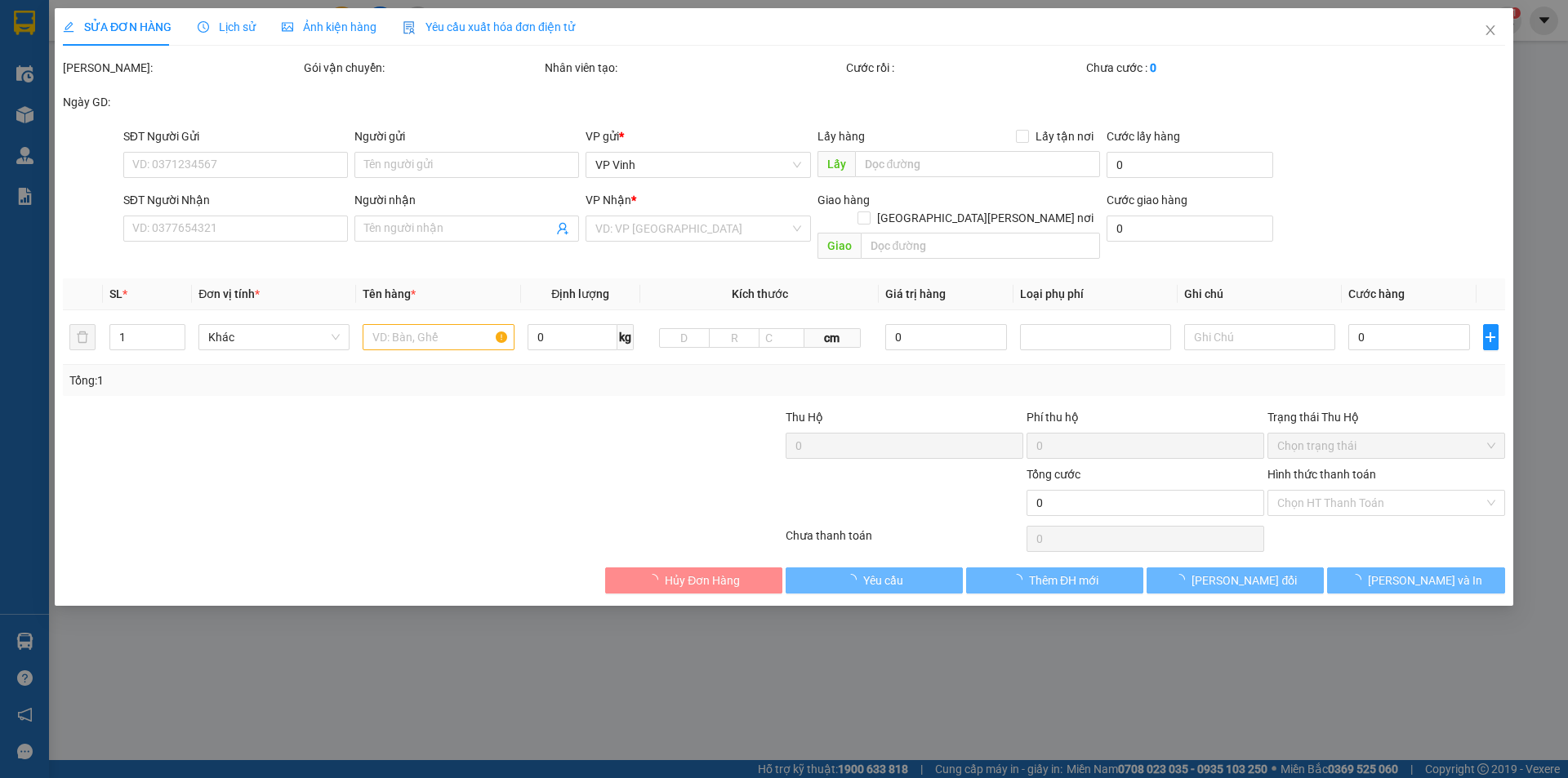
type input "0971033367"
type input "Quyên."
type input "80.000"
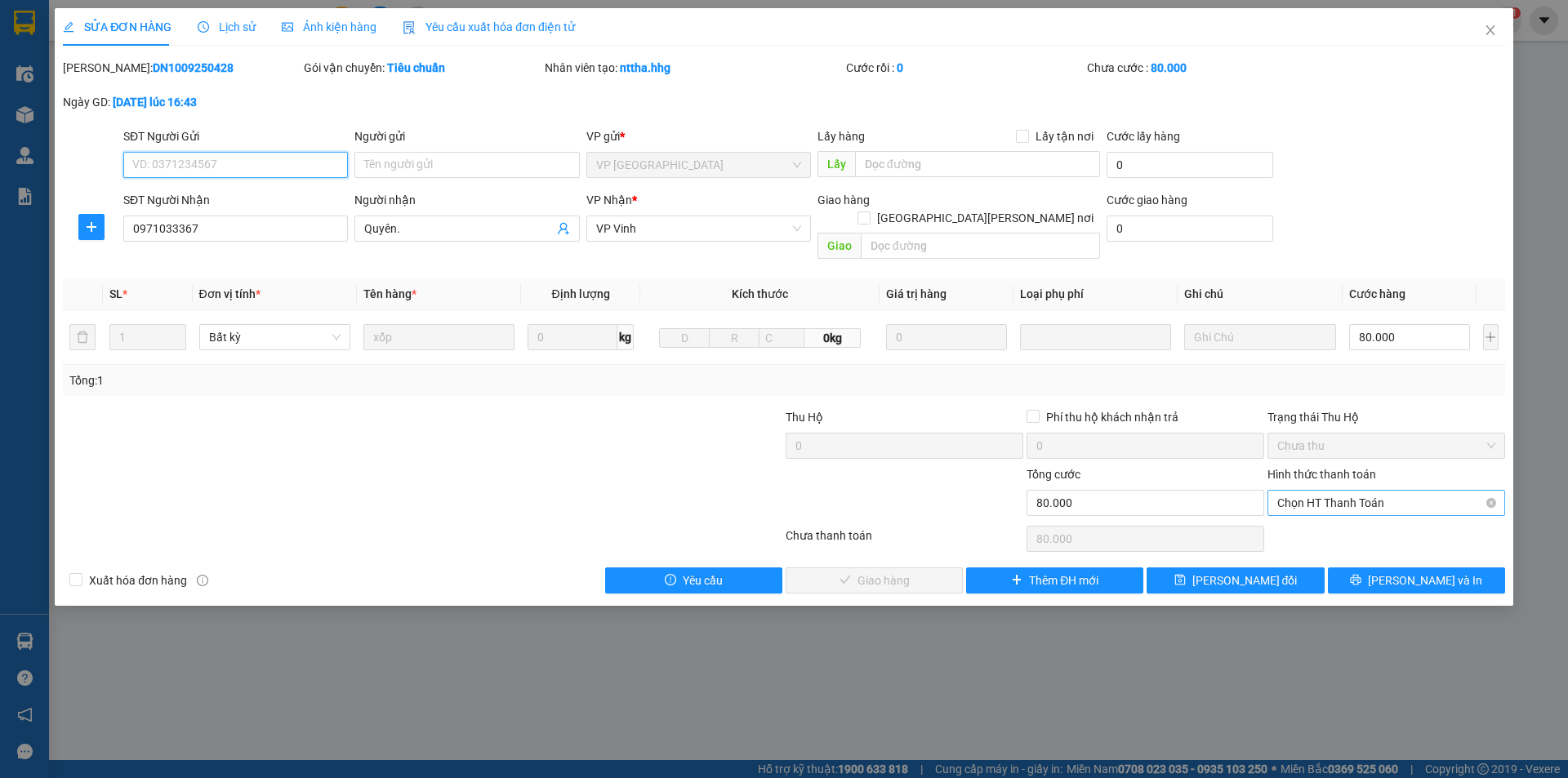
click at [1306, 491] on span "Chọn HT Thanh Toán" at bounding box center [1386, 503] width 218 height 24
click at [1293, 519] on div "Tại văn phòng" at bounding box center [1386, 517] width 218 height 18
type input "0"
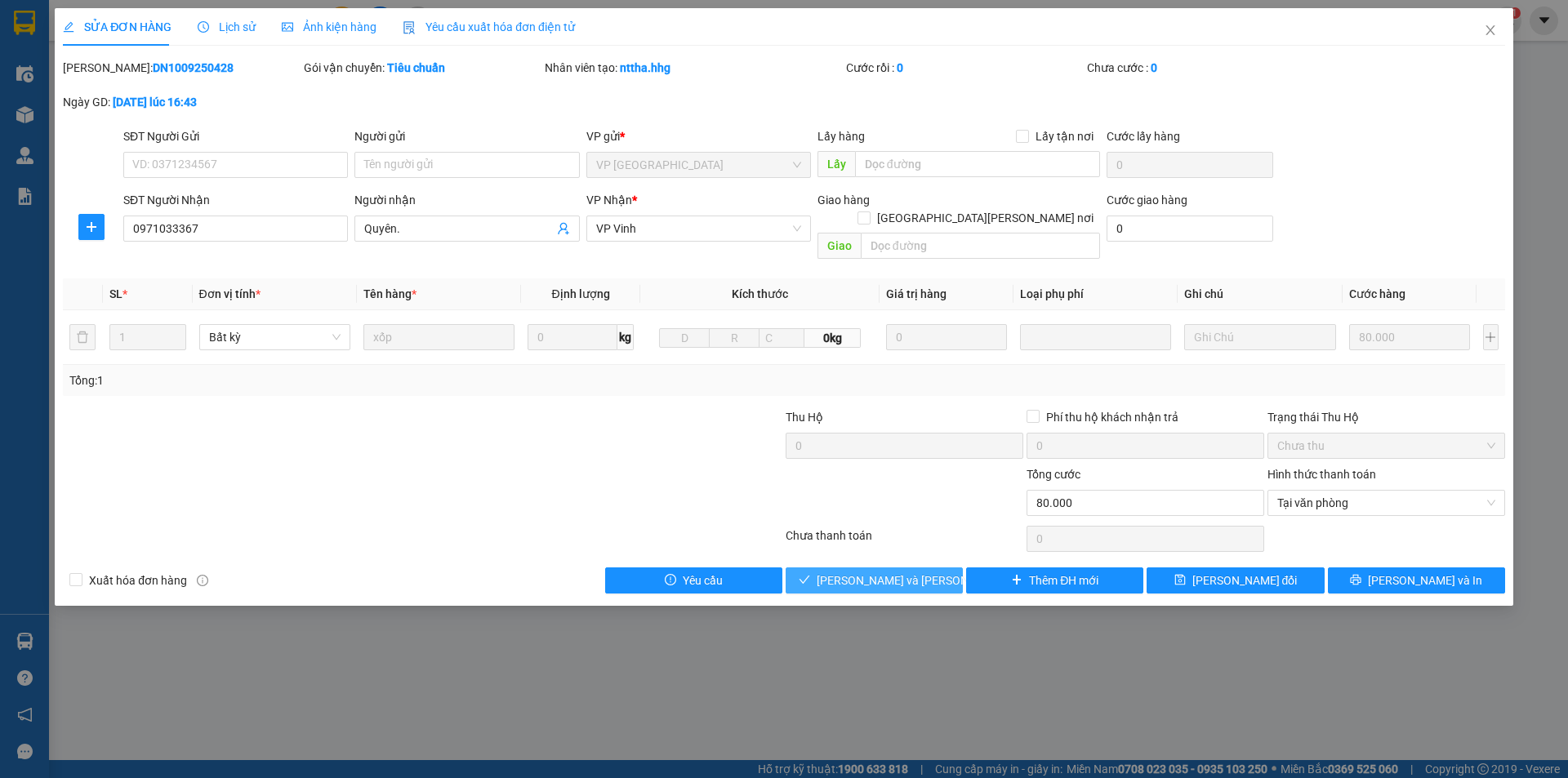
click at [810, 574] on icon "check" at bounding box center [804, 580] width 12 height 12
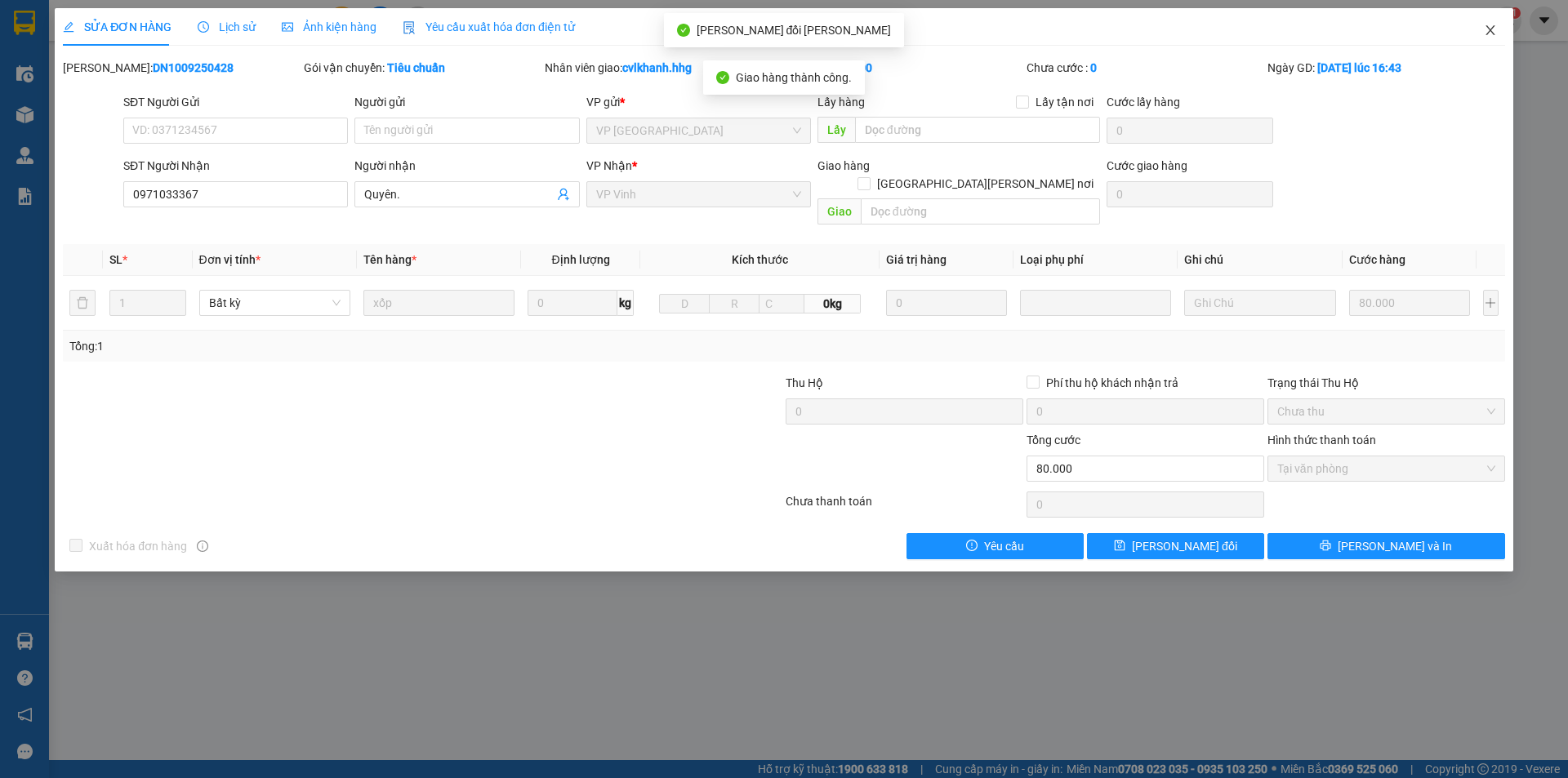
click at [1486, 29] on icon "close" at bounding box center [1490, 30] width 13 height 13
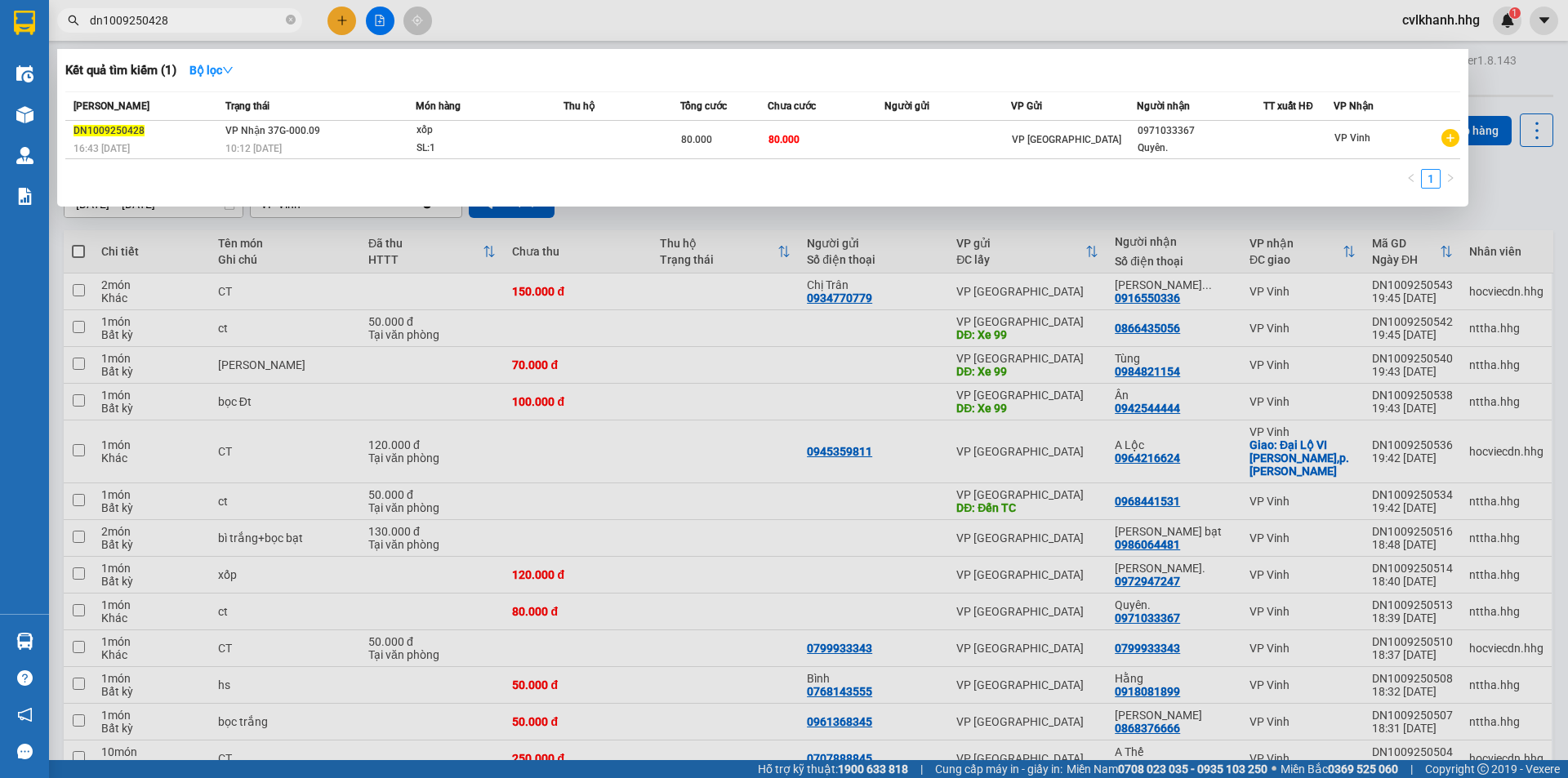
click at [201, 15] on input "dn1009250428" at bounding box center [186, 20] width 193 height 18
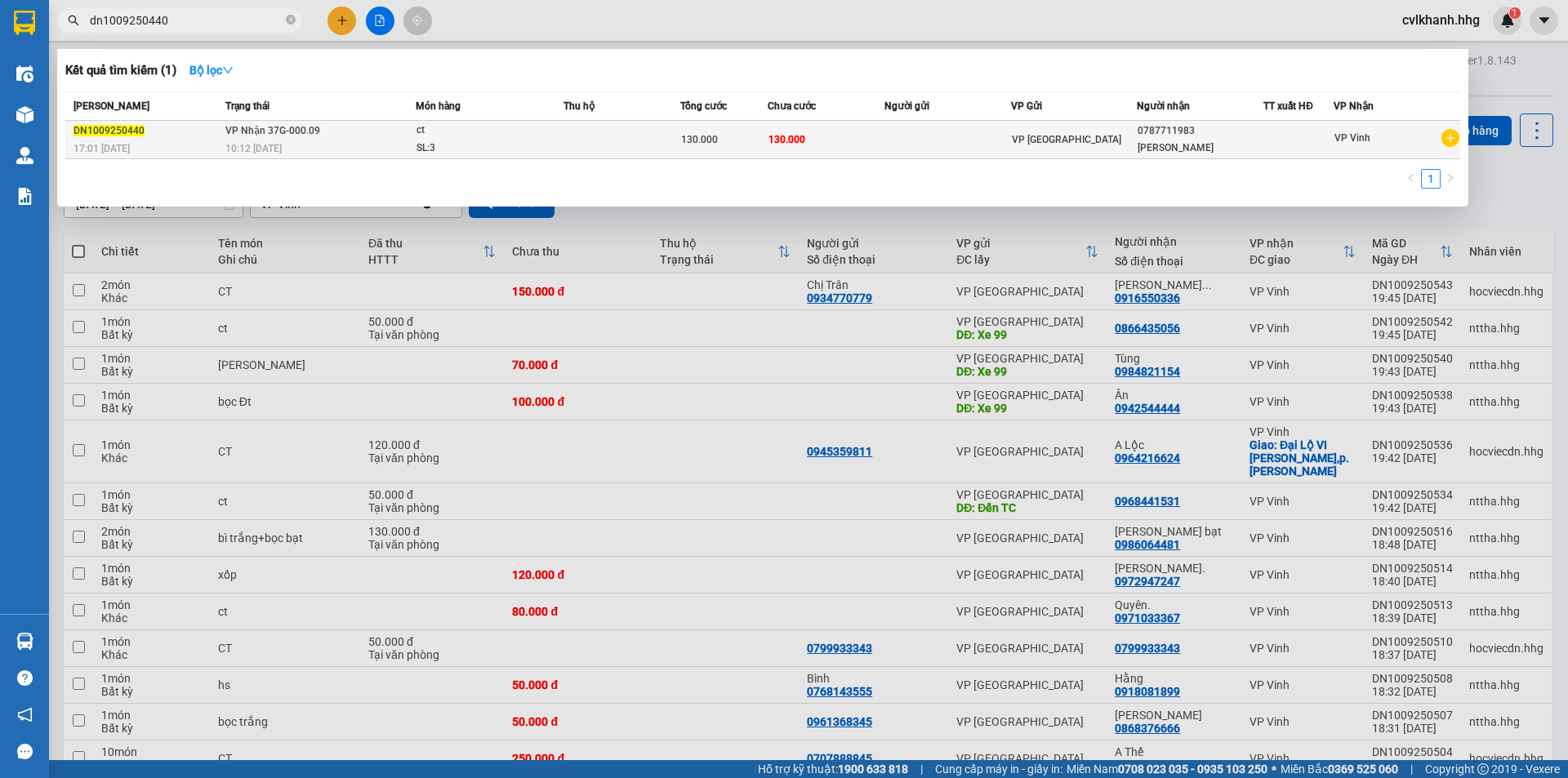
type input "dn1009250440"
click at [378, 130] on td "VP Nhận 37G-000.09 10:12 [DATE]" at bounding box center [318, 140] width 194 height 39
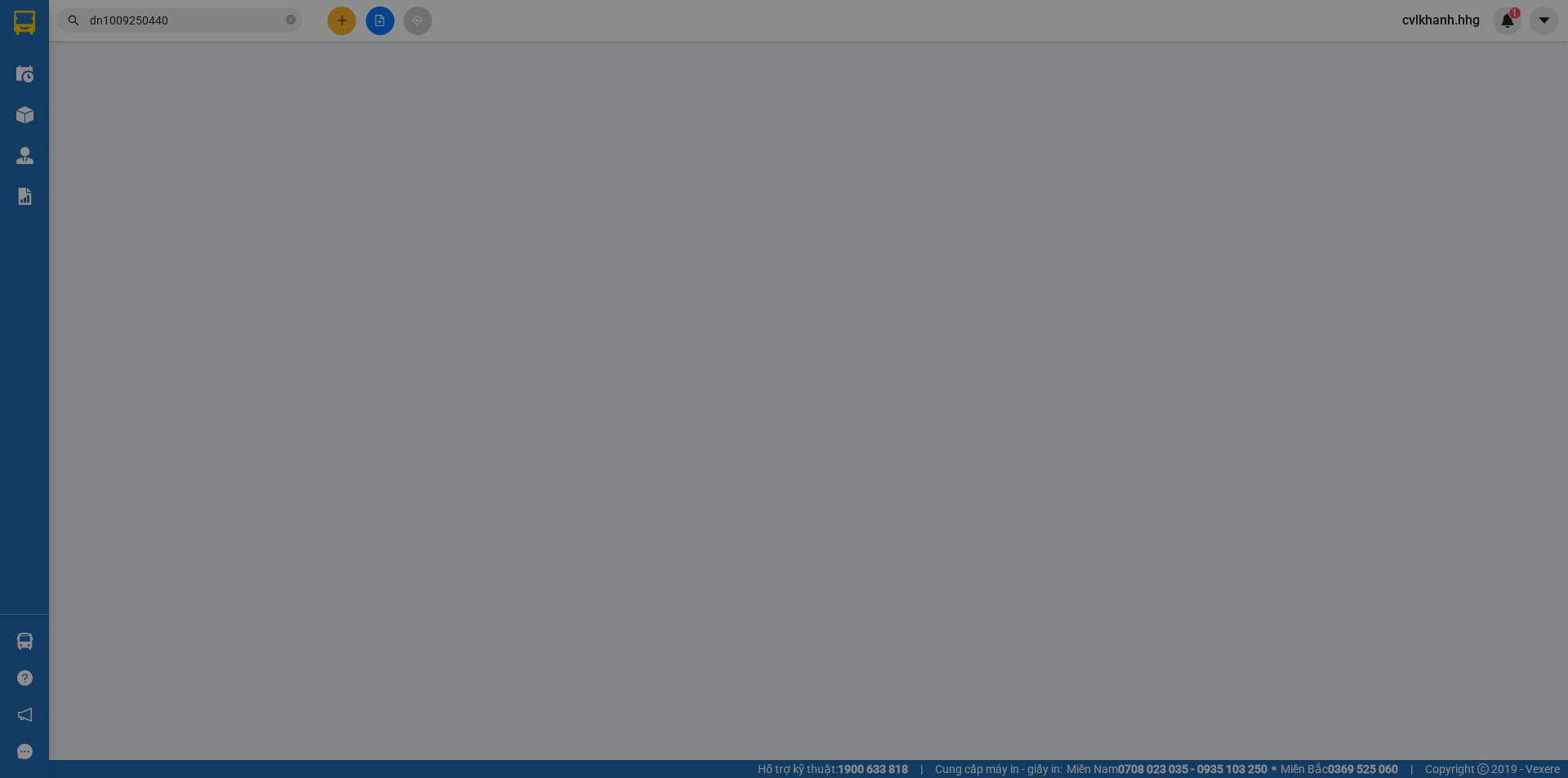
type input "0787711983"
type input "[PERSON_NAME]"
type input "130.000"
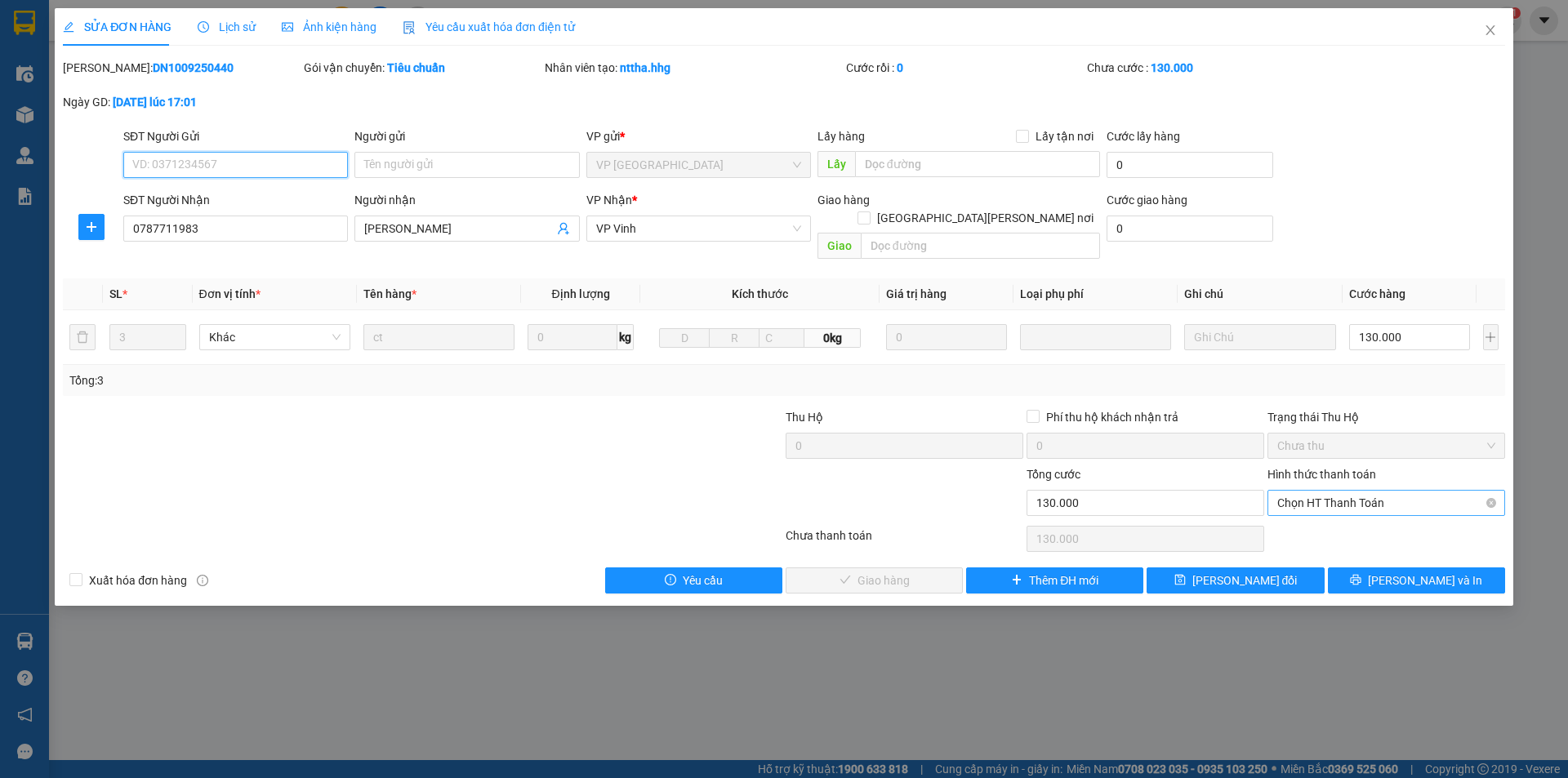
click at [1424, 491] on span "Chọn HT Thanh Toán" at bounding box center [1386, 503] width 218 height 24
click at [1365, 515] on div "Tại văn phòng" at bounding box center [1386, 517] width 218 height 18
type input "0"
click at [917, 572] on span "[PERSON_NAME] và Giao hàng" at bounding box center [927, 580] width 221 height 18
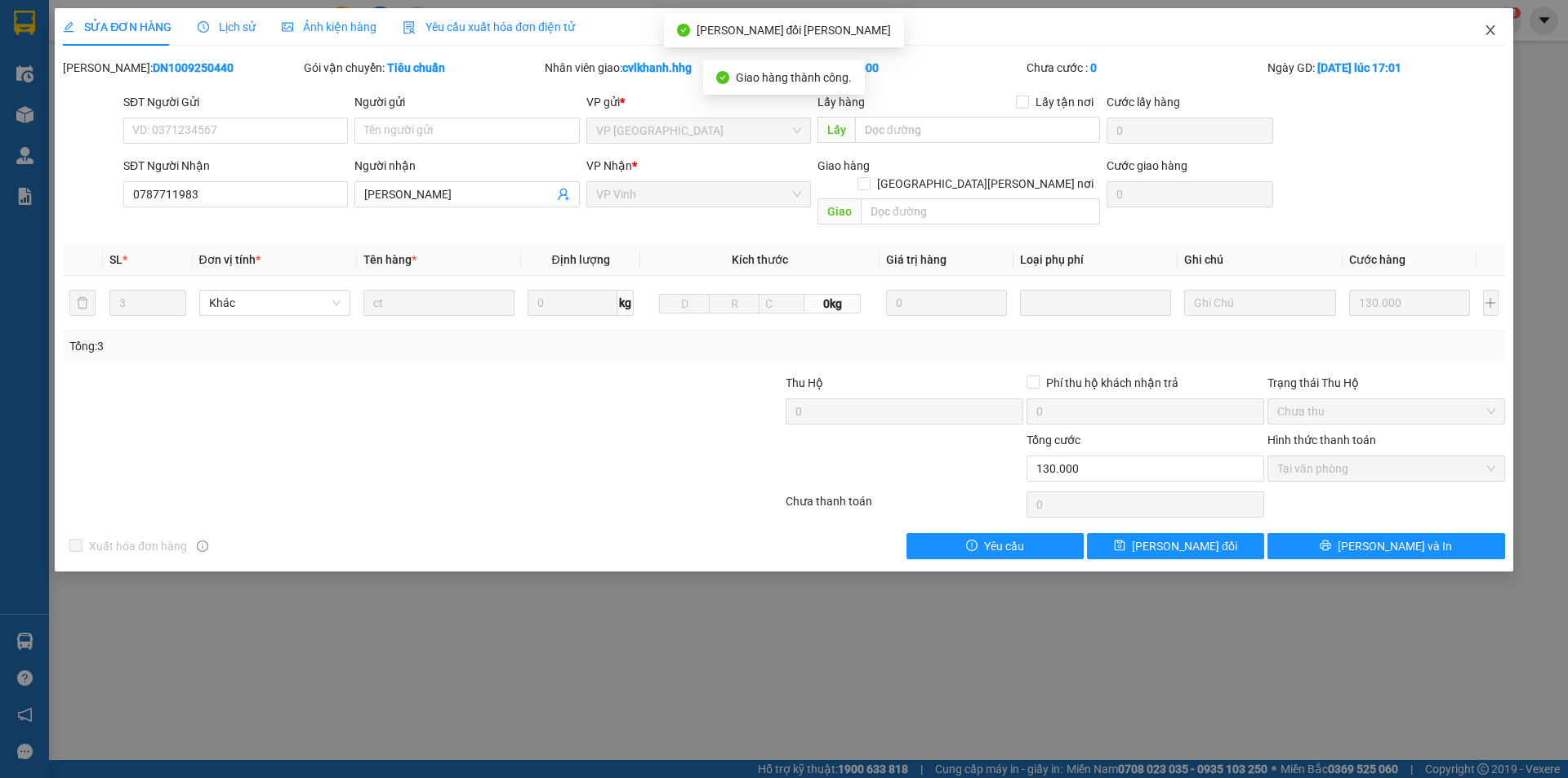
click at [1492, 29] on icon "close" at bounding box center [1489, 30] width 9 height 10
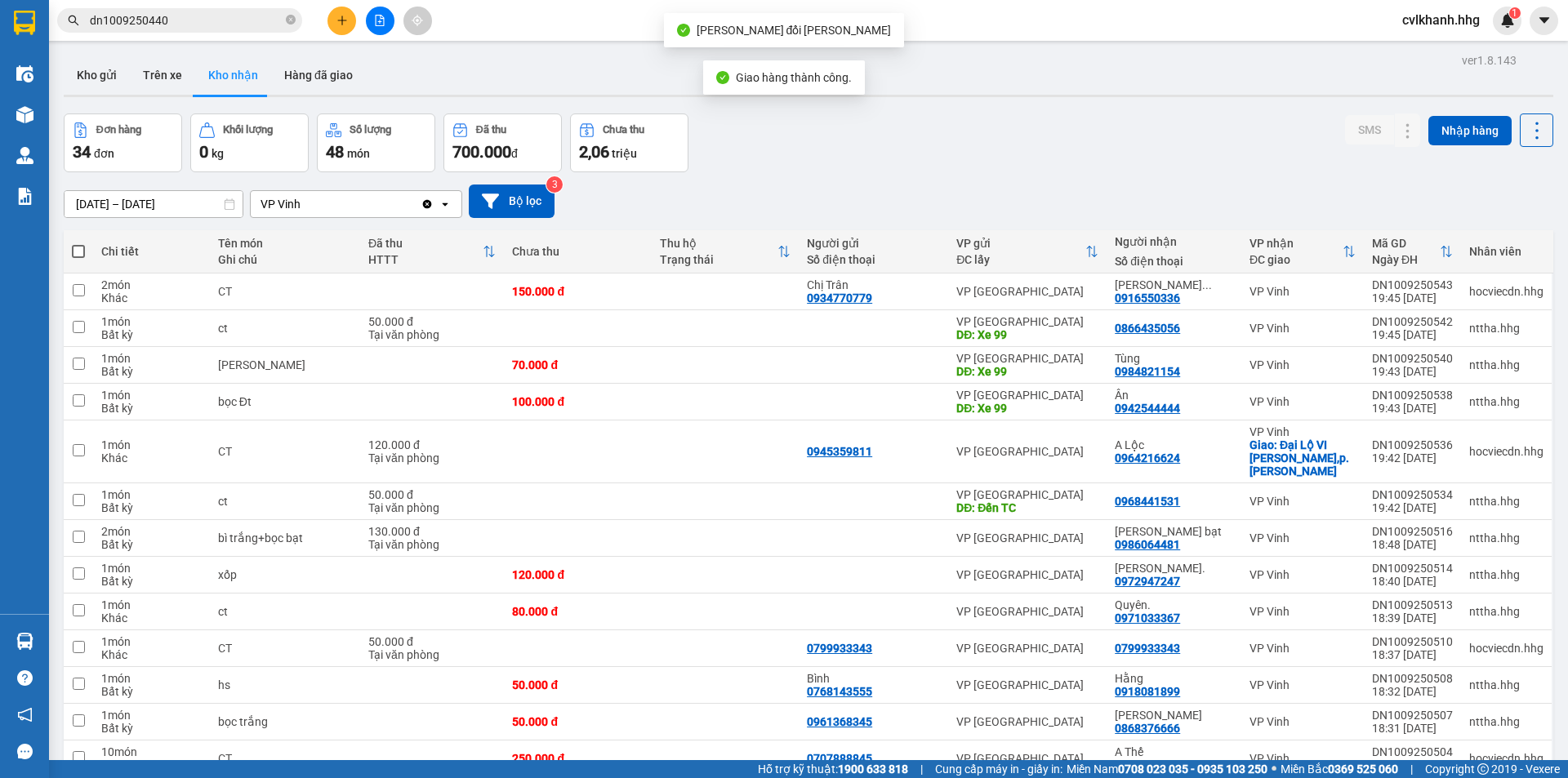
click at [182, 19] on input "dn1009250440" at bounding box center [186, 20] width 193 height 18
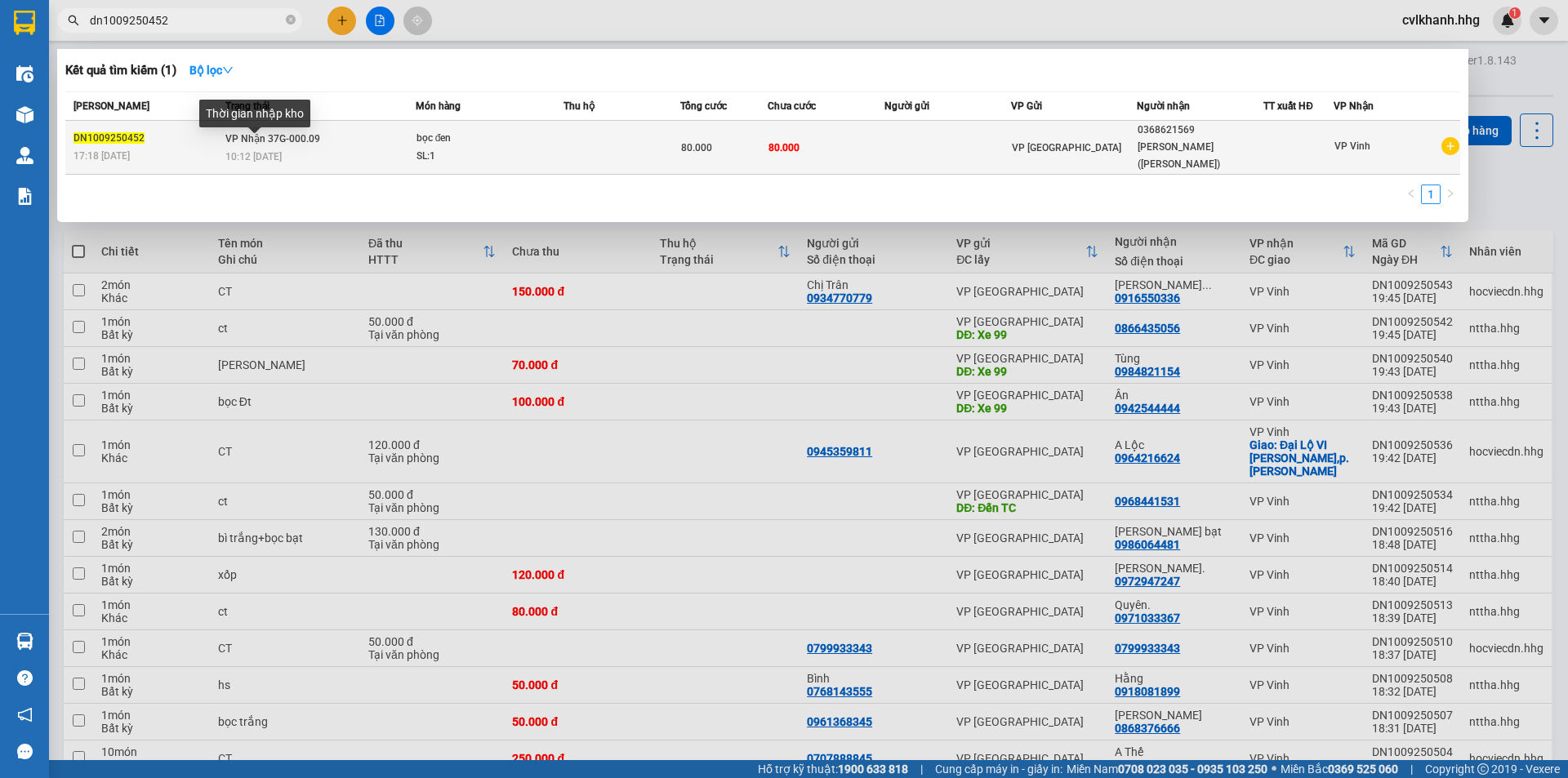
type input "dn1009250452"
click at [251, 133] on div "Thời gian nhập kho" at bounding box center [254, 119] width 111 height 39
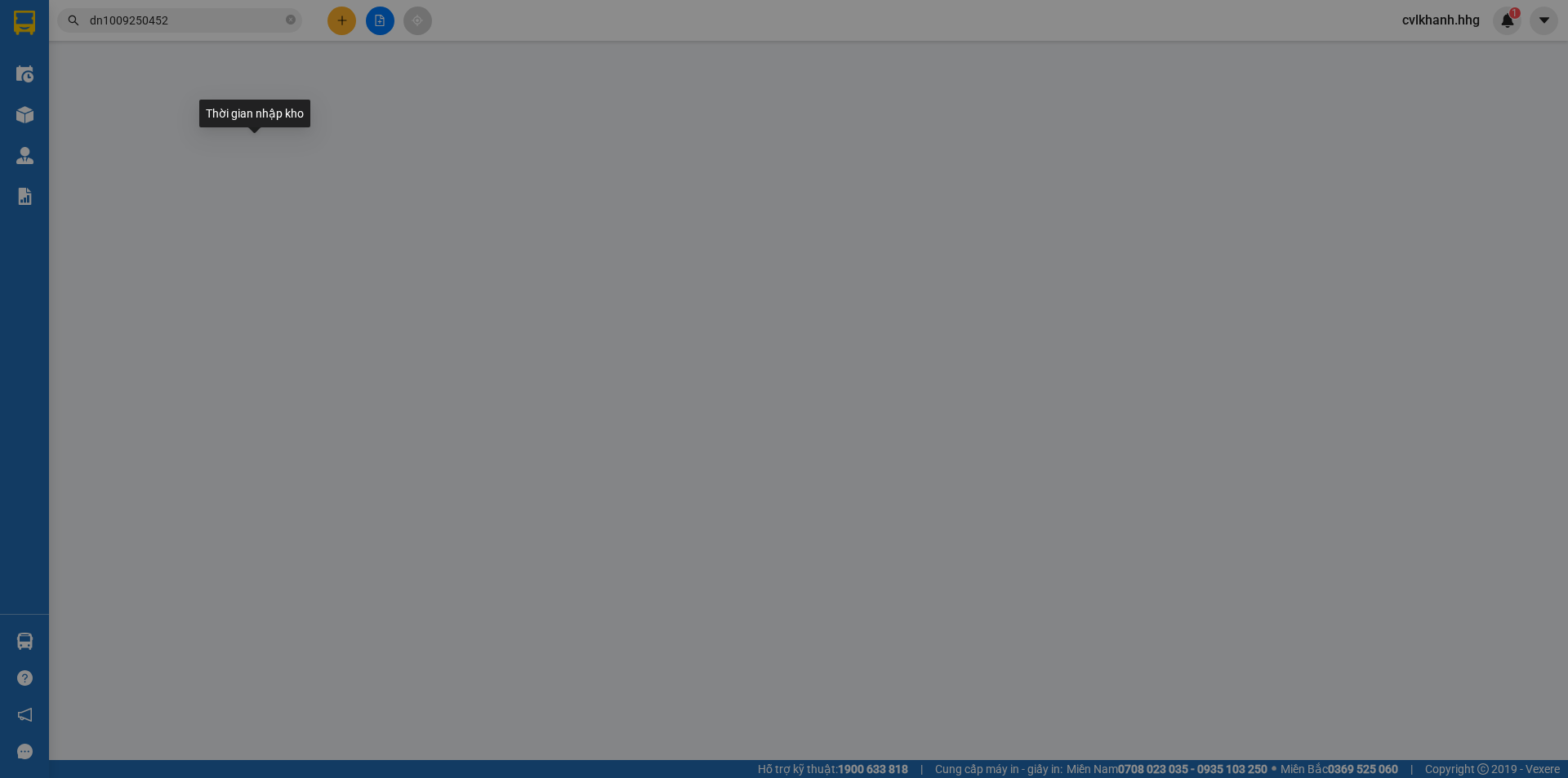
type input "0368621569"
type input "[PERSON_NAME] ([PERSON_NAME])"
type input "80.000"
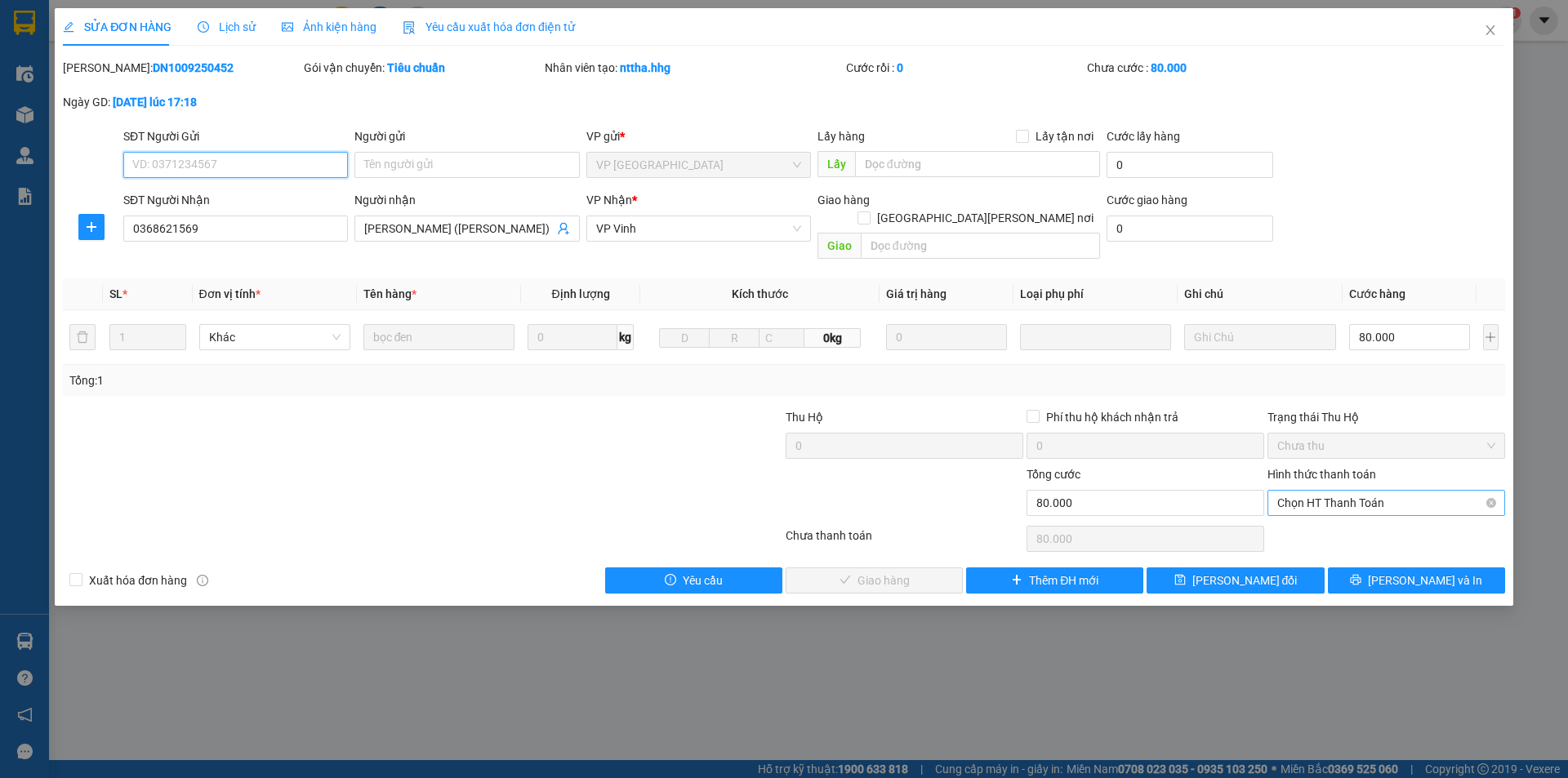
click at [1305, 491] on span "Chọn HT Thanh Toán" at bounding box center [1386, 503] width 218 height 24
click at [1289, 520] on div "Tại văn phòng" at bounding box center [1386, 517] width 218 height 18
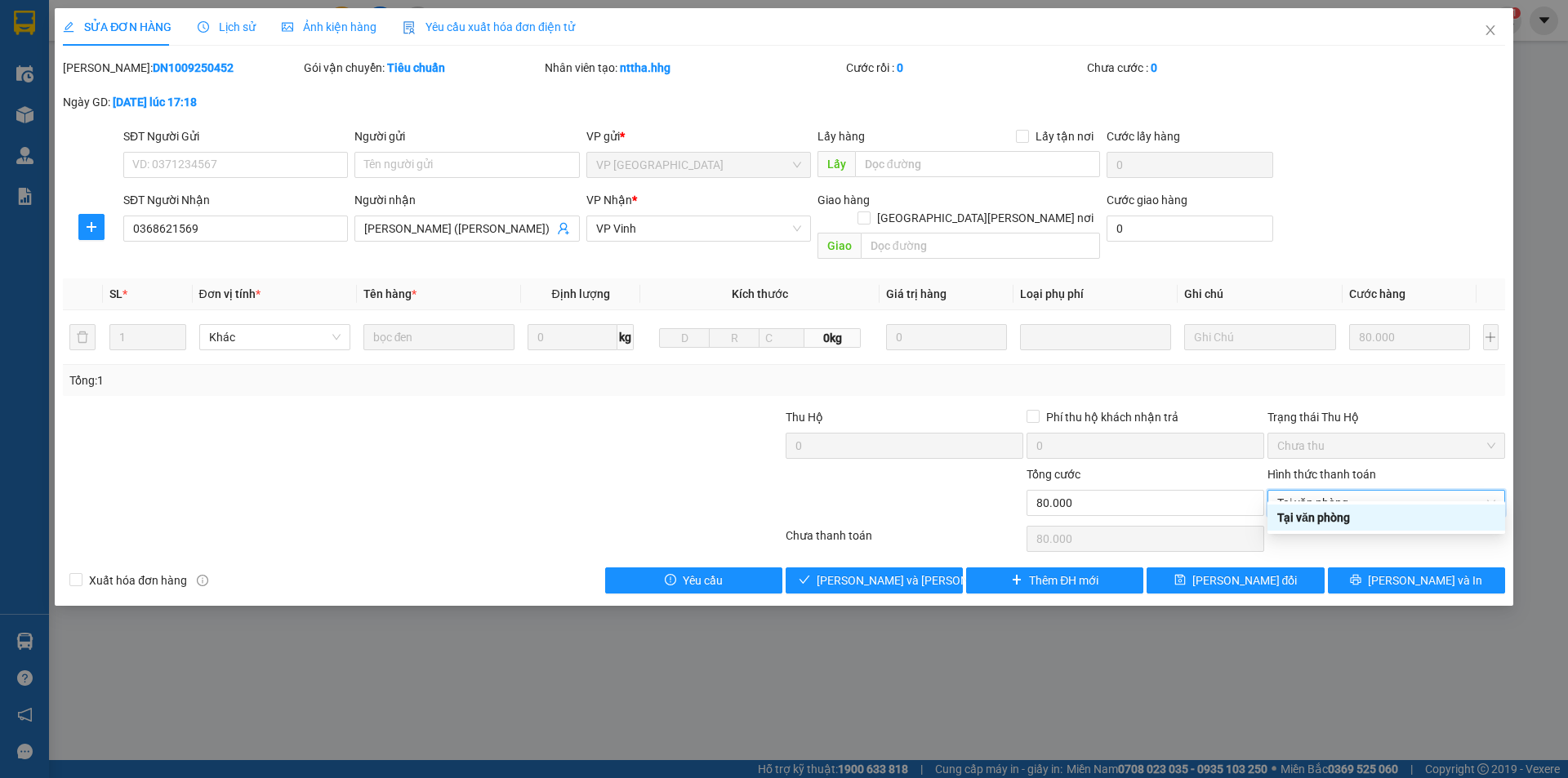
type input "0"
click at [893, 572] on span "[PERSON_NAME] và Giao hàng" at bounding box center [927, 580] width 221 height 18
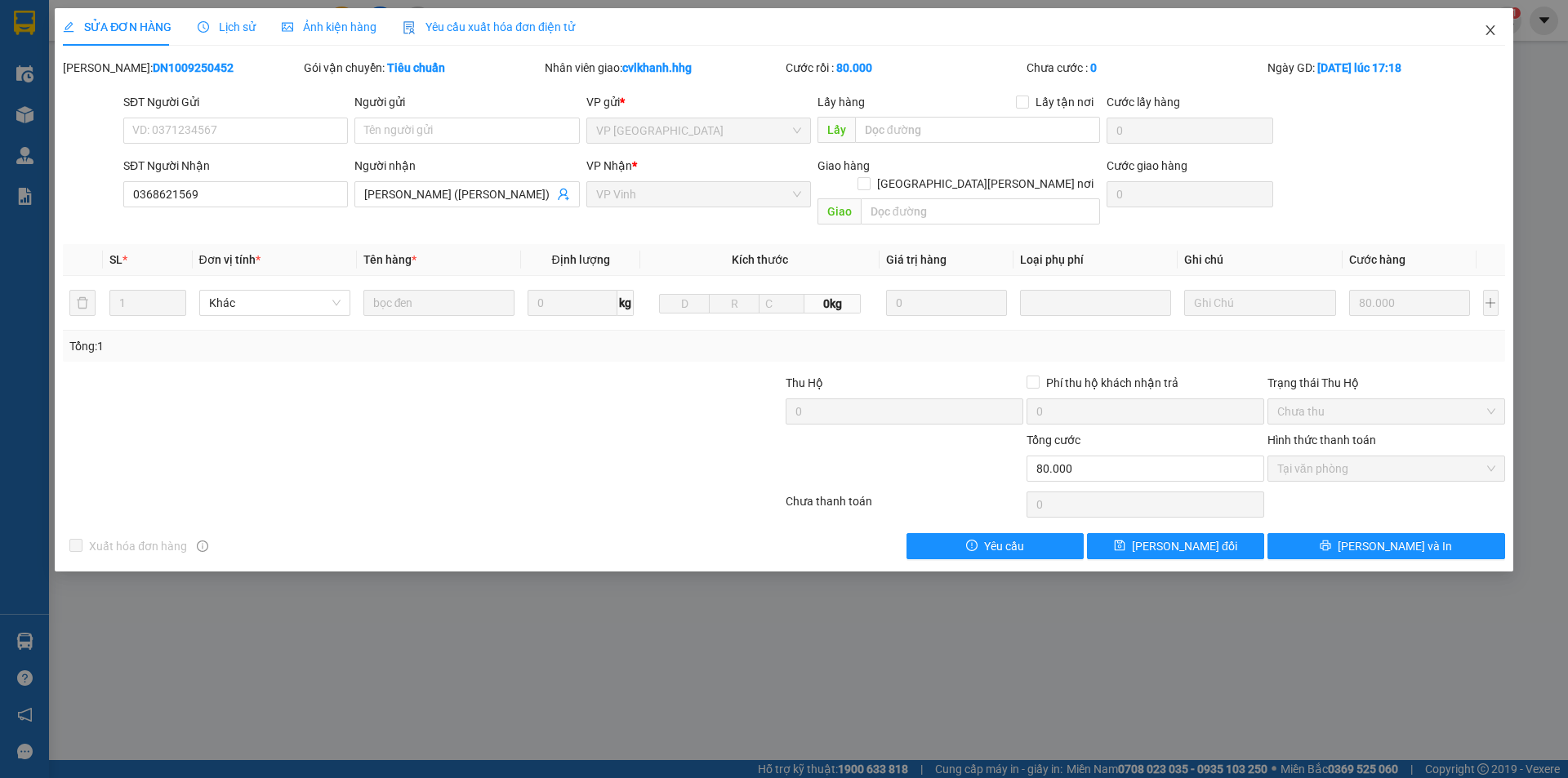
click at [1501, 29] on span "Close" at bounding box center [1490, 31] width 45 height 45
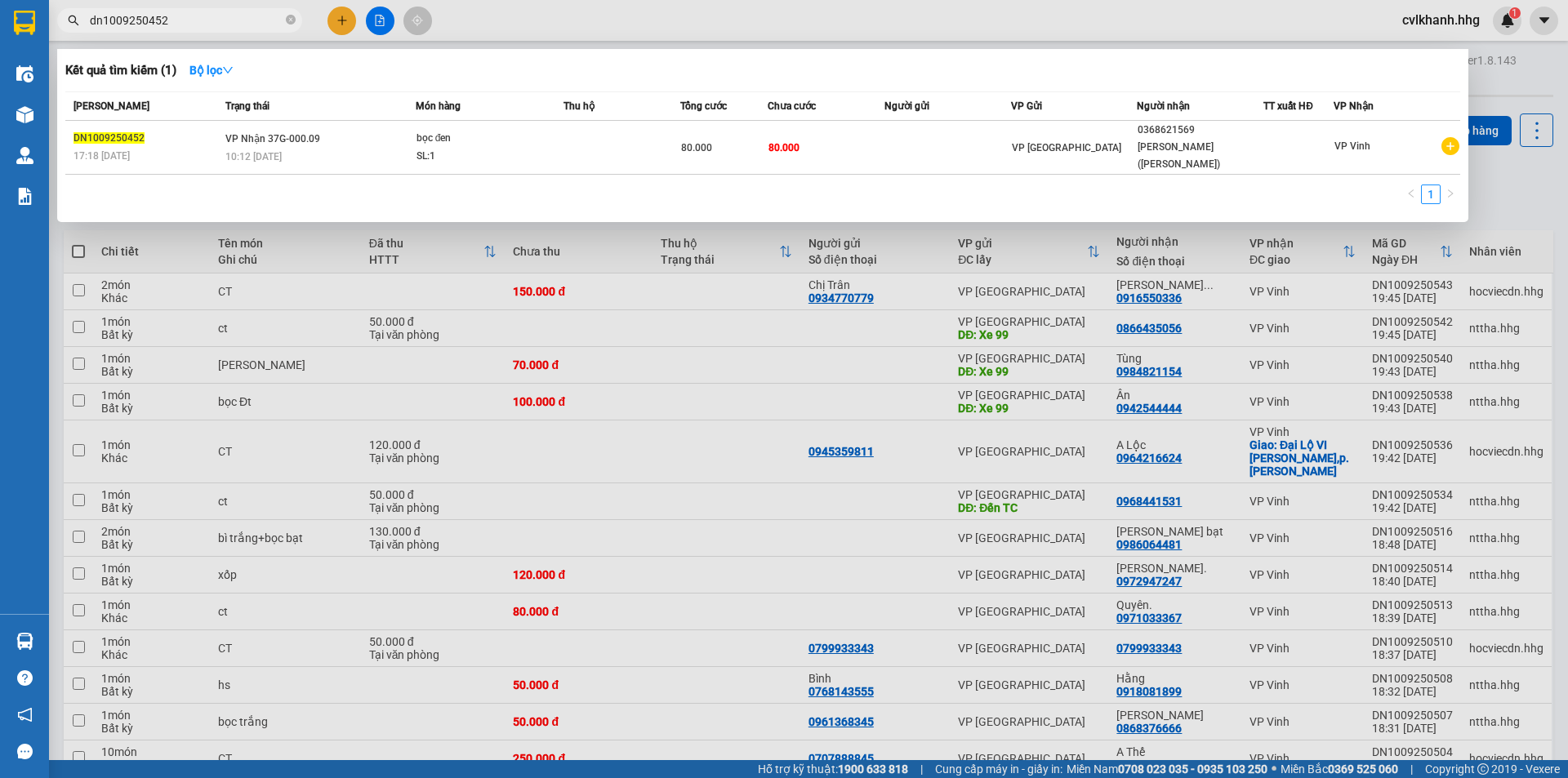
click at [217, 18] on input "dn1009250452" at bounding box center [186, 20] width 193 height 18
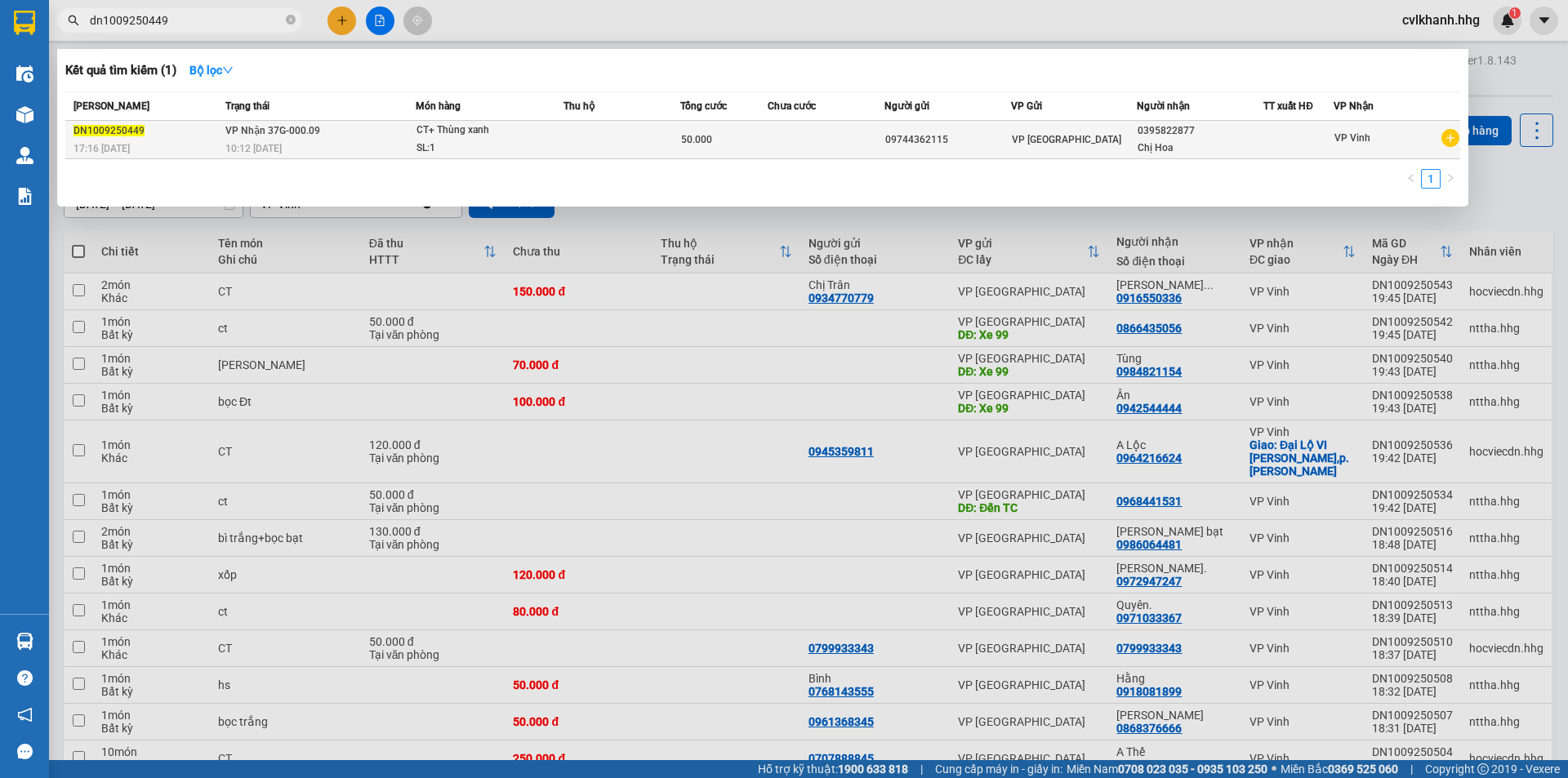
type input "dn1009250449"
click at [551, 134] on span "CT+ Thùng xanh SL: 1" at bounding box center [489, 139] width 146 height 35
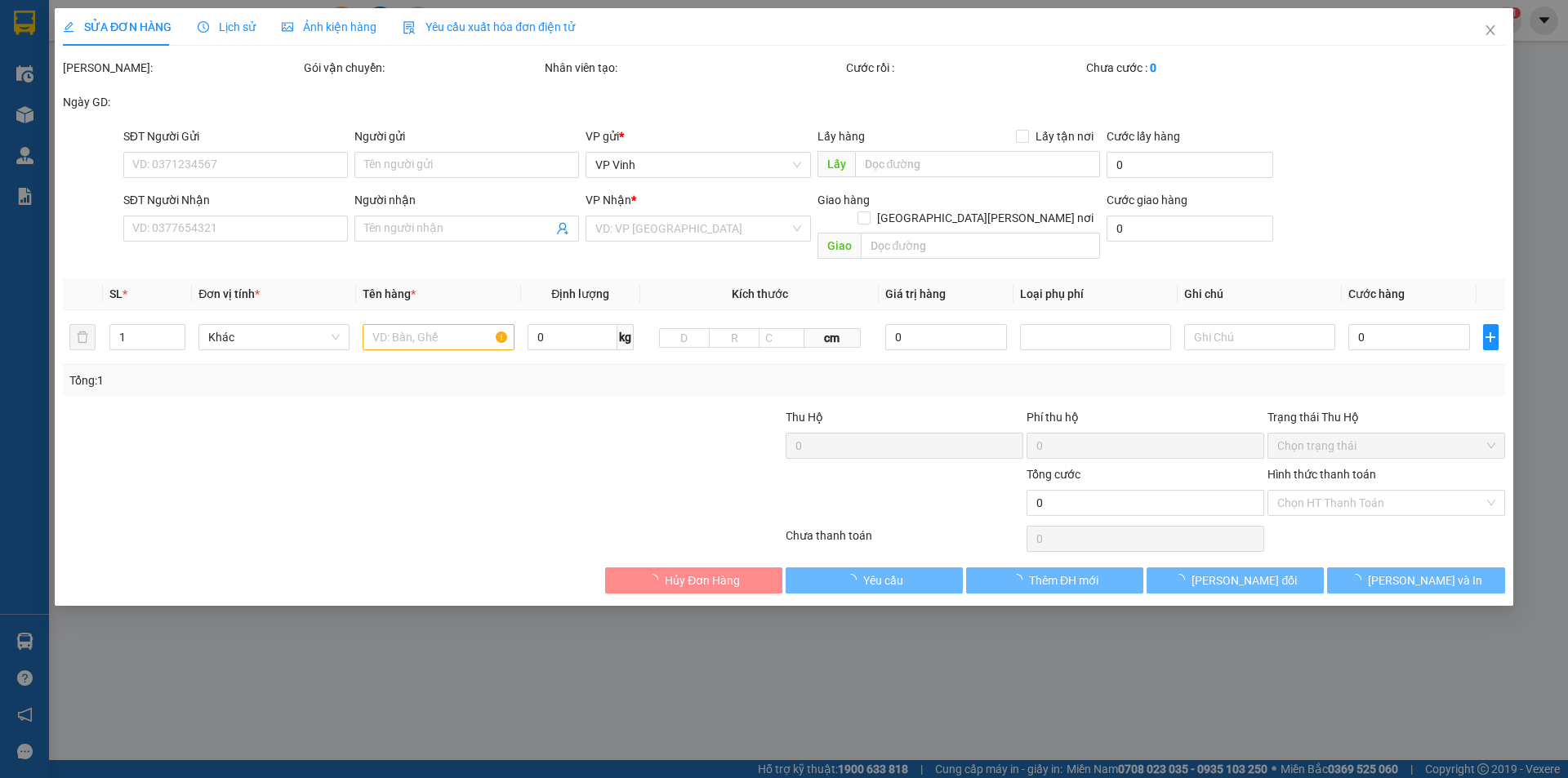
type input "09744362115"
type input "0395822877"
type input "Chị Hoa"
type input "50.000"
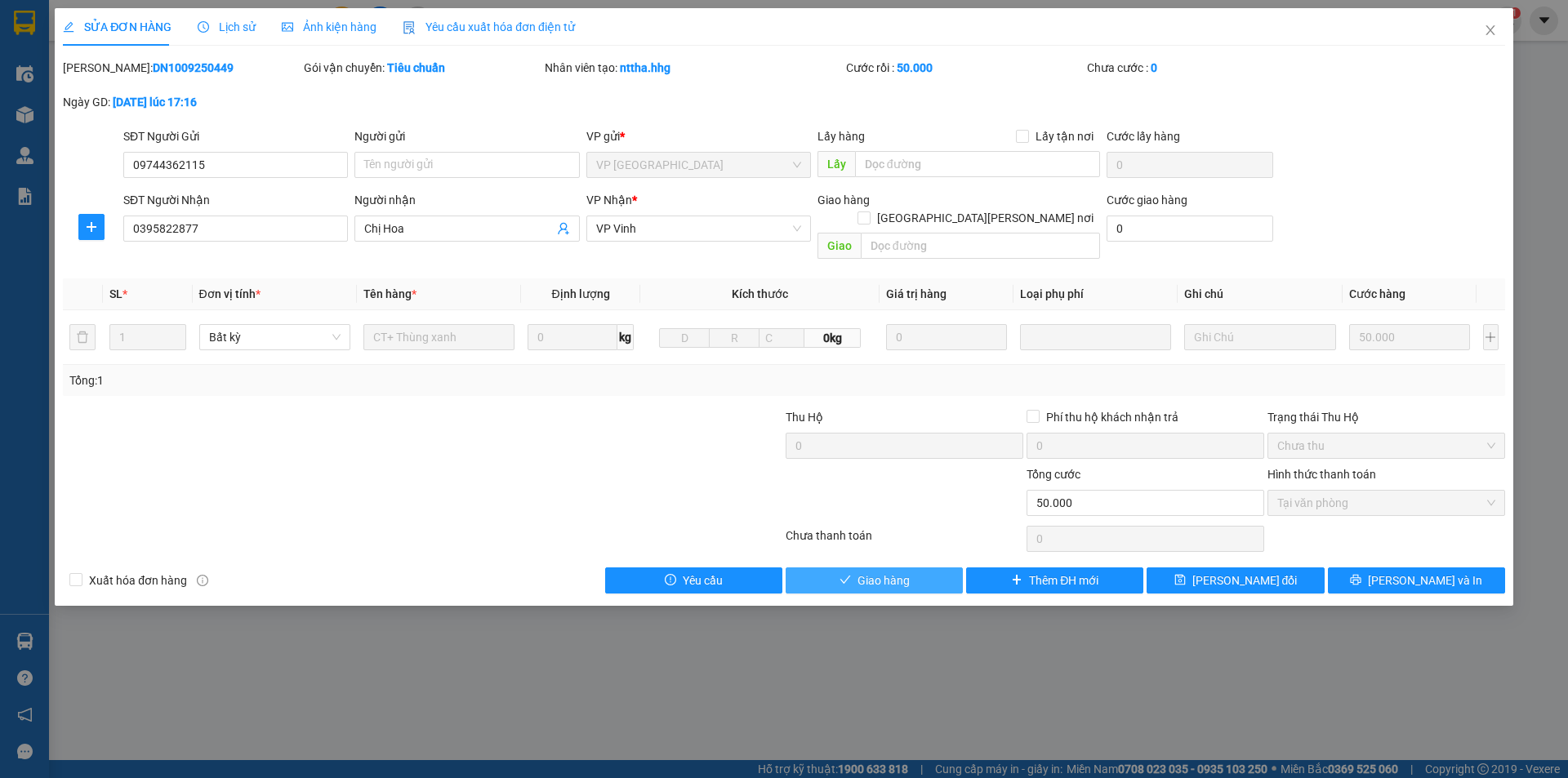
click at [882, 572] on span "Giao hàng" at bounding box center [883, 580] width 52 height 18
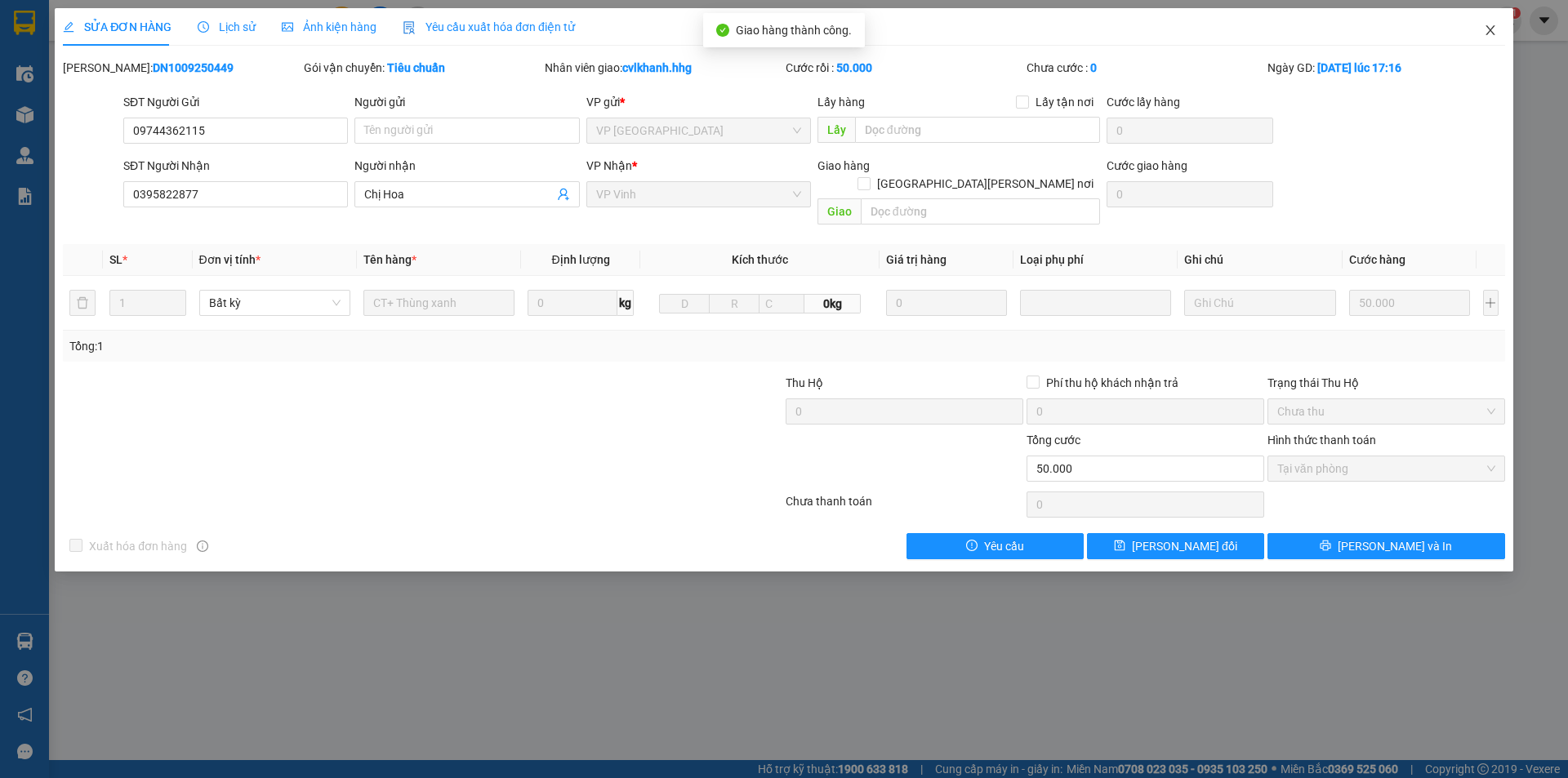
click at [1491, 26] on icon "close" at bounding box center [1490, 30] width 13 height 13
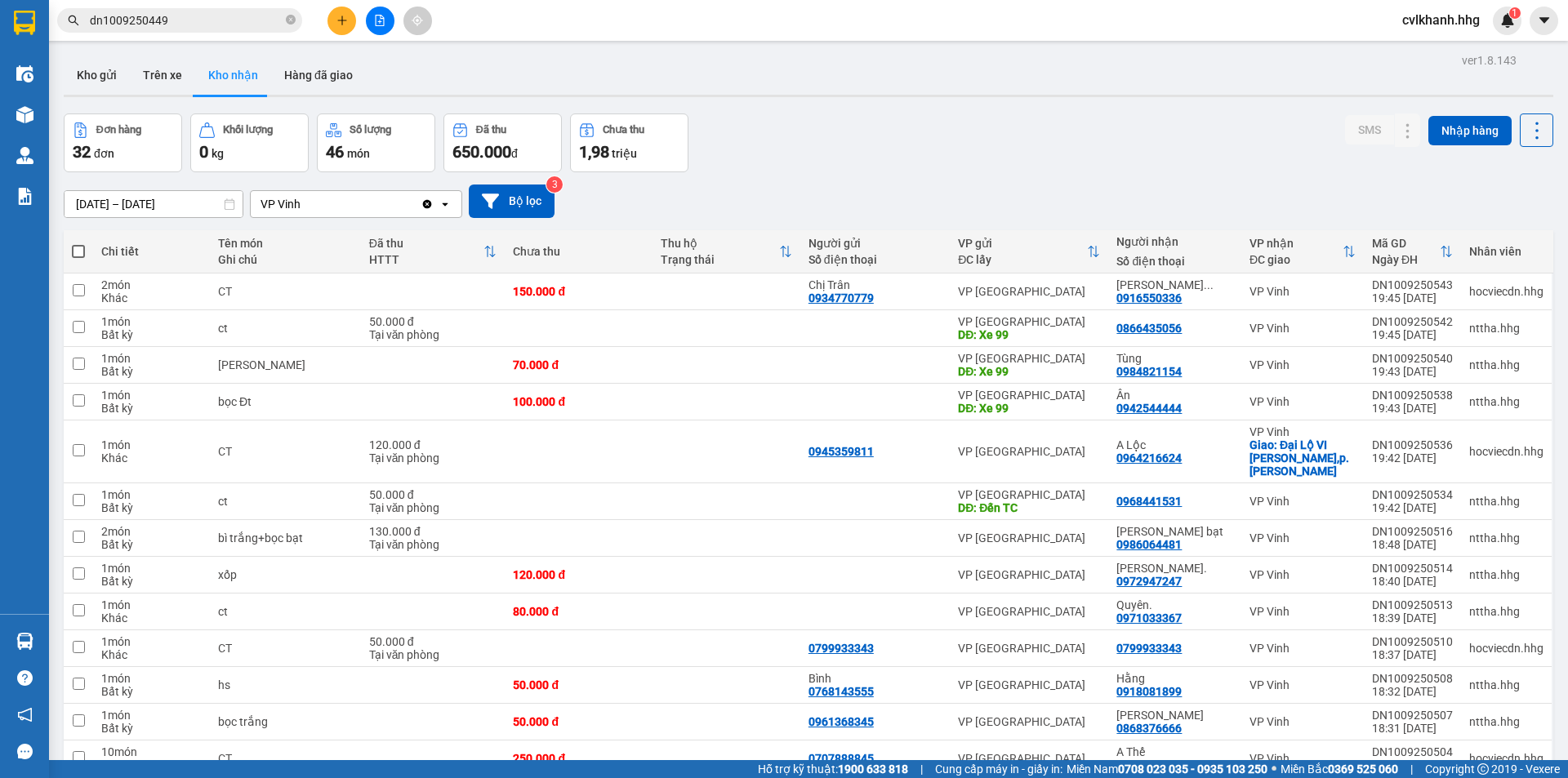
click at [185, 21] on input "dn1009250449" at bounding box center [186, 20] width 193 height 18
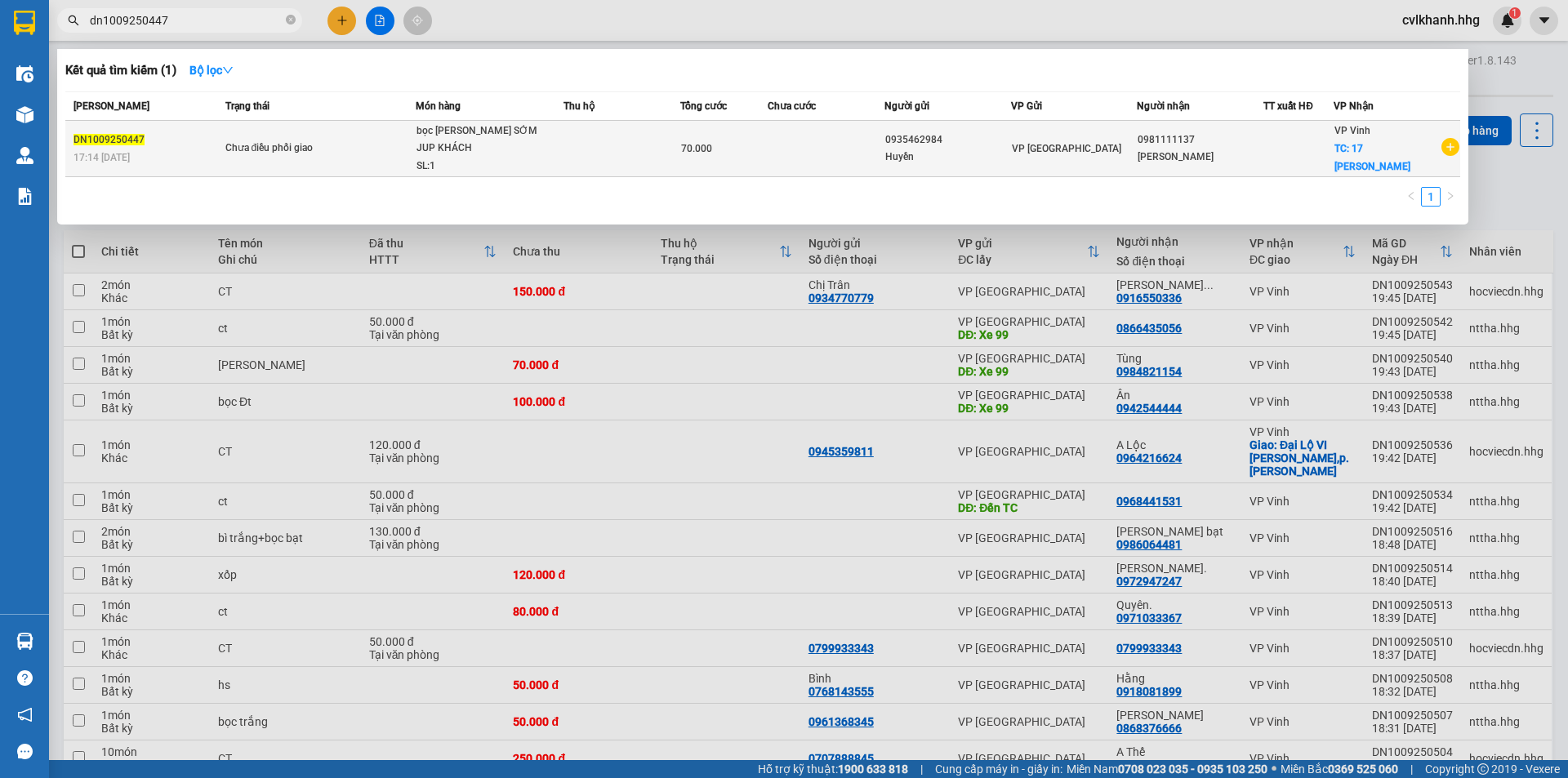
type input "dn1009250447"
click at [474, 155] on div "bọc trắng - GIAO SỚM JUP KHÁCH" at bounding box center [478, 140] width 123 height 35
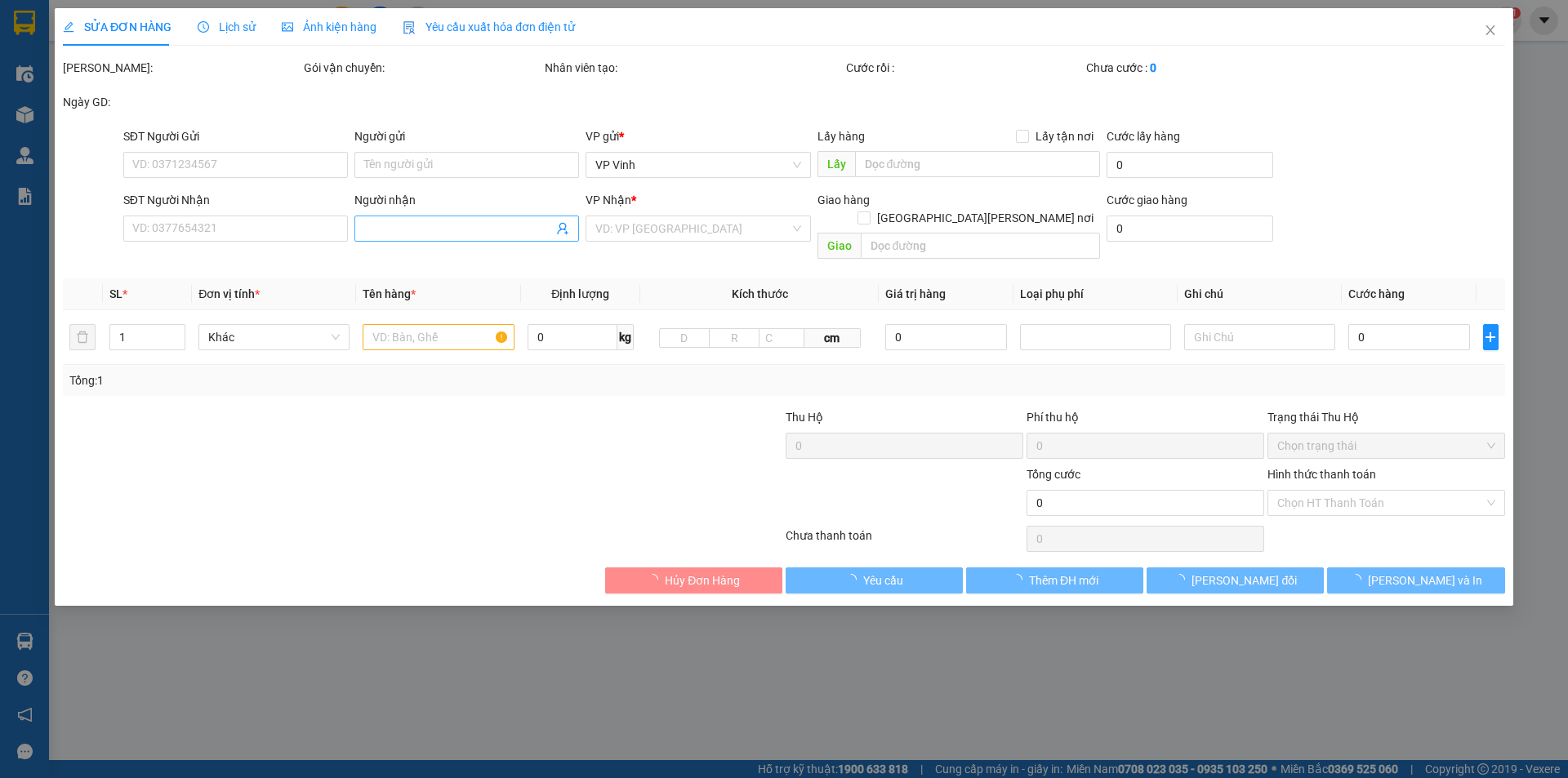
type input "0935462984"
type input "Huyền"
type input "0981111137"
type input "[PERSON_NAME]"
checkbox input "true"
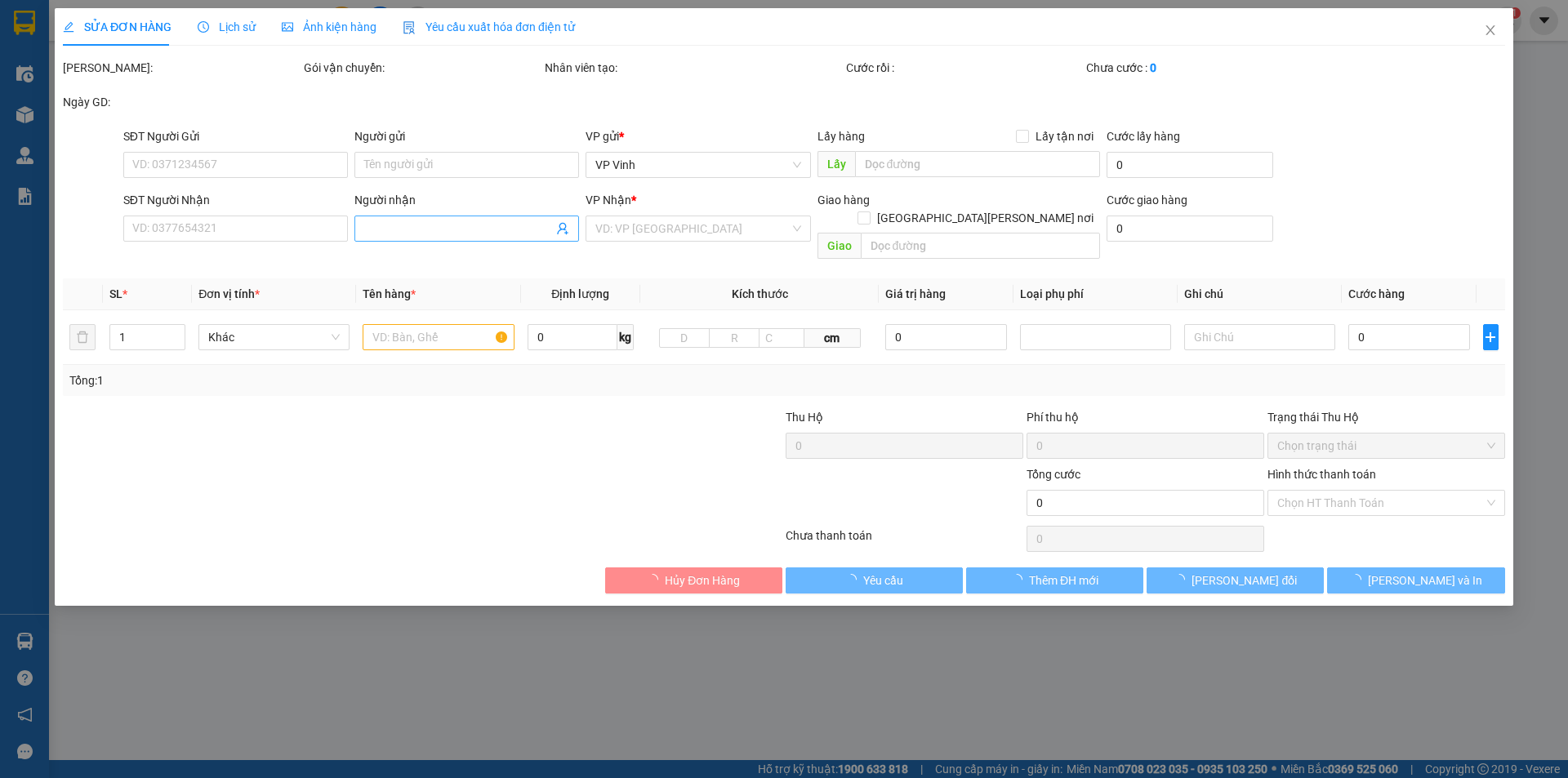
type input "17 [PERSON_NAME]"
type input "70.000"
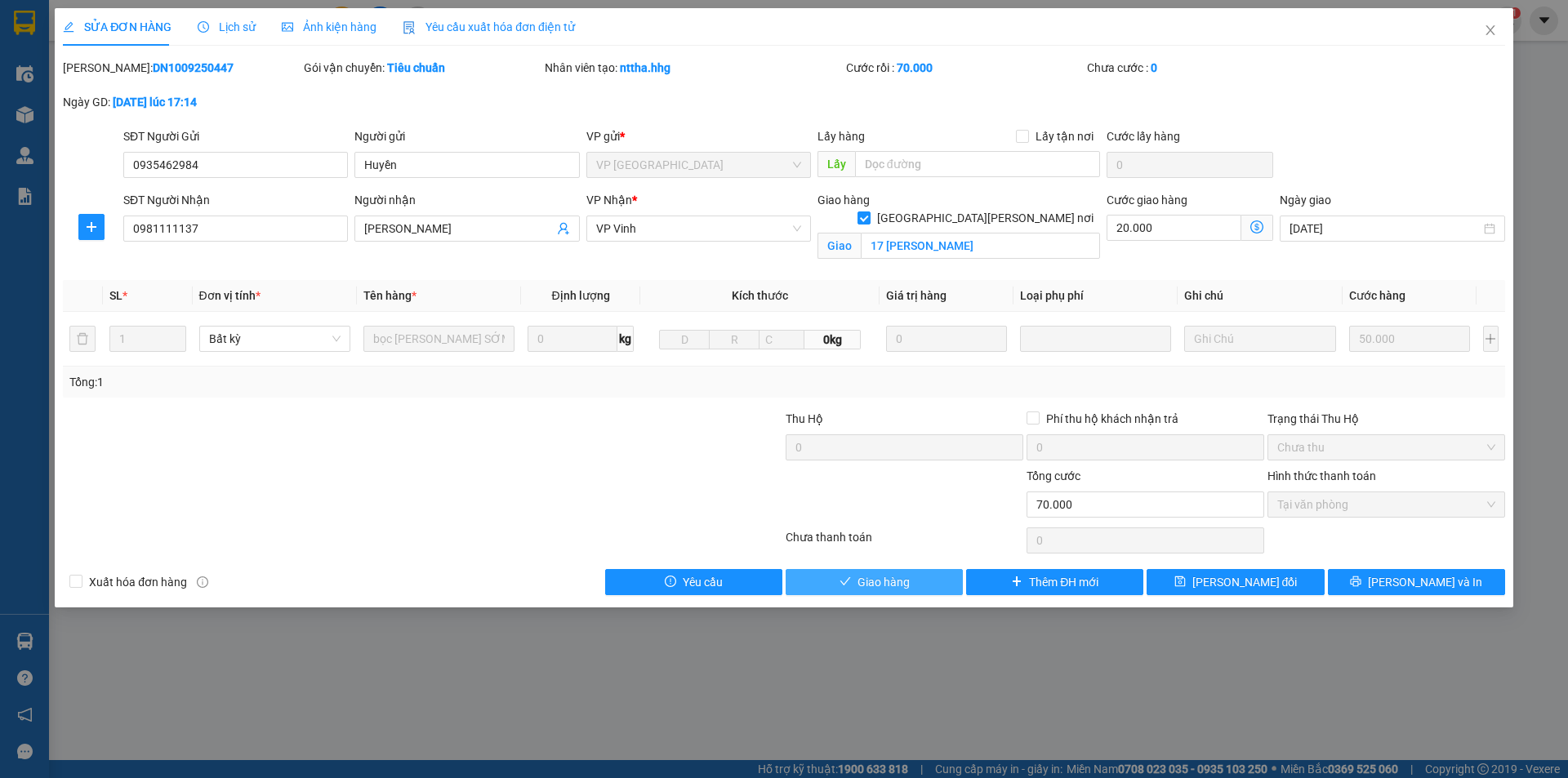
click at [900, 577] on span "Giao hàng" at bounding box center [883, 582] width 52 height 18
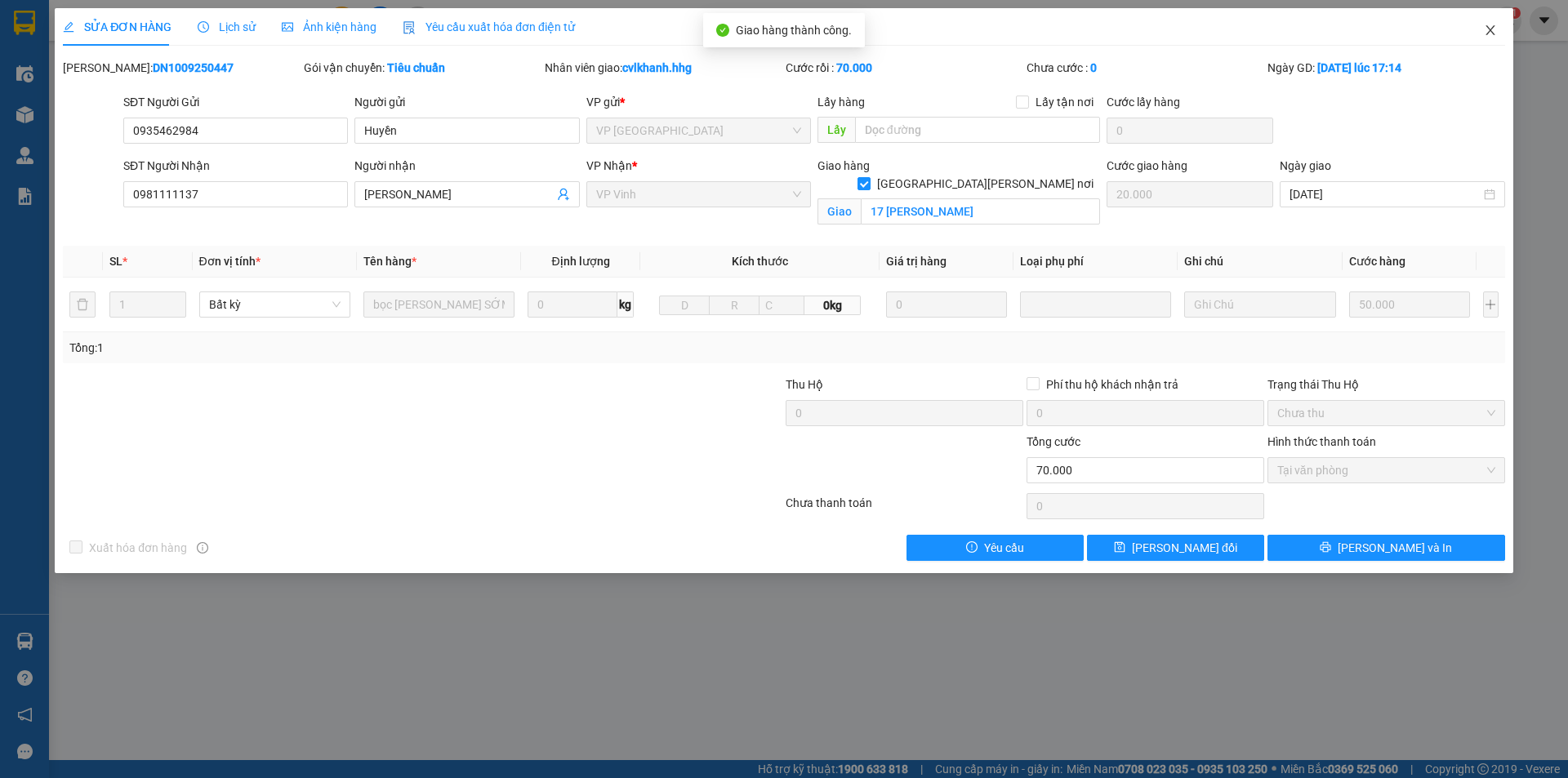
click at [1494, 31] on icon "close" at bounding box center [1490, 30] width 13 height 13
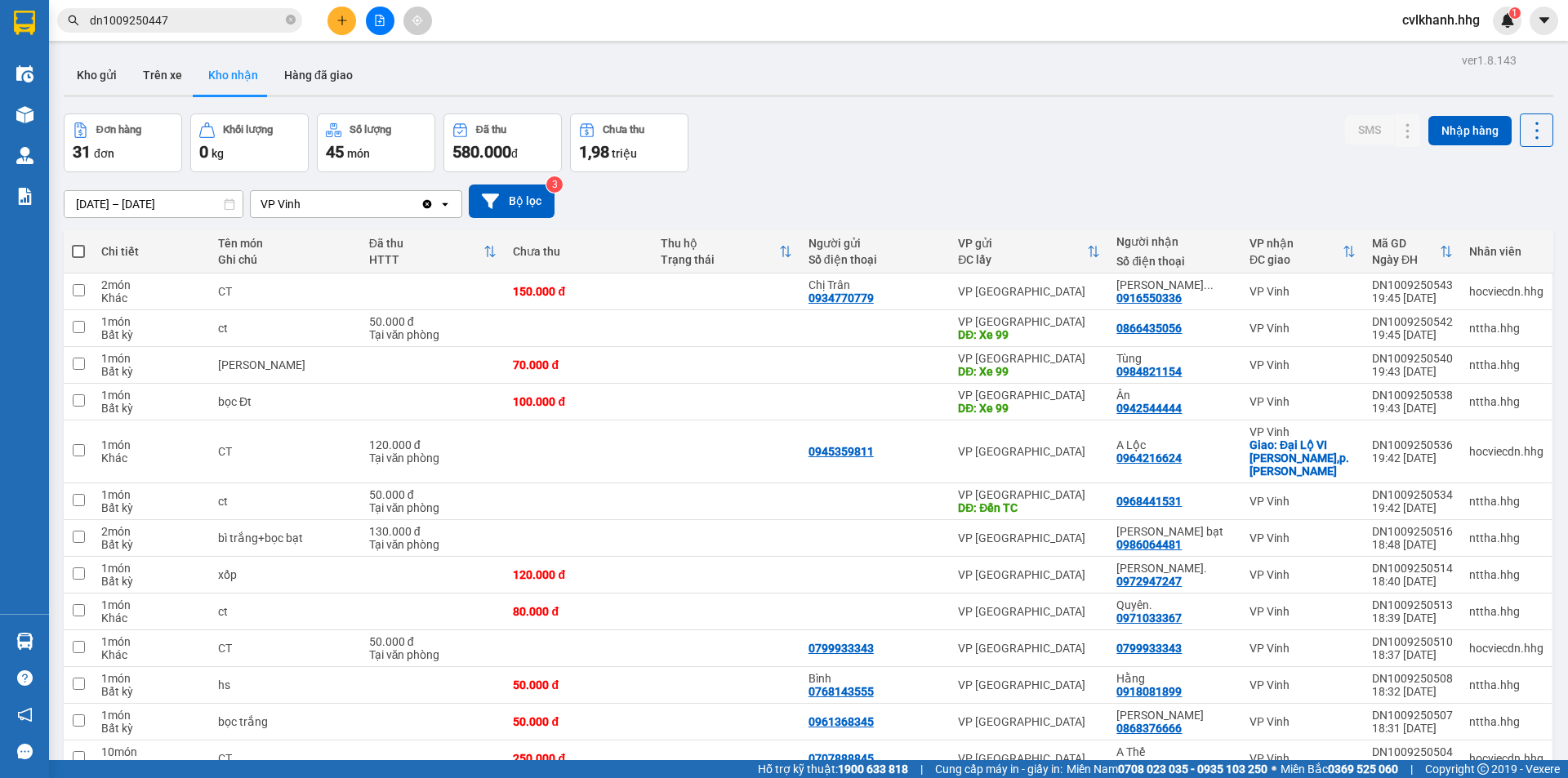
click at [214, 19] on input "dn1009250447" at bounding box center [186, 20] width 193 height 18
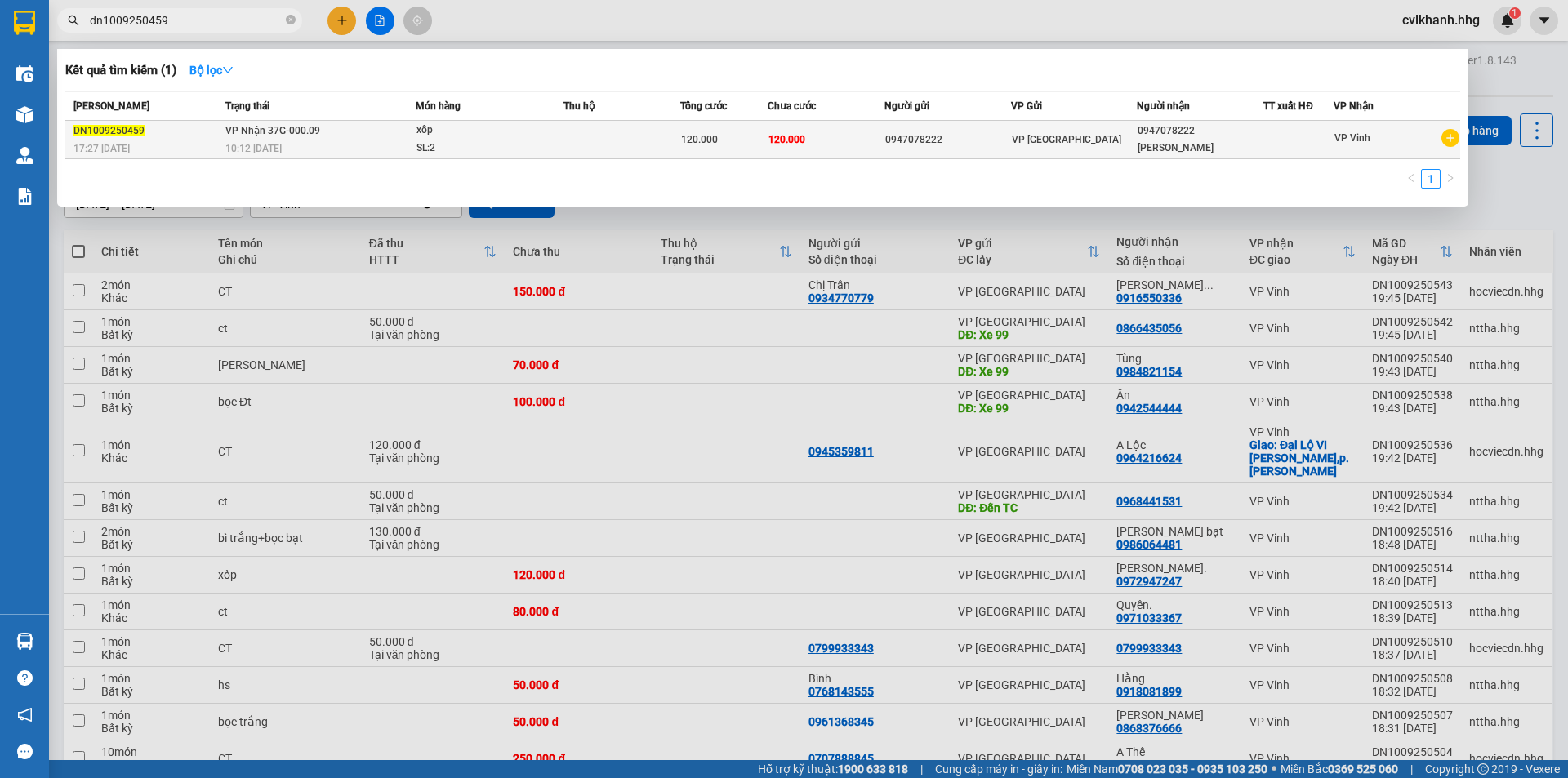
type input "dn1009250459"
click at [379, 128] on td "VP Nhận 37G-000.09 10:12 [DATE]" at bounding box center [318, 140] width 194 height 39
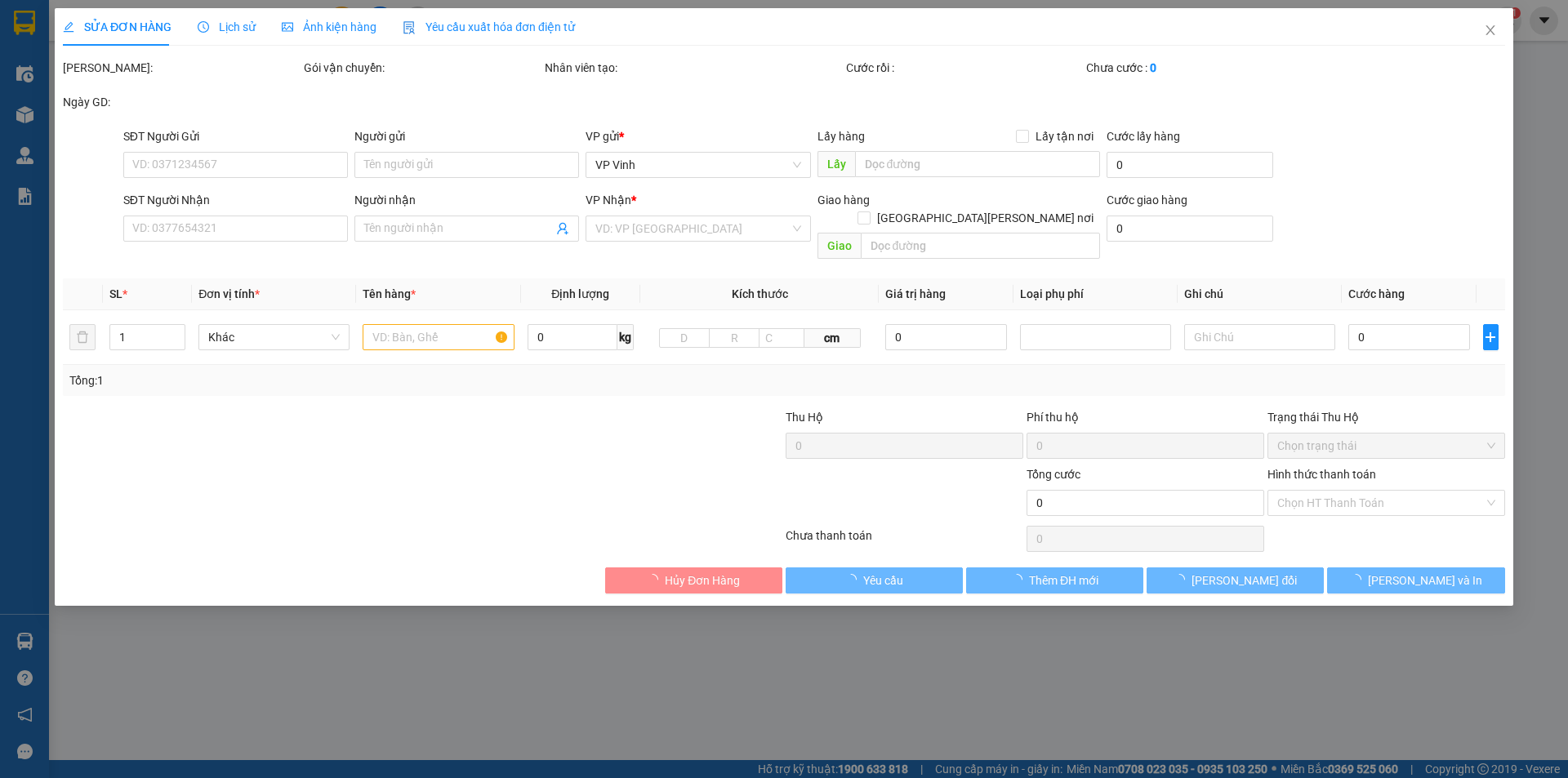
type input "0947078222"
type input "[PERSON_NAME]"
type input "120.000"
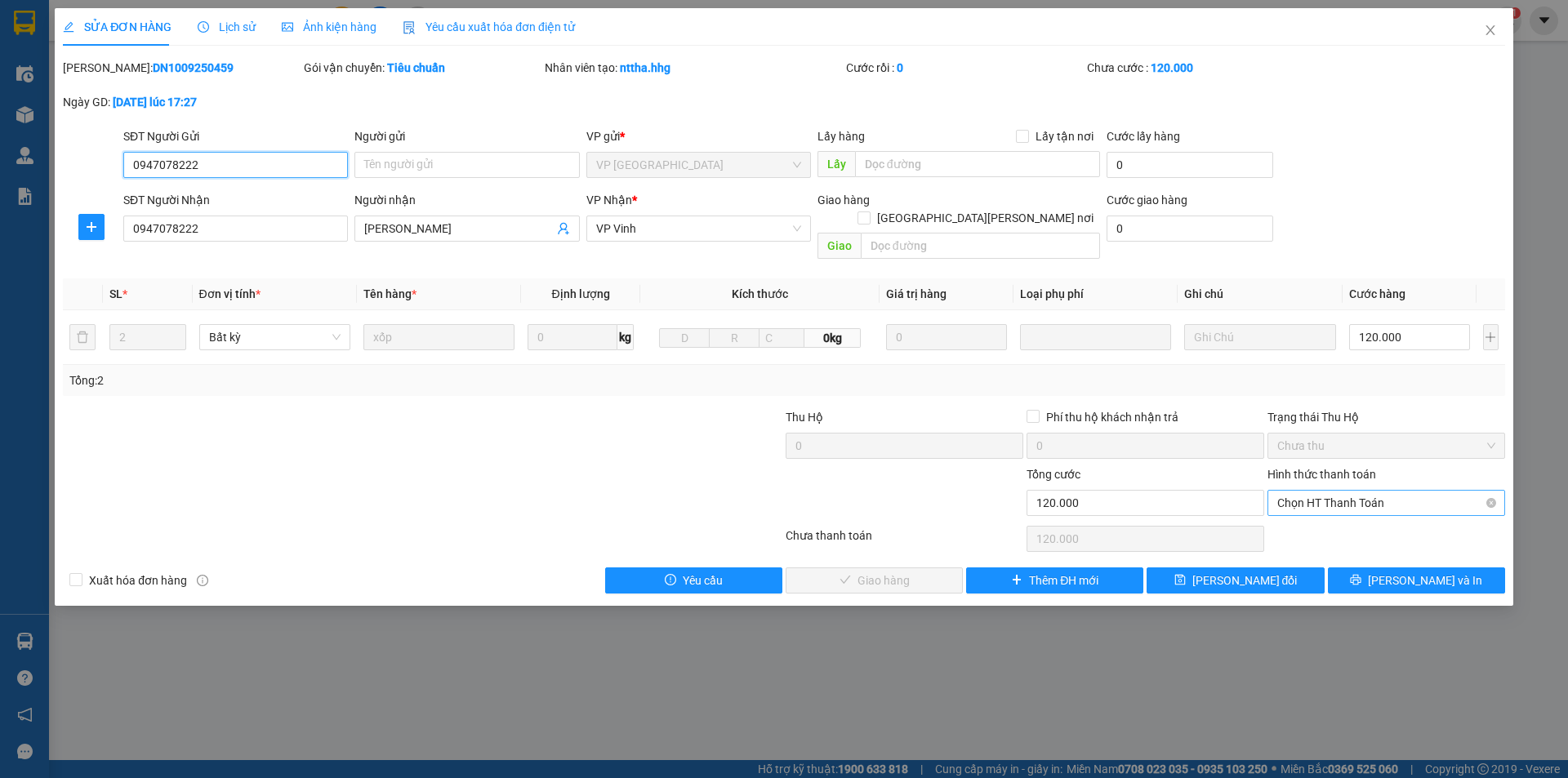
click at [1368, 491] on span "Chọn HT Thanh Toán" at bounding box center [1386, 503] width 218 height 24
click at [1309, 515] on div "Tại văn phòng" at bounding box center [1386, 517] width 218 height 18
type input "0"
click at [849, 572] on span "[PERSON_NAME] và Giao hàng" at bounding box center [927, 580] width 221 height 18
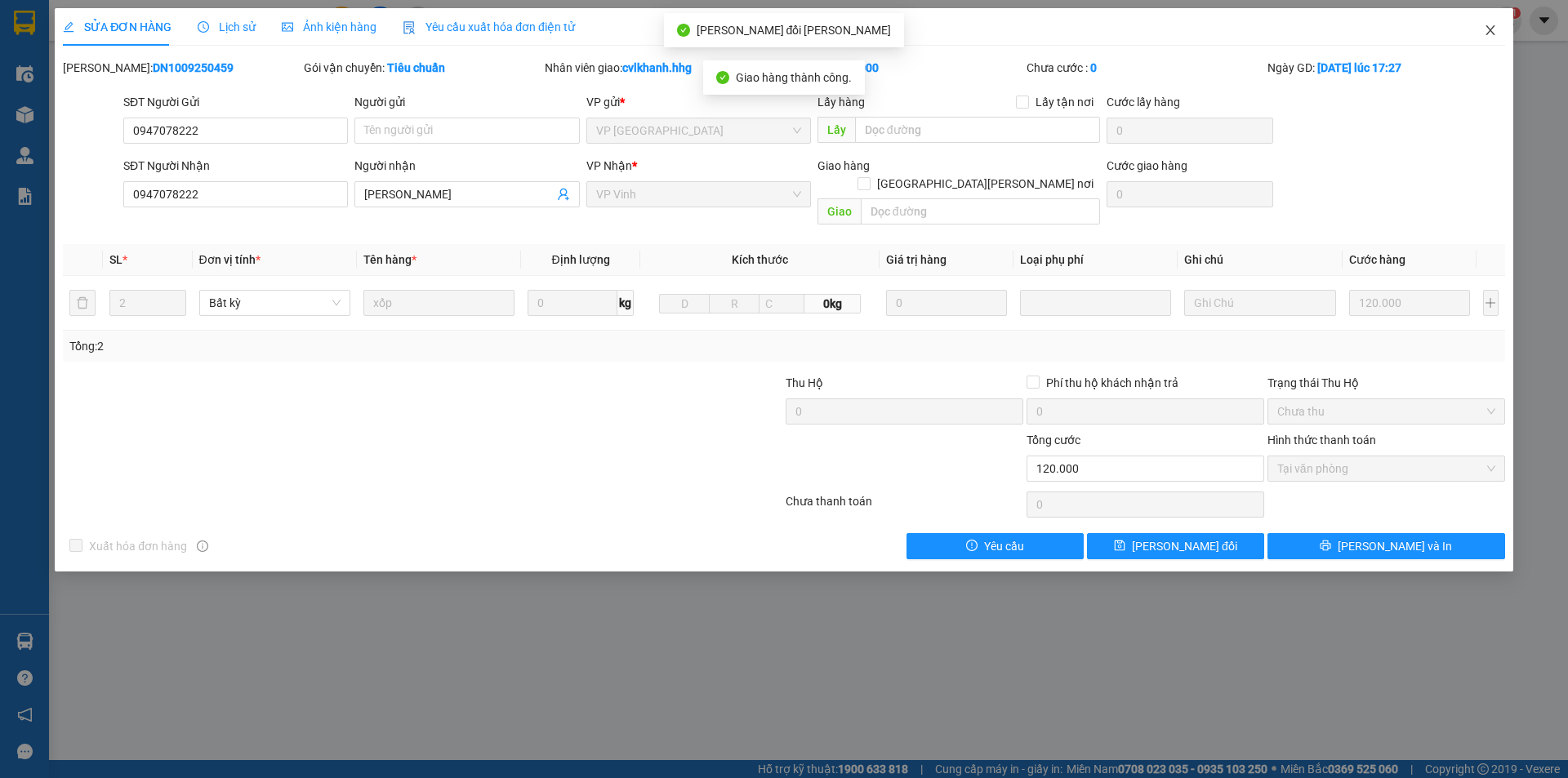
click at [1487, 33] on icon "close" at bounding box center [1490, 30] width 13 height 13
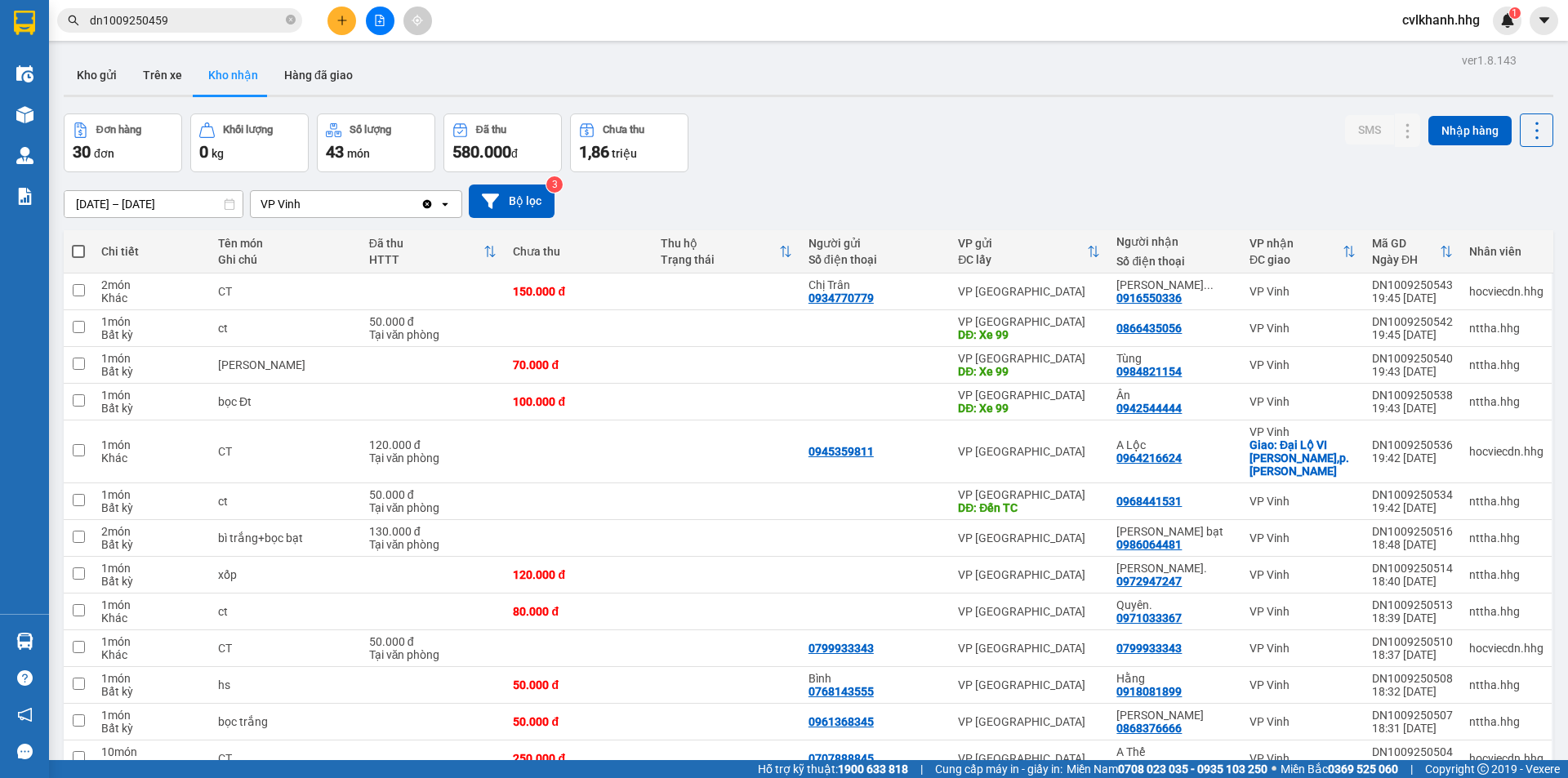
click at [213, 24] on input "dn1009250459" at bounding box center [186, 20] width 193 height 18
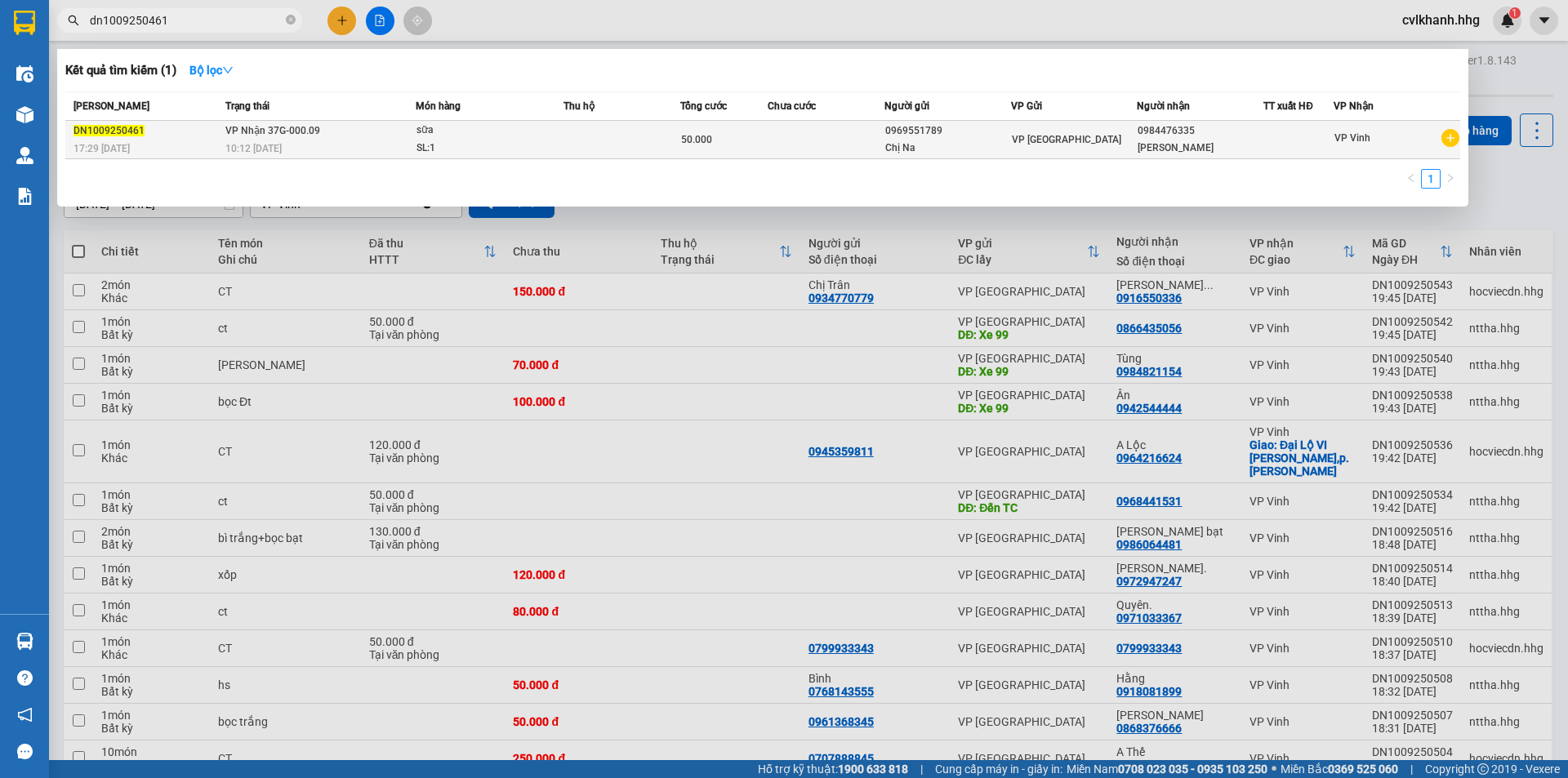
type input "dn1009250461"
click at [272, 152] on span "10:12 [DATE]" at bounding box center [253, 149] width 56 height 12
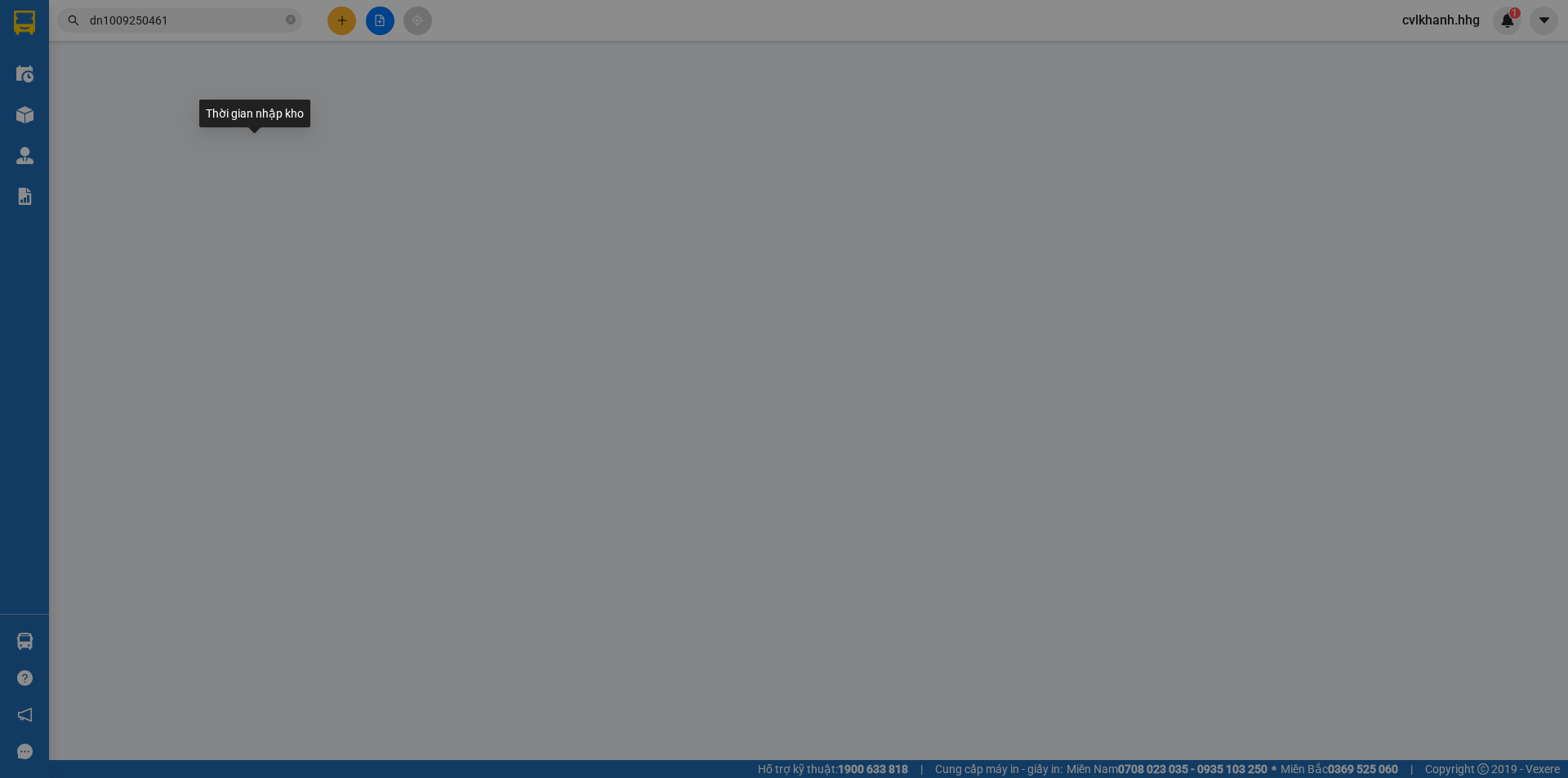
type input "0969551789"
type input "Chị Na"
type input "0984476335"
type input "[PERSON_NAME]"
type input "50.000"
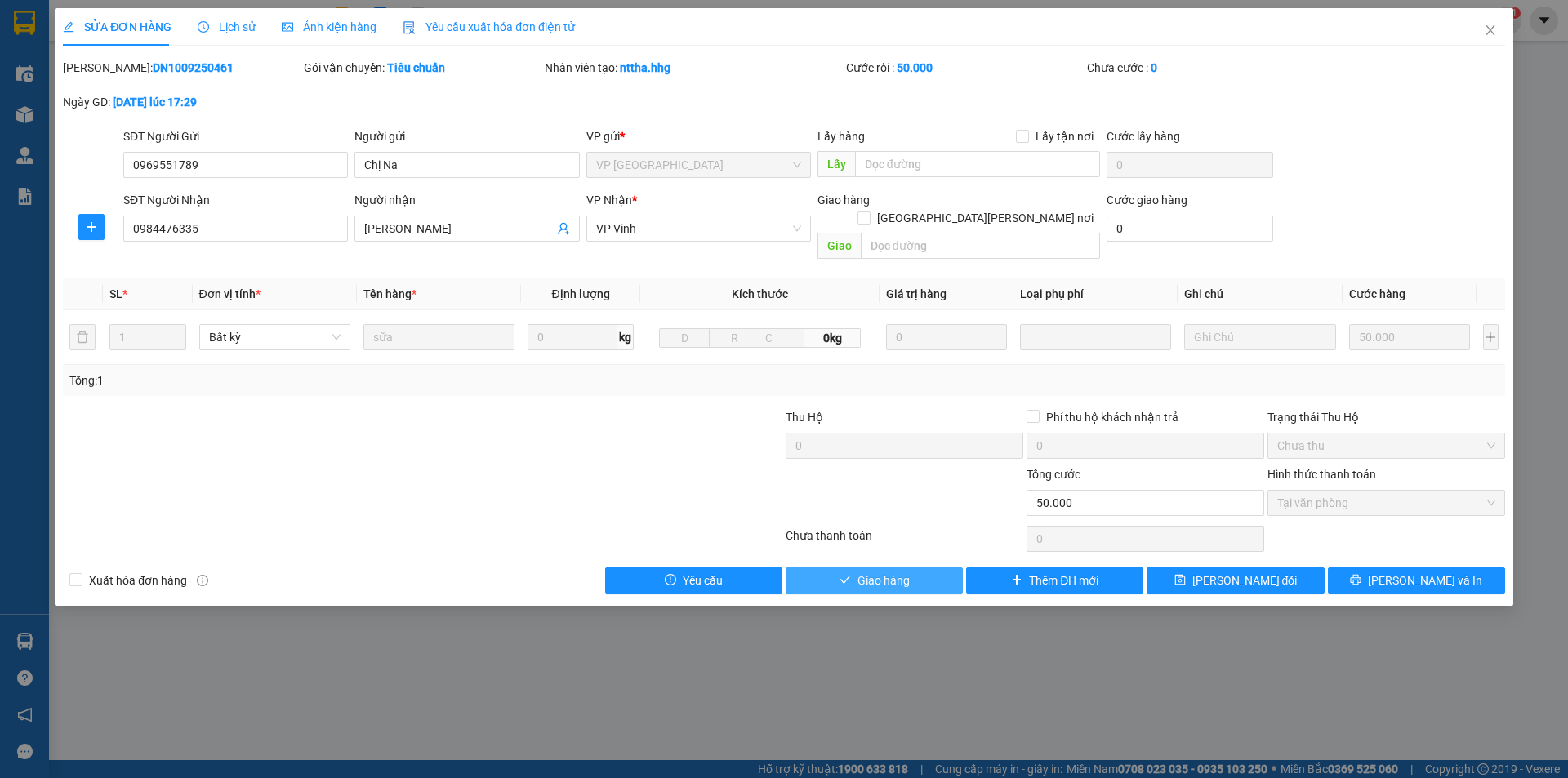
click at [841, 574] on span "check" at bounding box center [845, 581] width 12 height 13
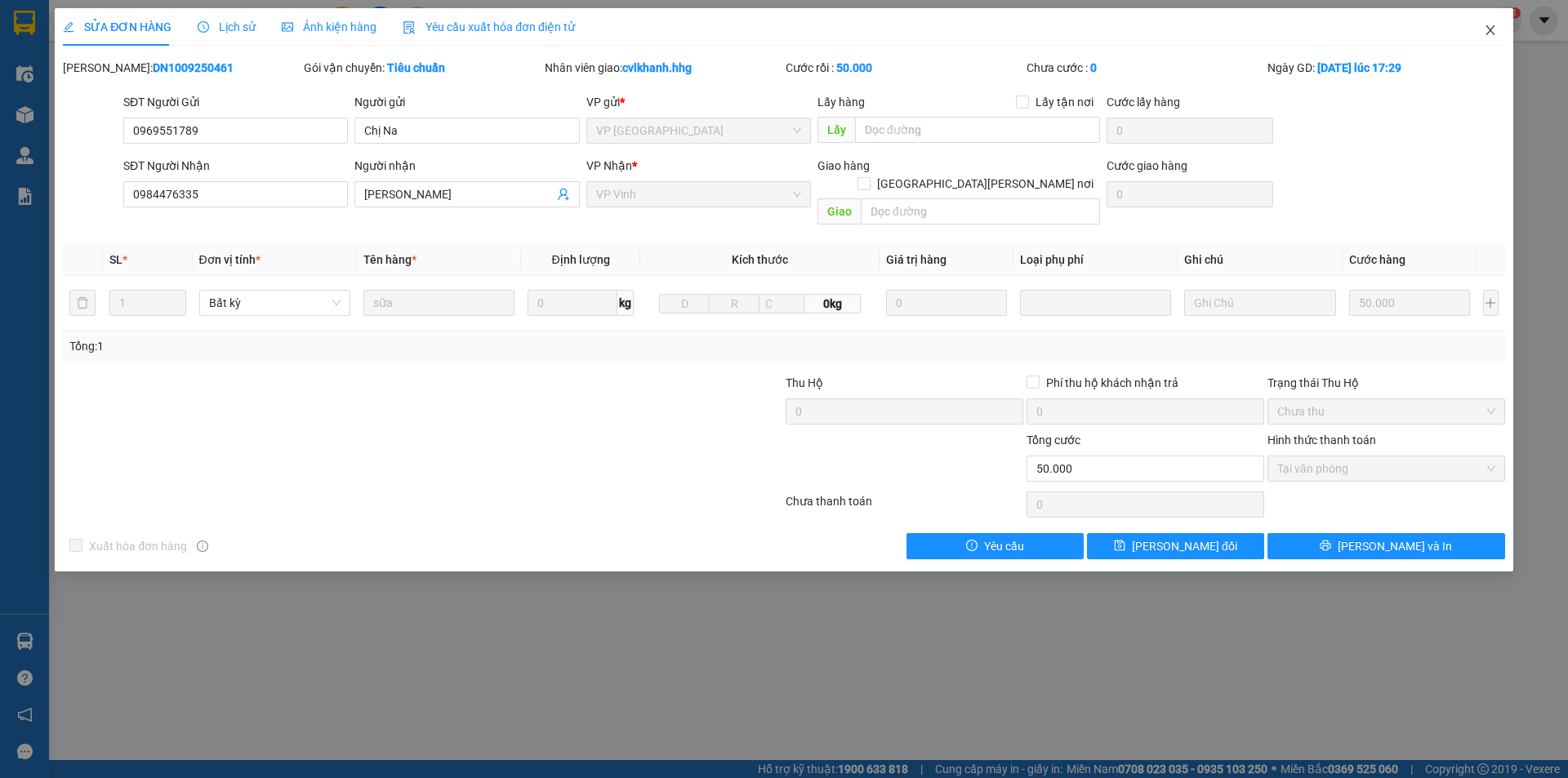
drag, startPoint x: 1497, startPoint y: 29, endPoint x: 39, endPoint y: 136, distance: 1461.9
click at [1495, 29] on span "Close" at bounding box center [1490, 31] width 45 height 45
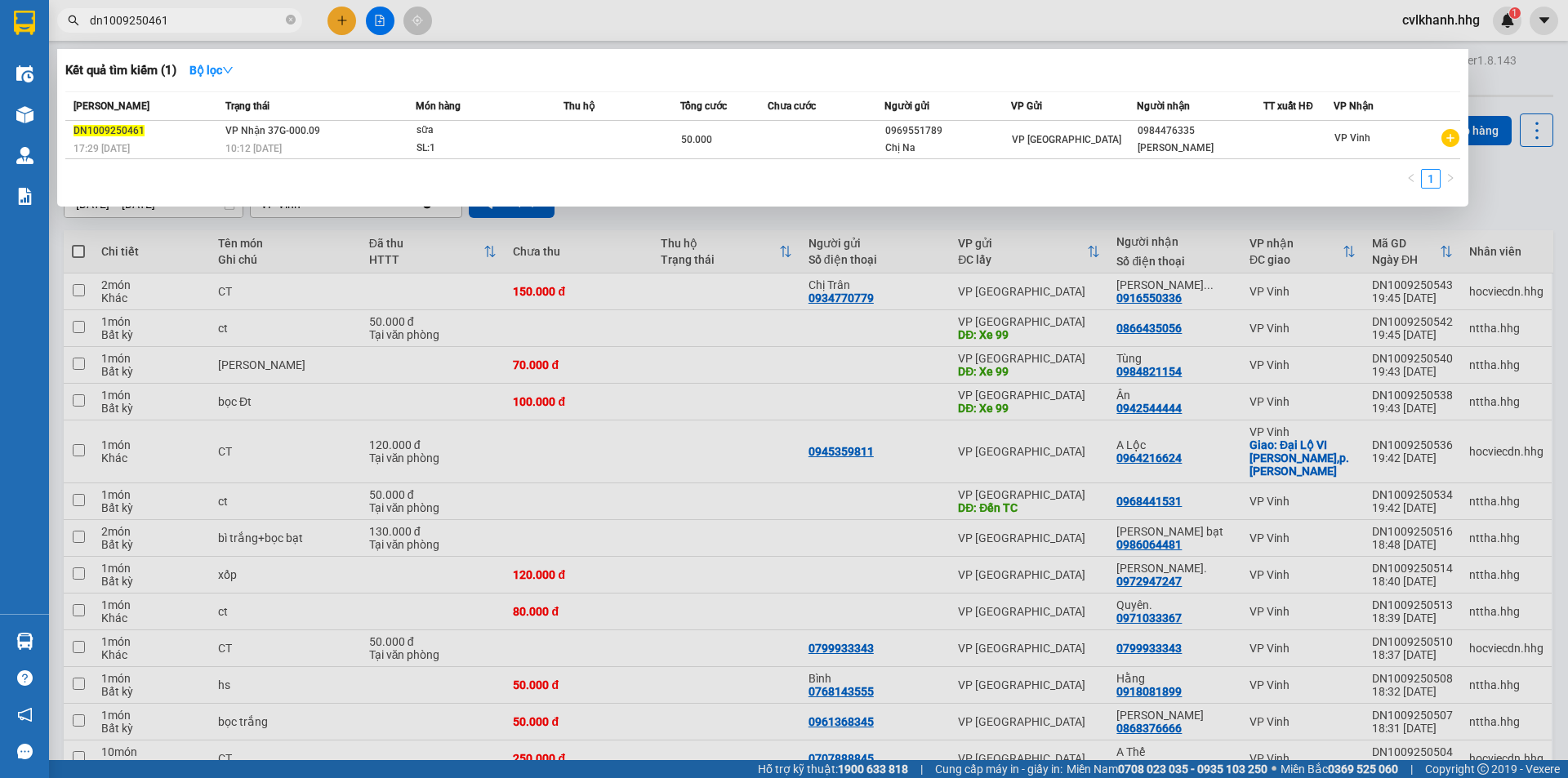
click at [172, 16] on input "dn1009250461" at bounding box center [186, 20] width 193 height 18
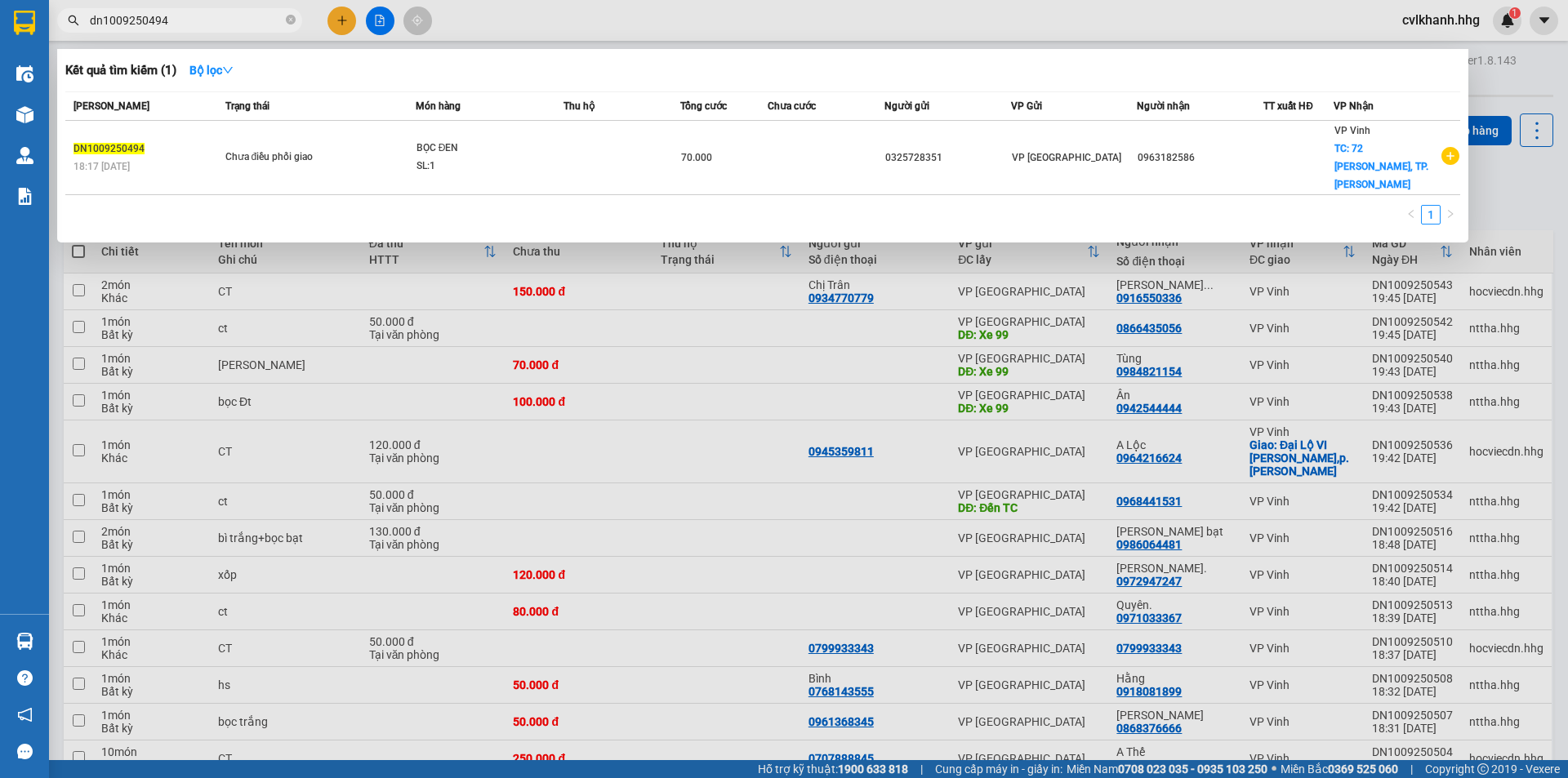
type input "dn1009250494"
click at [284, 177] on div "Mã ĐH Trạng thái Món hàng Thu hộ Tổng cước Chưa cước Người gửi VP Gửi Người nhậ…" at bounding box center [762, 163] width 1394 height 143
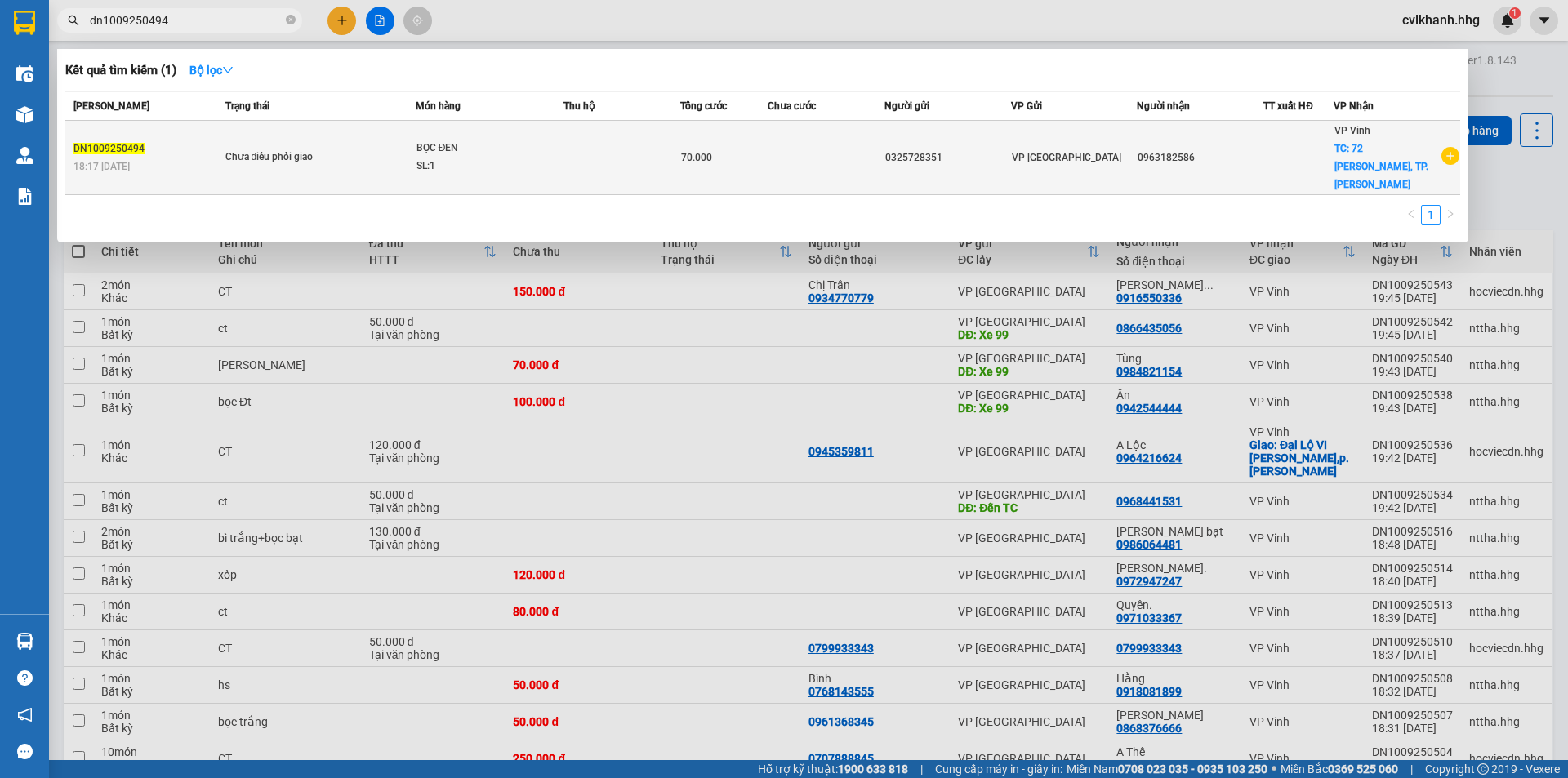
click at [483, 159] on div "SL: 1" at bounding box center [478, 166] width 123 height 18
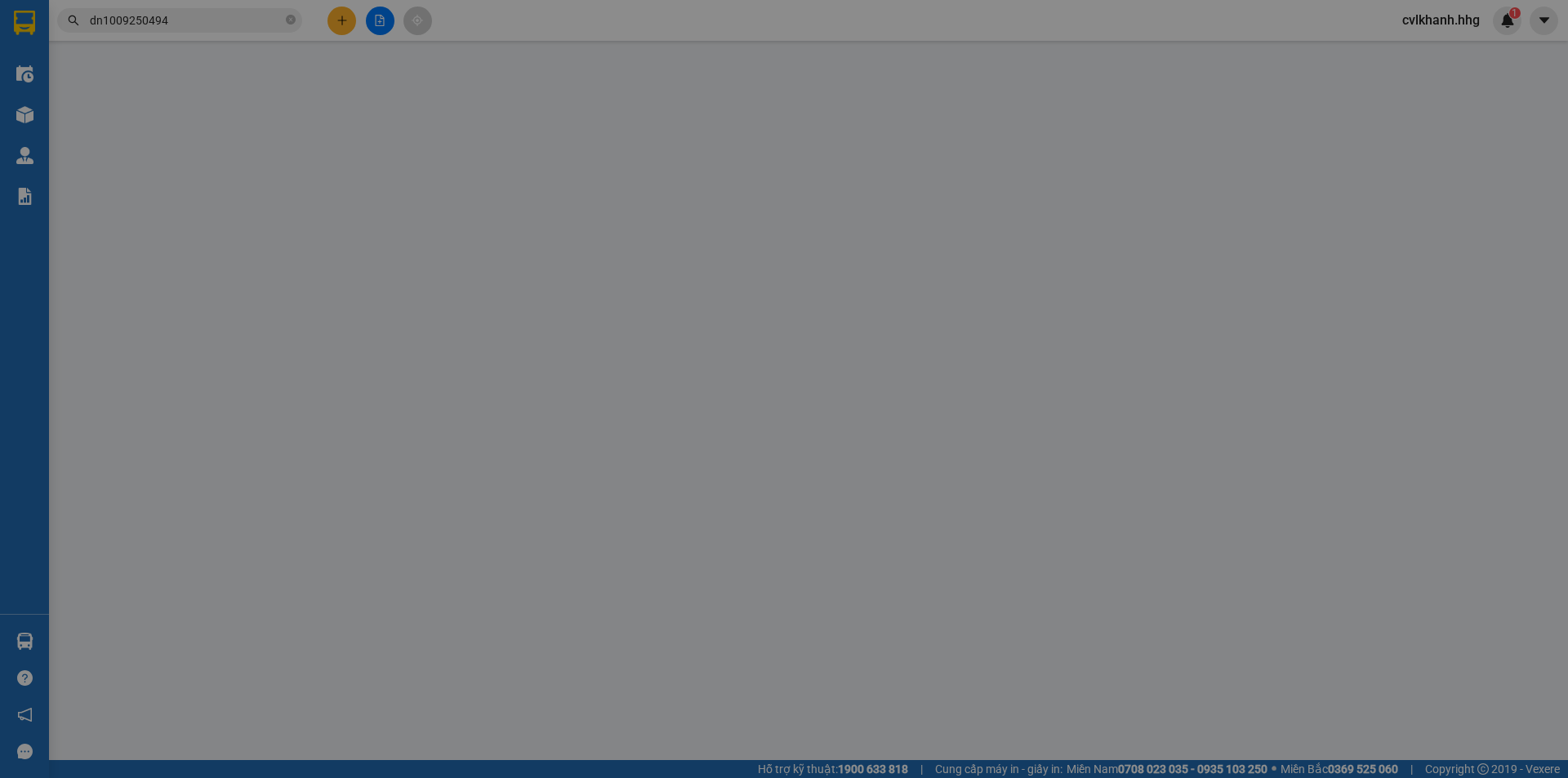
type input "0325728351"
type input "0963182586"
checkbox input "true"
type input "72 [PERSON_NAME], TP.VINH"
type input "70.000"
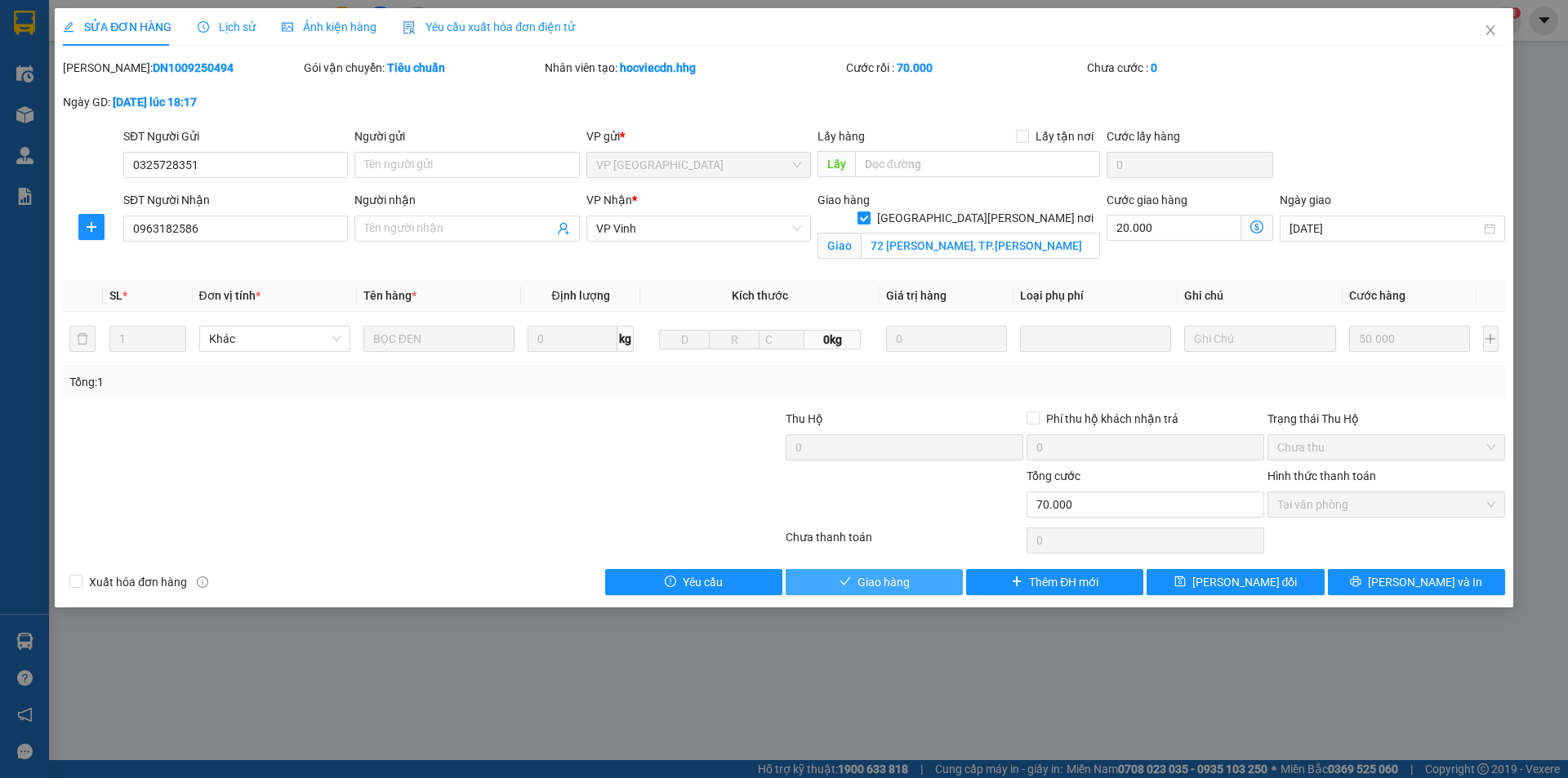
click at [901, 577] on span "Giao hàng" at bounding box center [883, 582] width 52 height 18
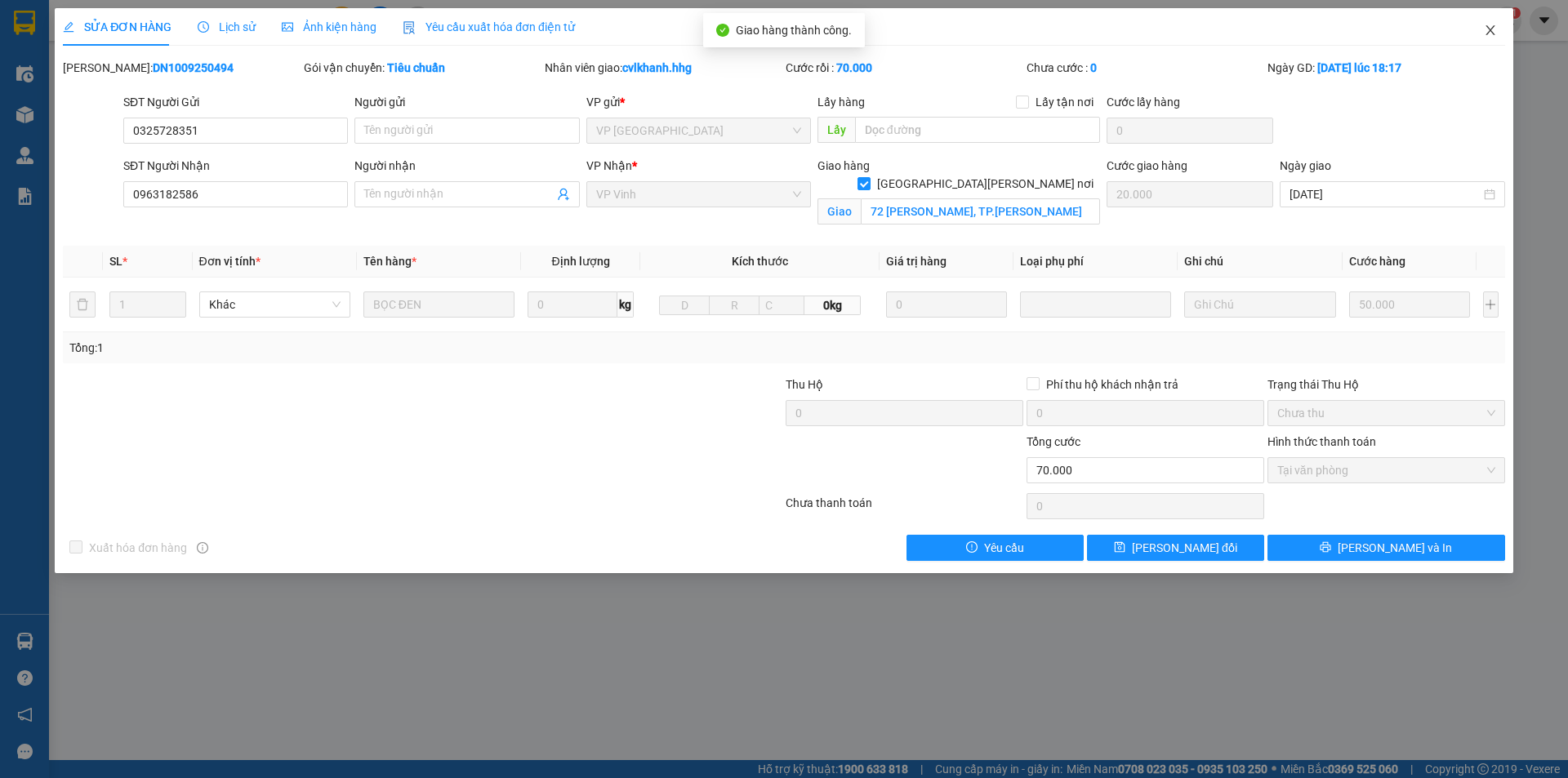
click at [1484, 34] on icon "close" at bounding box center [1490, 30] width 13 height 13
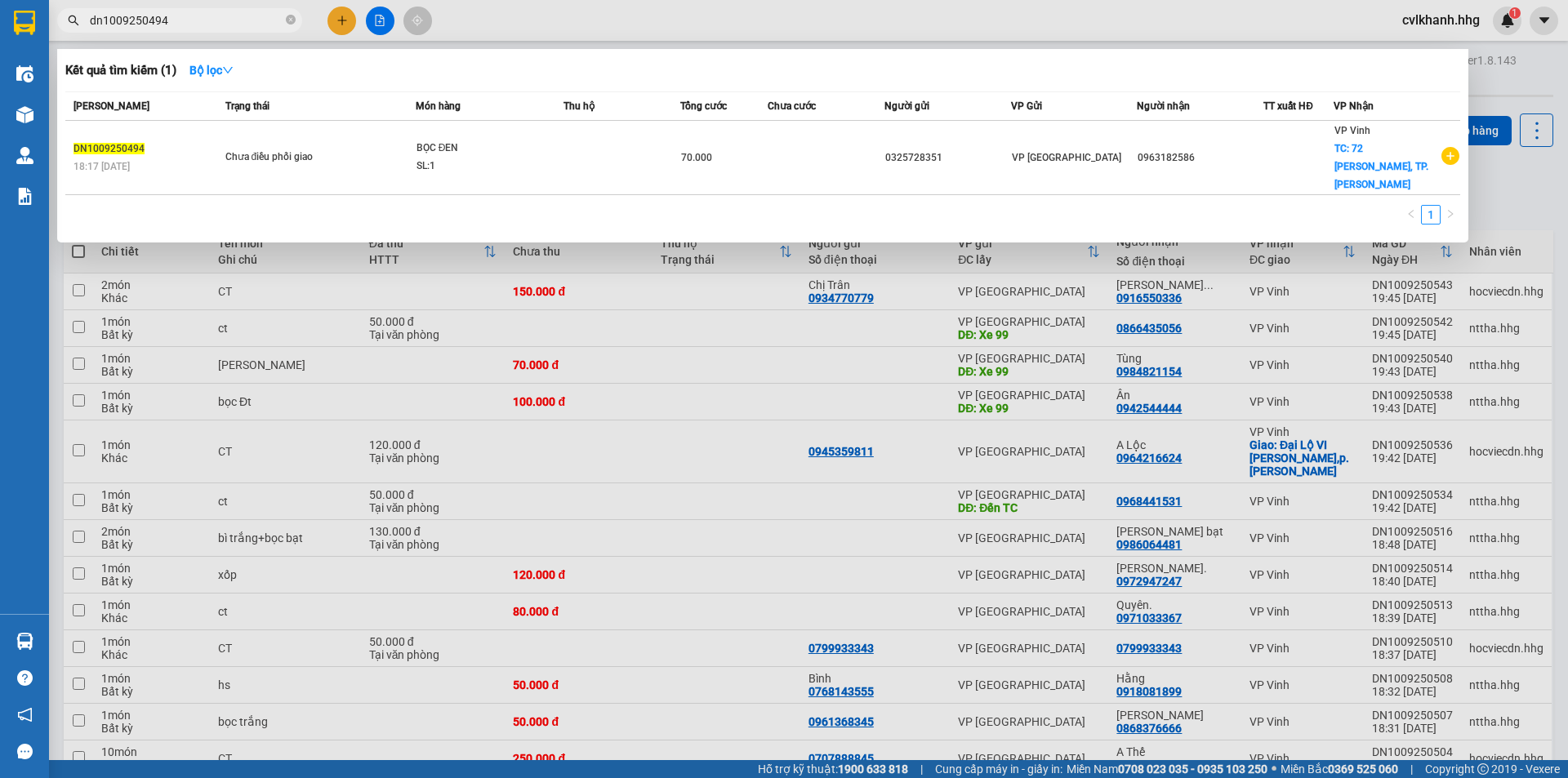
click at [221, 17] on input "dn1009250494" at bounding box center [186, 20] width 193 height 18
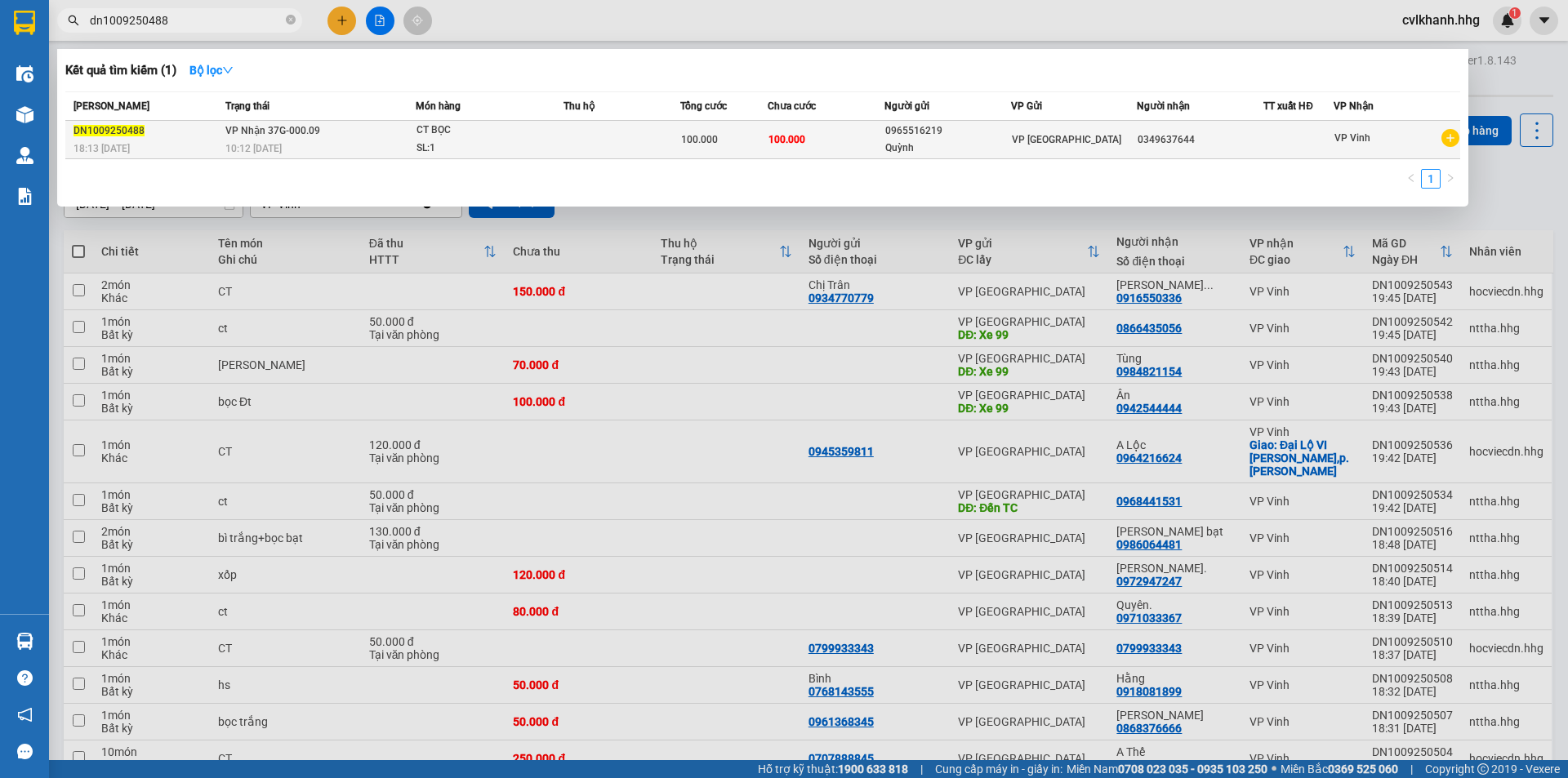
type input "dn1009250488"
click at [281, 144] on span "10:12 [DATE]" at bounding box center [253, 149] width 56 height 12
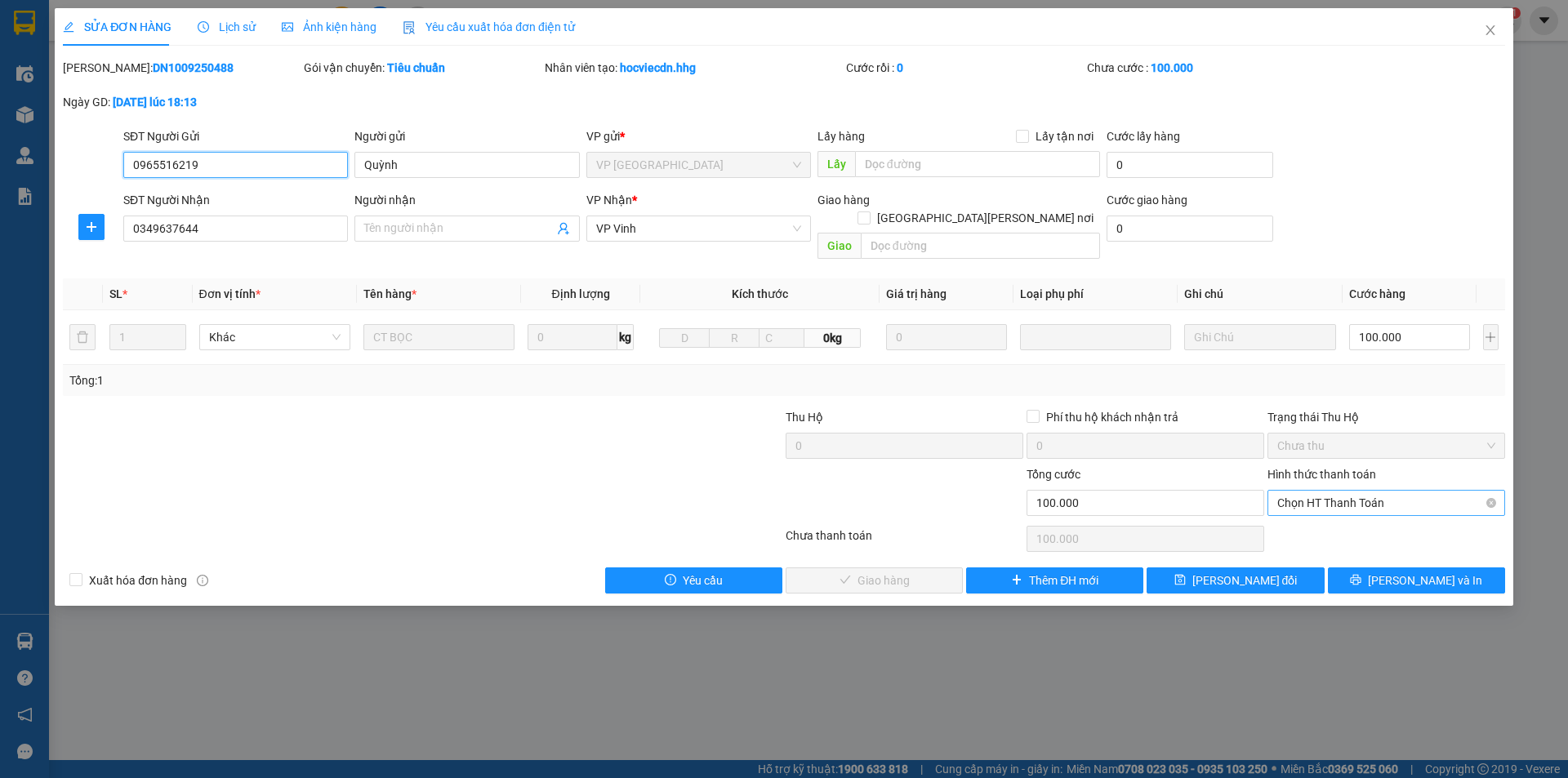
click at [1325, 491] on span "Chọn HT Thanh Toán" at bounding box center [1386, 503] width 218 height 24
click at [1290, 515] on div "Tại văn phòng" at bounding box center [1386, 517] width 218 height 18
type input "0"
click at [865, 572] on span "[PERSON_NAME] và Giao hàng" at bounding box center [927, 580] width 221 height 18
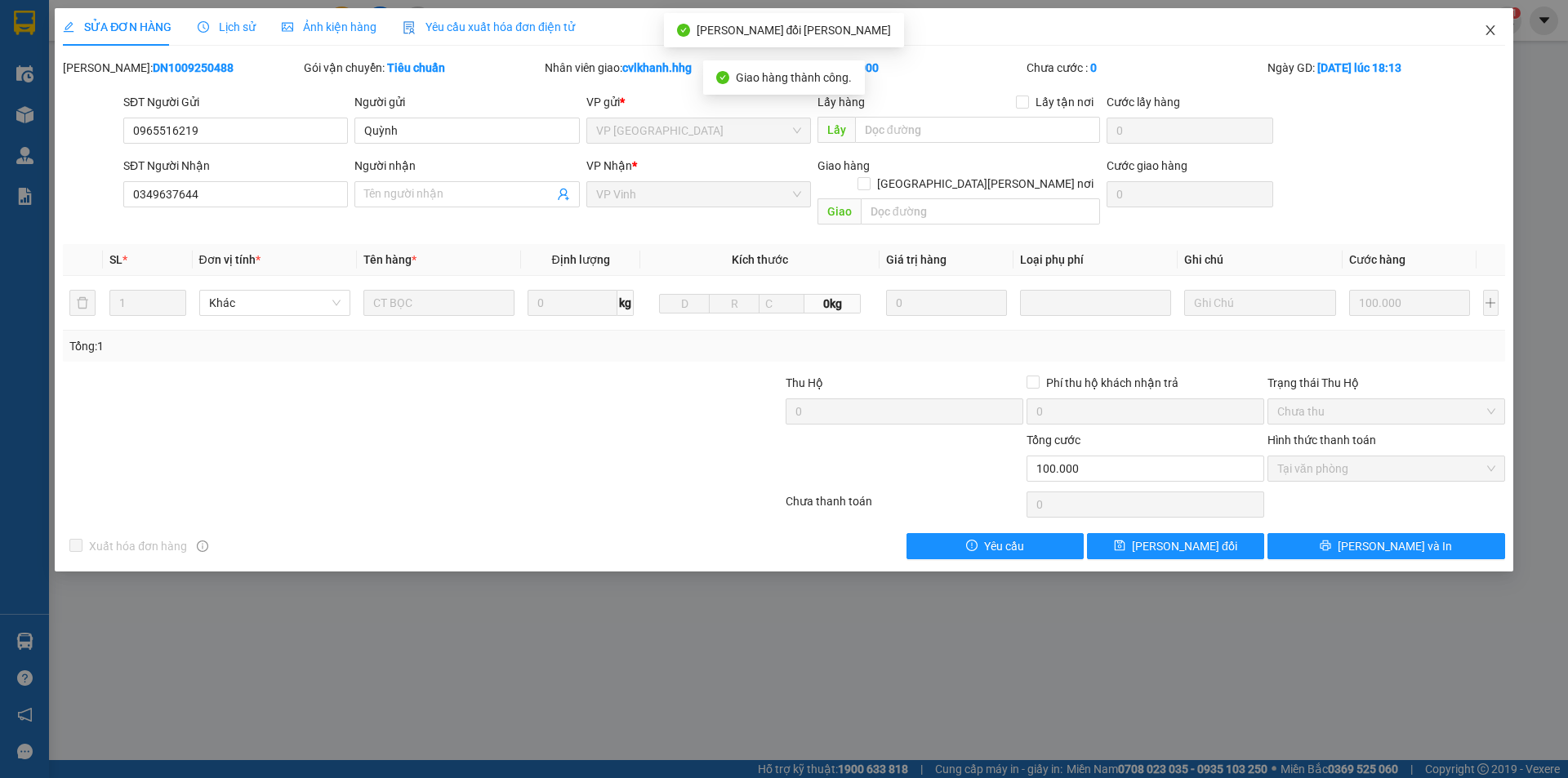
click at [1493, 31] on icon "close" at bounding box center [1490, 30] width 13 height 13
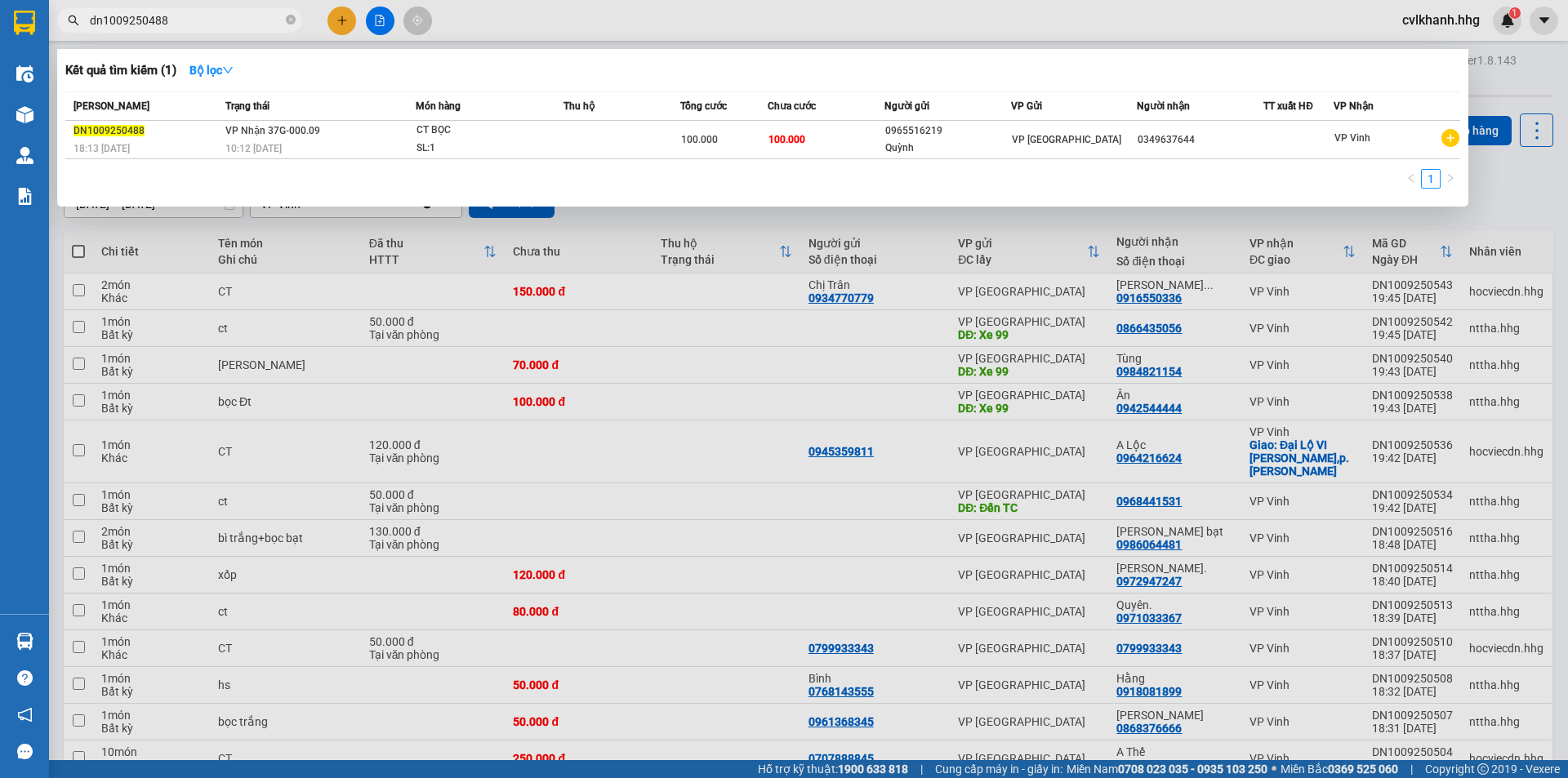
click at [184, 15] on input "dn1009250488" at bounding box center [186, 20] width 193 height 18
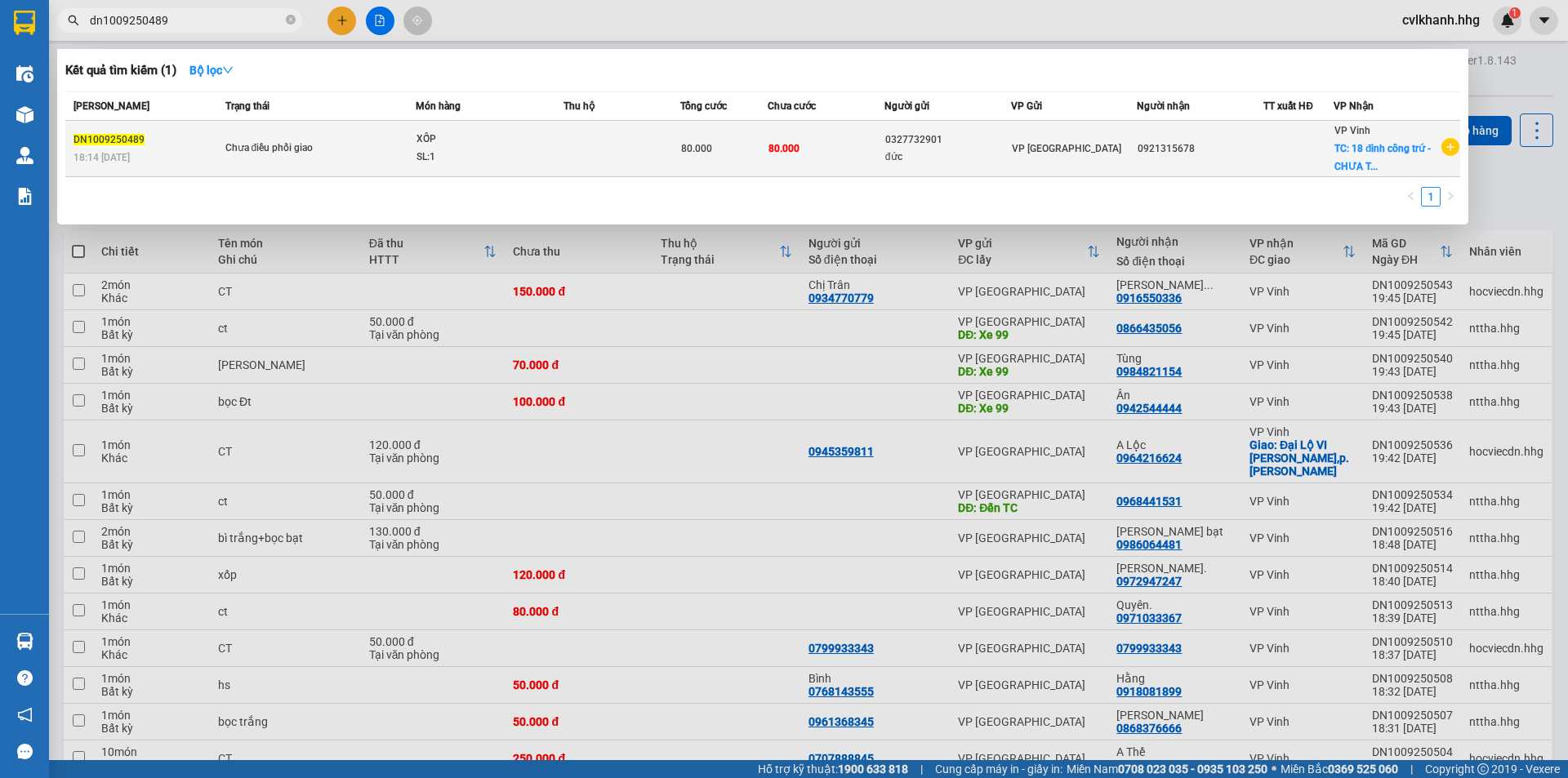
type input "dn1009250489"
click at [315, 128] on td "Chưa điều phối giao" at bounding box center [318, 149] width 194 height 56
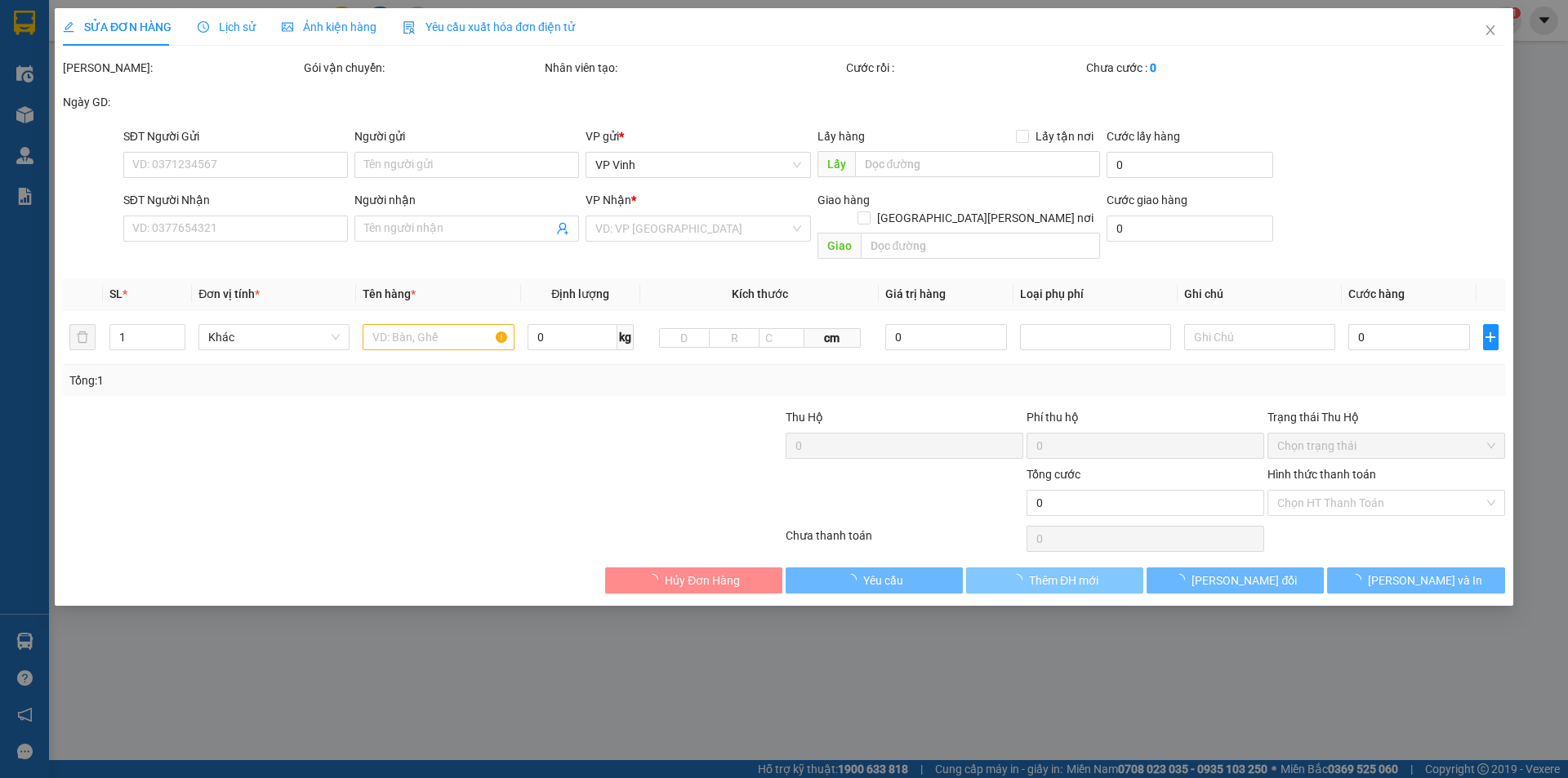
type input "0327732901"
type input "đức"
type input "0921315678"
checkbox input "true"
type input "18 đinh công trứ - CHƯA TÍNH SHIP"
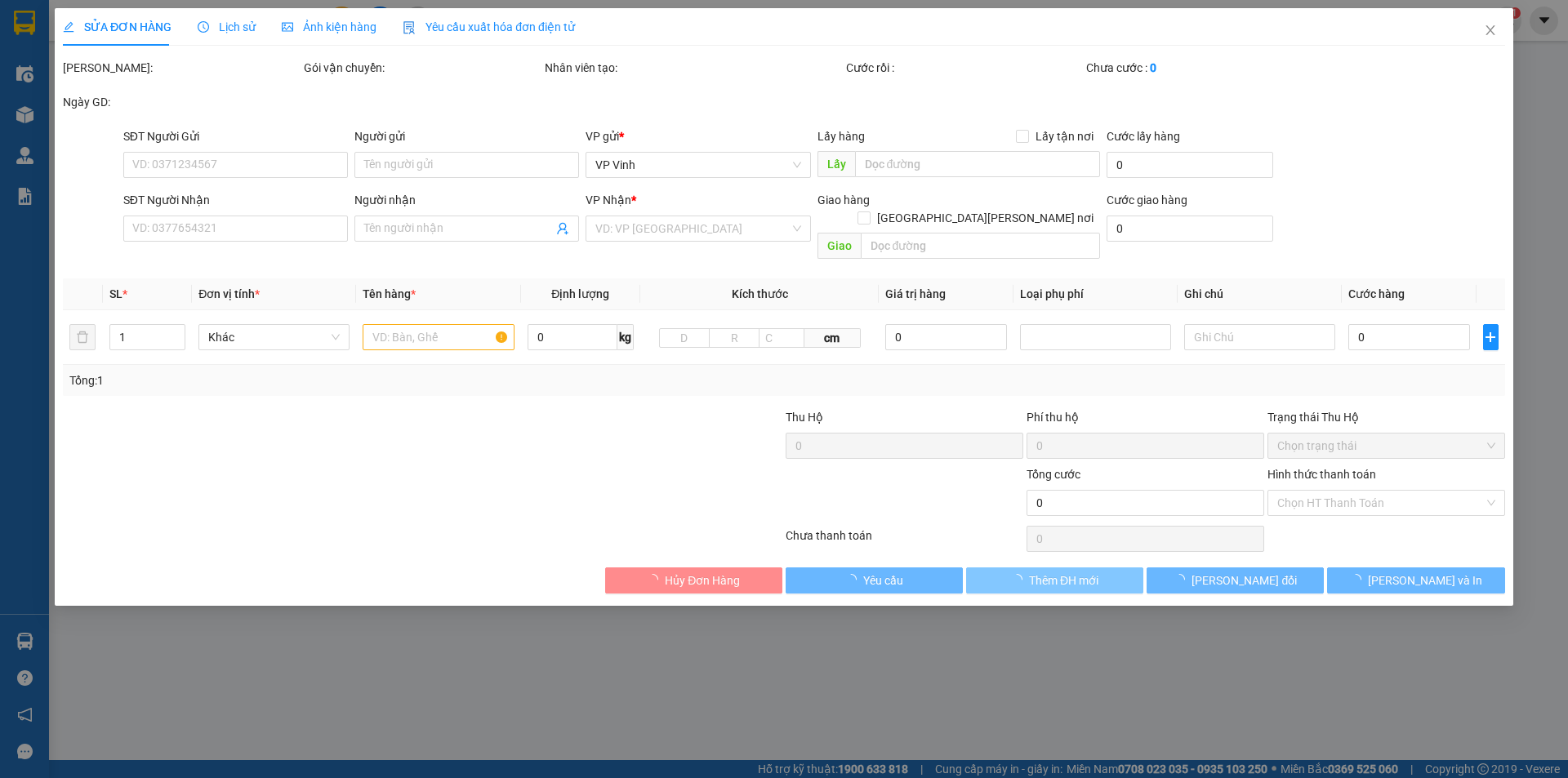
type input "80.000"
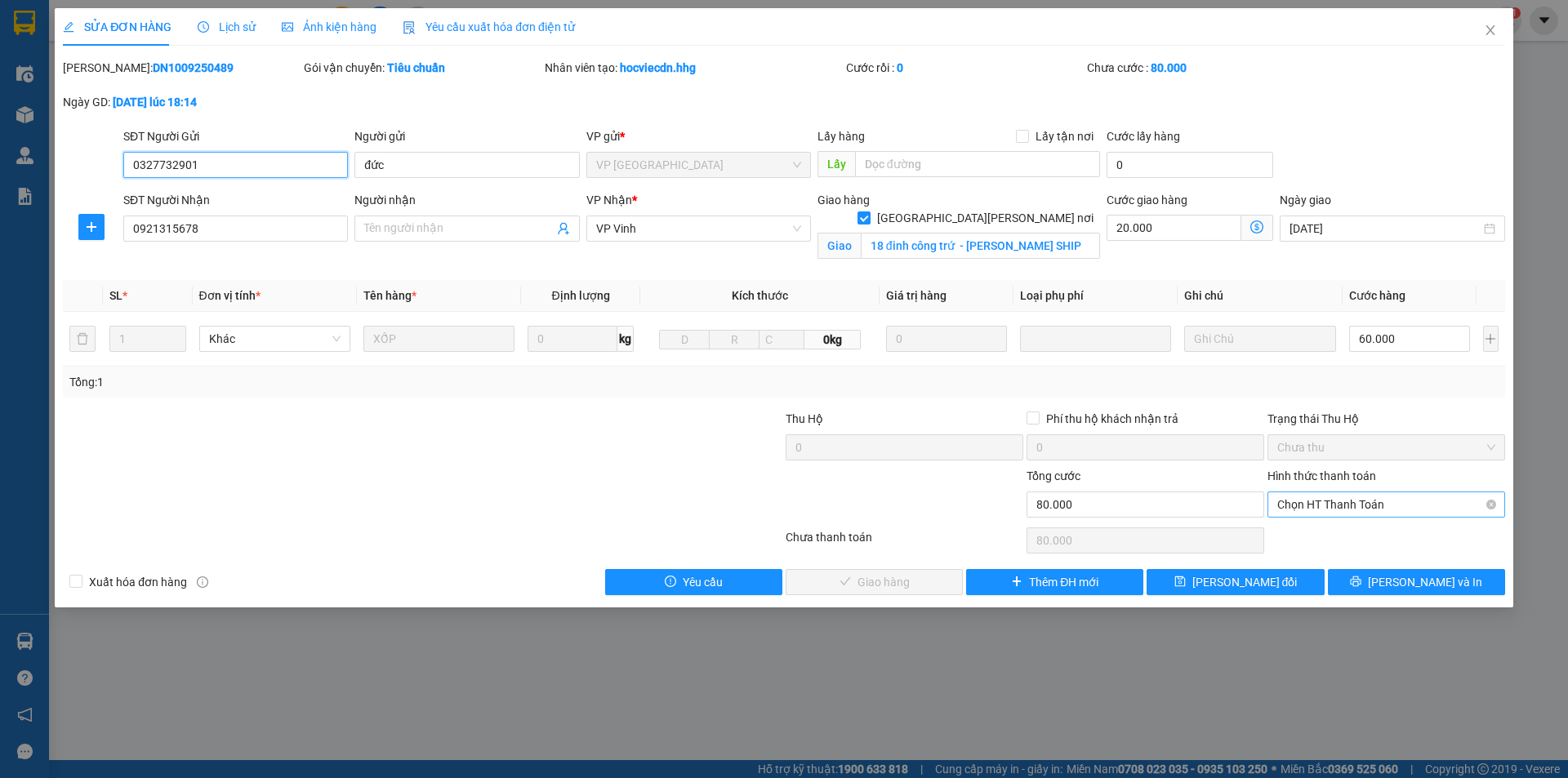
click at [1355, 502] on span "Chọn HT Thanh Toán" at bounding box center [1386, 504] width 218 height 24
click at [1346, 541] on div "Tại văn phòng" at bounding box center [1386, 536] width 218 height 18
type input "0"
click at [910, 592] on button "[PERSON_NAME] và Giao hàng" at bounding box center [874, 582] width 177 height 26
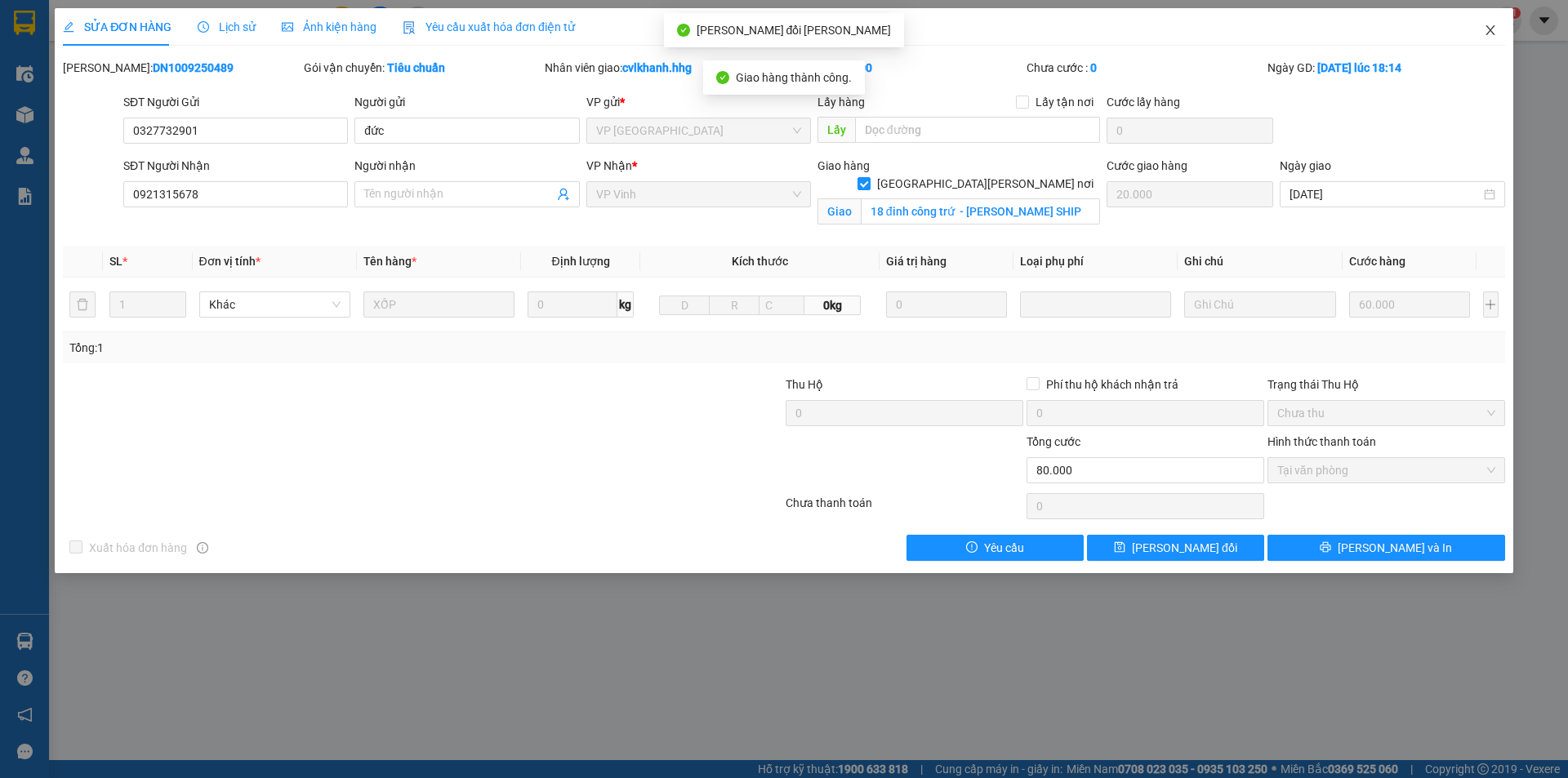
click at [1483, 34] on icon "close" at bounding box center [1490, 30] width 13 height 13
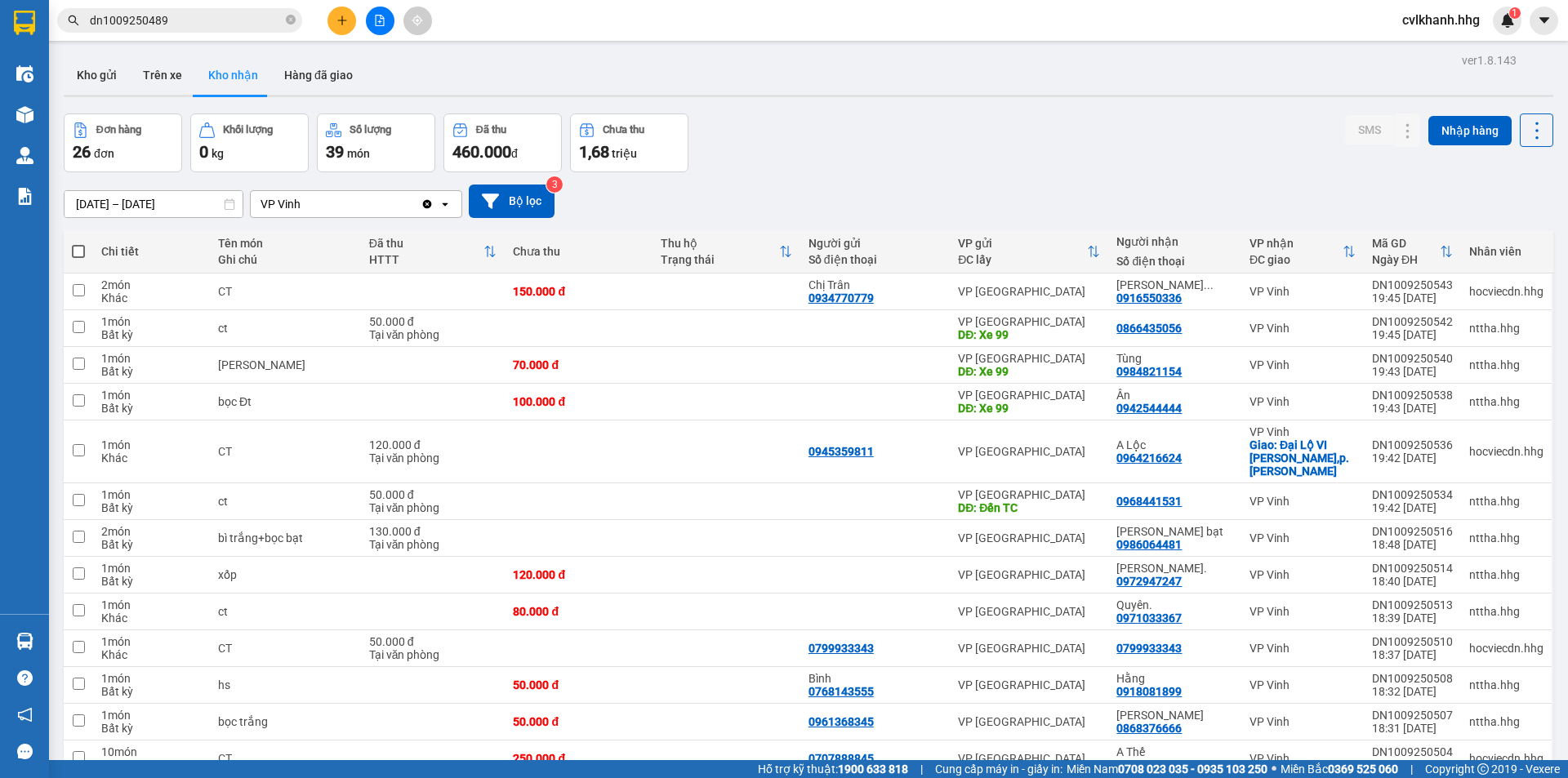
click at [230, 23] on input "dn1009250489" at bounding box center [186, 20] width 193 height 18
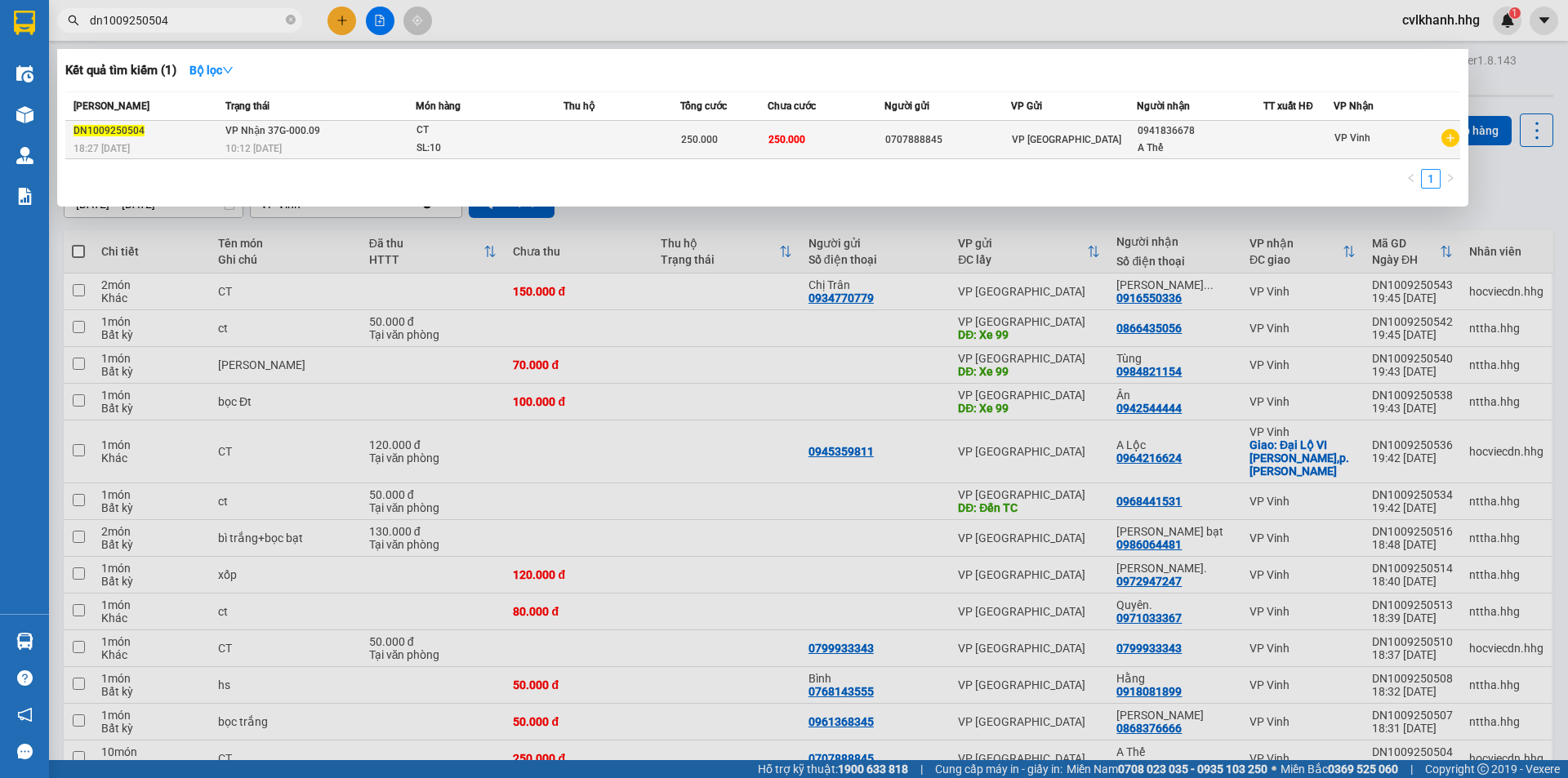
type input "dn1009250504"
click at [358, 141] on div "10:12 [DATE]" at bounding box center [320, 148] width 190 height 18
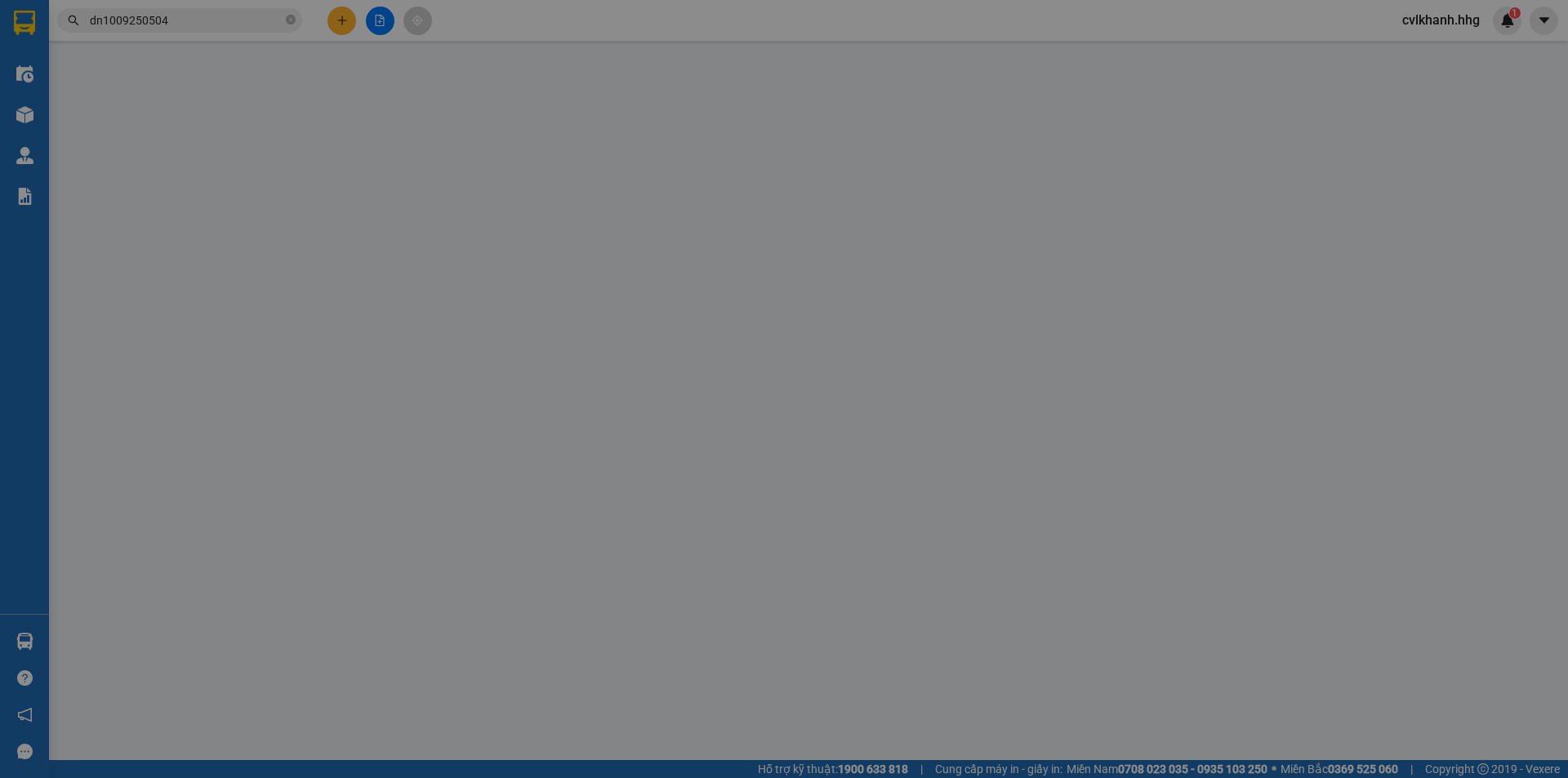
type input "0707888845"
type input "0941836678"
type input "A Thế"
type input "250.000"
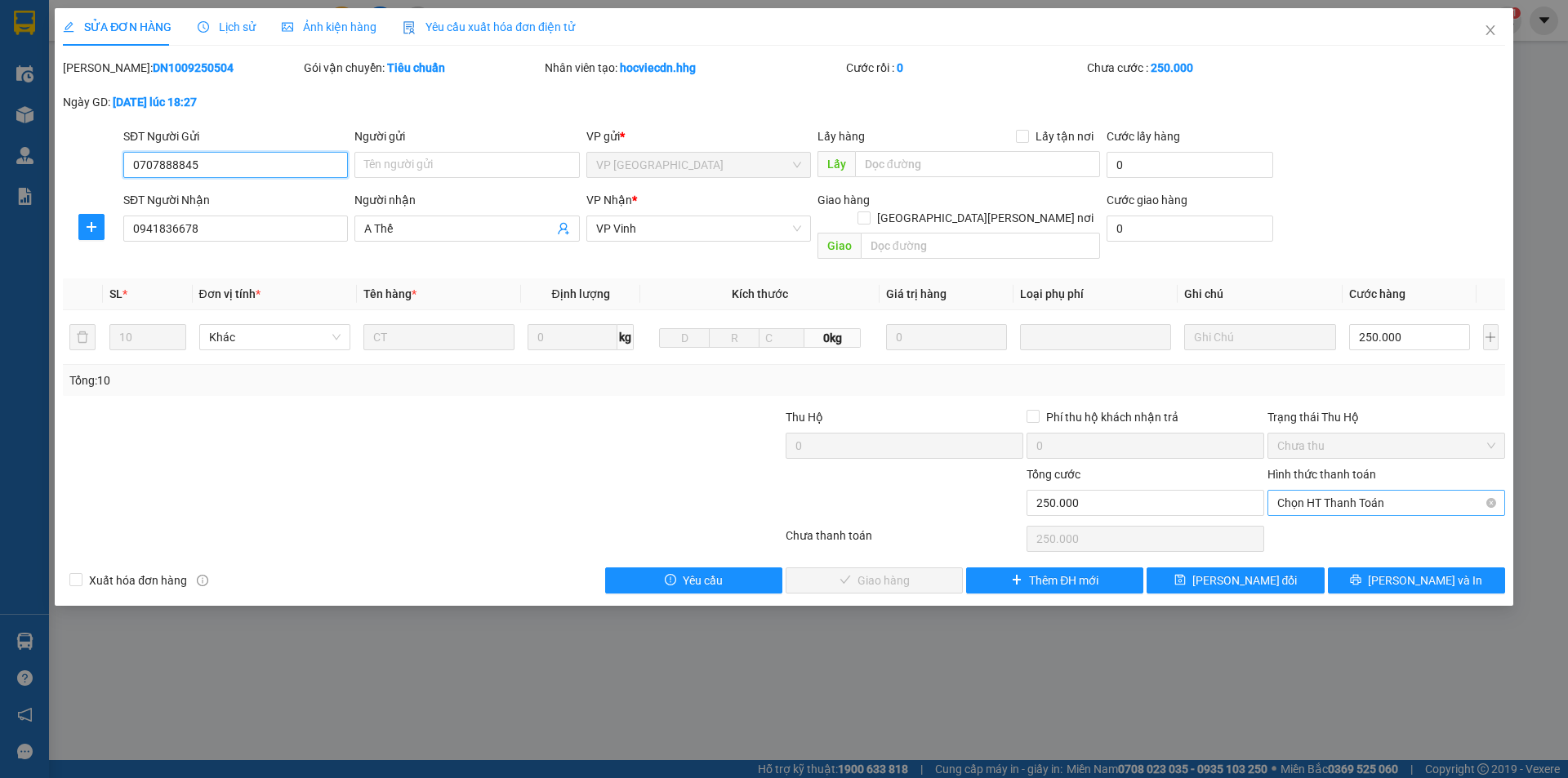
drag, startPoint x: 1309, startPoint y: 483, endPoint x: 1304, endPoint y: 492, distance: 10.3
click at [1309, 491] on span "Chọn HT Thanh Toán" at bounding box center [1386, 503] width 218 height 24
click at [1301, 521] on div "Tại văn phòng" at bounding box center [1386, 517] width 218 height 18
type input "0"
click at [907, 572] on span "[PERSON_NAME] và Giao hàng" at bounding box center [927, 580] width 221 height 18
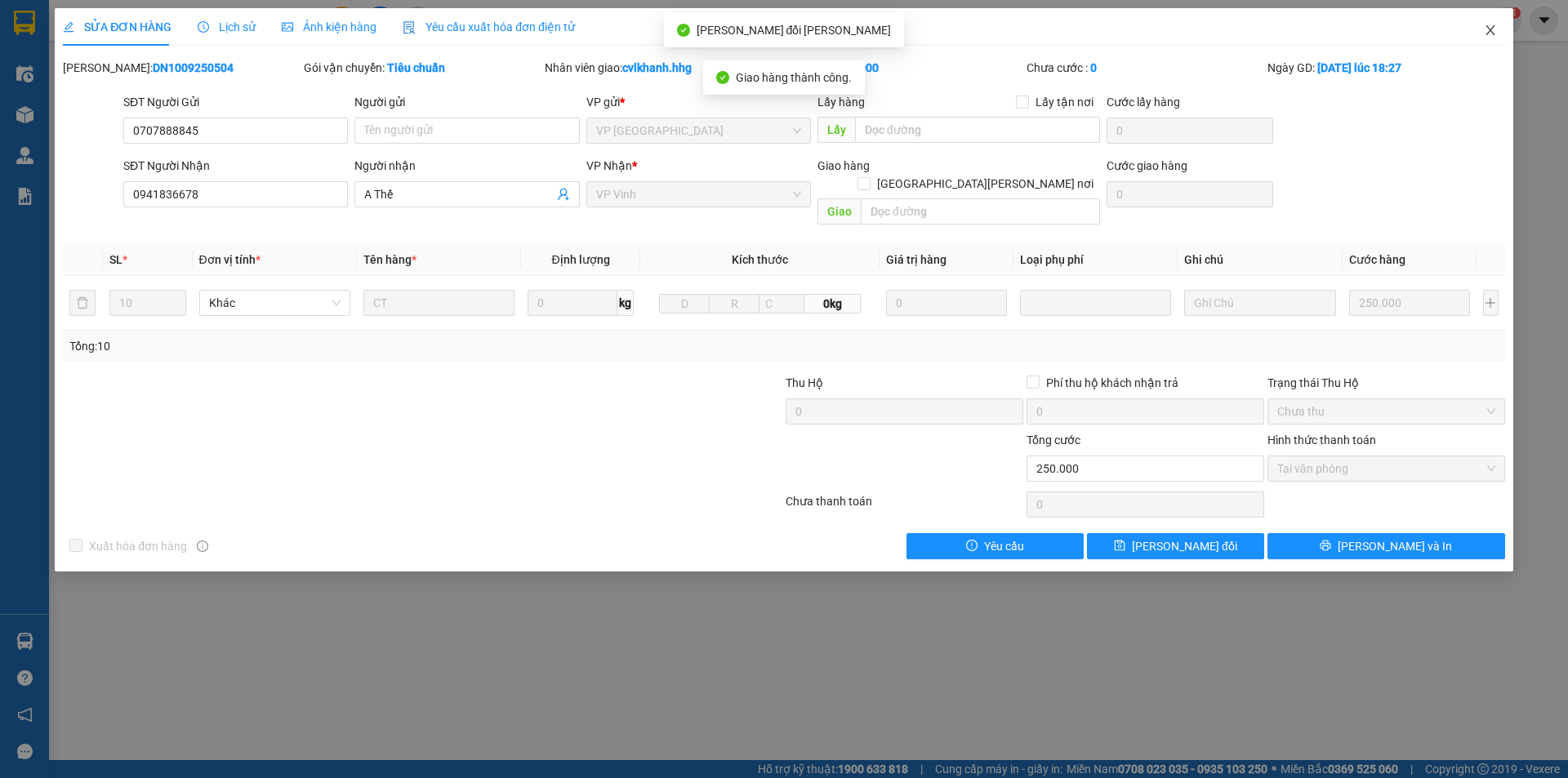
click at [1484, 24] on icon "close" at bounding box center [1490, 30] width 13 height 13
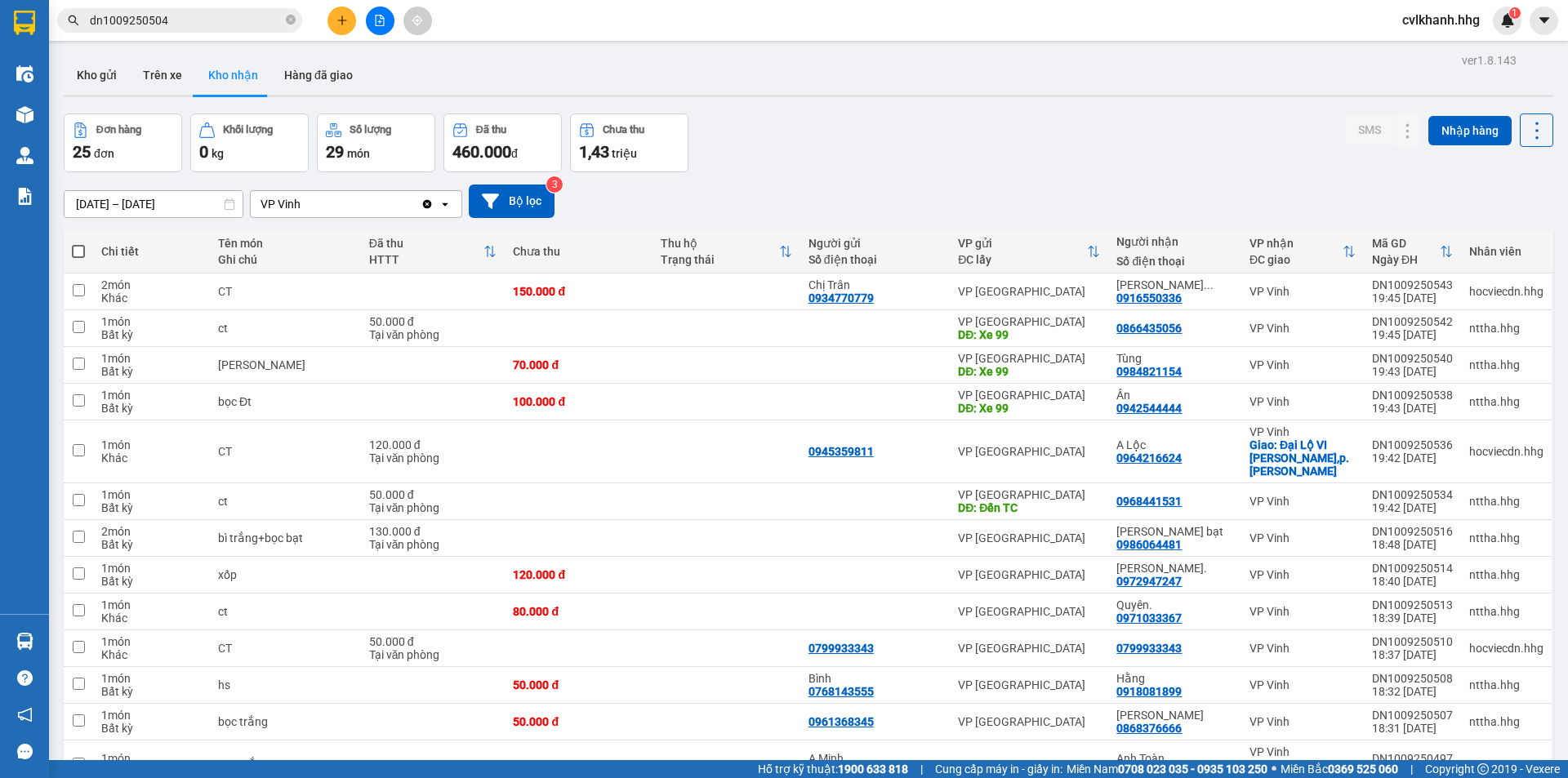
click at [220, 19] on input "dn1009250504" at bounding box center [186, 20] width 193 height 18
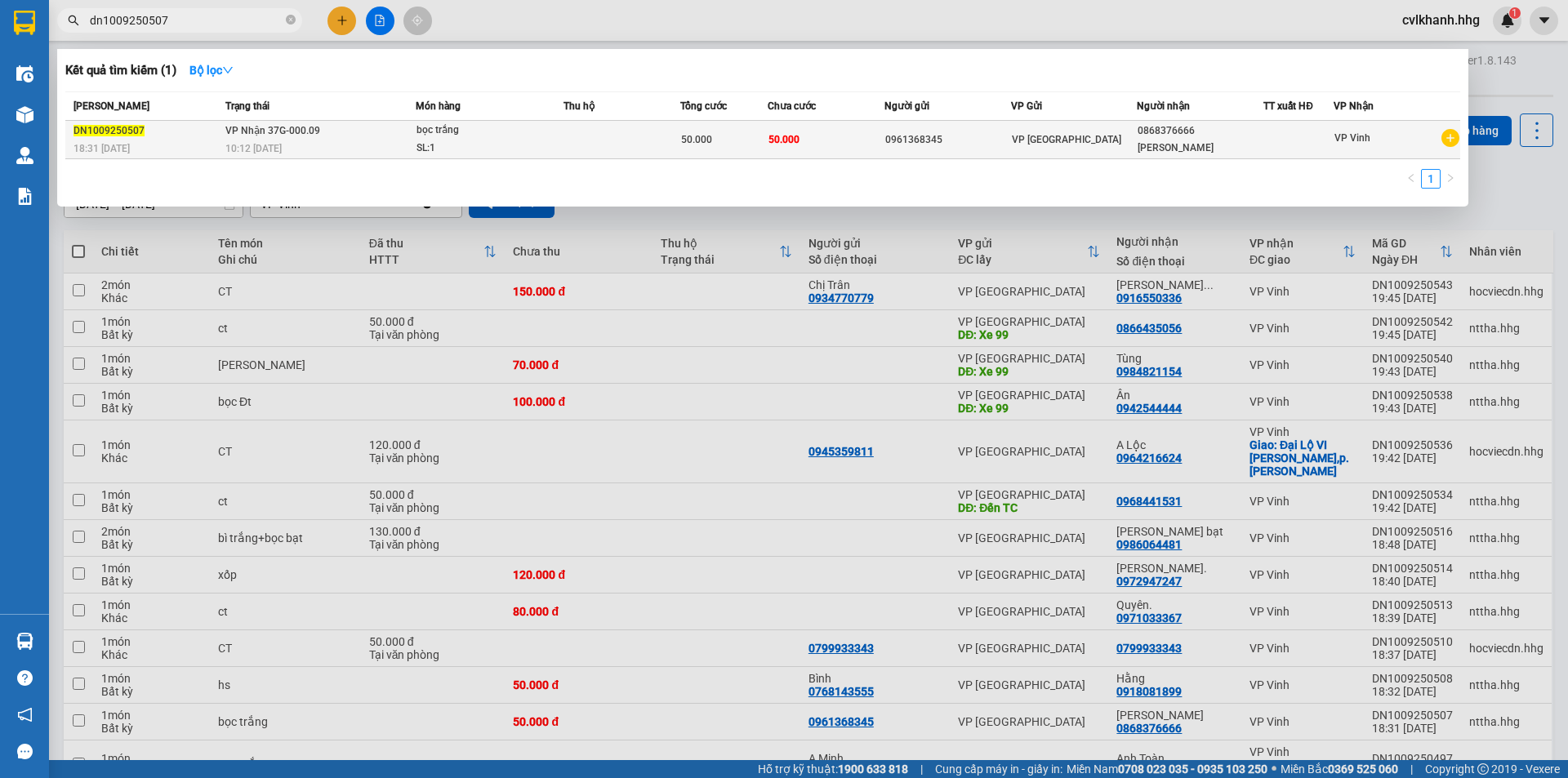
type input "dn1009250507"
click at [344, 134] on td "VP Nhận 37G-000.09 10:12 [DATE]" at bounding box center [318, 140] width 194 height 39
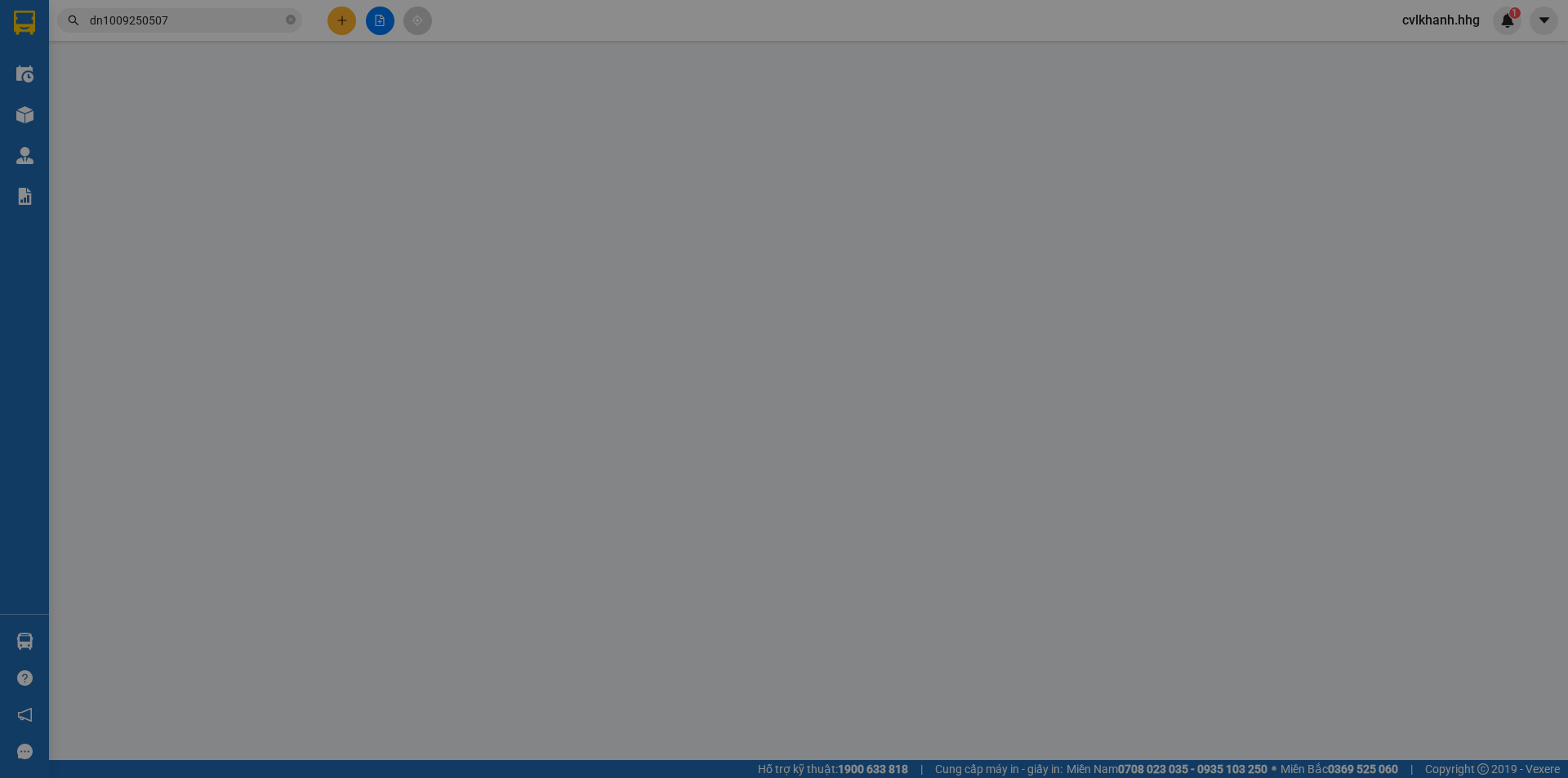
type input "0961368345"
type input "0868376666"
type input "[PERSON_NAME]"
type input "50.000"
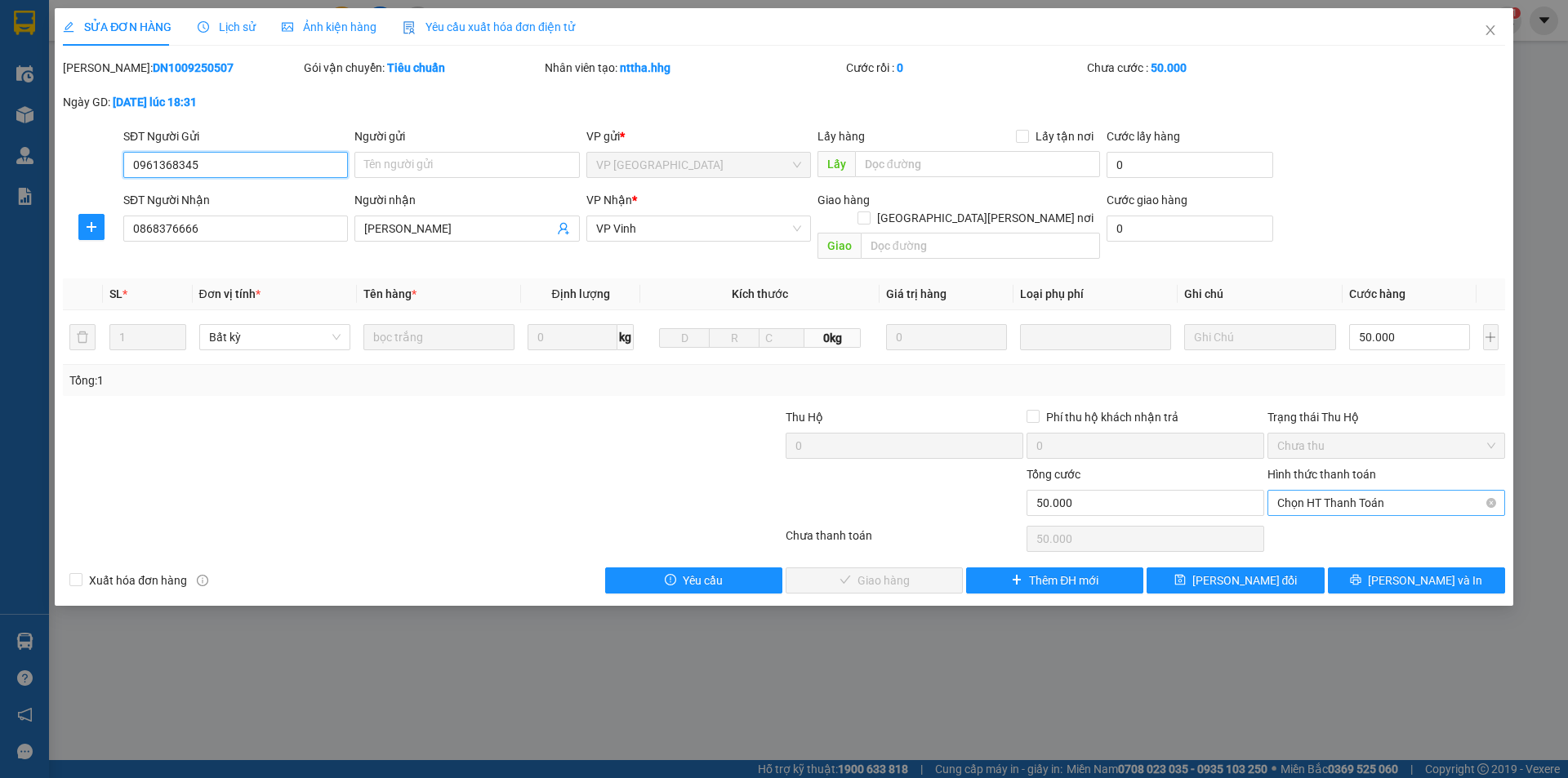
click at [1309, 491] on span "Chọn HT Thanh Toán" at bounding box center [1386, 503] width 218 height 24
click at [1288, 510] on div "Tại văn phòng" at bounding box center [1386, 517] width 218 height 18
type input "0"
click at [863, 572] on span "[PERSON_NAME] và Giao hàng" at bounding box center [927, 580] width 221 height 18
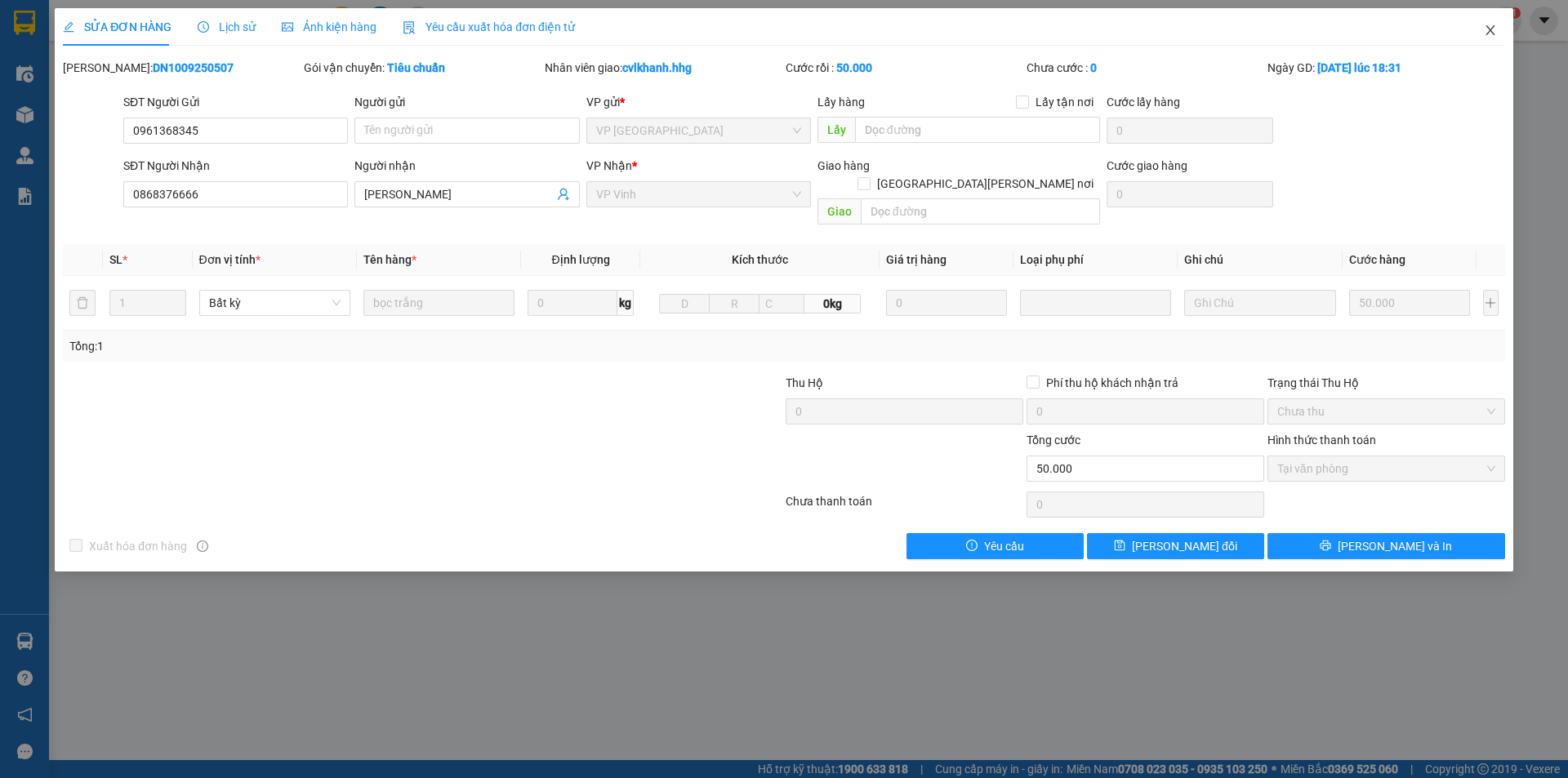
click at [1487, 29] on icon "close" at bounding box center [1490, 30] width 13 height 13
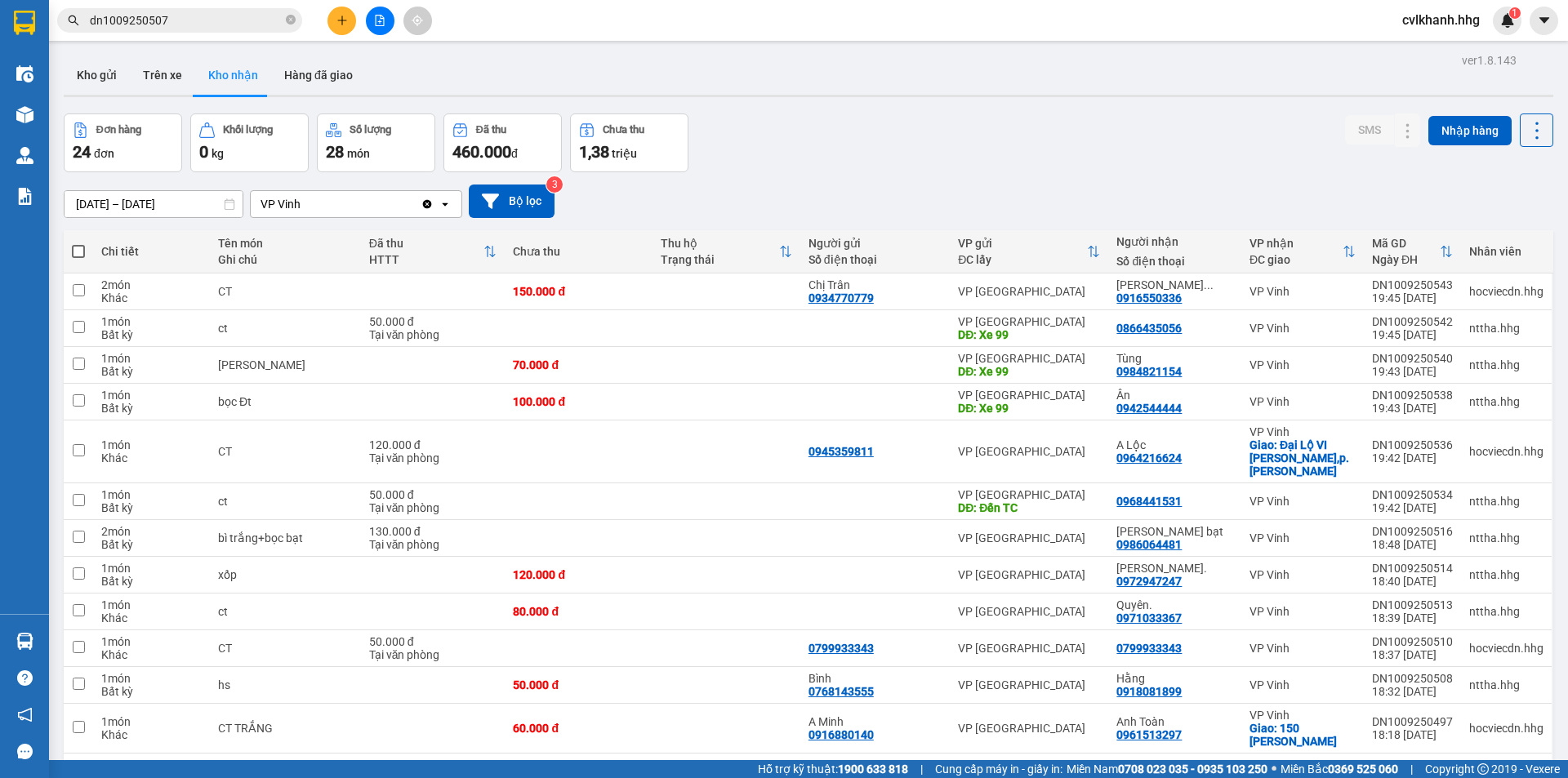
click at [165, 27] on input "dn1009250507" at bounding box center [186, 20] width 193 height 18
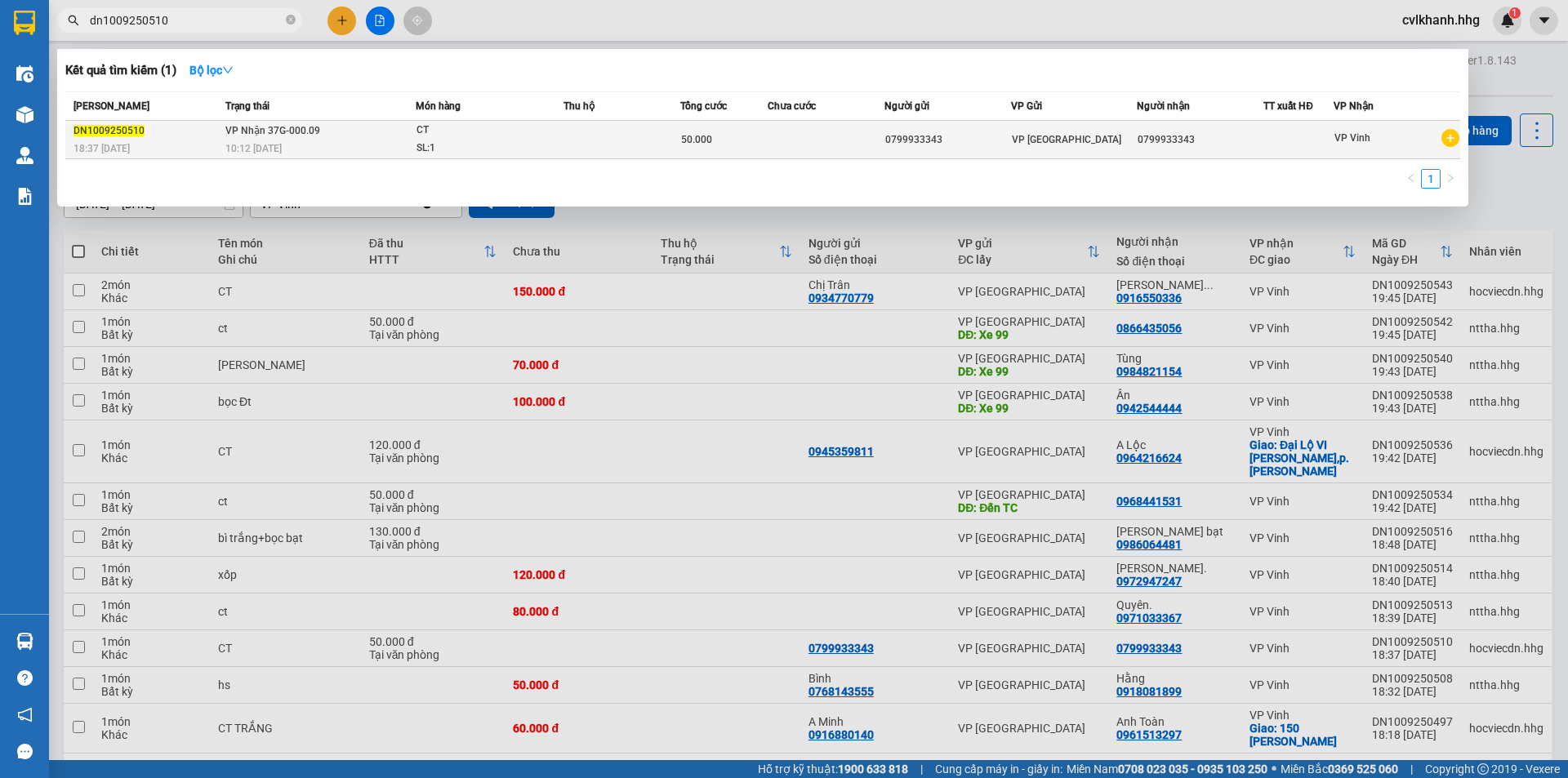
type input "dn1009250510"
click at [434, 138] on div "CT" at bounding box center [478, 130] width 123 height 18
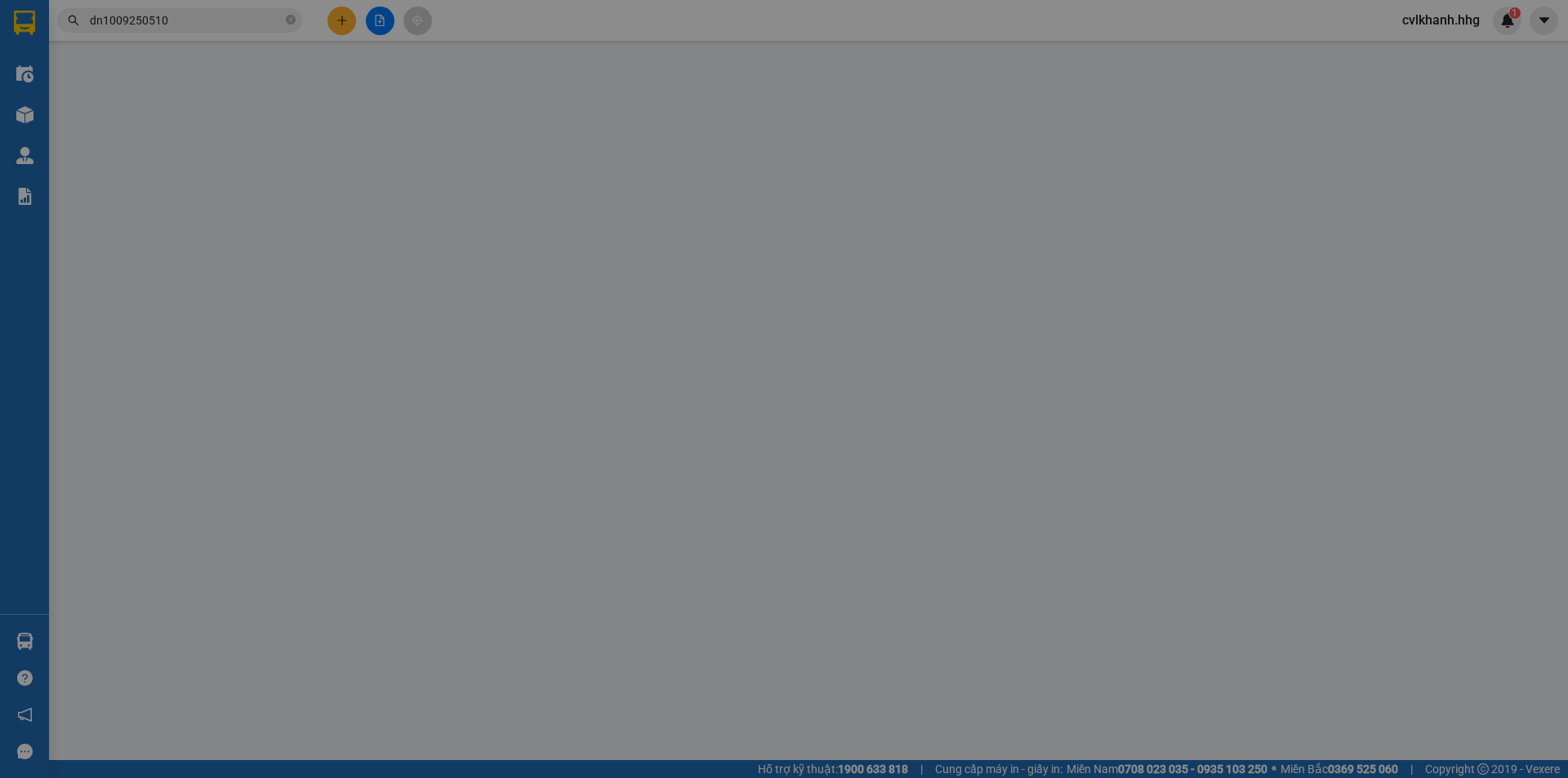
type input "0799933343"
type input "50.000"
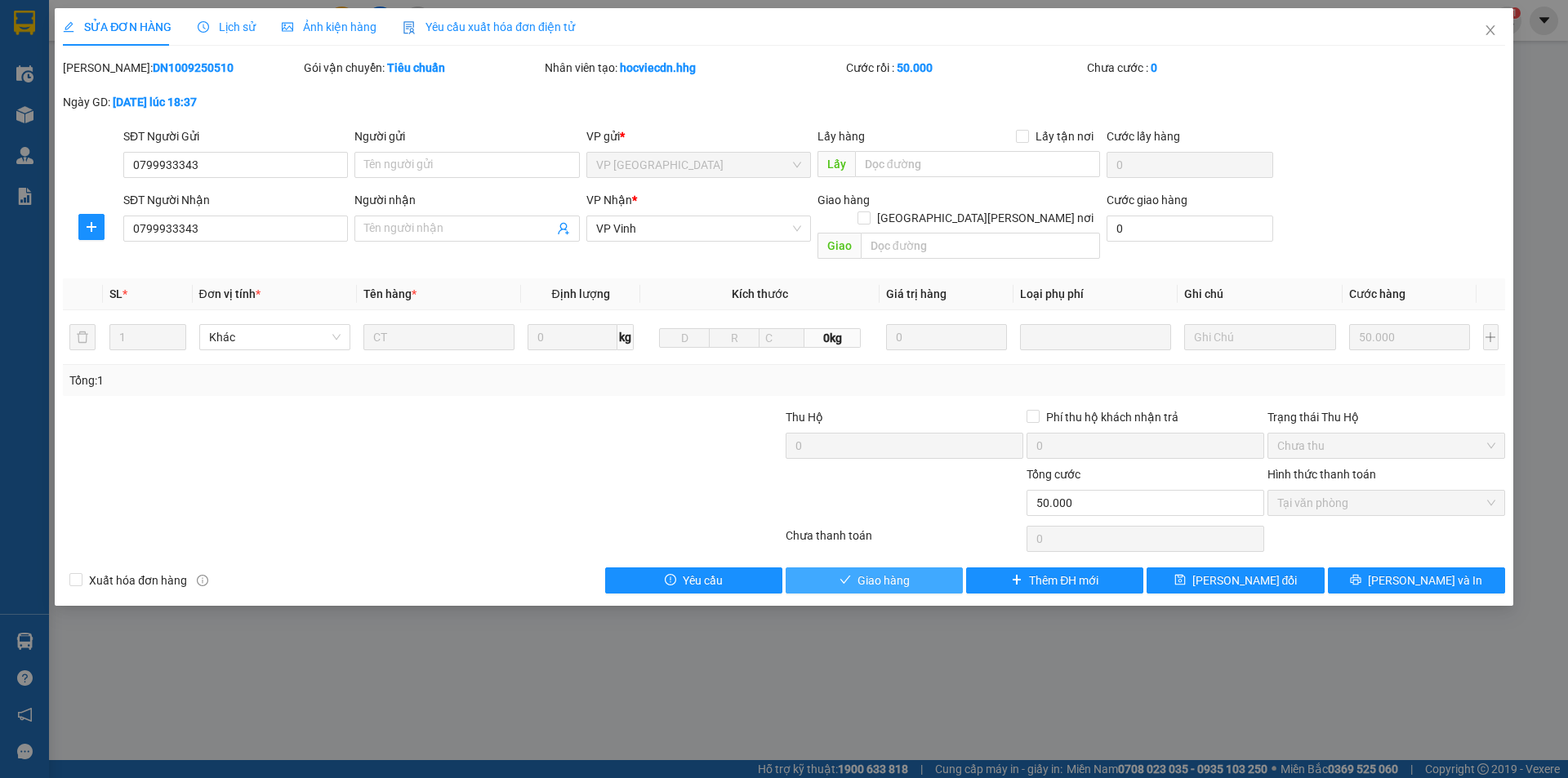
click at [875, 572] on span "Giao hàng" at bounding box center [883, 580] width 52 height 18
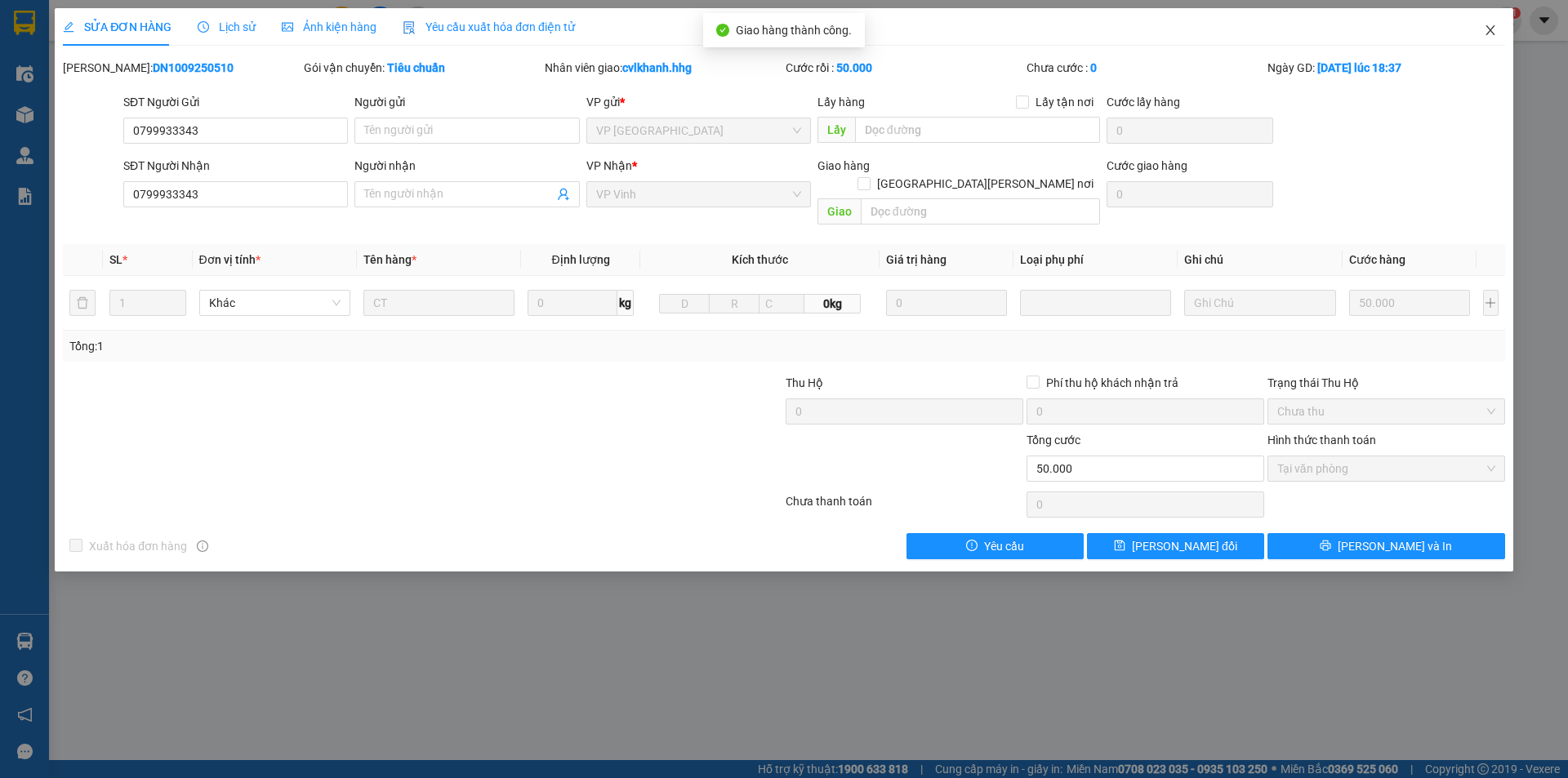
click at [1492, 29] on icon "close" at bounding box center [1490, 30] width 13 height 13
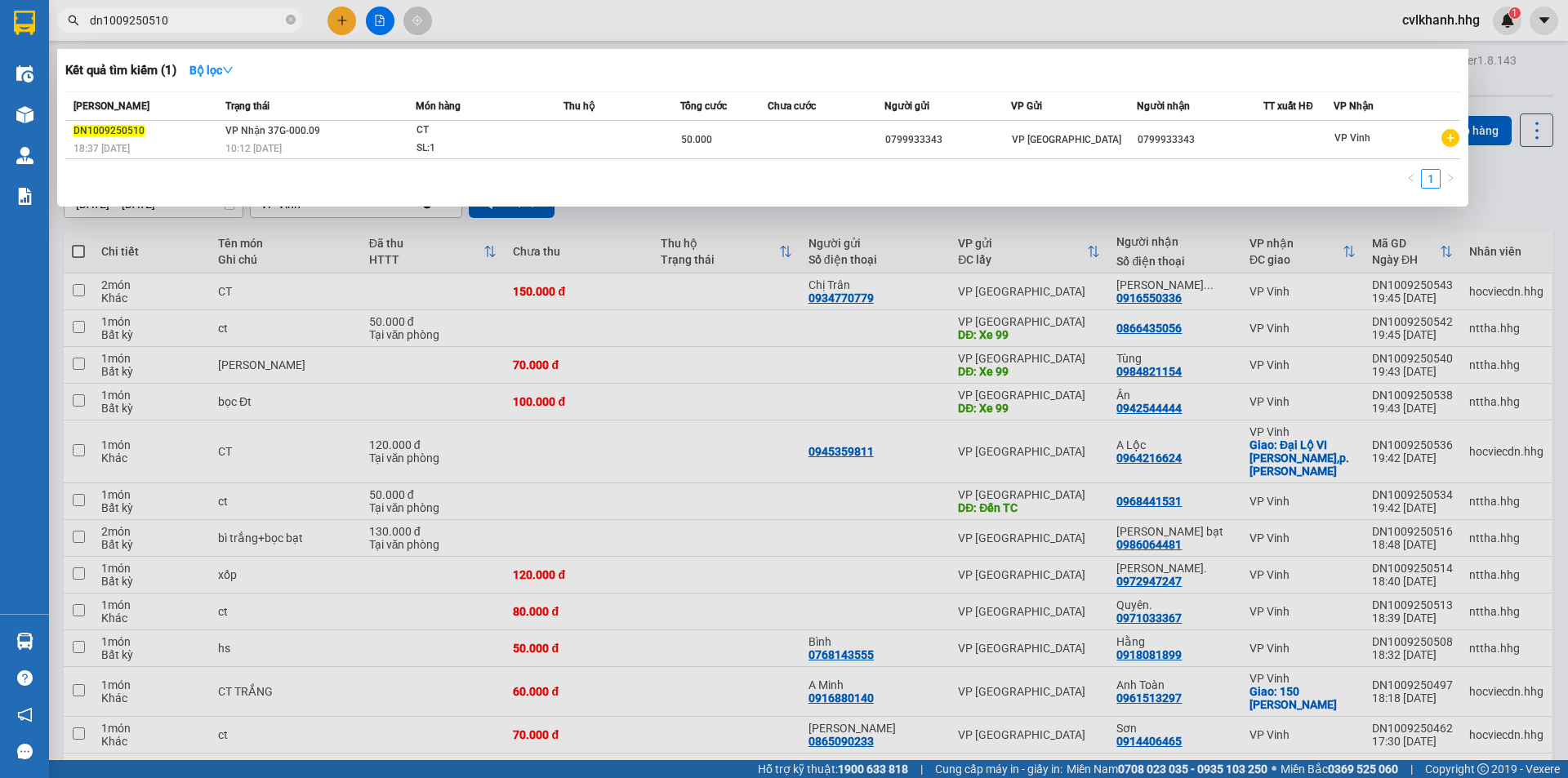
click at [201, 19] on input "dn1009250510" at bounding box center [186, 20] width 193 height 18
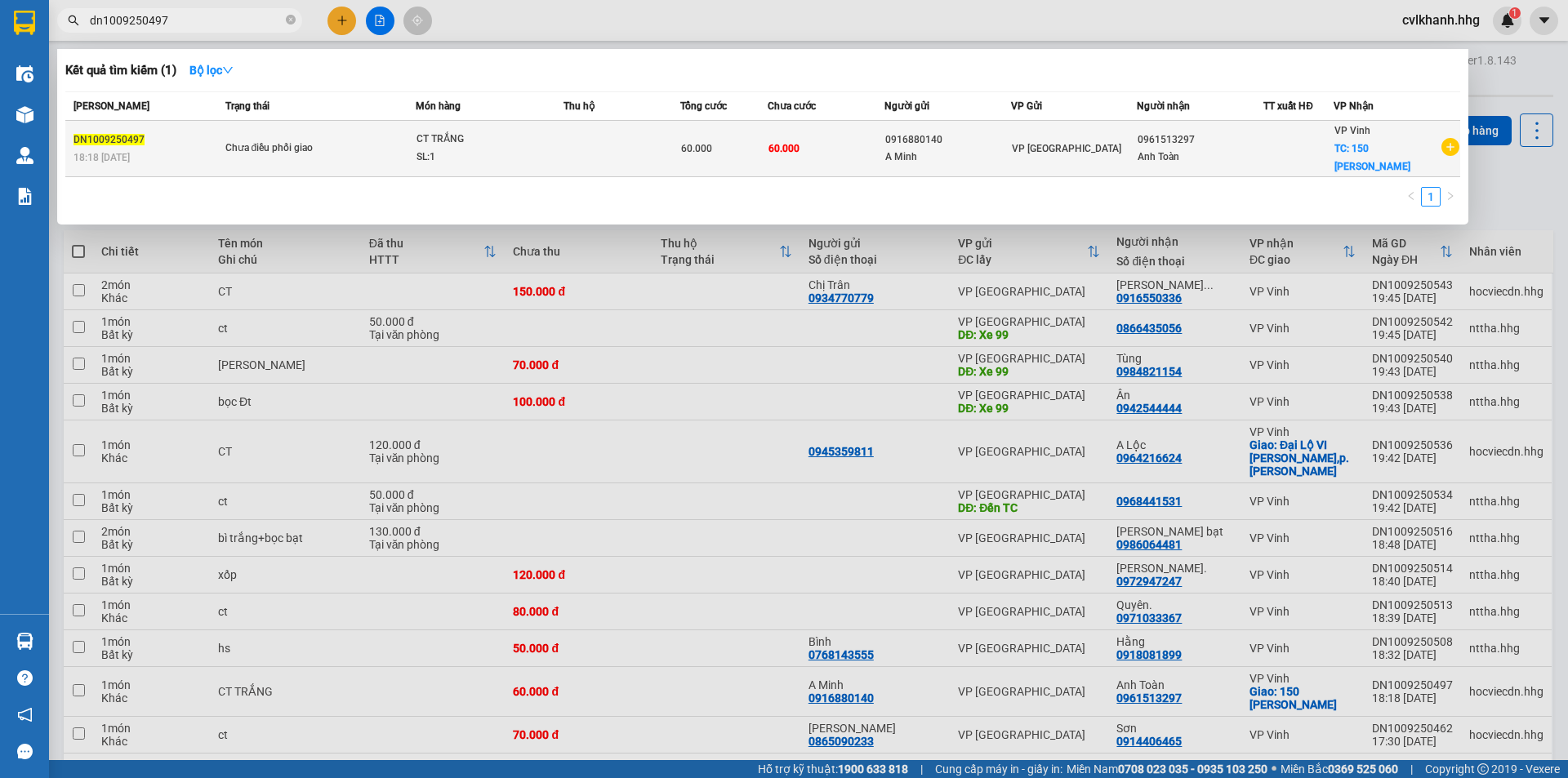
type input "dn1009250497"
click at [426, 153] on div "SL: 1" at bounding box center [478, 157] width 123 height 18
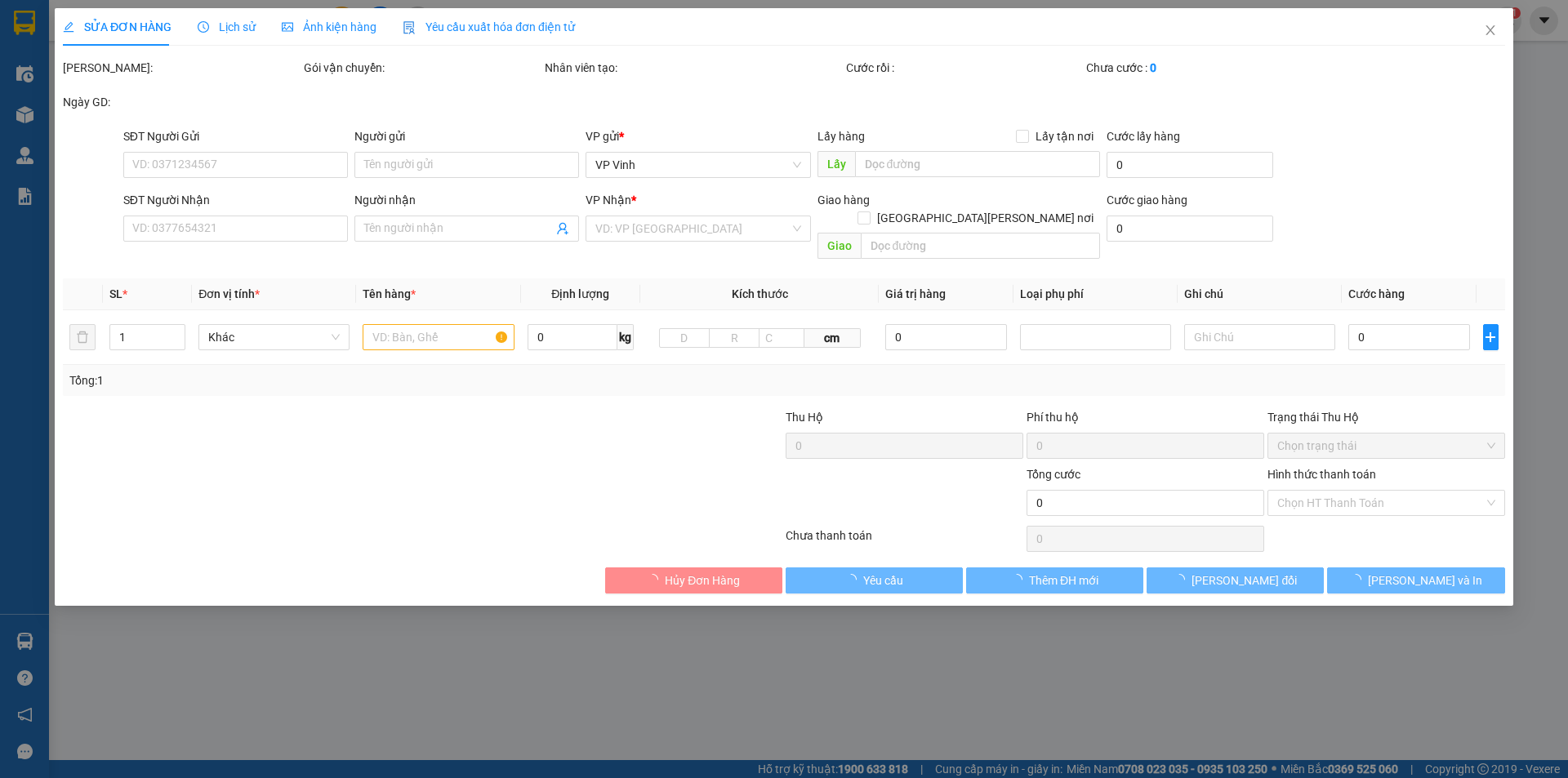
type input "0916880140"
type input "A Minh"
type input "0961513297"
type input "Anh Toàn"
checkbox input "true"
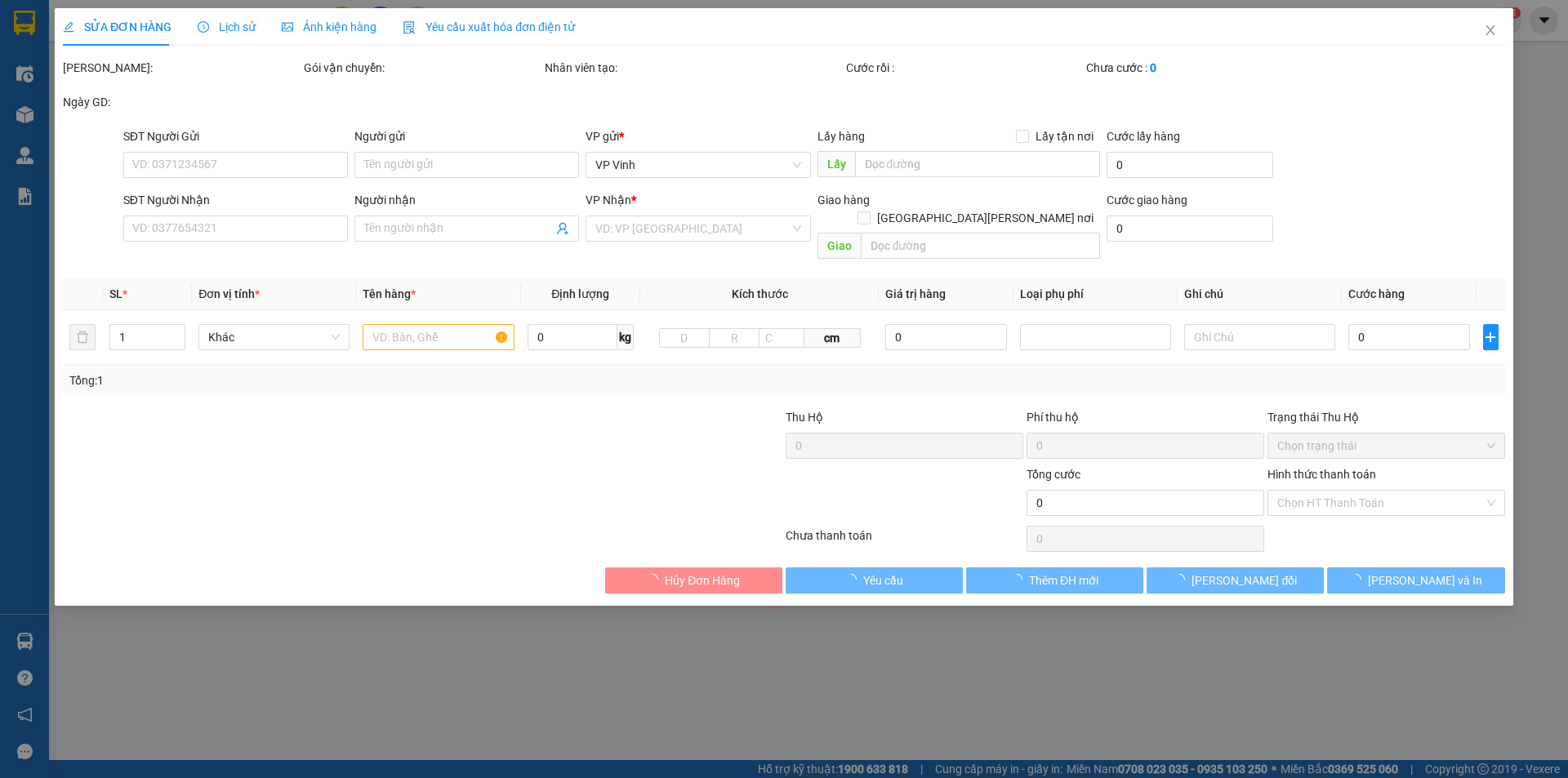
type input "150 [PERSON_NAME]"
type input "60.000"
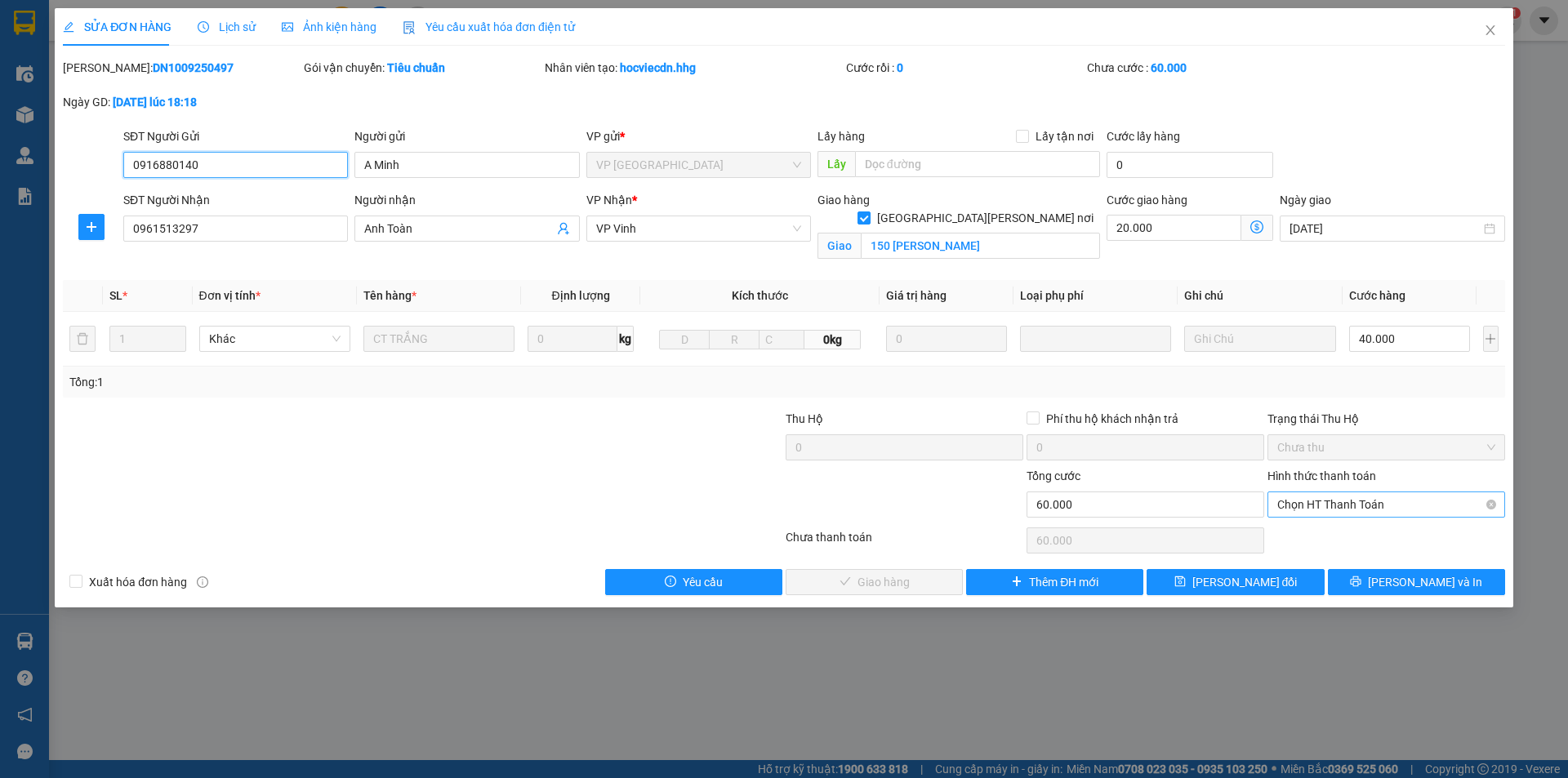
click at [1338, 496] on span "Chọn HT Thanh Toán" at bounding box center [1386, 504] width 218 height 24
click at [1320, 534] on div "Tại văn phòng" at bounding box center [1386, 536] width 218 height 18
type input "0"
click at [865, 577] on span "[PERSON_NAME] và Giao hàng" at bounding box center [927, 582] width 221 height 18
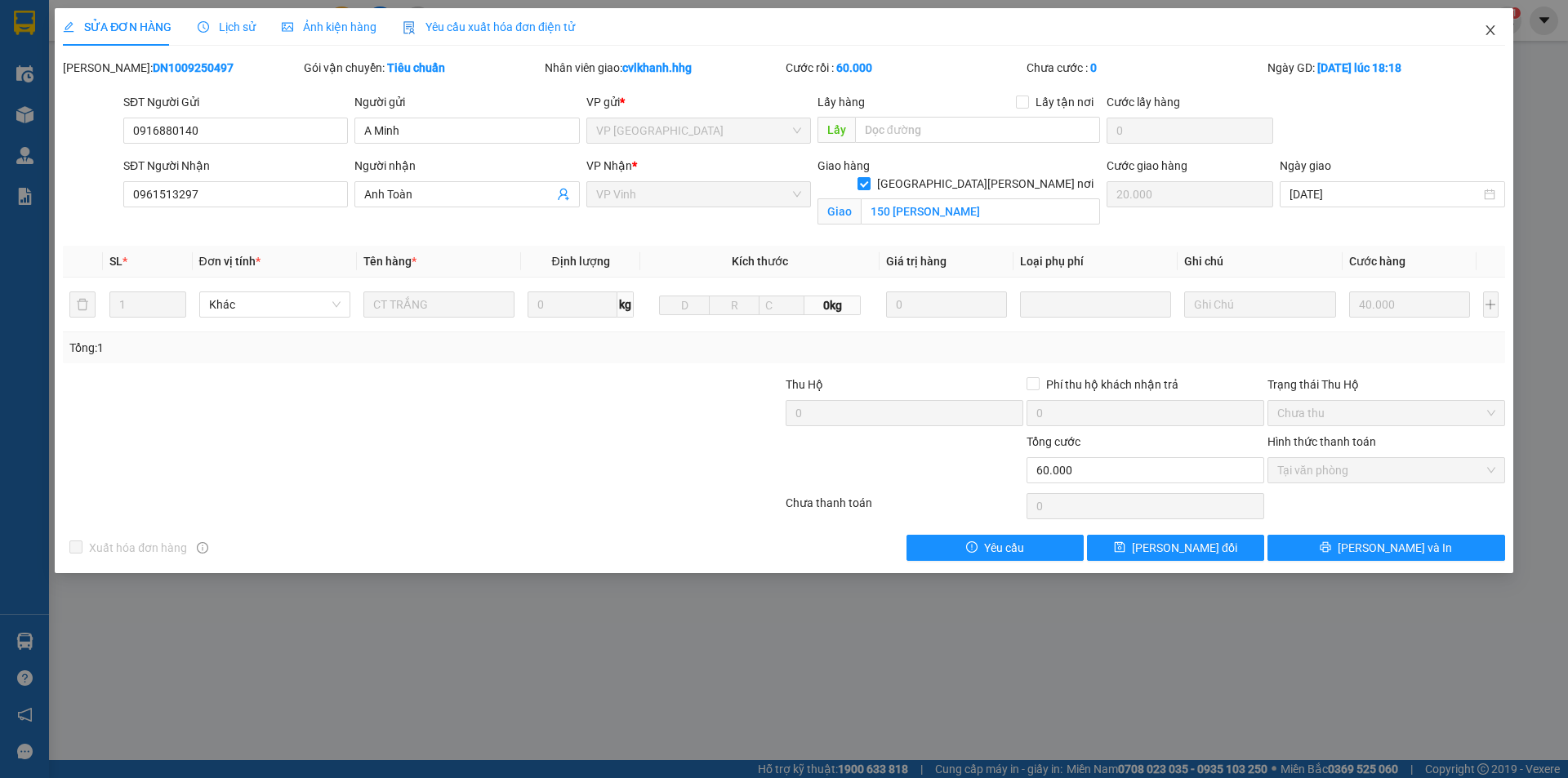
click at [1487, 29] on icon "close" at bounding box center [1489, 30] width 9 height 10
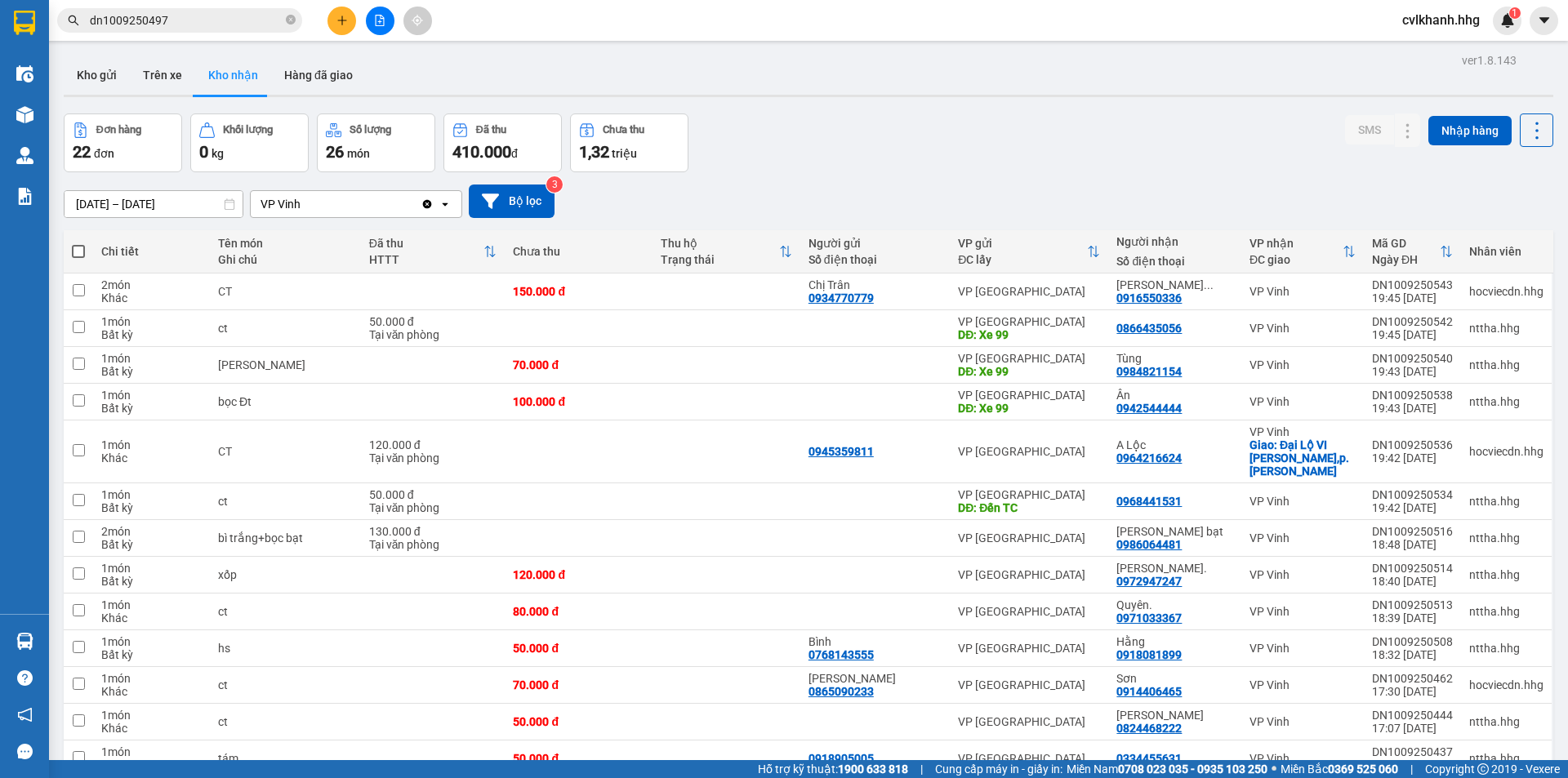
click at [196, 22] on input "dn1009250497" at bounding box center [186, 20] width 193 height 18
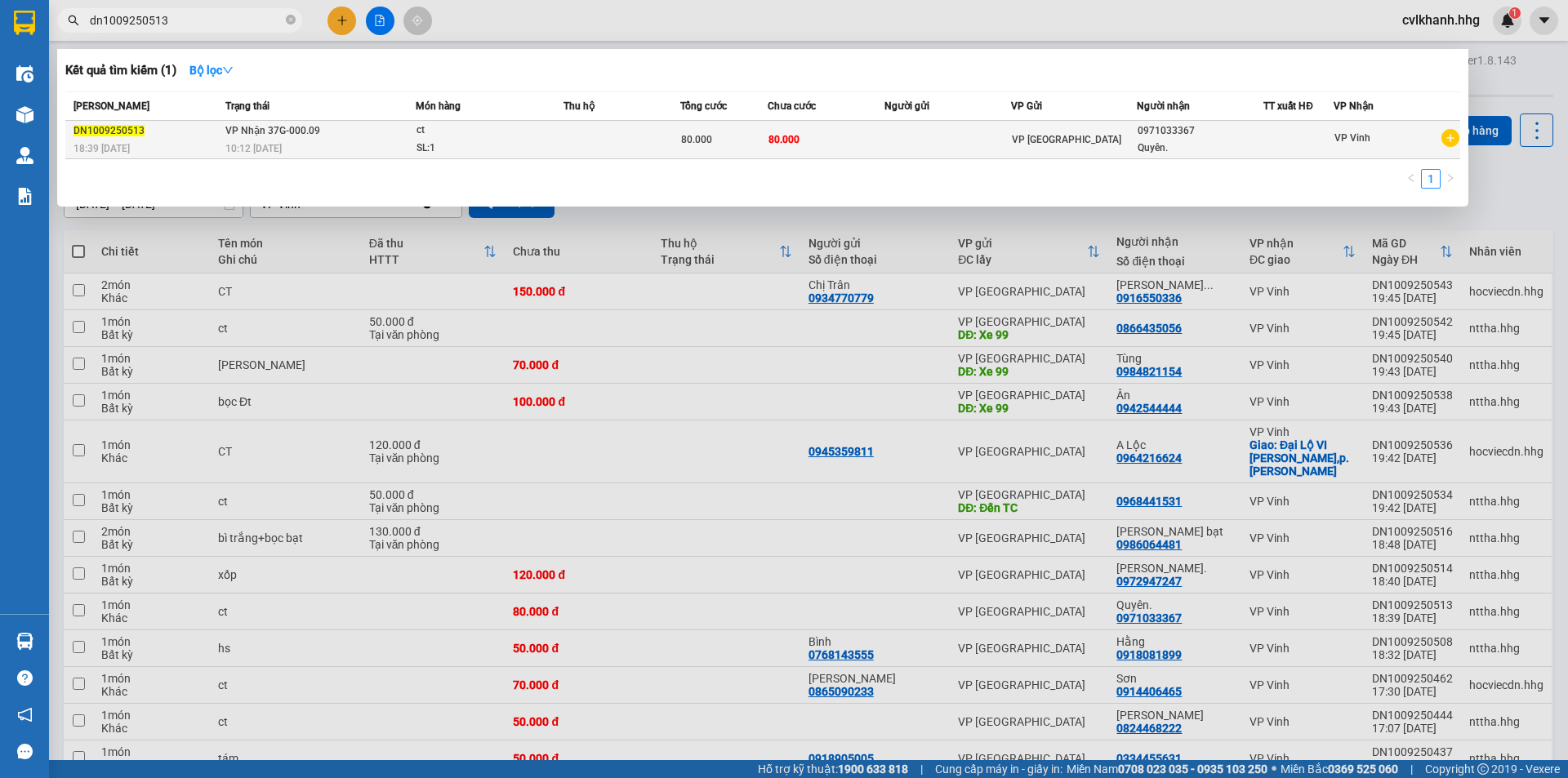
type input "dn1009250513"
click at [571, 131] on td at bounding box center [621, 140] width 117 height 39
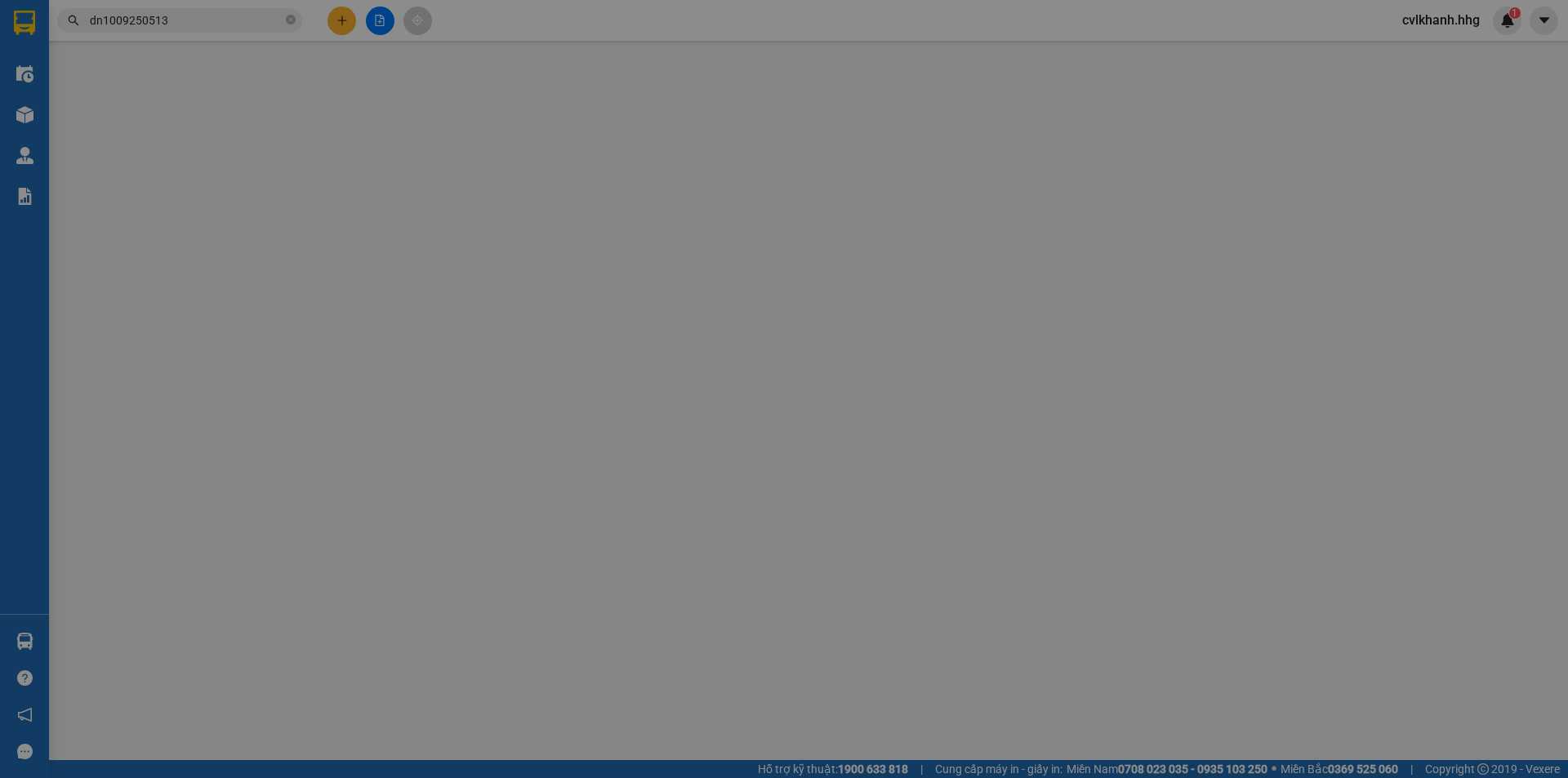
type input "0971033367"
type input "Quyên."
type input "80.000"
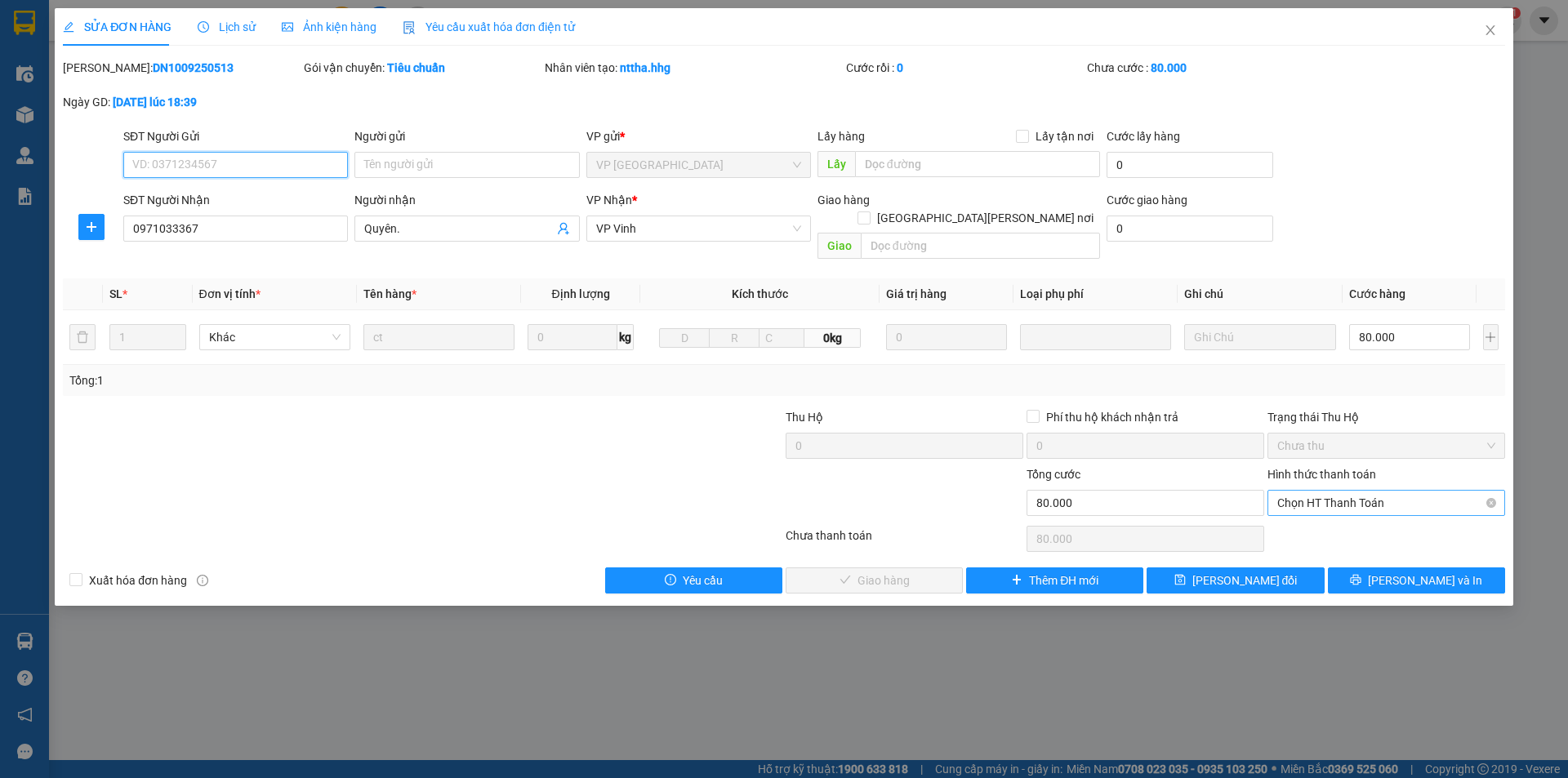
click at [1384, 491] on span "Chọn HT Thanh Toán" at bounding box center [1386, 503] width 218 height 24
click at [1354, 517] on div "Tại văn phòng" at bounding box center [1386, 517] width 218 height 18
type input "0"
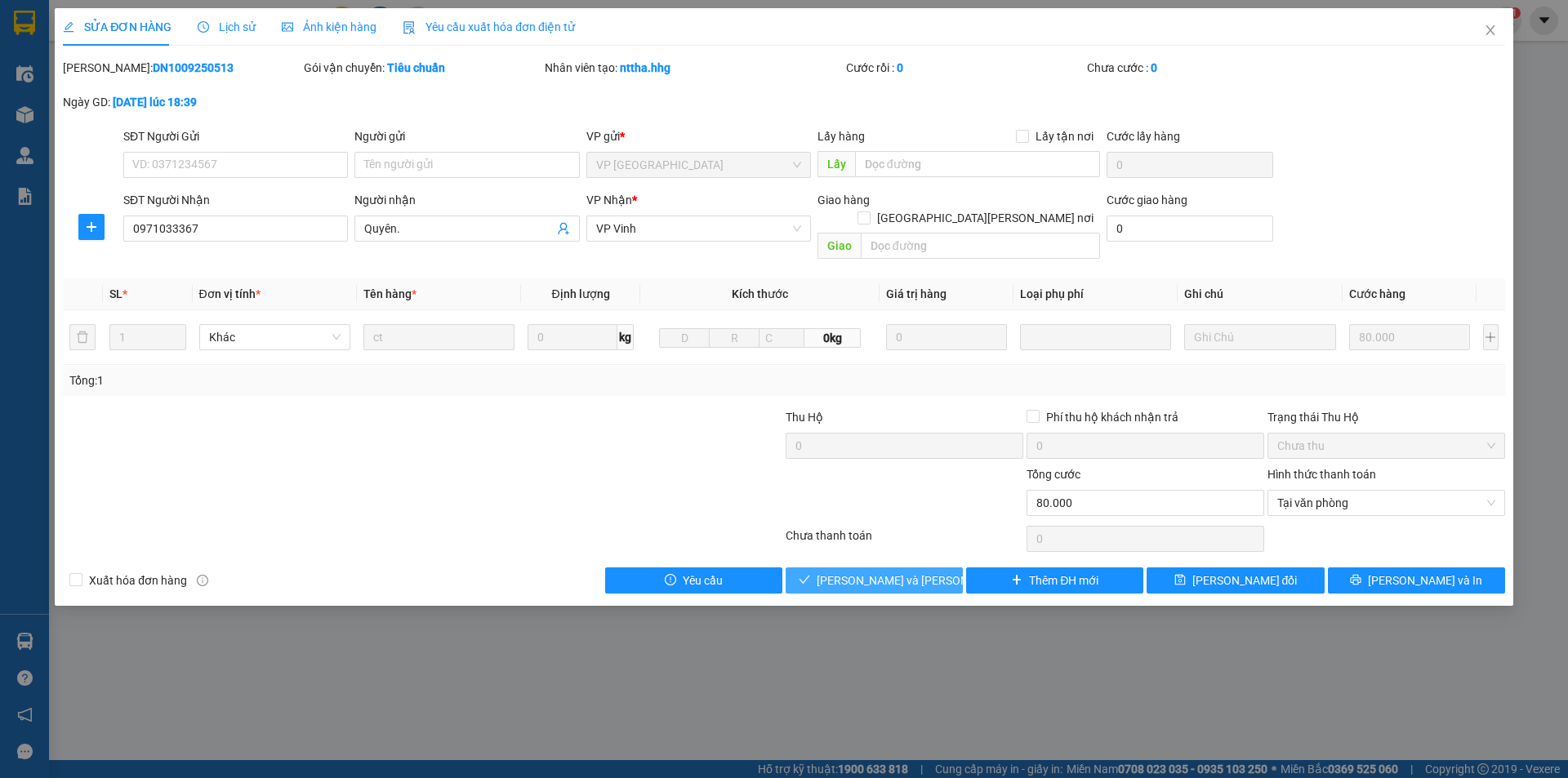
click at [903, 572] on span "[PERSON_NAME] và Giao hàng" at bounding box center [927, 580] width 221 height 18
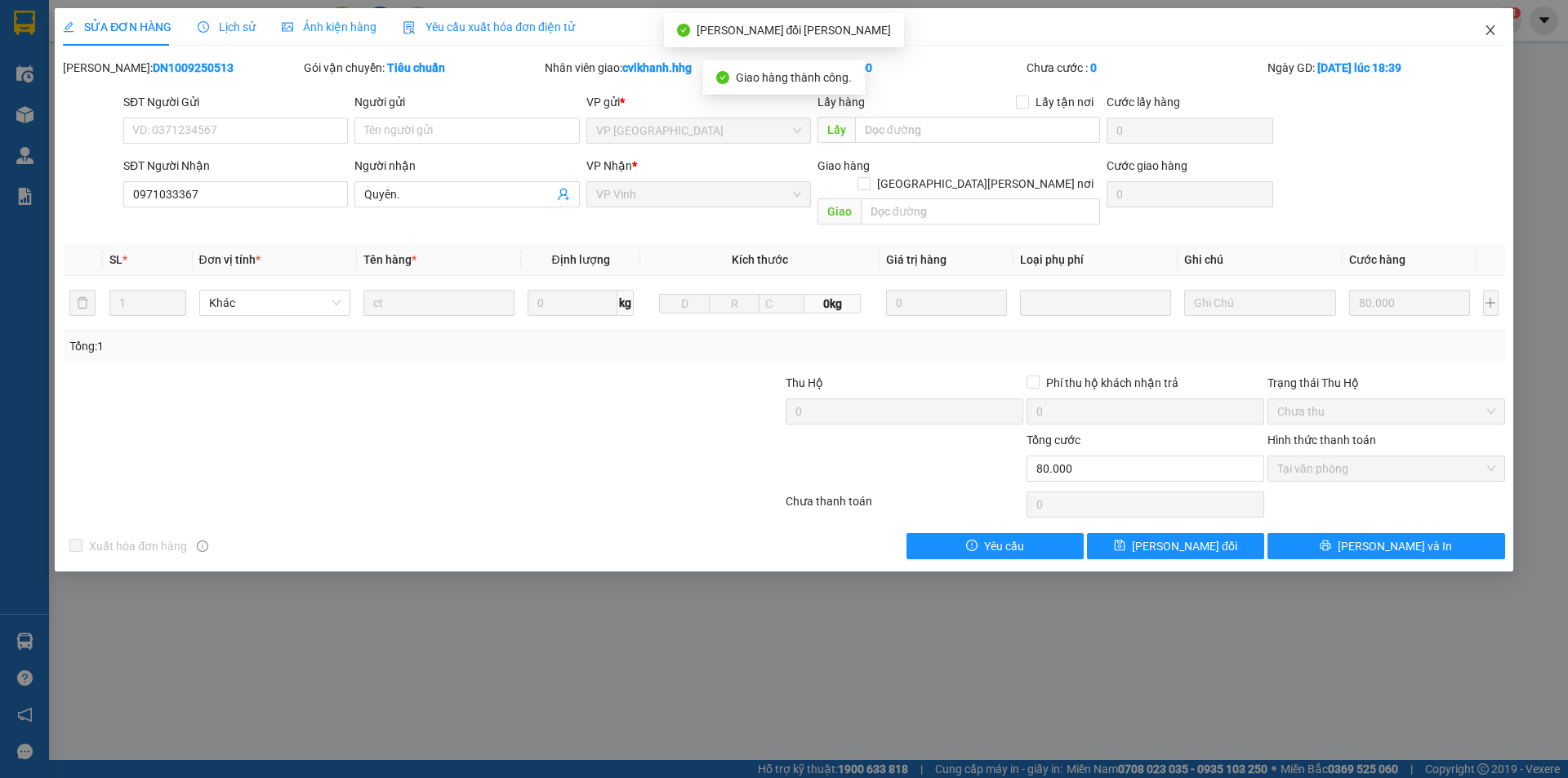
click at [1487, 29] on icon "close" at bounding box center [1490, 30] width 13 height 13
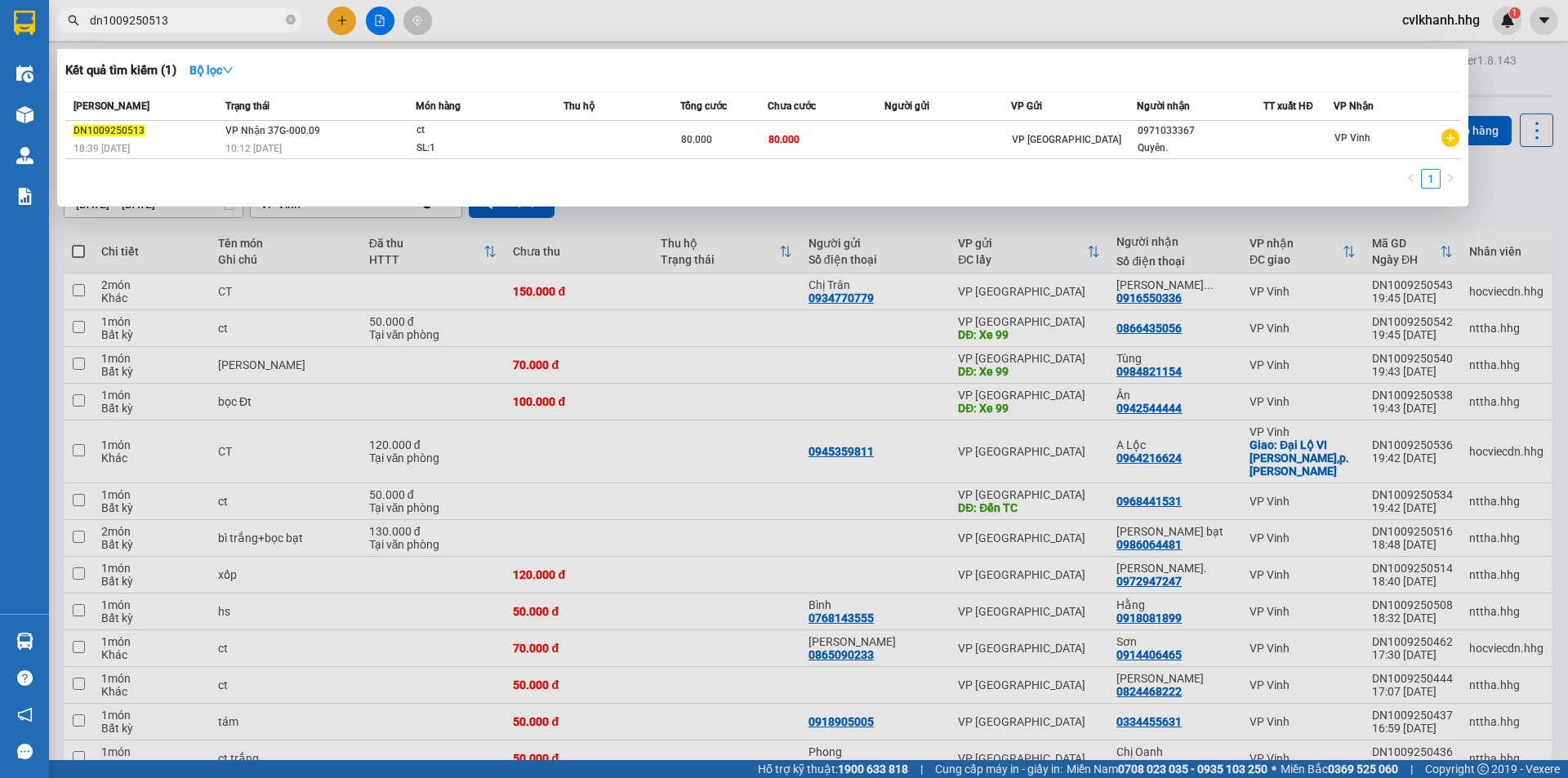
click at [205, 9] on span "dn1009250513" at bounding box center [180, 20] width 245 height 24
click at [210, 16] on input "dn1009250513" at bounding box center [186, 20] width 193 height 18
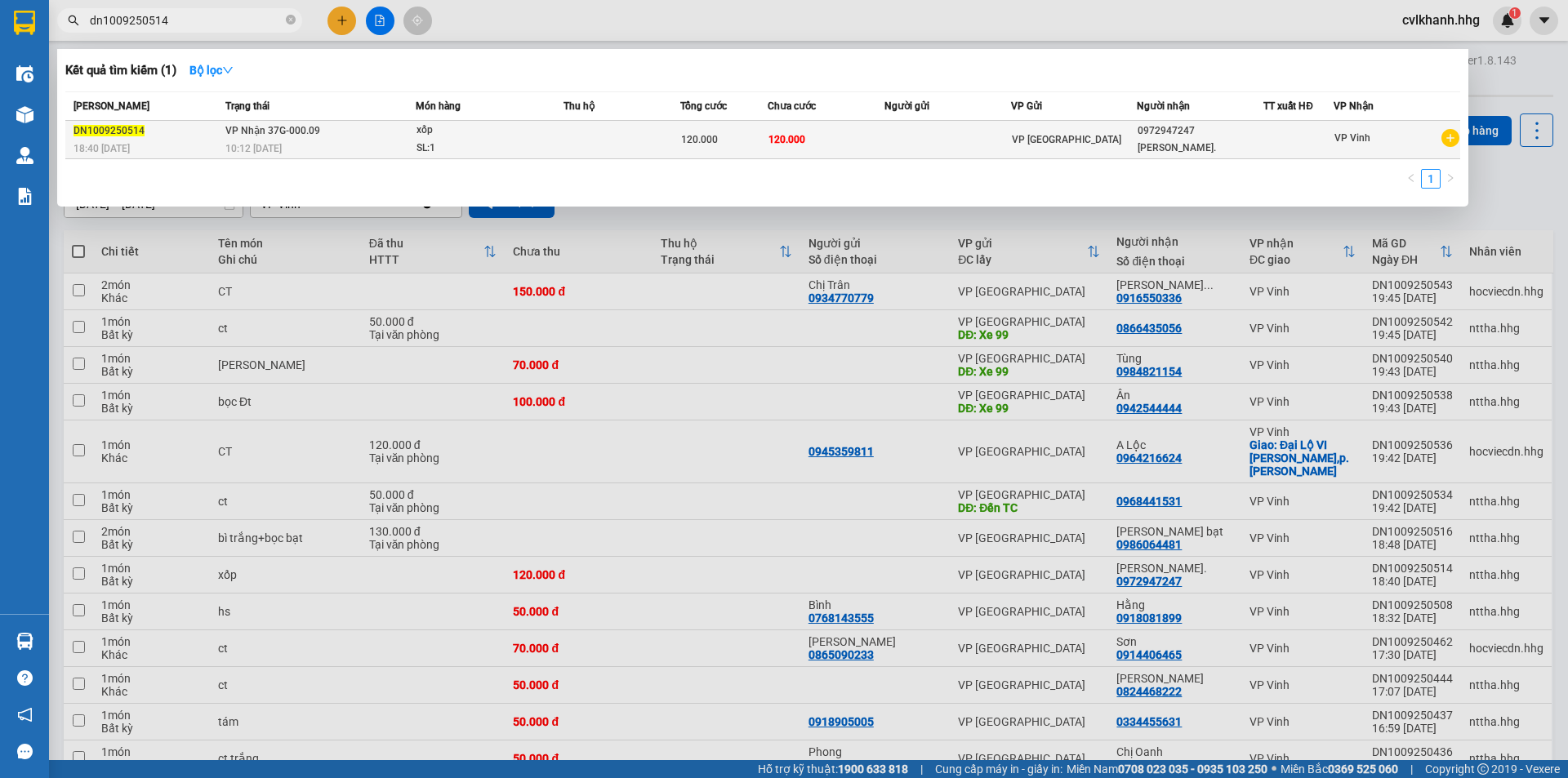
type input "dn1009250514"
click at [344, 149] on div "10:12 [DATE]" at bounding box center [320, 148] width 190 height 18
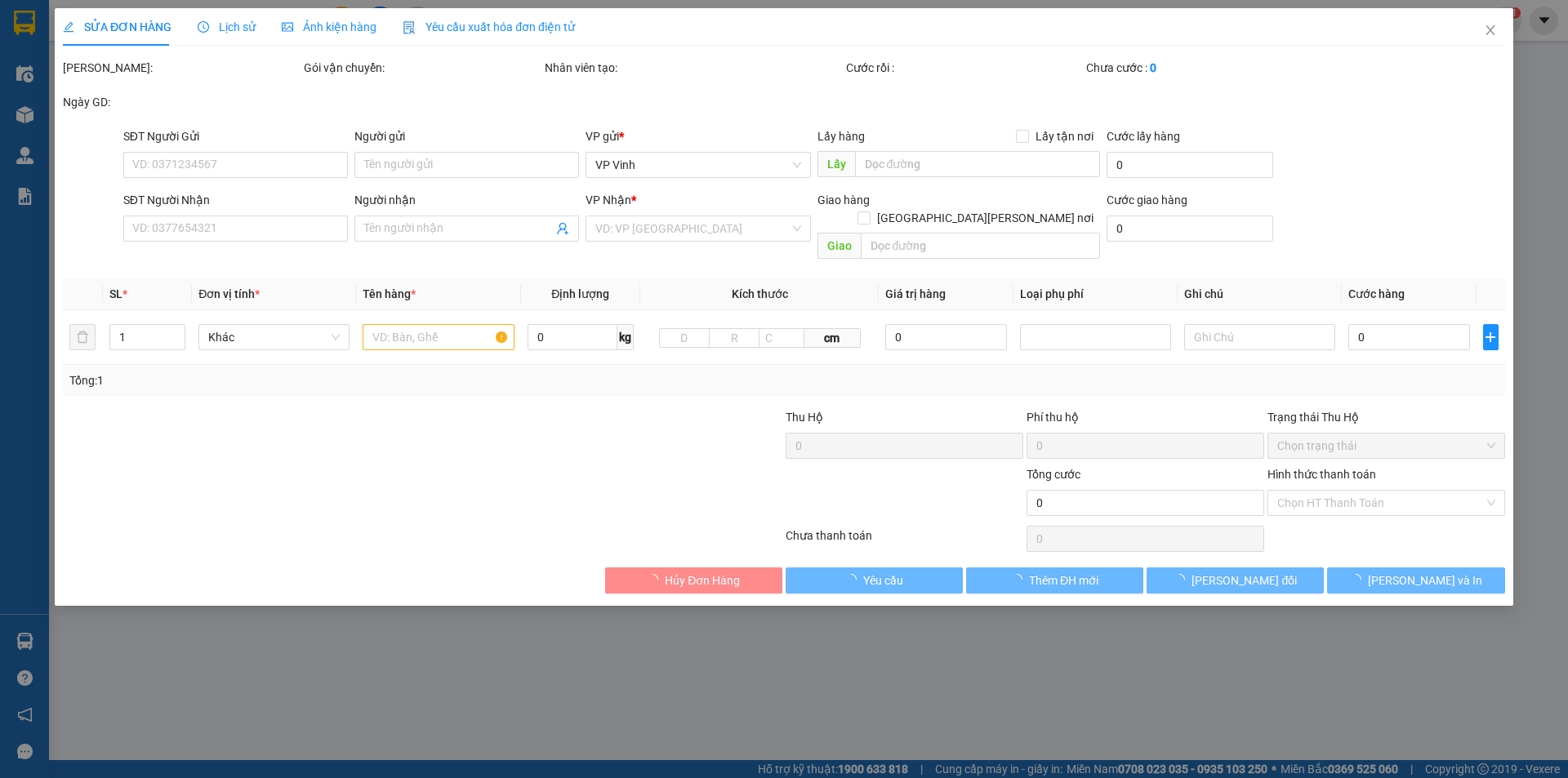
type input "0972947247"
type input "[PERSON_NAME]."
type input "120.000"
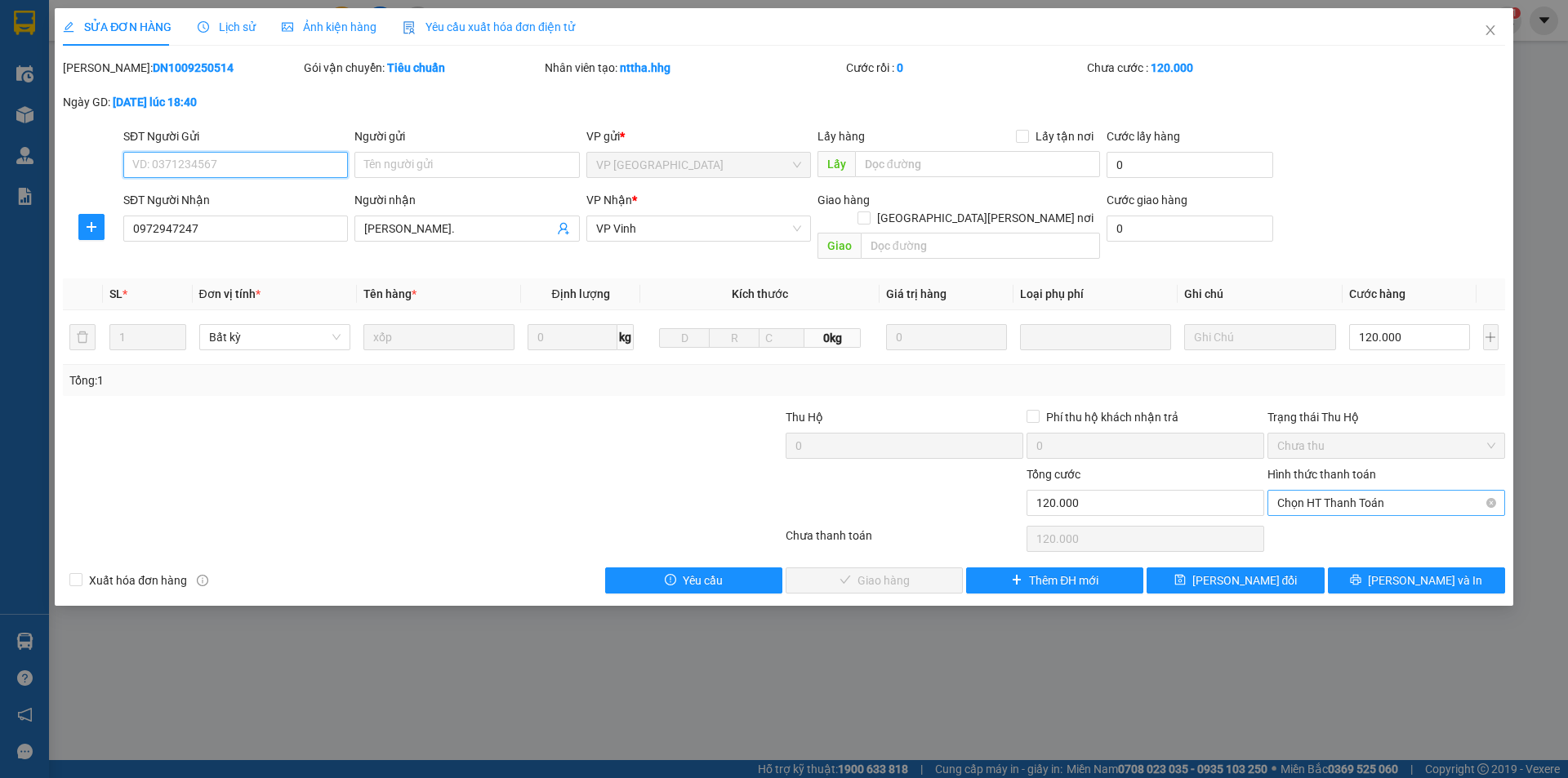
click at [1362, 491] on span "Chọn HT Thanh Toán" at bounding box center [1386, 503] width 218 height 24
click at [1329, 509] on div "Tại văn phòng" at bounding box center [1386, 517] width 218 height 18
type input "0"
click at [912, 572] on span "[PERSON_NAME] và Giao hàng" at bounding box center [927, 580] width 221 height 18
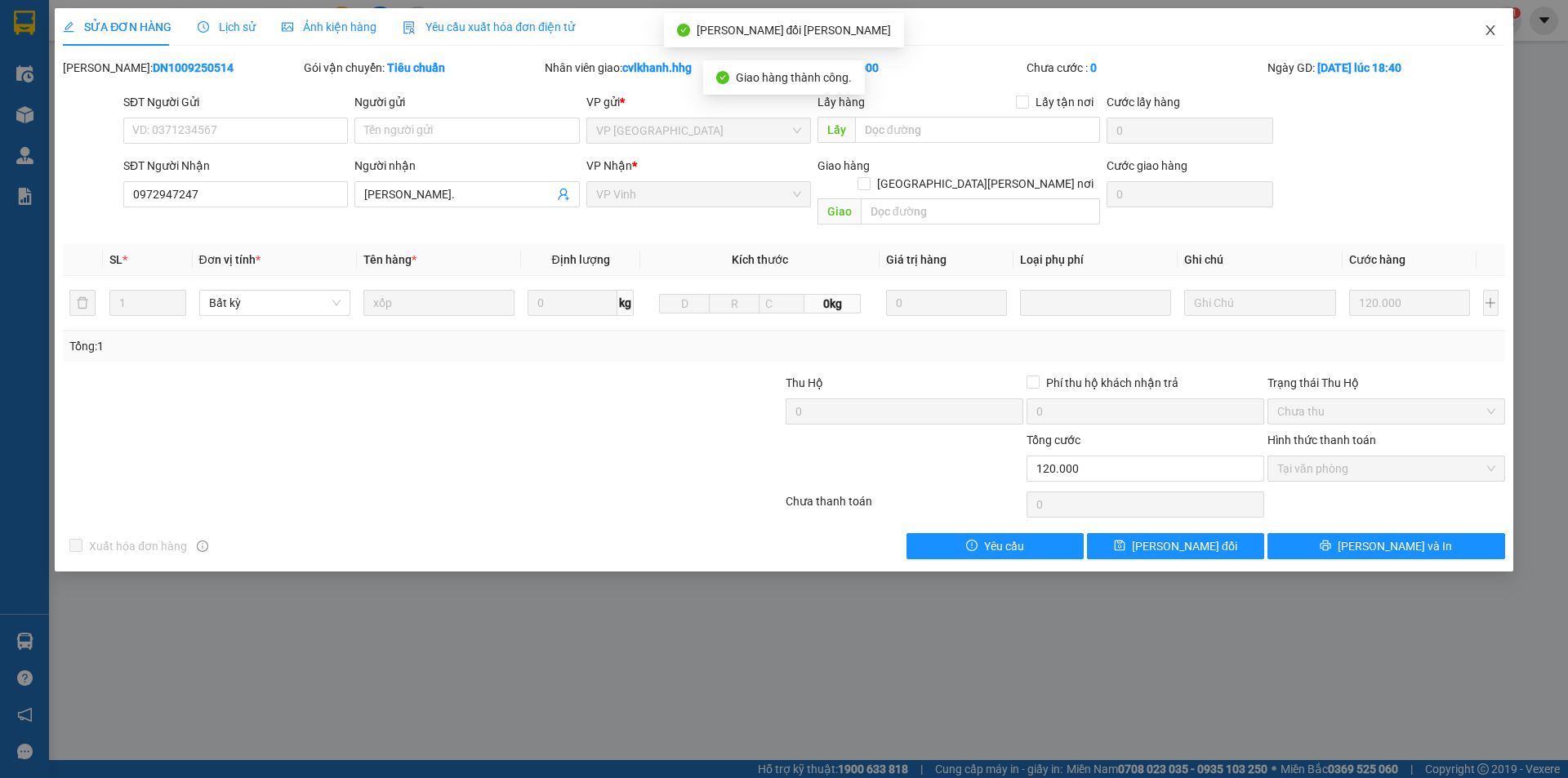
click at [1502, 27] on span "Close" at bounding box center [1490, 31] width 45 height 45
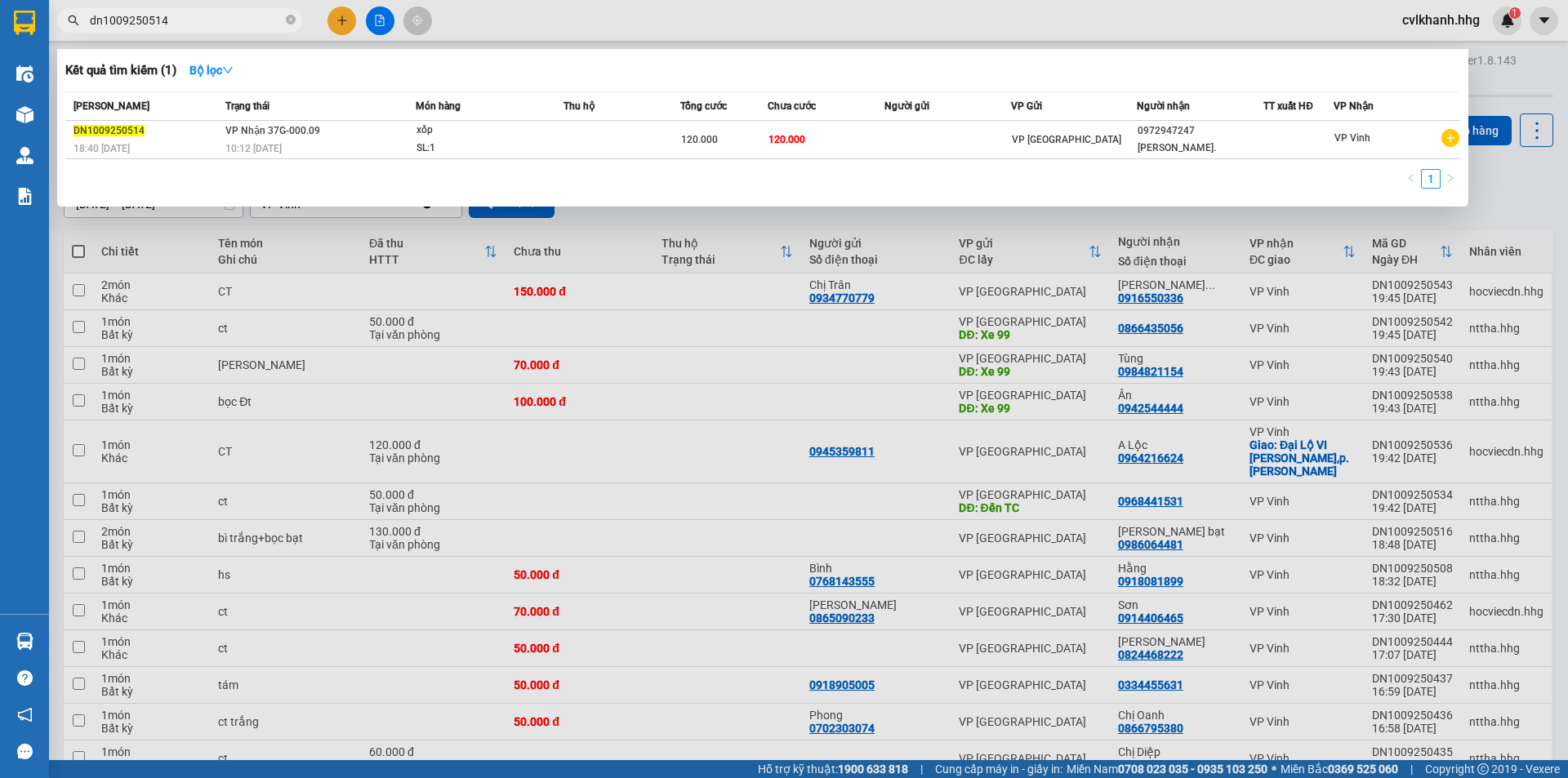
click at [253, 19] on input "dn1009250514" at bounding box center [186, 20] width 193 height 18
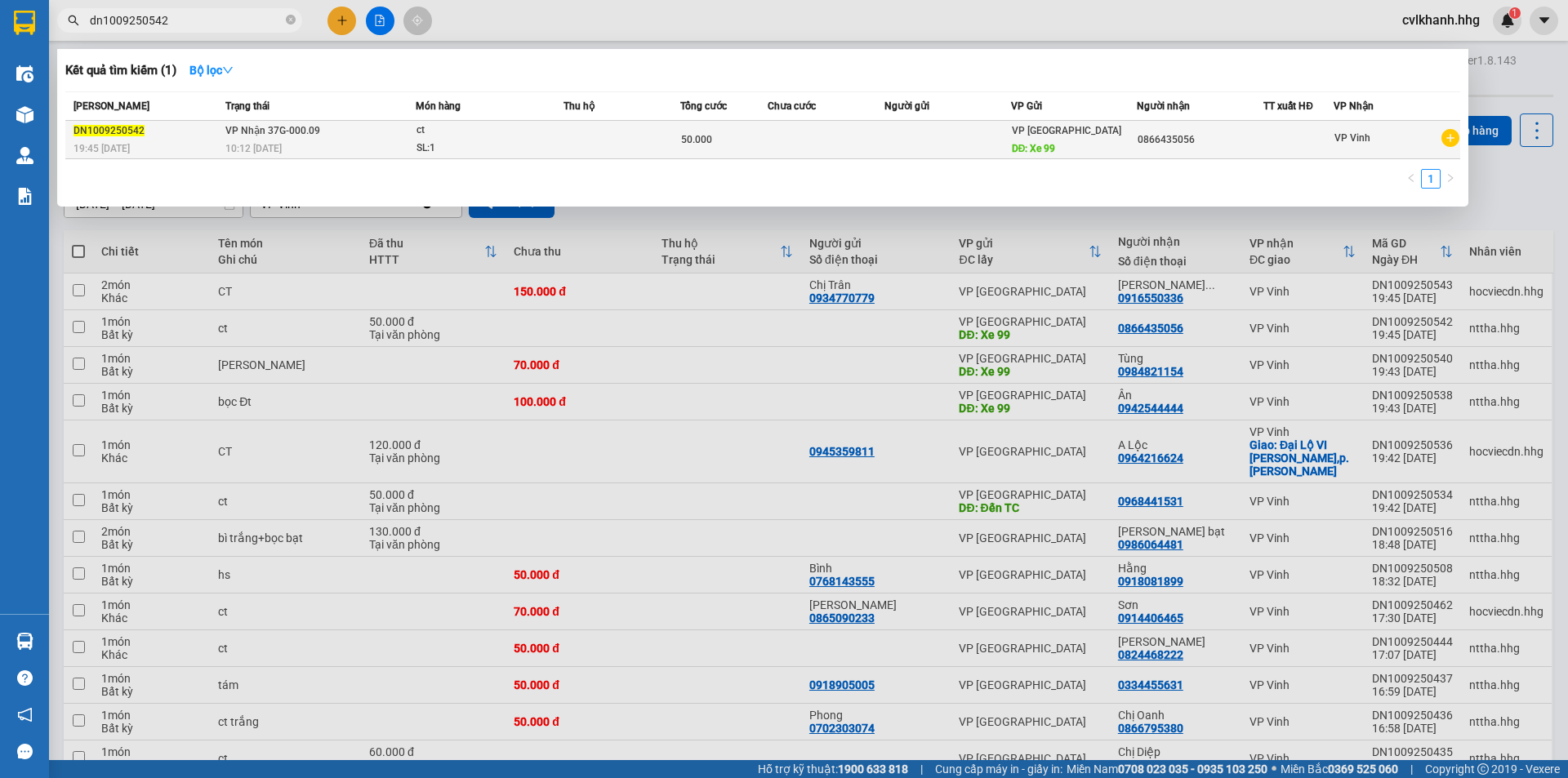
type input "dn1009250542"
click at [306, 138] on td "VP Nhận 37G-000.09 10:12 [DATE]" at bounding box center [318, 140] width 194 height 39
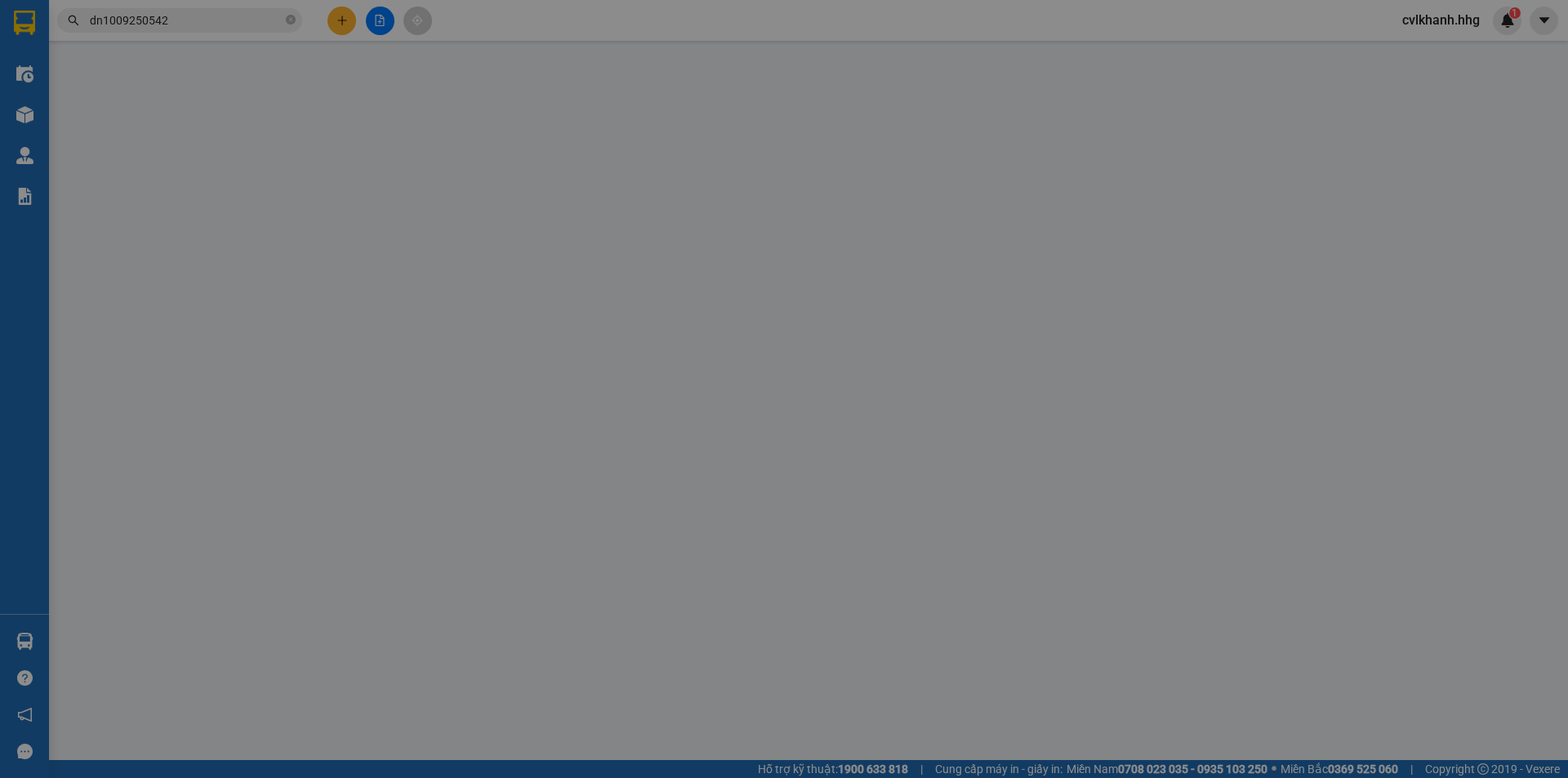
type input "Xe 99"
type input "0866435056"
type input "50.000"
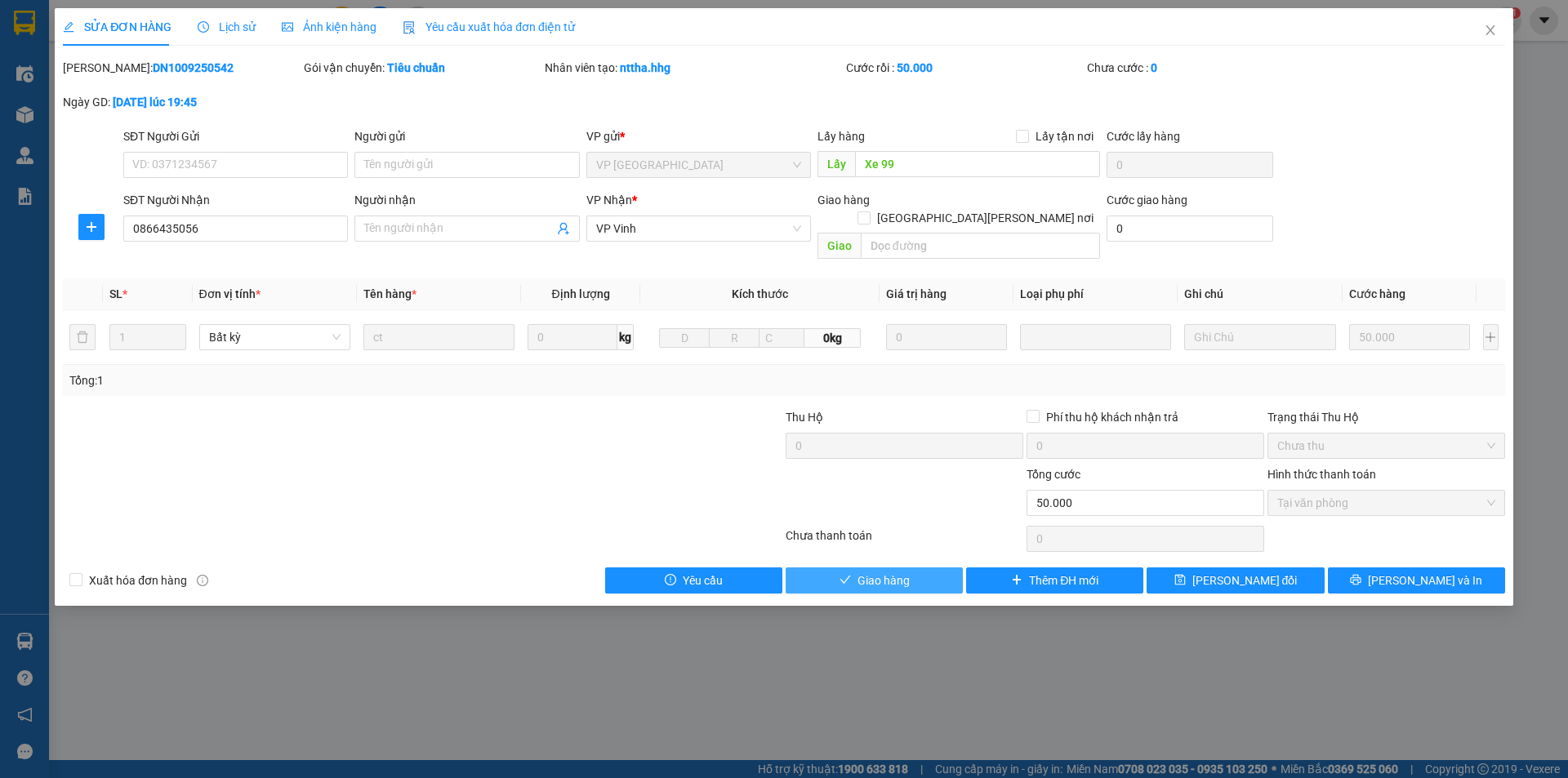
click at [904, 572] on span "Giao hàng" at bounding box center [883, 580] width 52 height 18
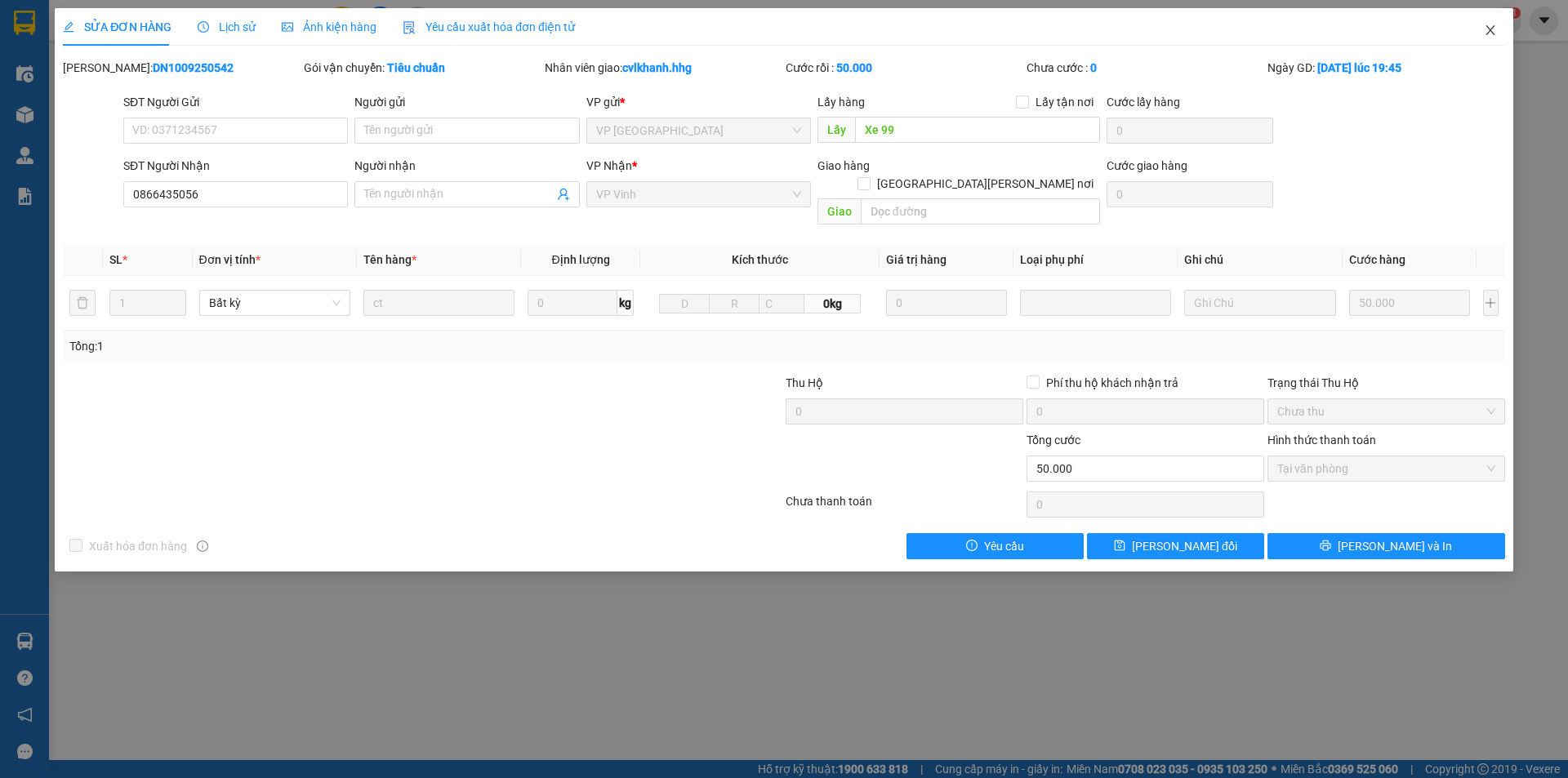
click at [1483, 26] on icon "close" at bounding box center [1490, 30] width 13 height 13
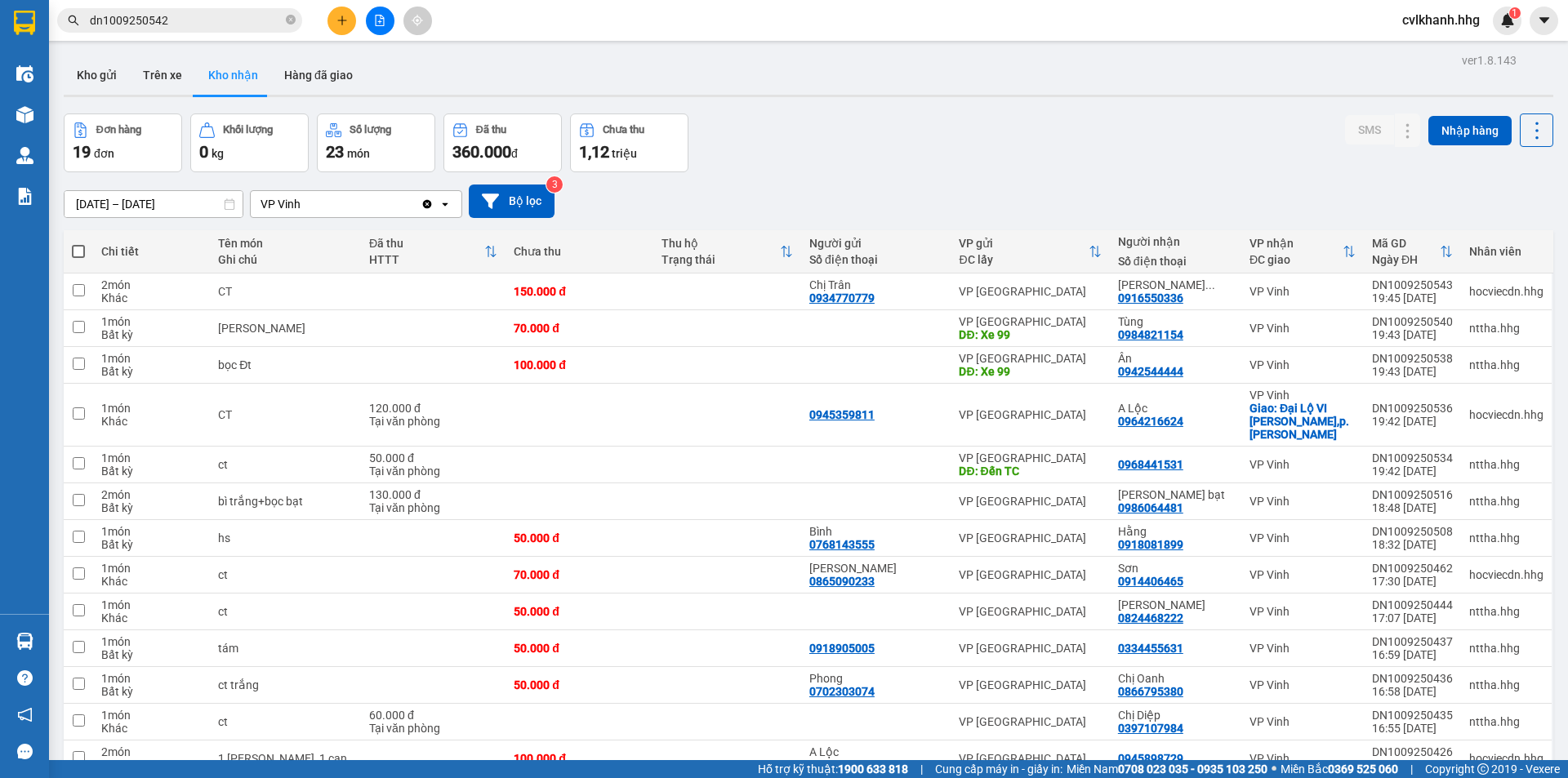
click at [180, 15] on input "dn1009250542" at bounding box center [186, 20] width 193 height 18
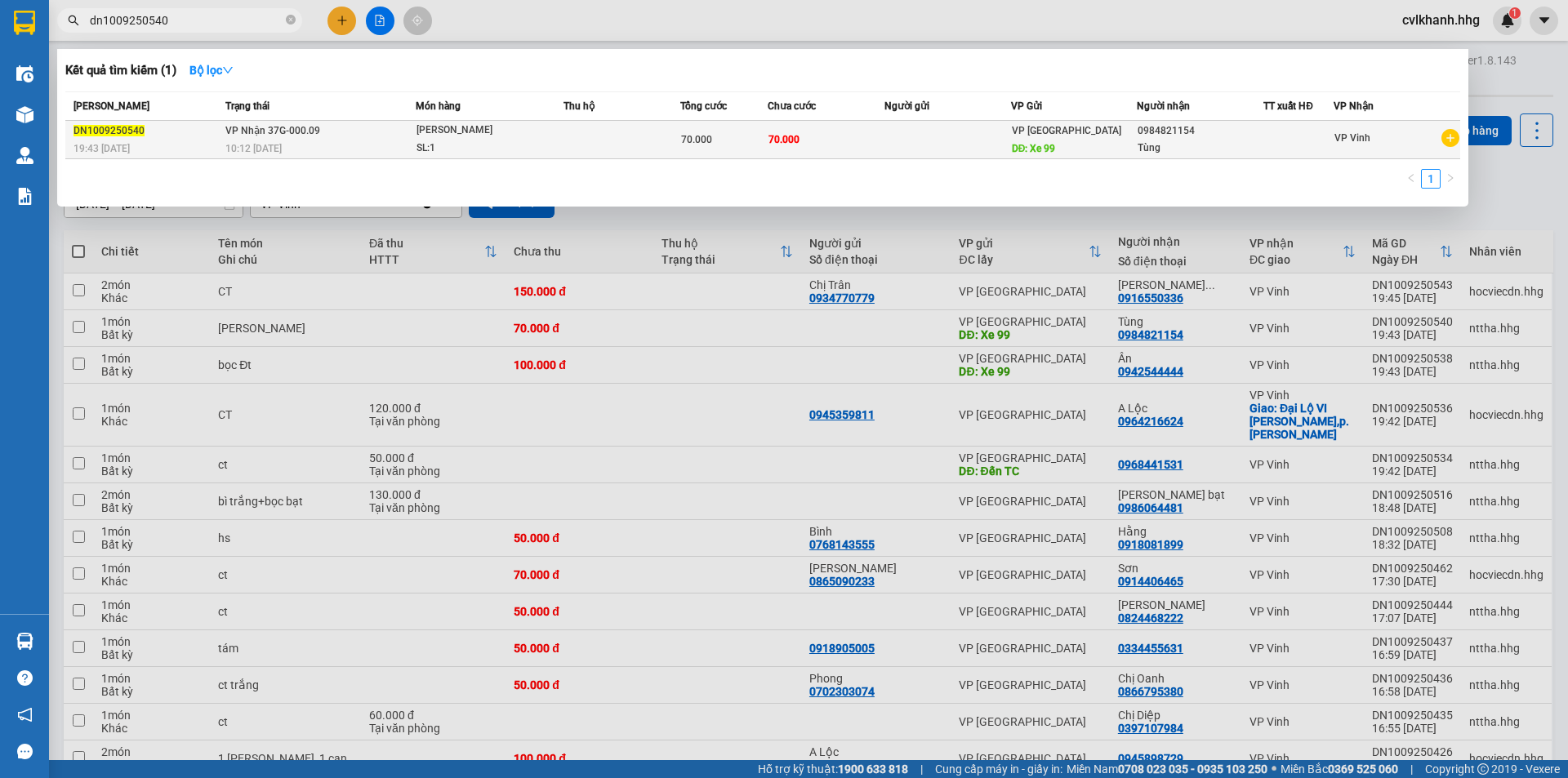
type input "dn1009250540"
click at [509, 138] on div "bao gạo" at bounding box center [478, 130] width 123 height 18
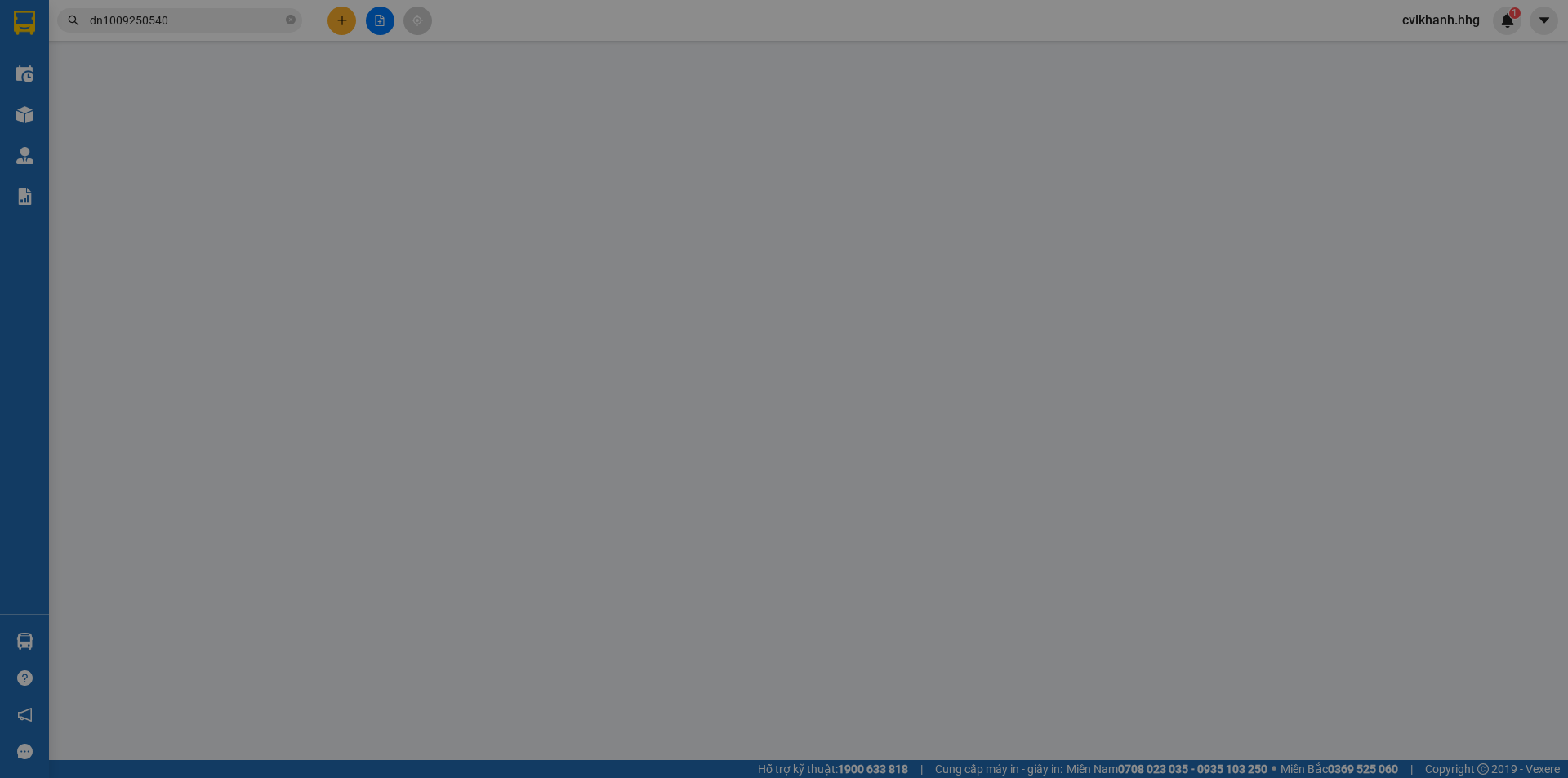
type input "Xe 99"
type input "0984821154"
type input "Tùng"
type input "70.000"
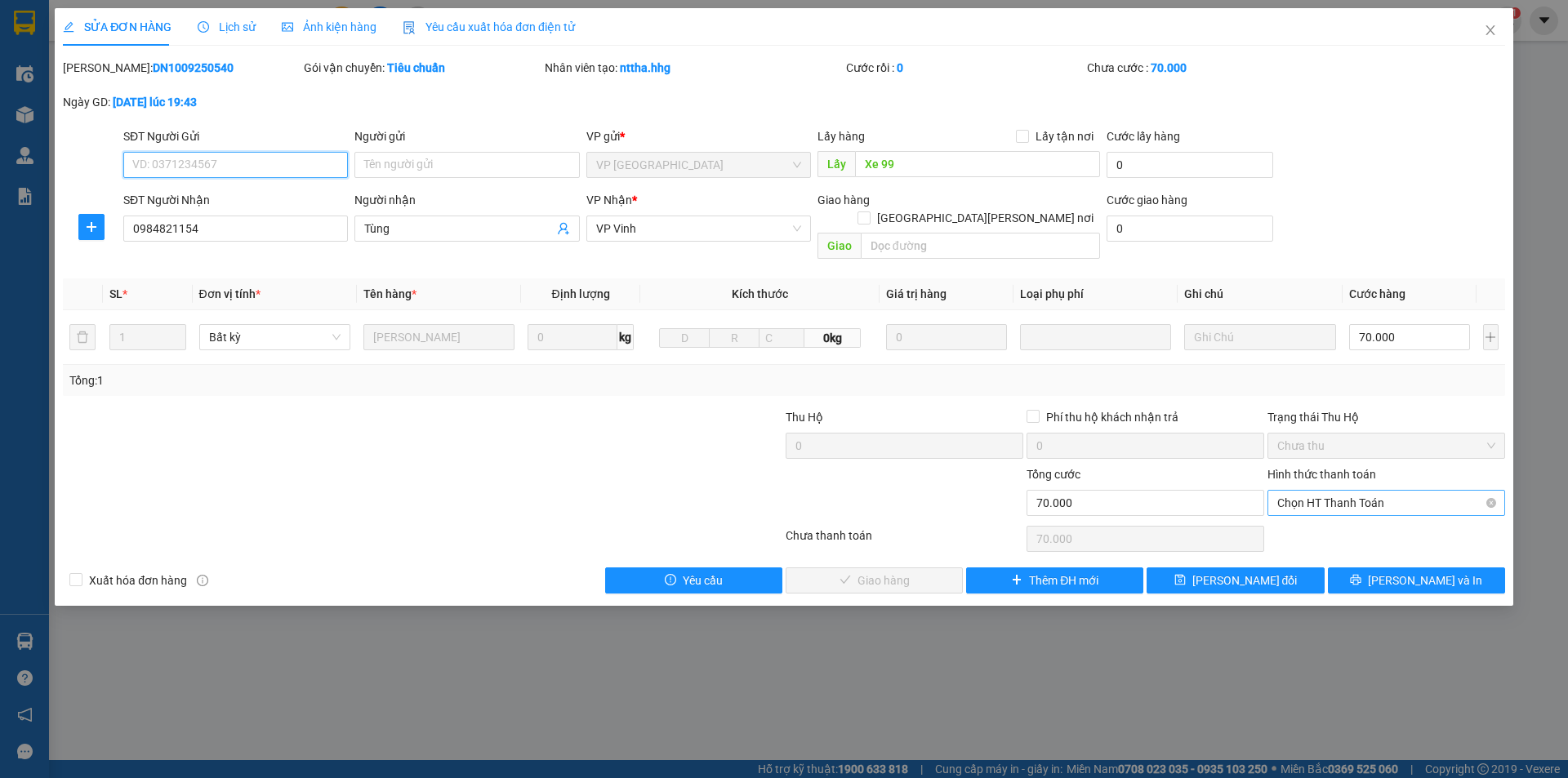
click at [1344, 491] on span "Chọn HT Thanh Toán" at bounding box center [1386, 503] width 218 height 24
click at [1303, 517] on div "Tại văn phòng" at bounding box center [1386, 517] width 218 height 18
type input "0"
click at [938, 567] on button "[PERSON_NAME] và Giao hàng" at bounding box center [874, 580] width 177 height 26
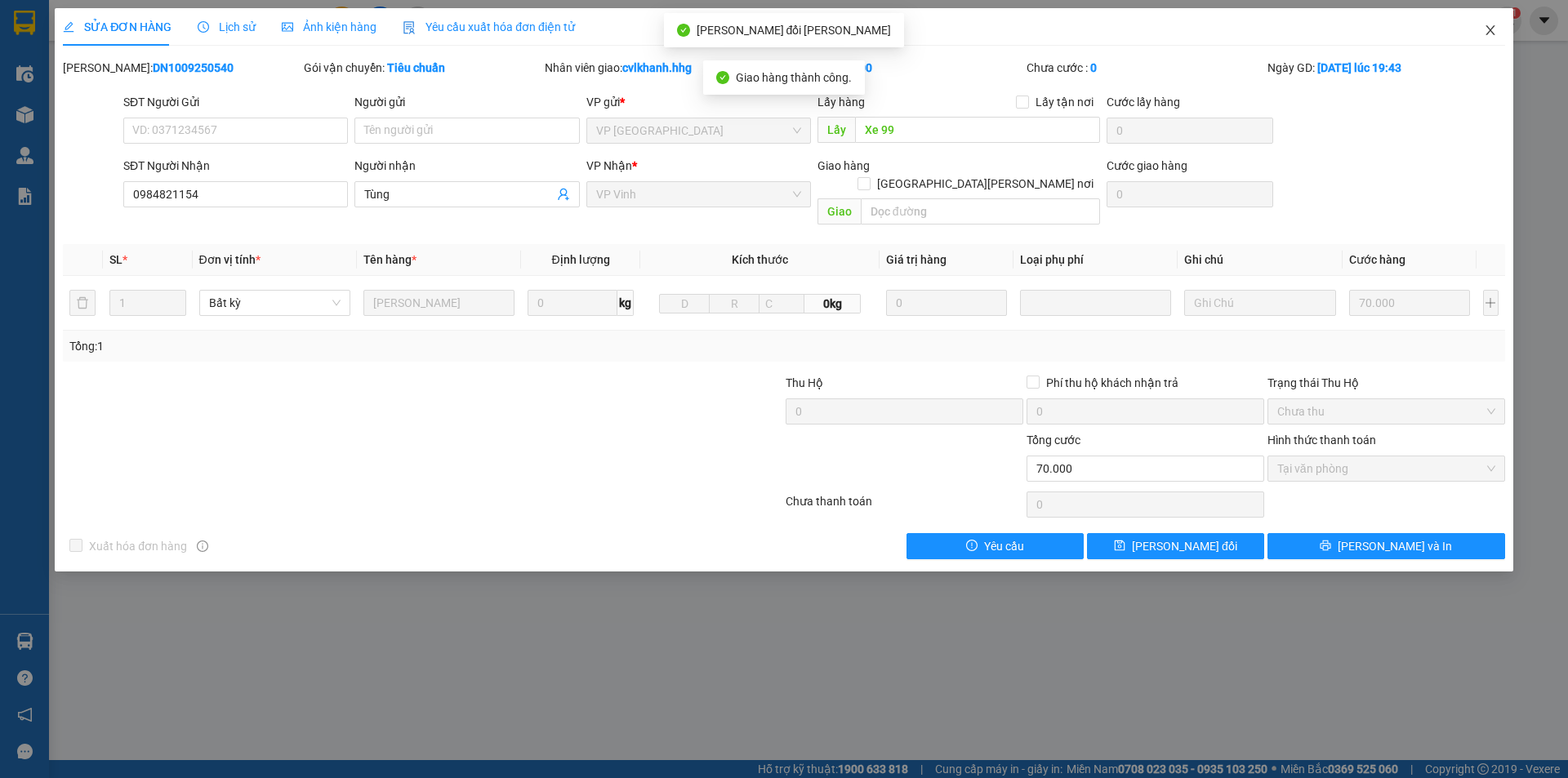
click at [1484, 34] on icon "close" at bounding box center [1490, 30] width 13 height 13
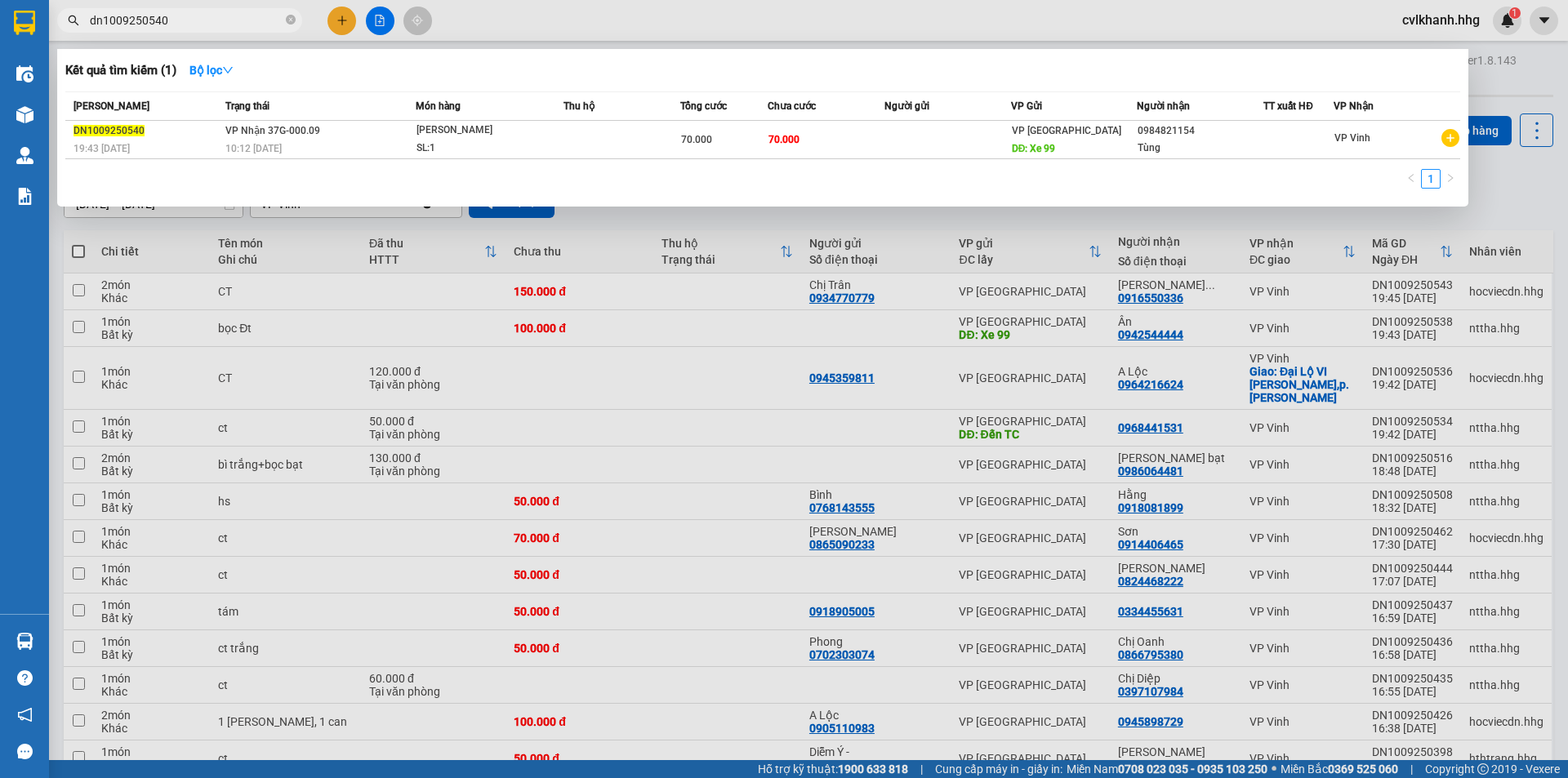
click at [179, 23] on input "dn1009250540" at bounding box center [186, 20] width 193 height 18
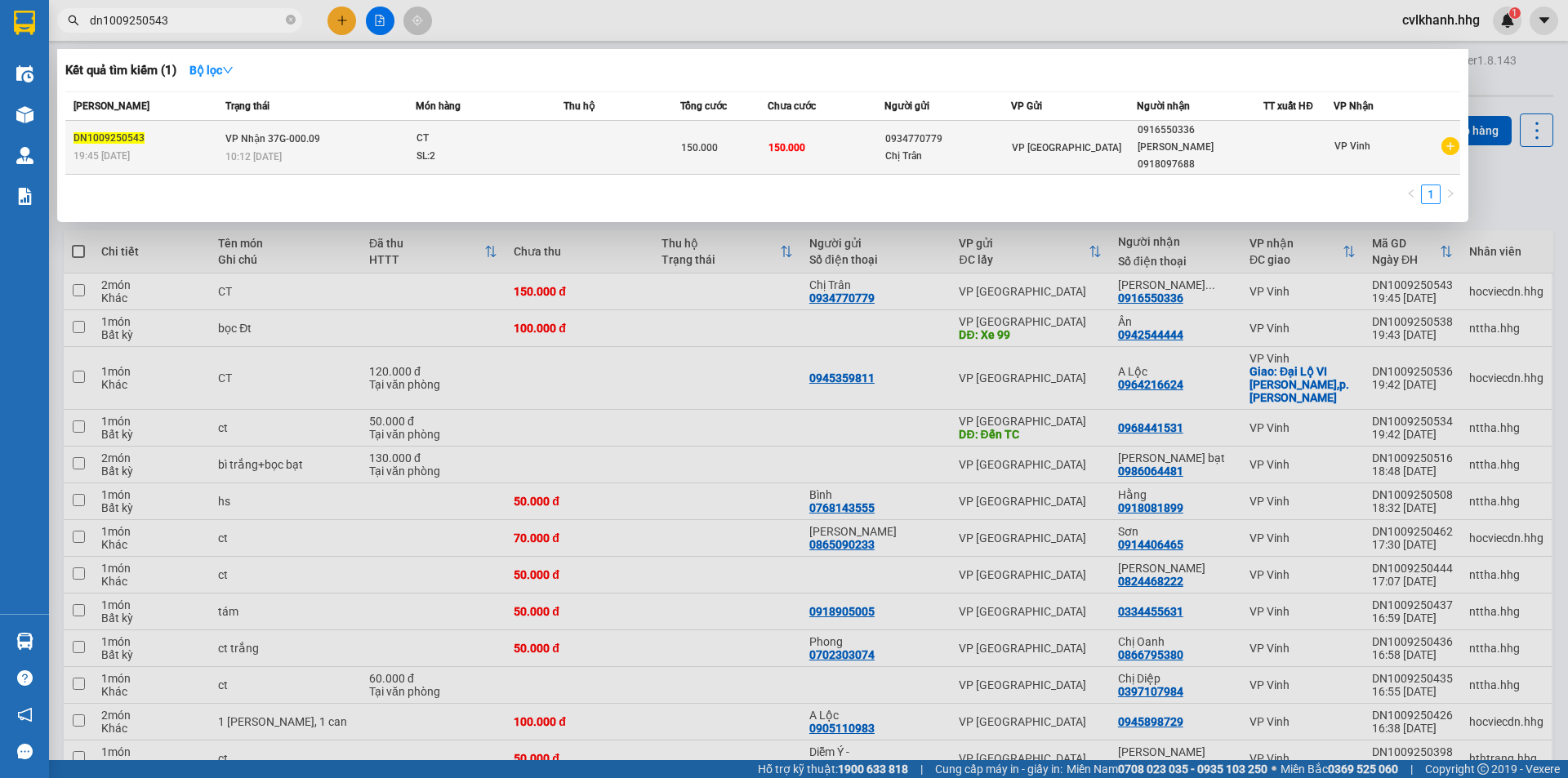
type input "dn1009250543"
click at [345, 148] on div "10:12 [DATE]" at bounding box center [320, 156] width 190 height 18
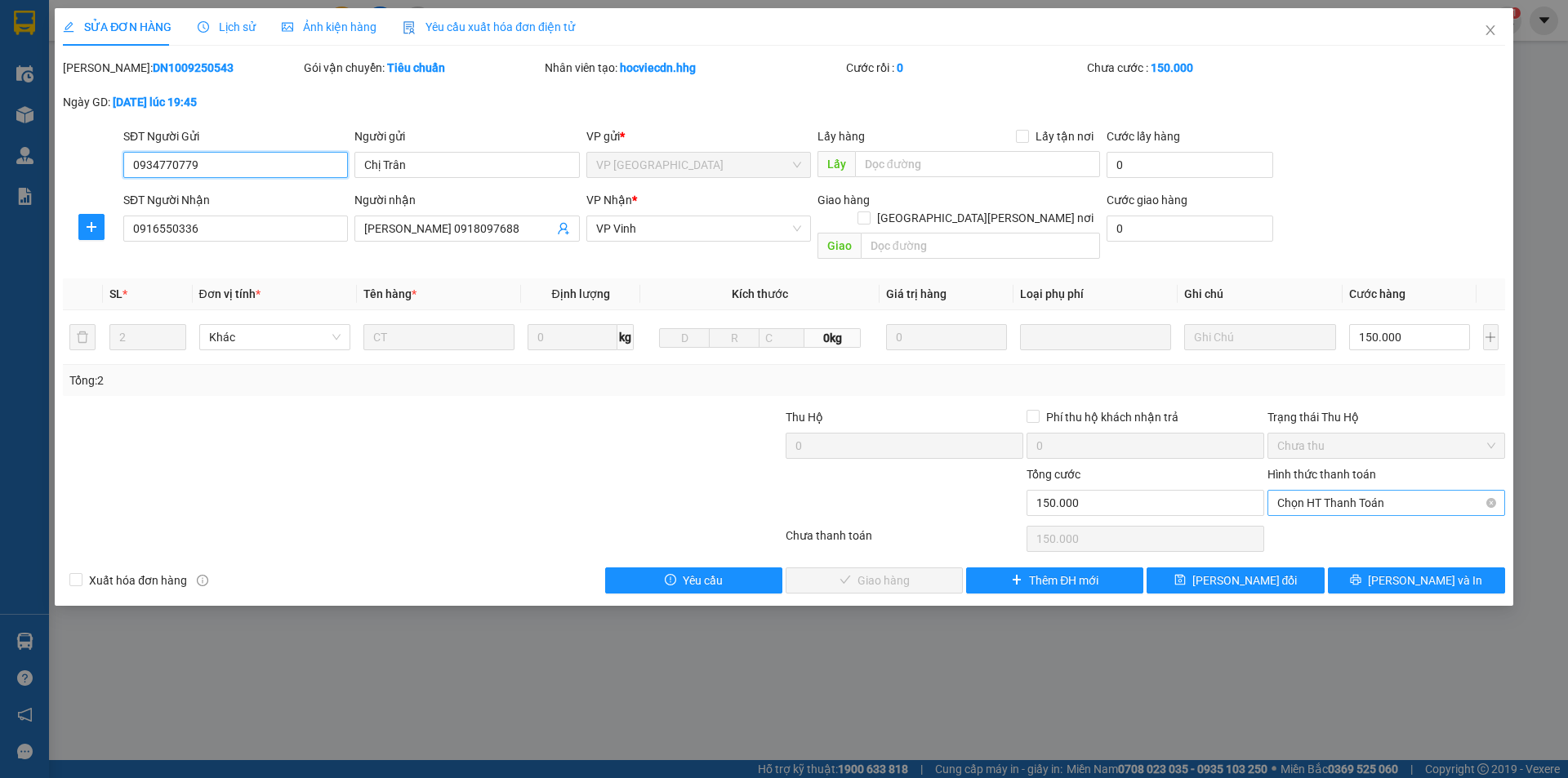
click at [1372, 491] on span "Chọn HT Thanh Toán" at bounding box center [1386, 503] width 218 height 24
click at [1351, 509] on div "Tại văn phòng" at bounding box center [1386, 517] width 218 height 18
type input "0"
click at [885, 572] on span "[PERSON_NAME] và Giao hàng" at bounding box center [927, 580] width 221 height 18
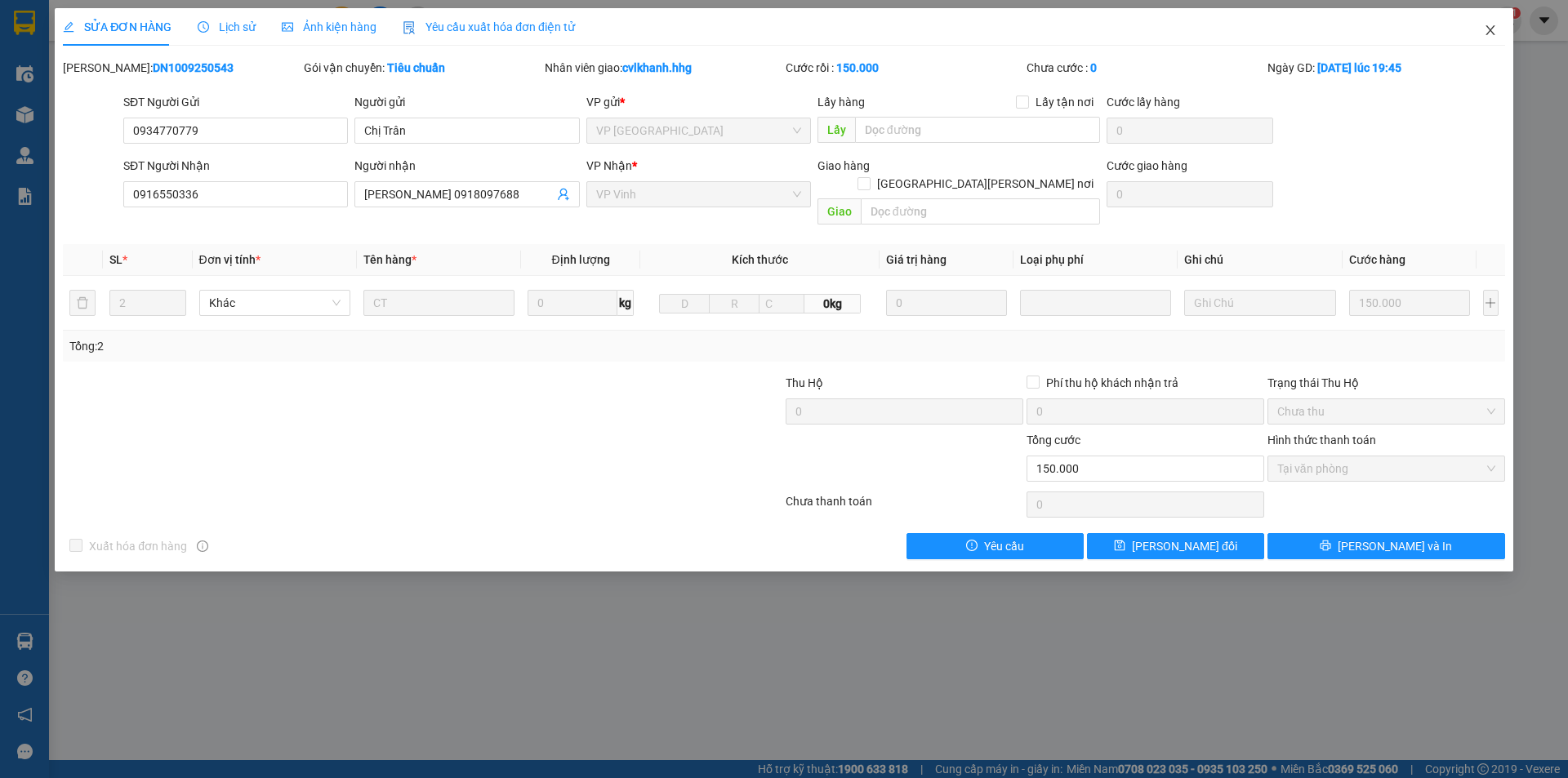
click at [1489, 29] on icon "close" at bounding box center [1490, 30] width 13 height 13
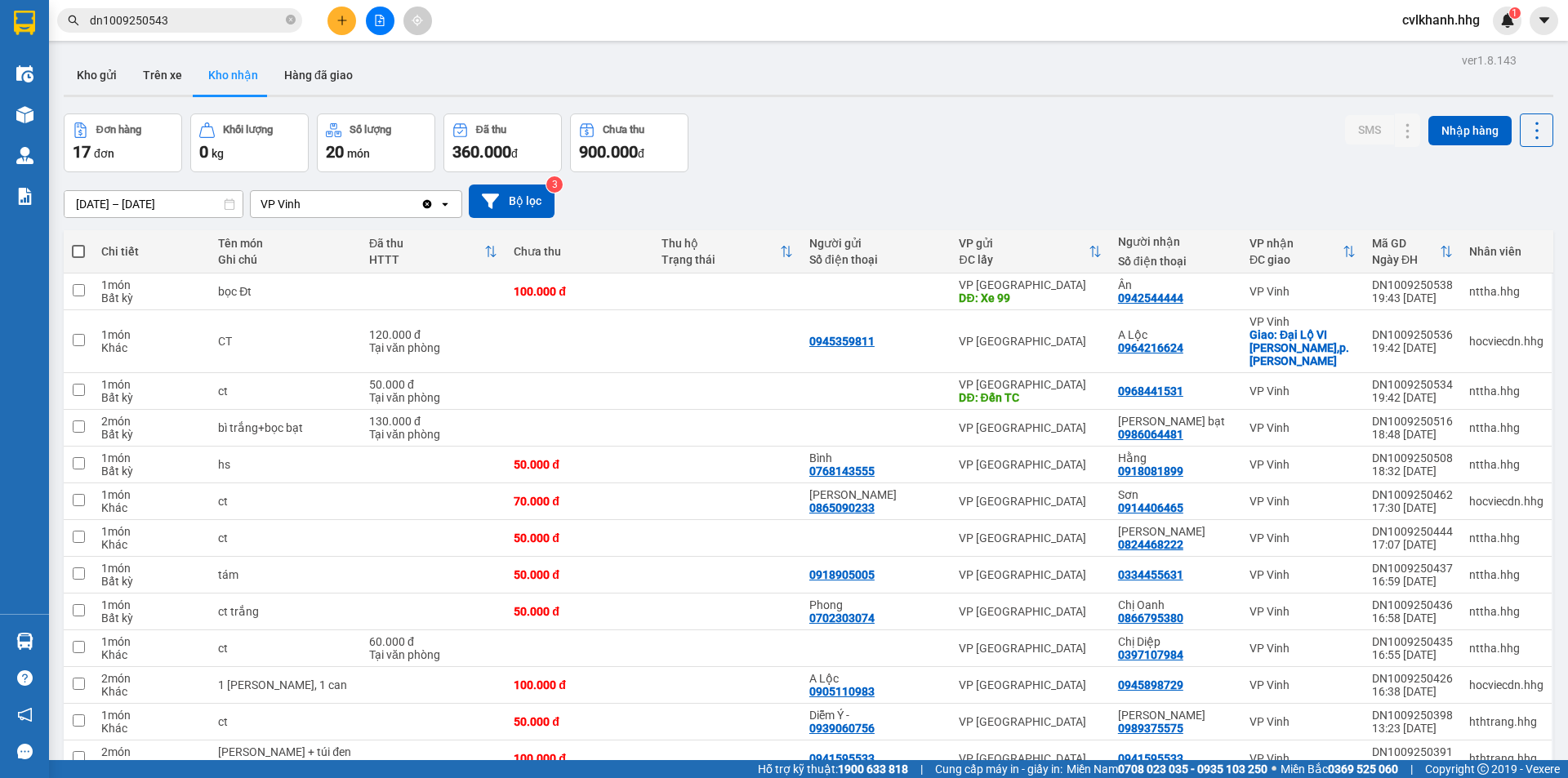
click at [199, 23] on input "dn1009250543" at bounding box center [186, 20] width 193 height 18
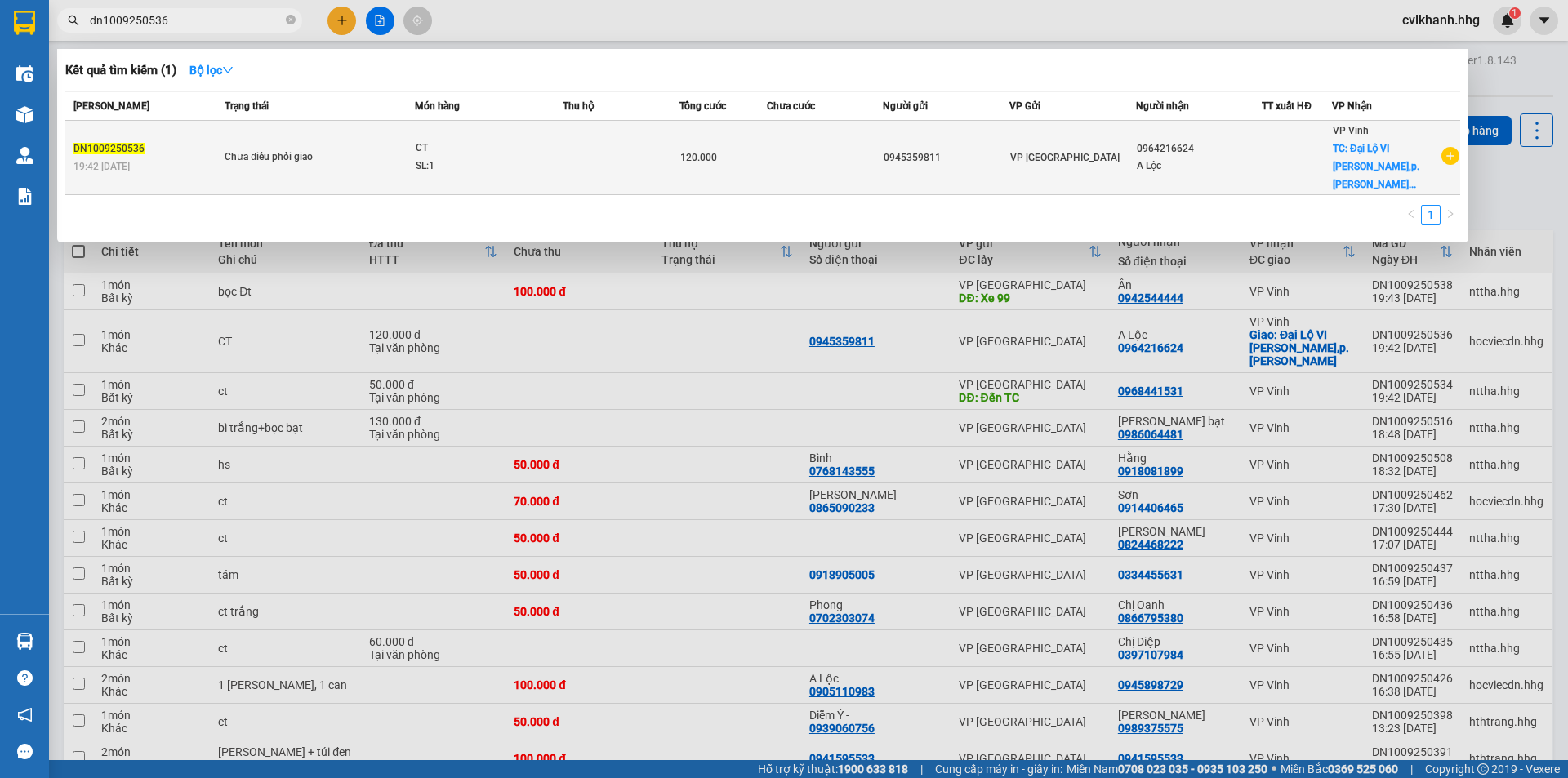
type input "dn1009250536"
click at [482, 158] on div "SL: 1" at bounding box center [477, 166] width 123 height 18
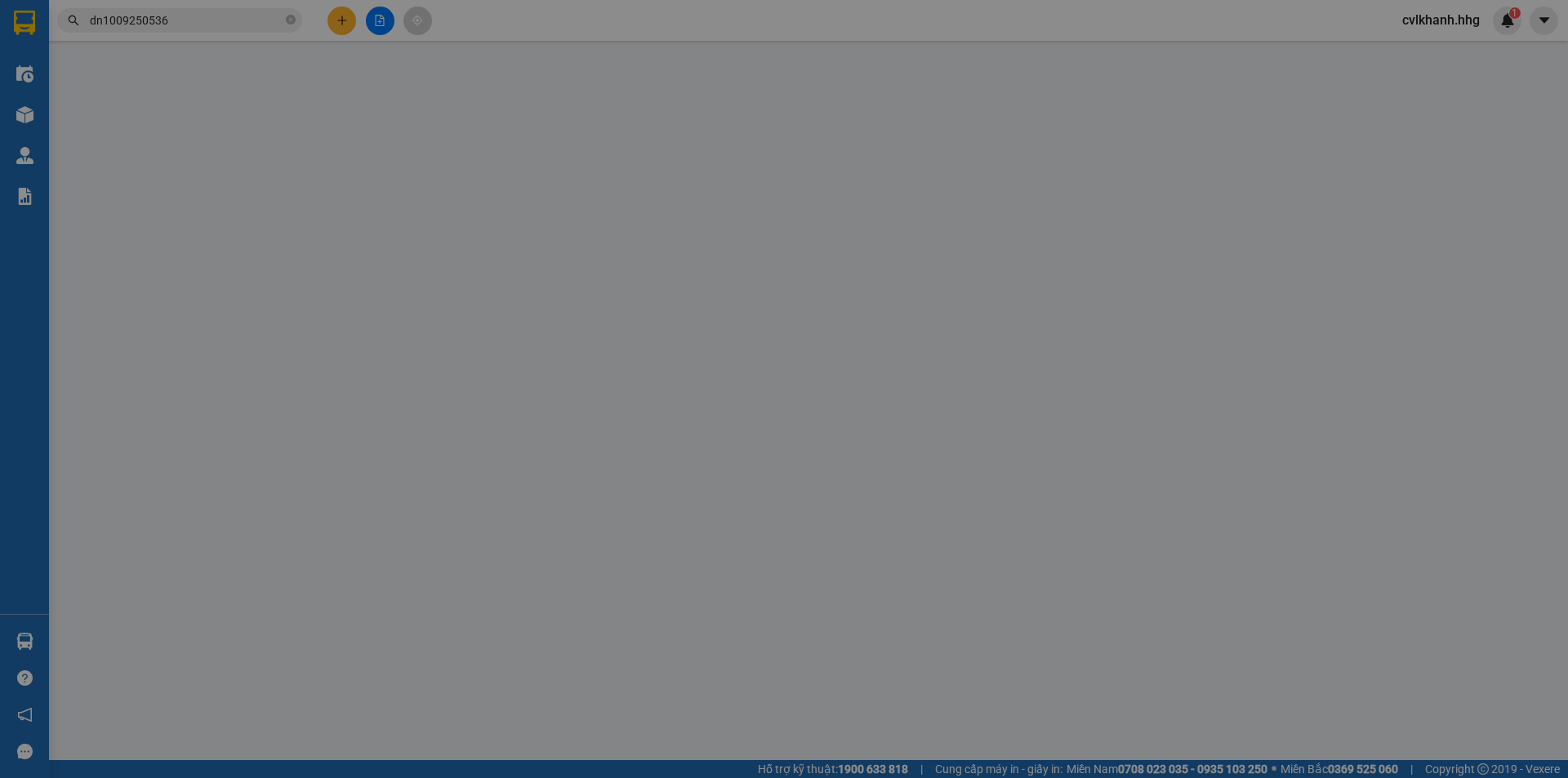
type input "0945359811"
type input "0964216624"
type input "A Lộc"
checkbox input "true"
type input "Đại Lộ VI [PERSON_NAME],p. [PERSON_NAME]"
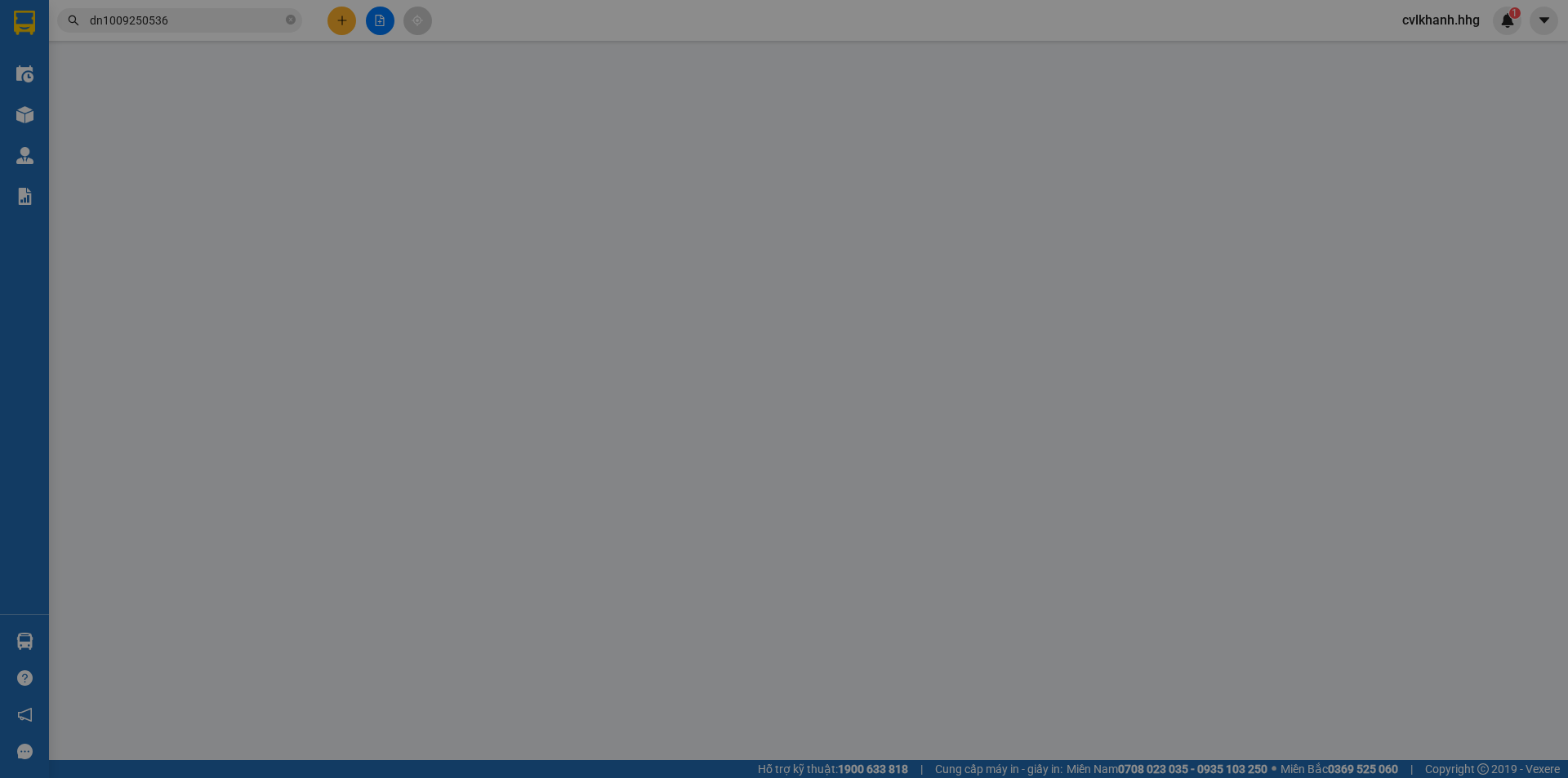
type input "120.000"
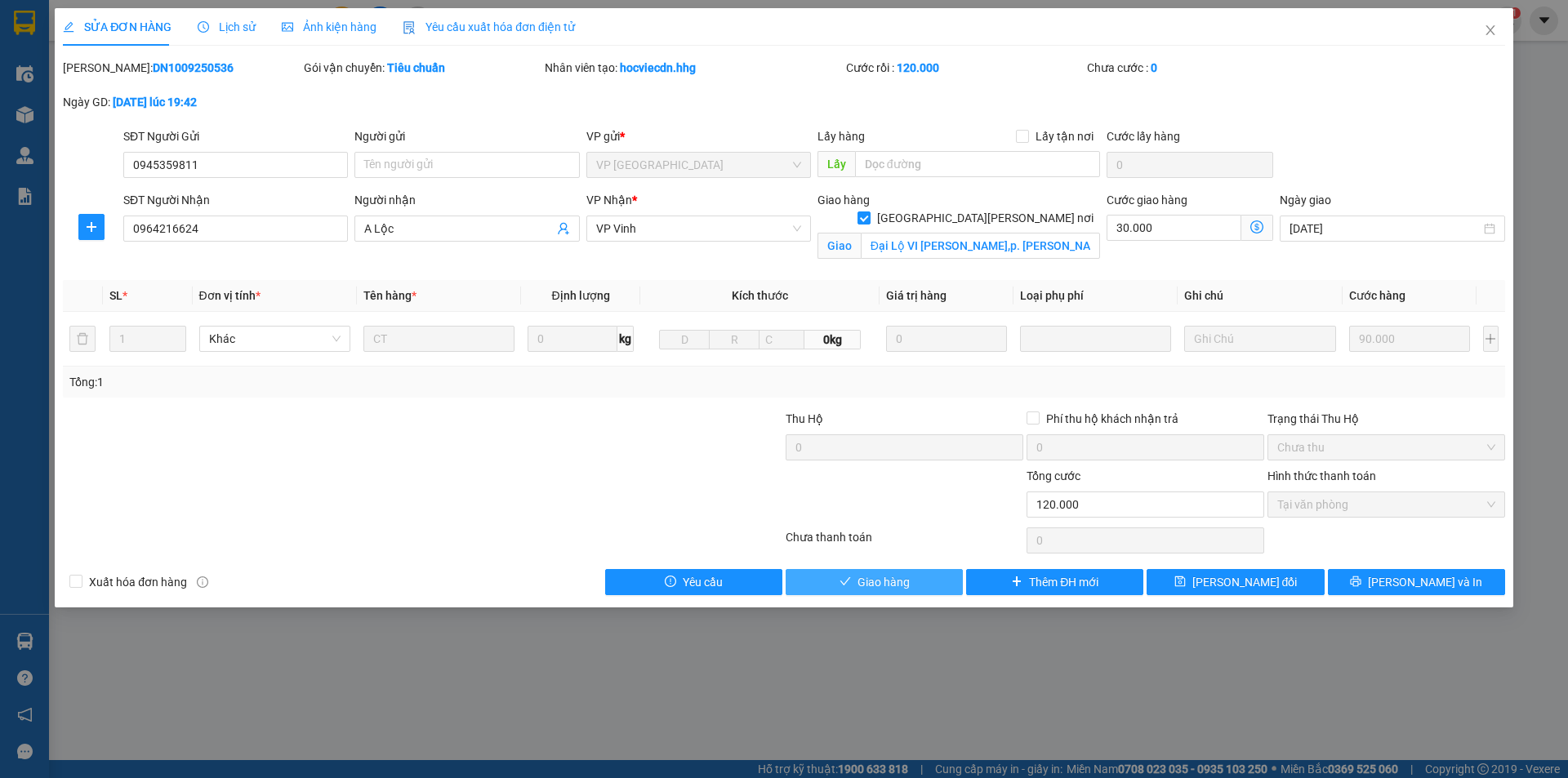
click at [865, 580] on span "Giao hàng" at bounding box center [883, 582] width 52 height 18
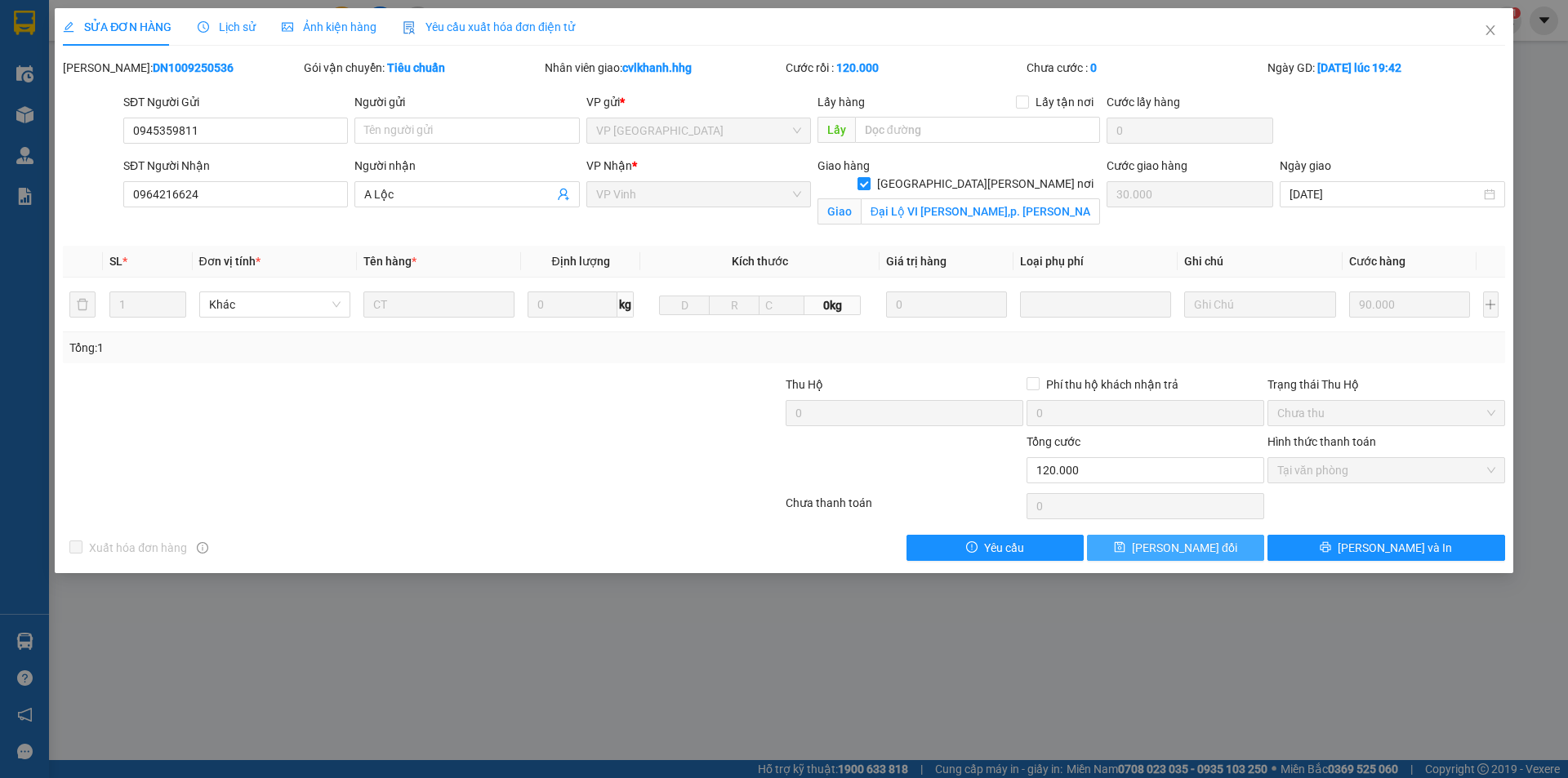
click at [1180, 548] on span "[PERSON_NAME] thay đổi" at bounding box center [1184, 547] width 105 height 18
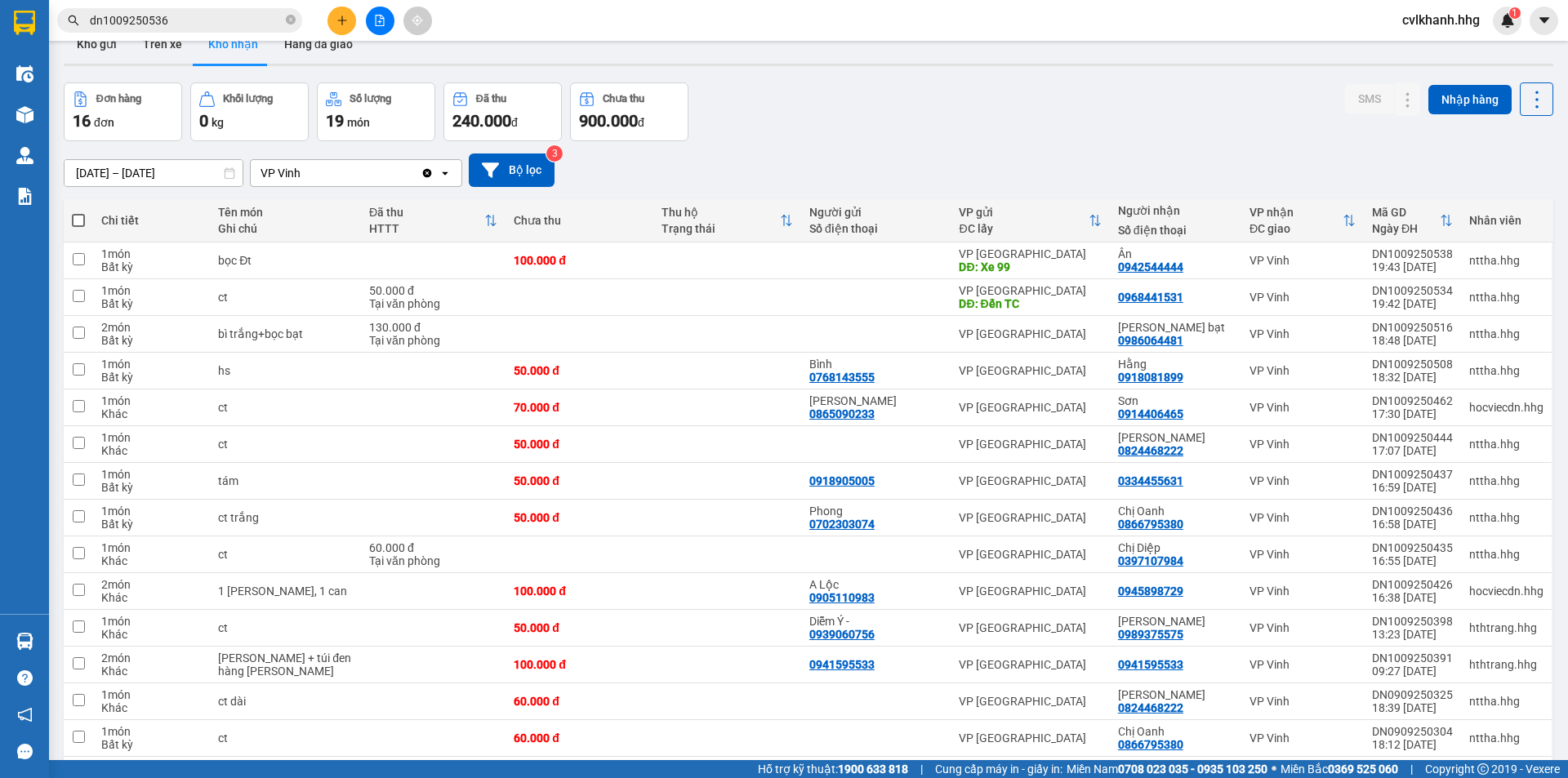
scroll to position [5, 0]
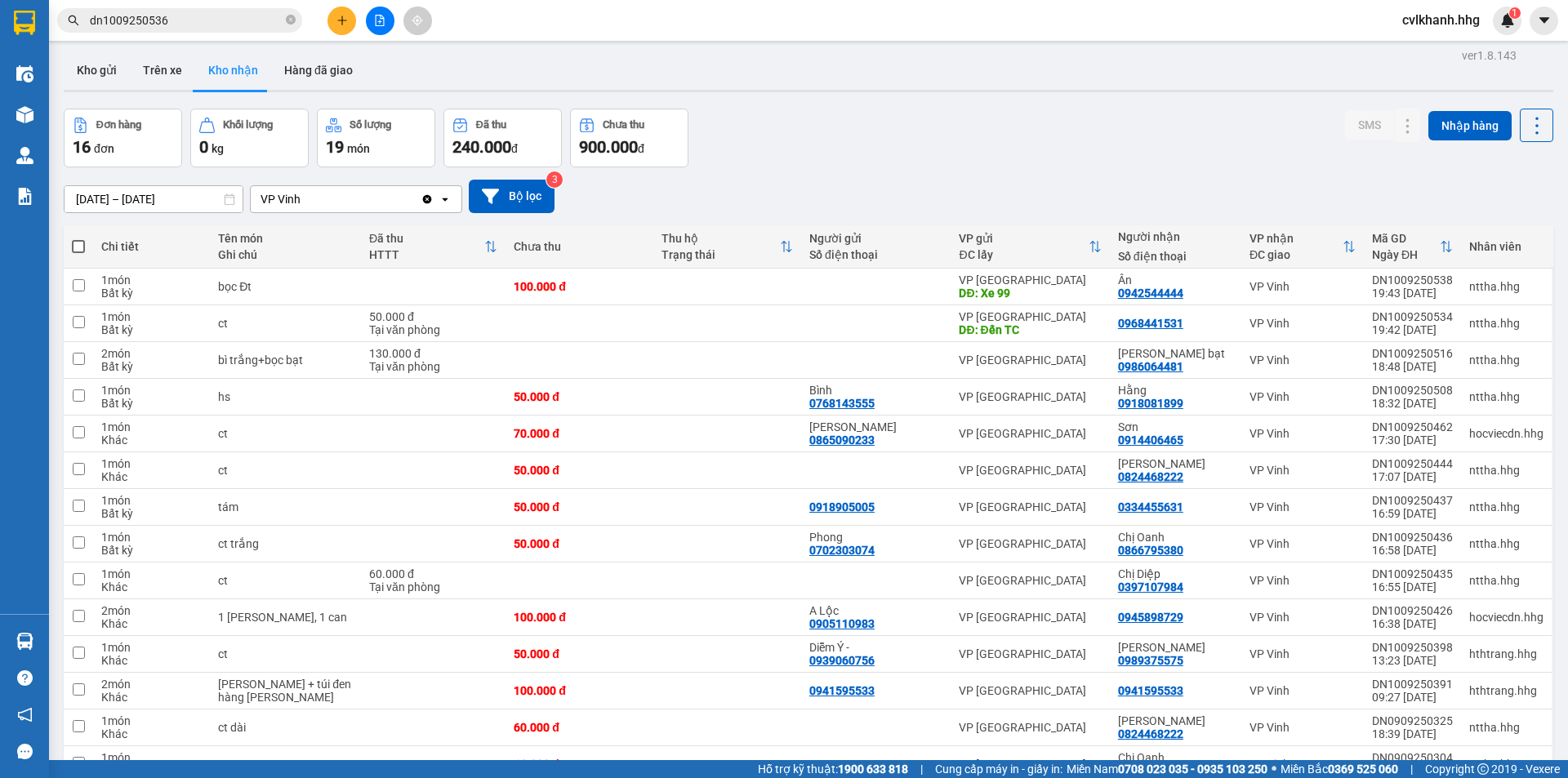
click at [131, 201] on input "[DATE] – [DATE]" at bounding box center [154, 199] width 178 height 26
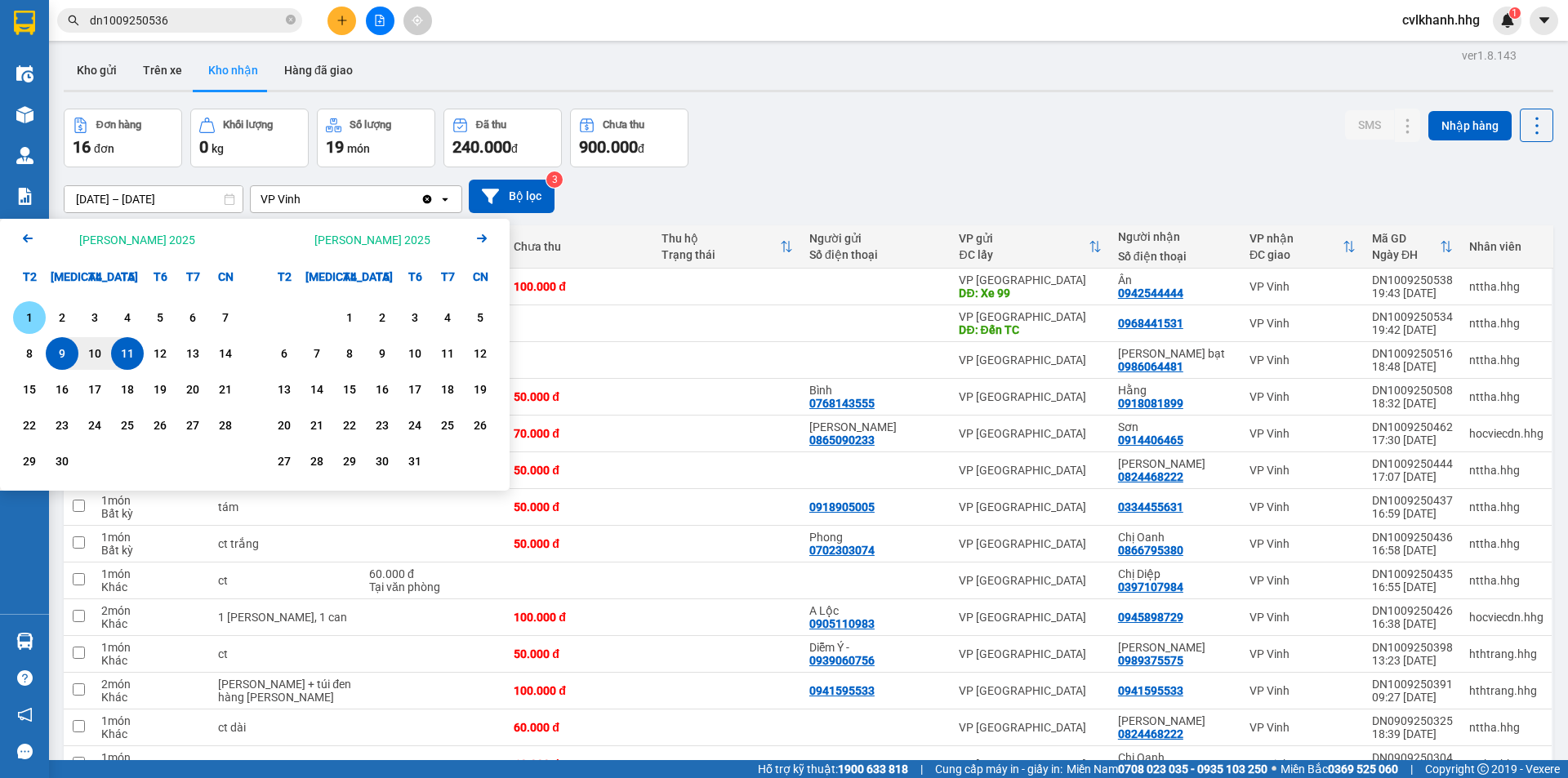
click at [18, 326] on div "1" at bounding box center [29, 317] width 23 height 19
click at [134, 356] on div "11" at bounding box center [127, 353] width 23 height 19
type input "01/09/2025 – 11/09/2025"
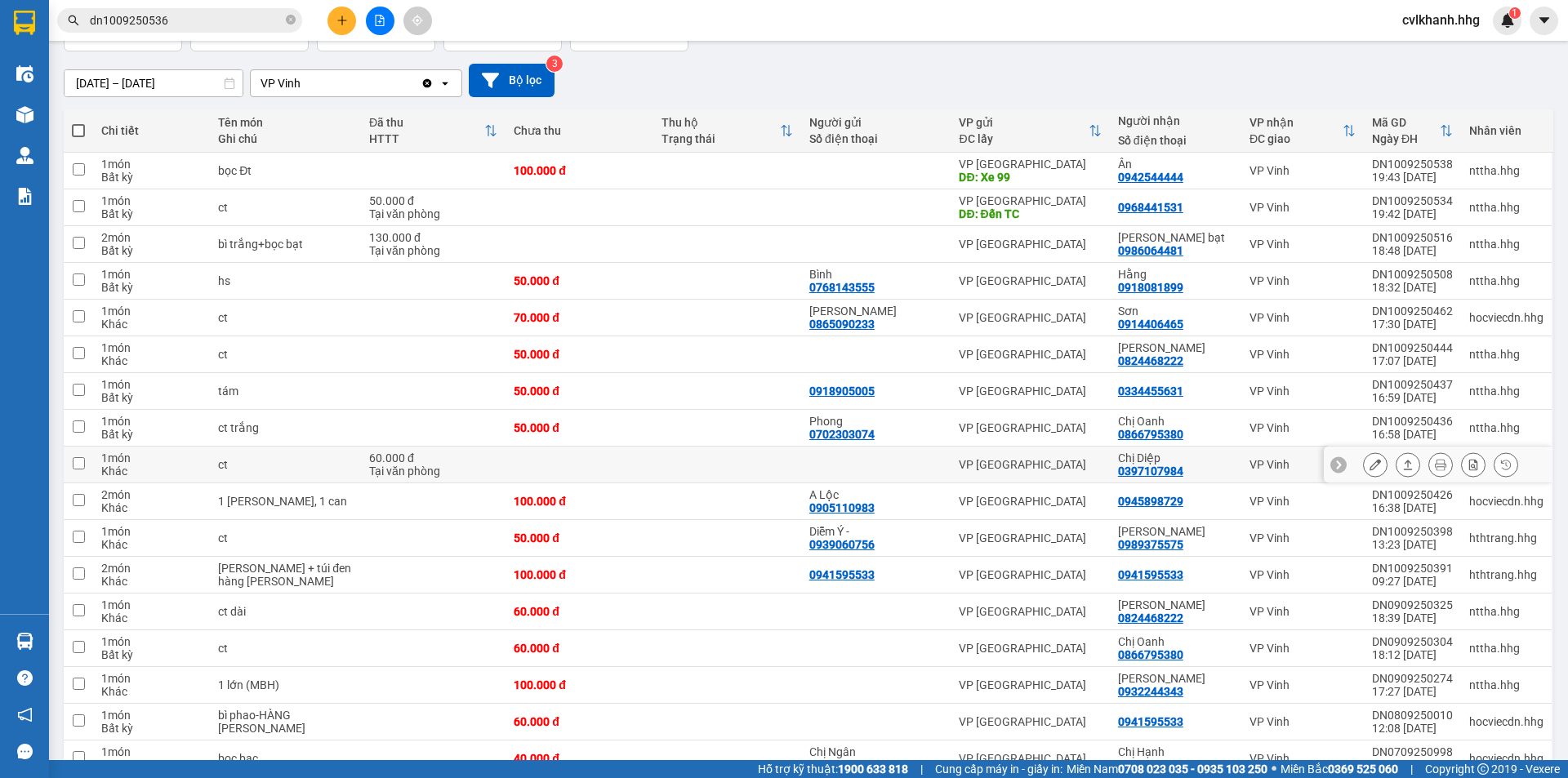
scroll to position [242, 0]
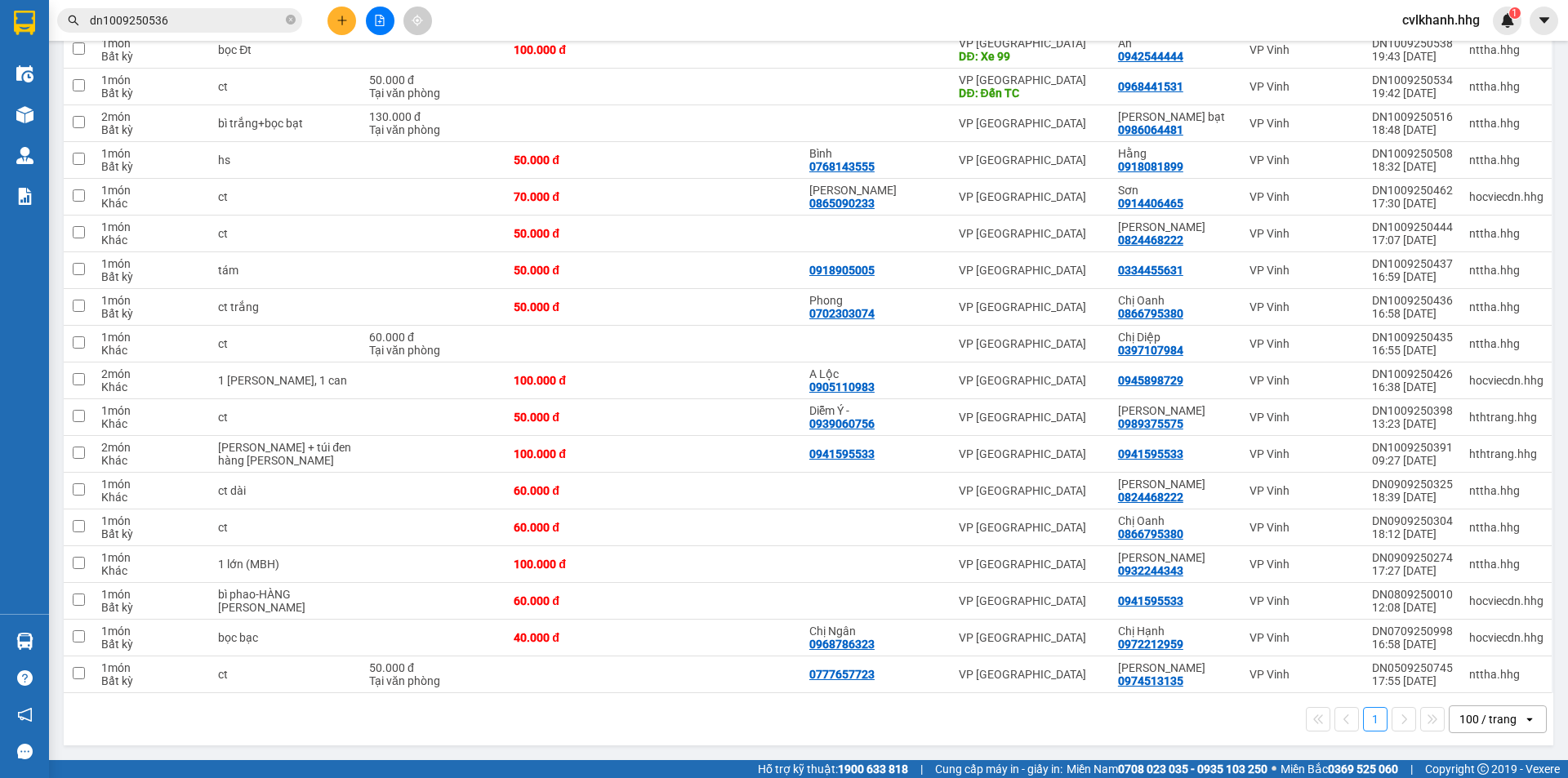
click at [1471, 718] on div "100 / trang" at bounding box center [1487, 718] width 57 height 16
click at [1466, 684] on span "100 / trang" at bounding box center [1481, 682] width 62 height 16
click at [1506, 9] on div "1" at bounding box center [1507, 21] width 29 height 29
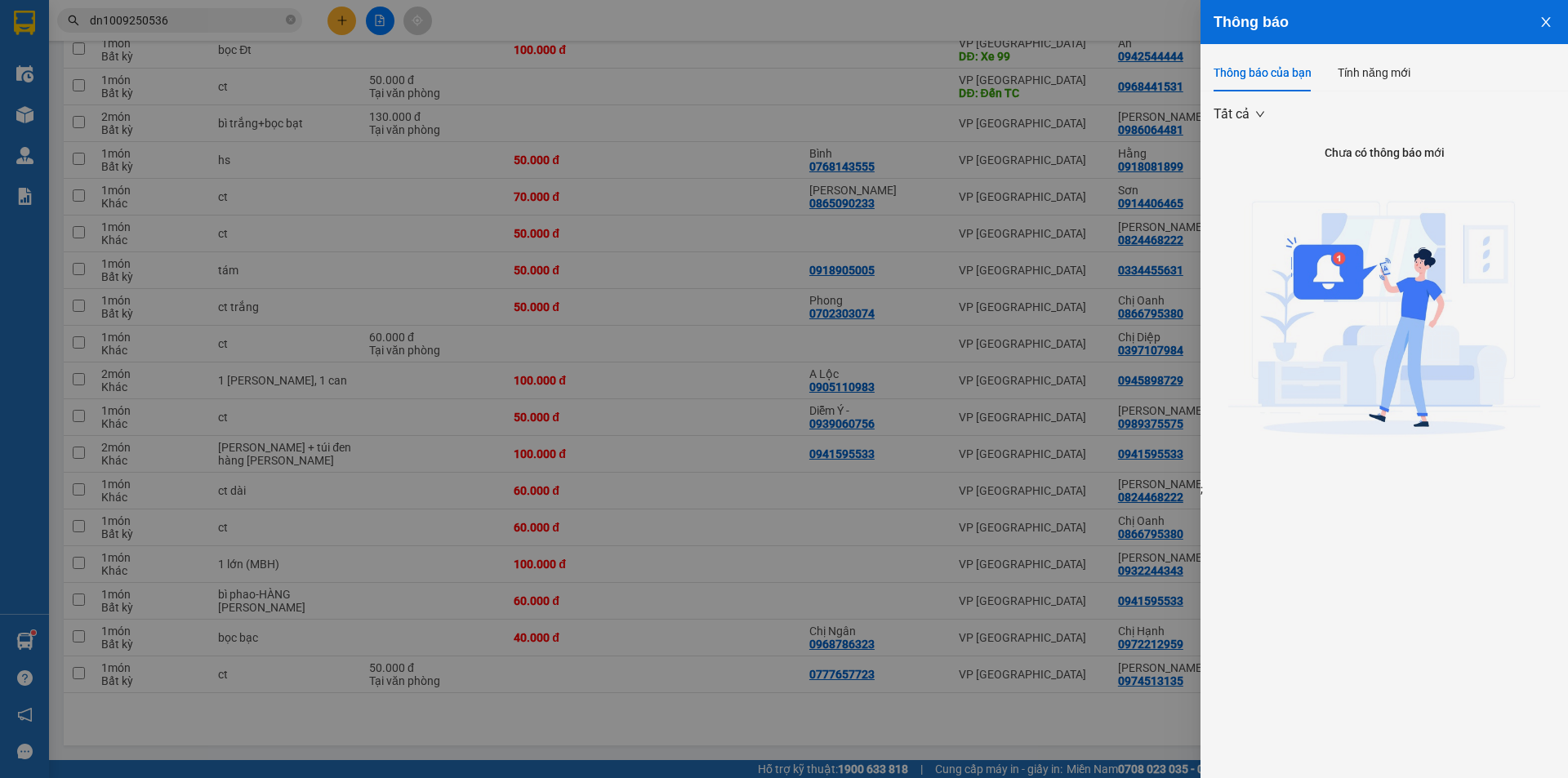
click at [1541, 14] on button "Close" at bounding box center [1545, 21] width 44 height 42
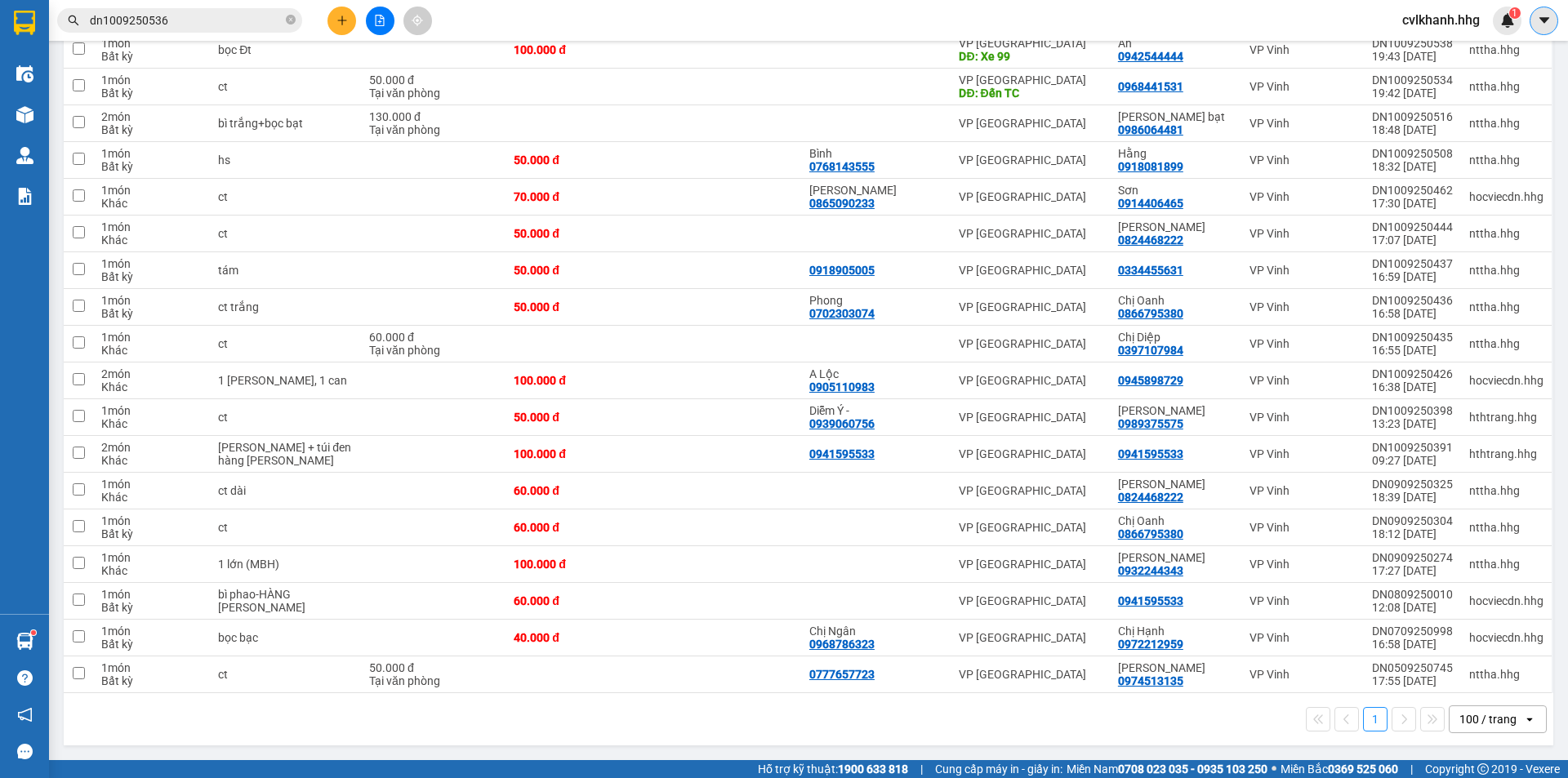
click at [1544, 25] on icon "caret-down" at bounding box center [1544, 21] width 15 height 15
click at [1445, 15] on span "cvlkhanh.hhg" at bounding box center [1441, 20] width 104 height 20
click at [1435, 50] on span "Đăng xuất" at bounding box center [1448, 50] width 70 height 18
